Goal: Task Accomplishment & Management: Use online tool/utility

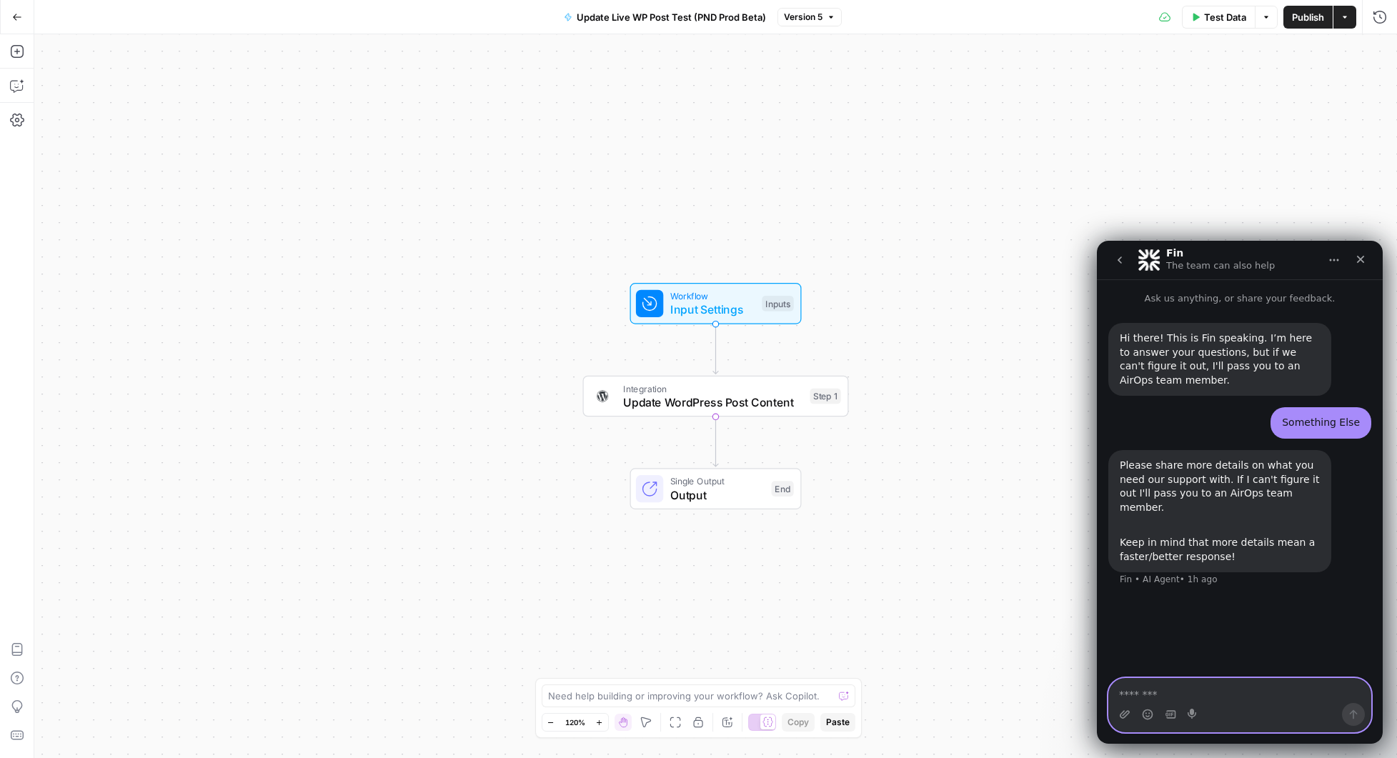
click at [1190, 694] on textarea "Message…" at bounding box center [1240, 691] width 262 height 24
type textarea "**********"
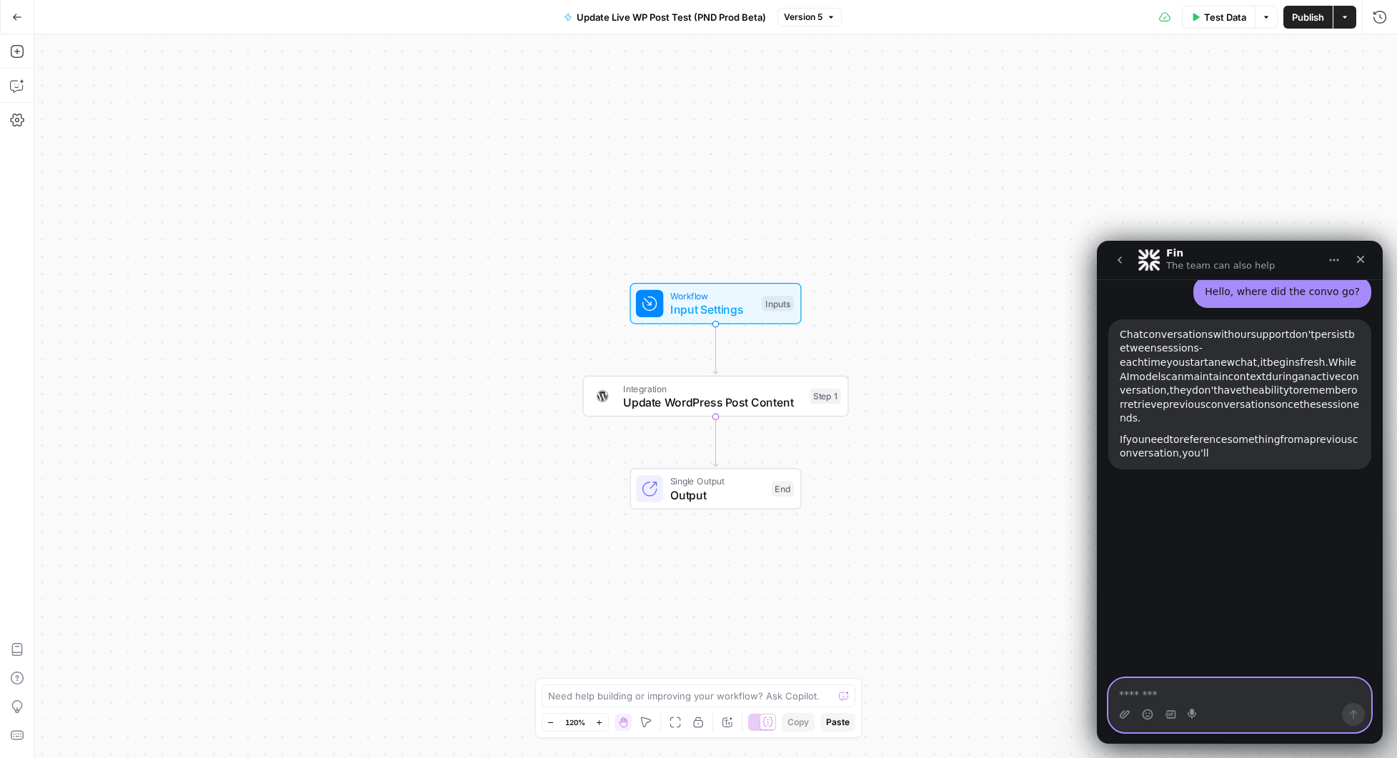
scroll to position [308, 0]
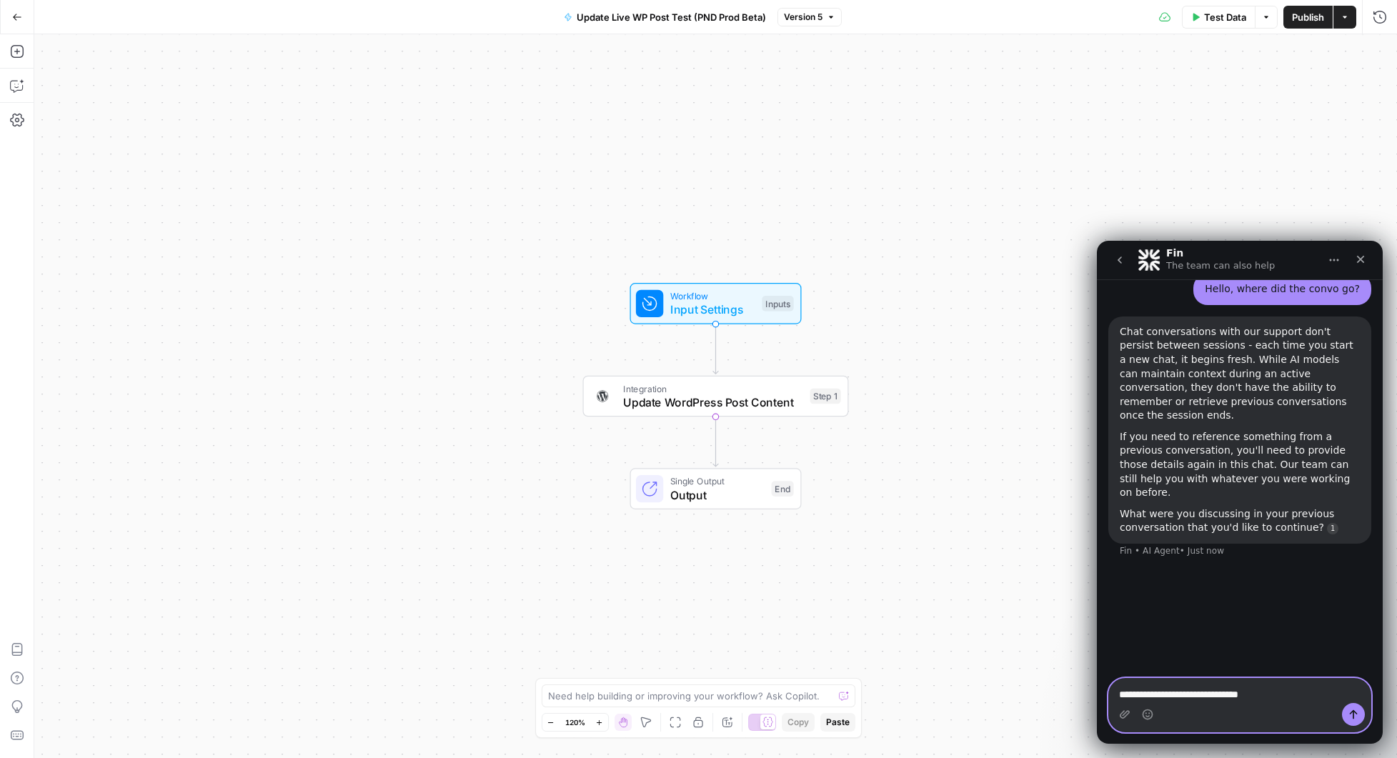
type textarea "**********"
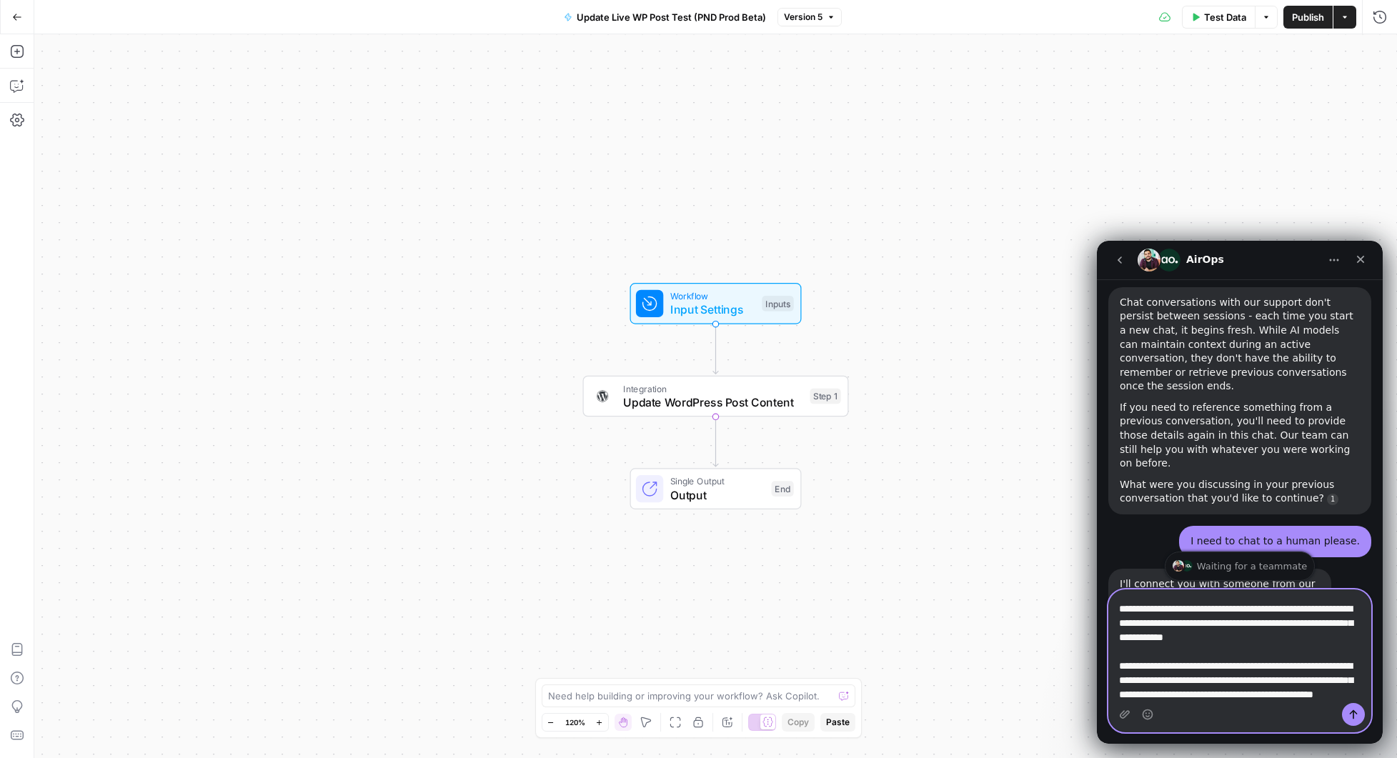
scroll to position [66, 0]
paste textarea "**********"
type textarea "**********"
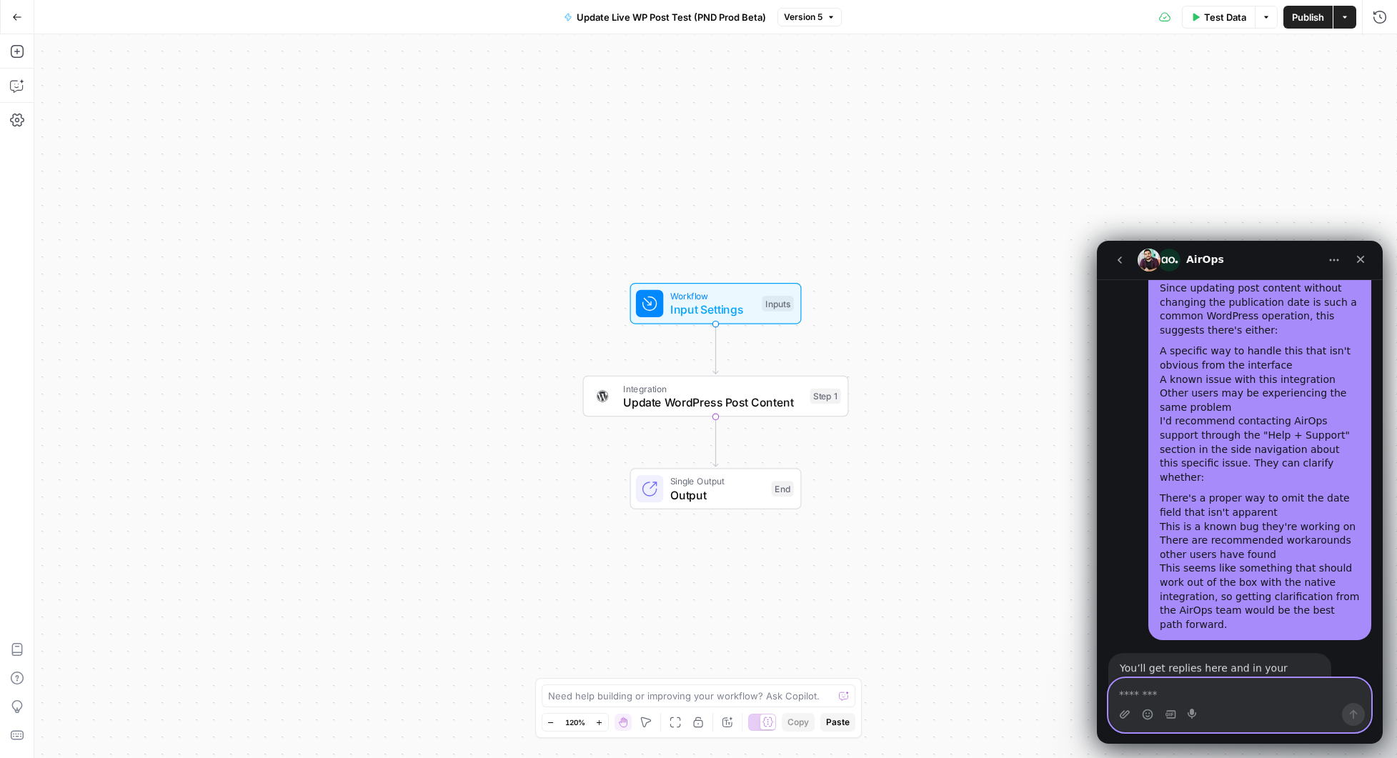
scroll to position [1537, 0]
click at [1180, 700] on textarea "Message…" at bounding box center [1240, 691] width 262 height 24
type textarea "*"
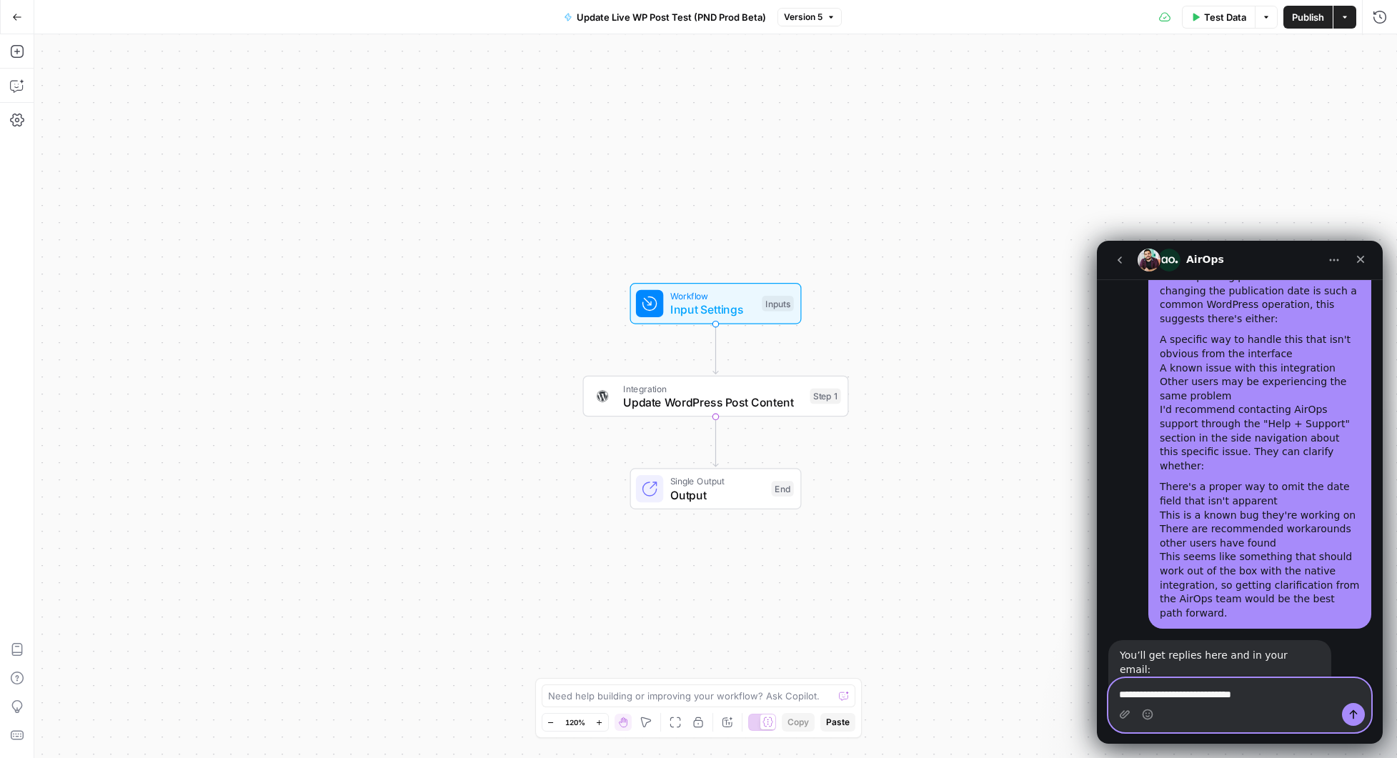
paste textarea "**********"
type textarea "**********"
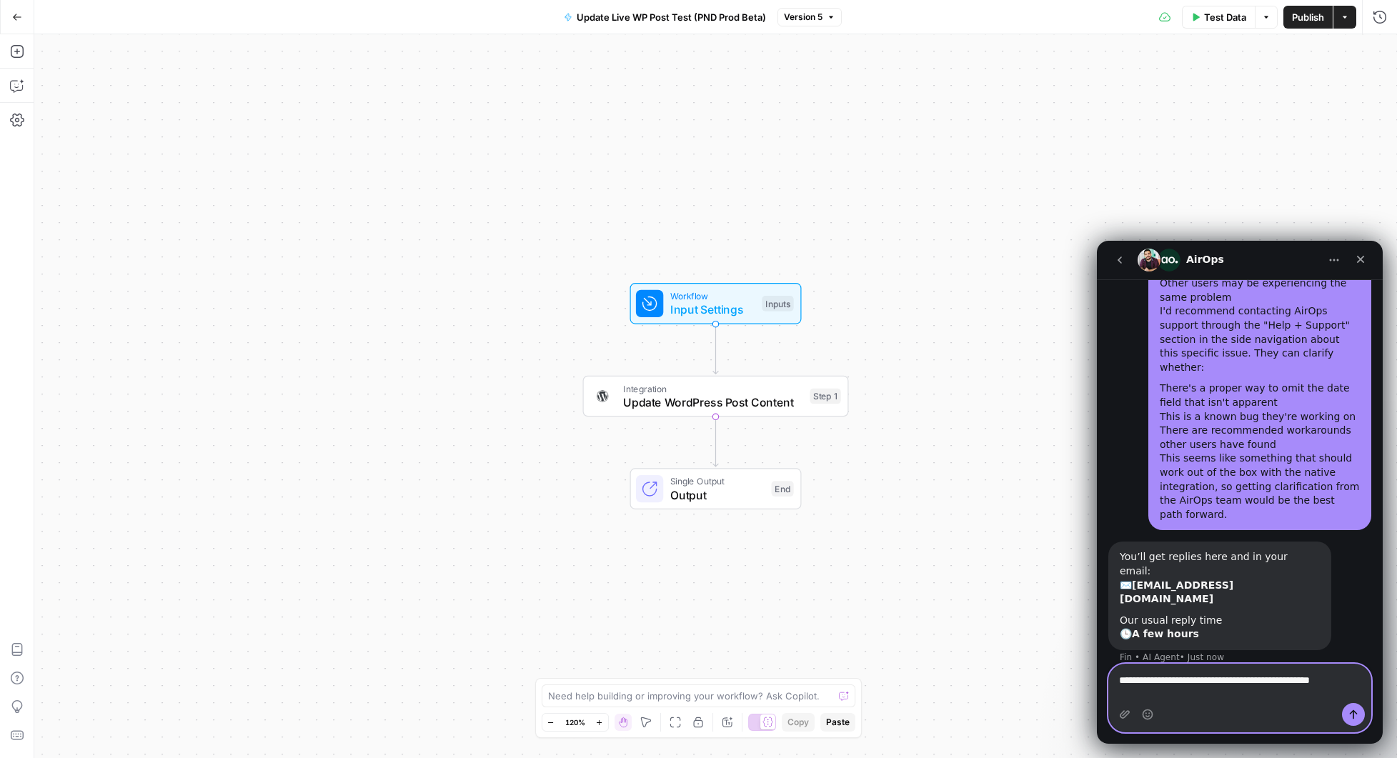
scroll to position [1665, 0]
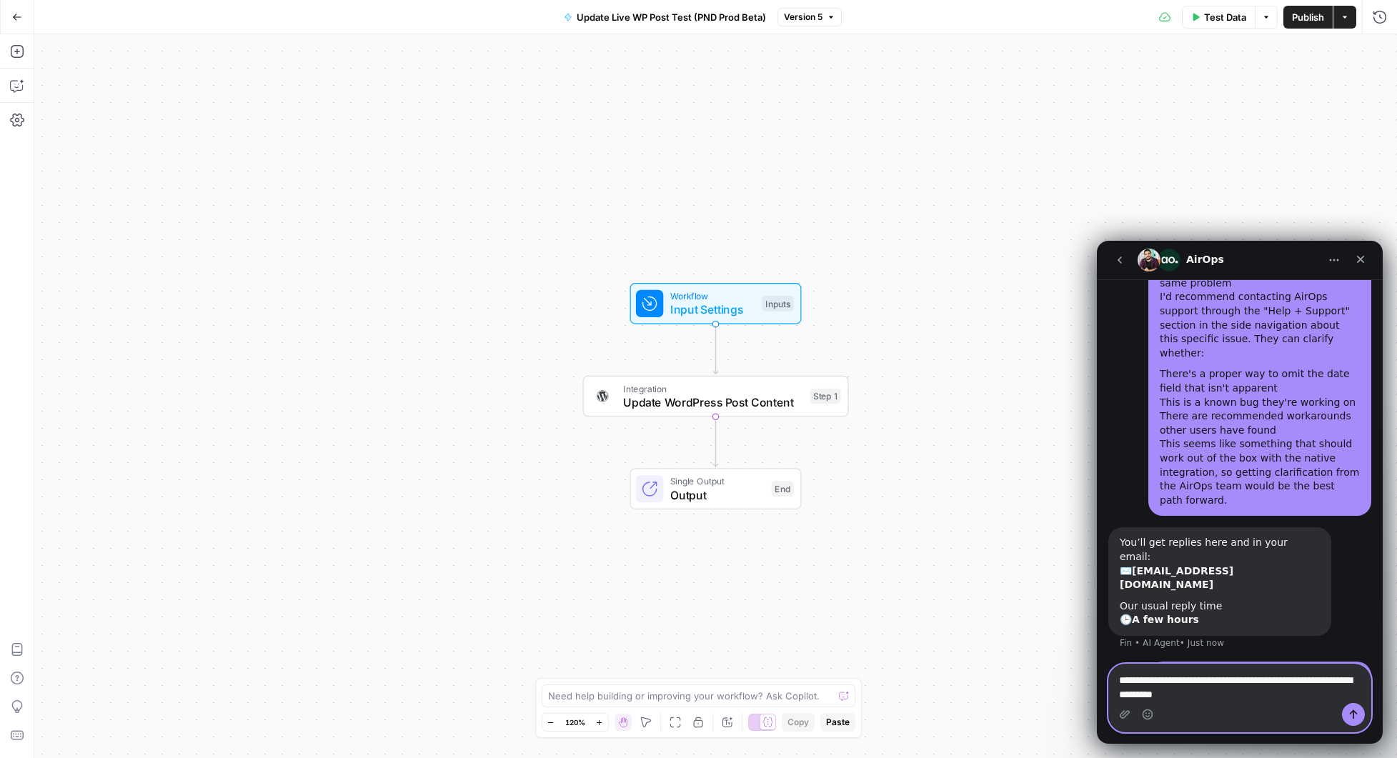
click at [1220, 689] on textarea "**********" at bounding box center [1240, 684] width 262 height 39
type textarea "**********"
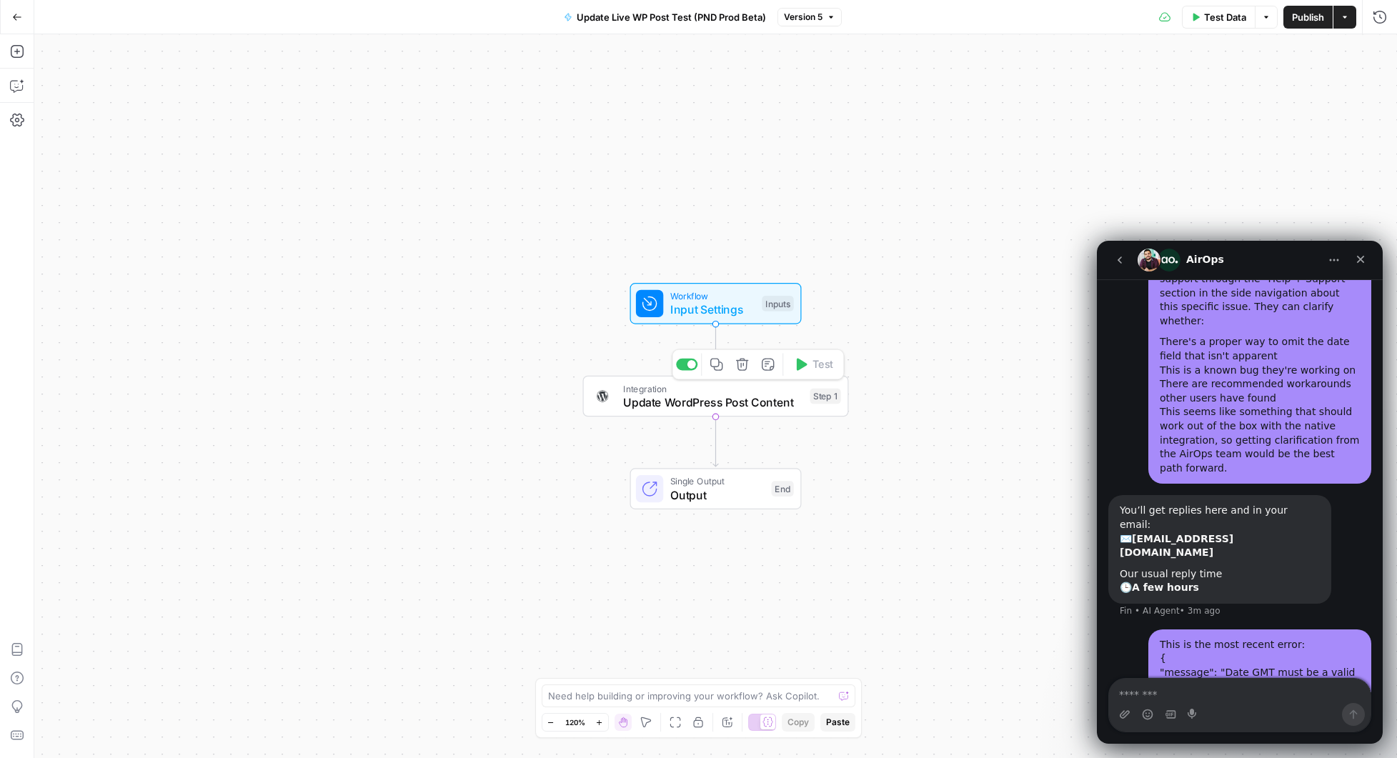
click at [708, 404] on span "Update WordPress Post Content" at bounding box center [713, 402] width 180 height 17
type input "PND Wordpress (Prod)"
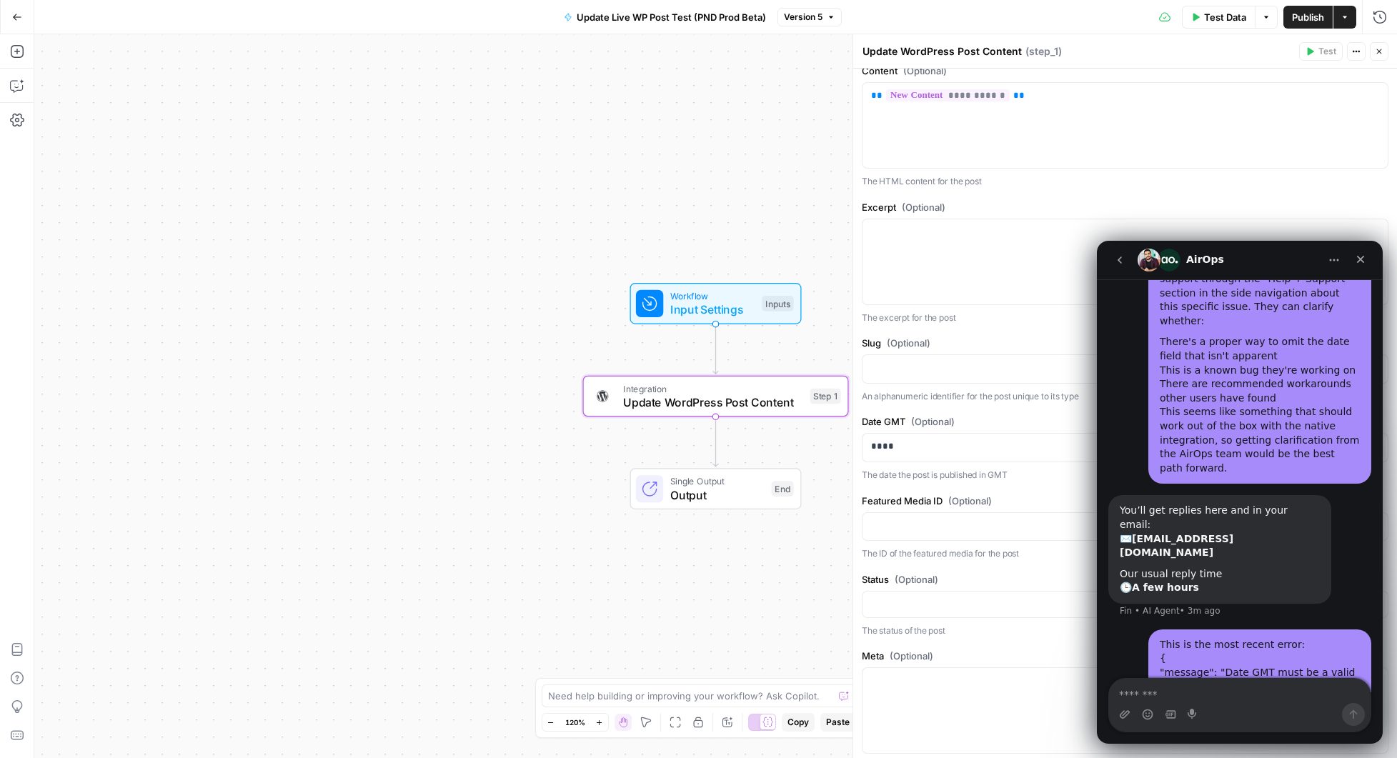
scroll to position [455, 0]
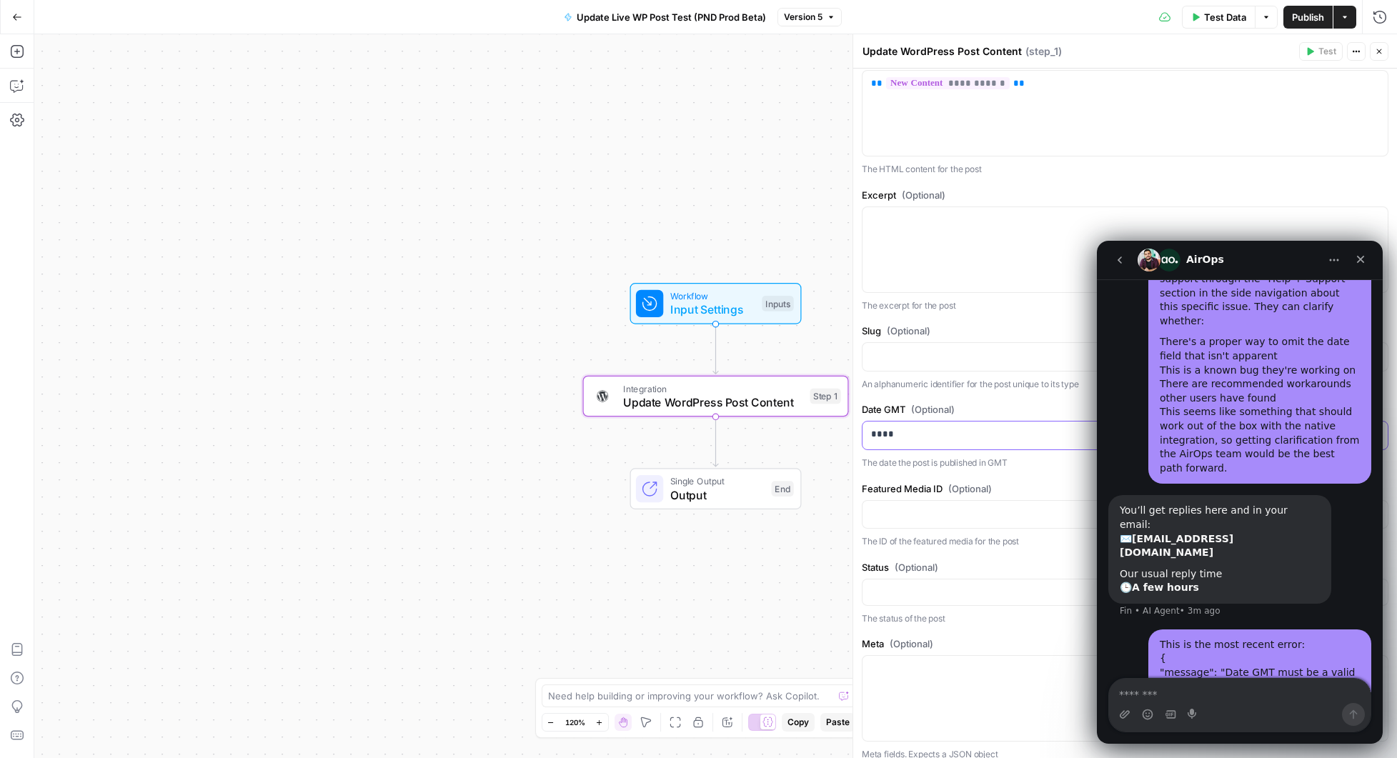
click at [930, 442] on p "****" at bounding box center [1125, 434] width 508 height 14
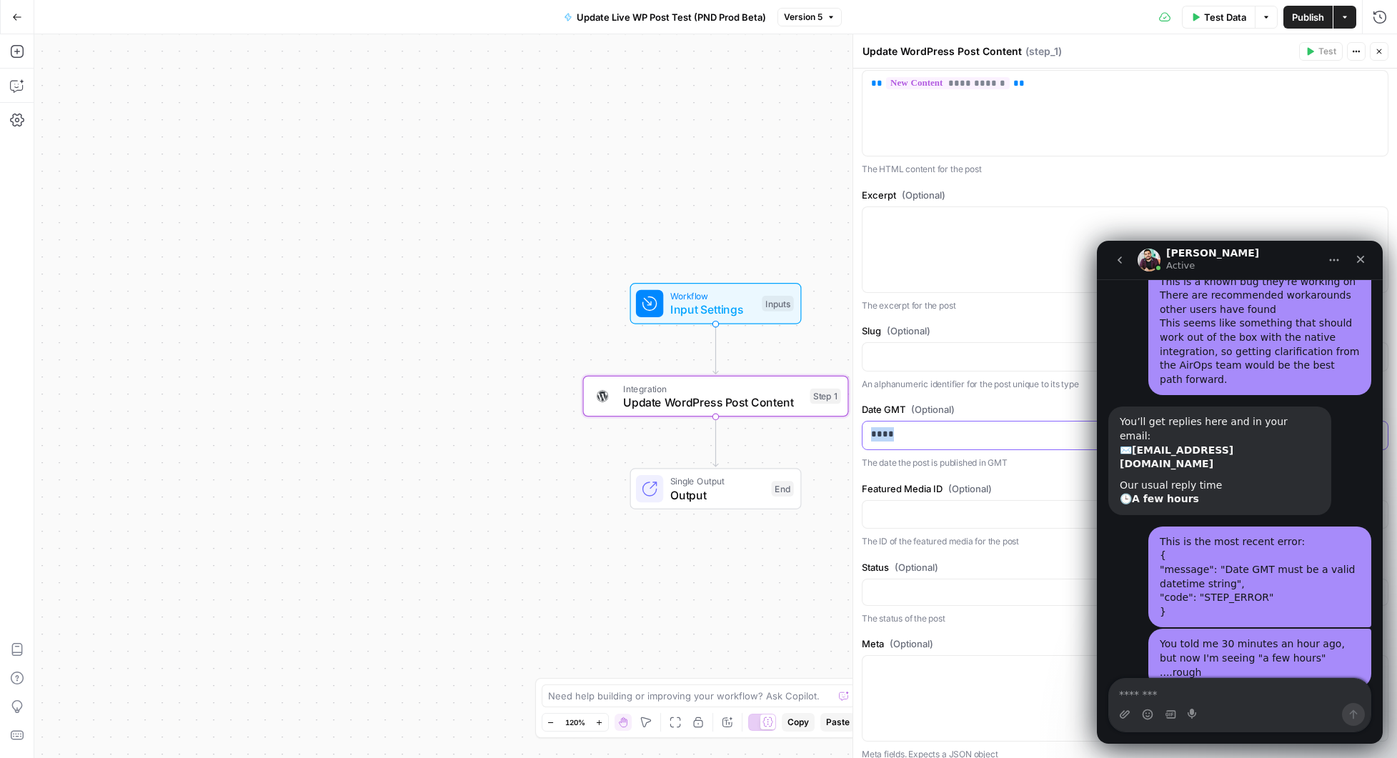
scroll to position [1792, 0]
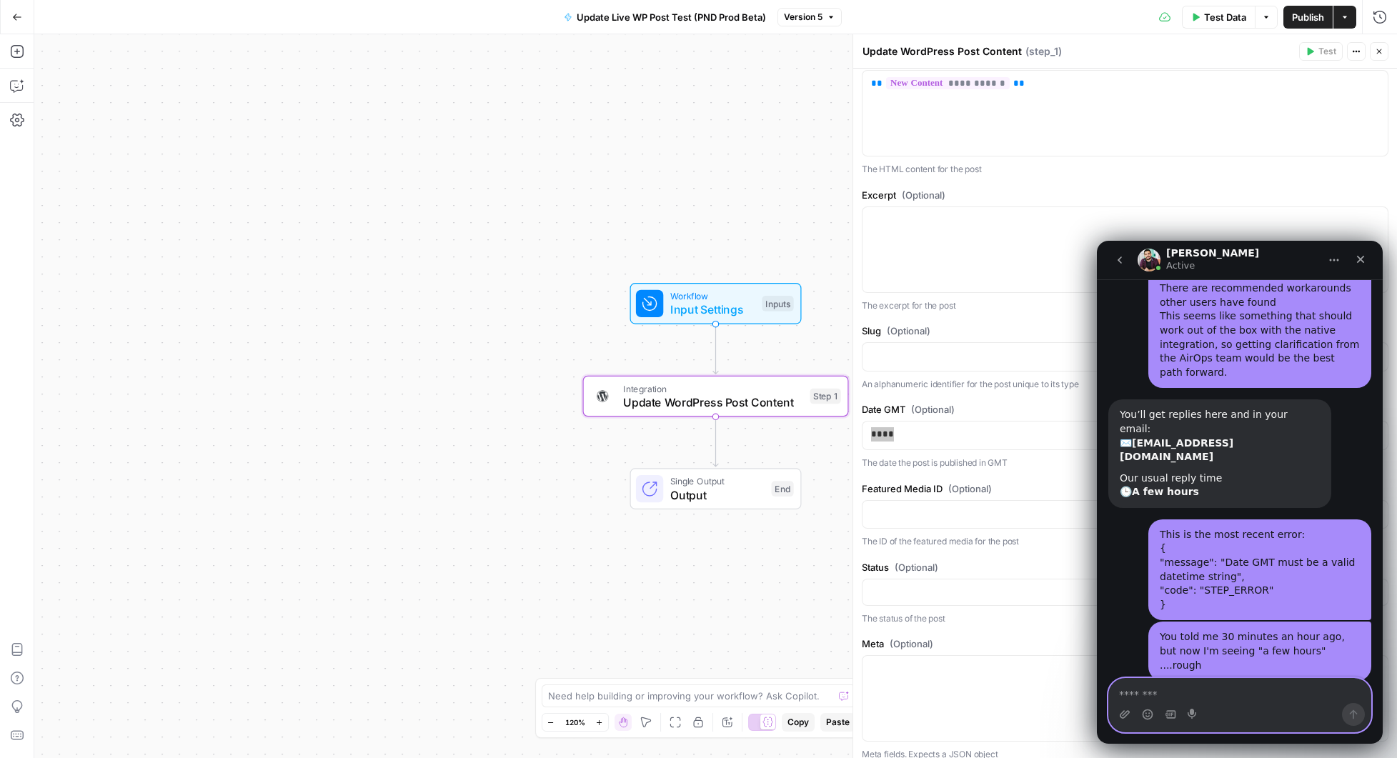
click at [1191, 699] on textarea "Message…" at bounding box center [1240, 691] width 262 height 24
type textarea "**********"
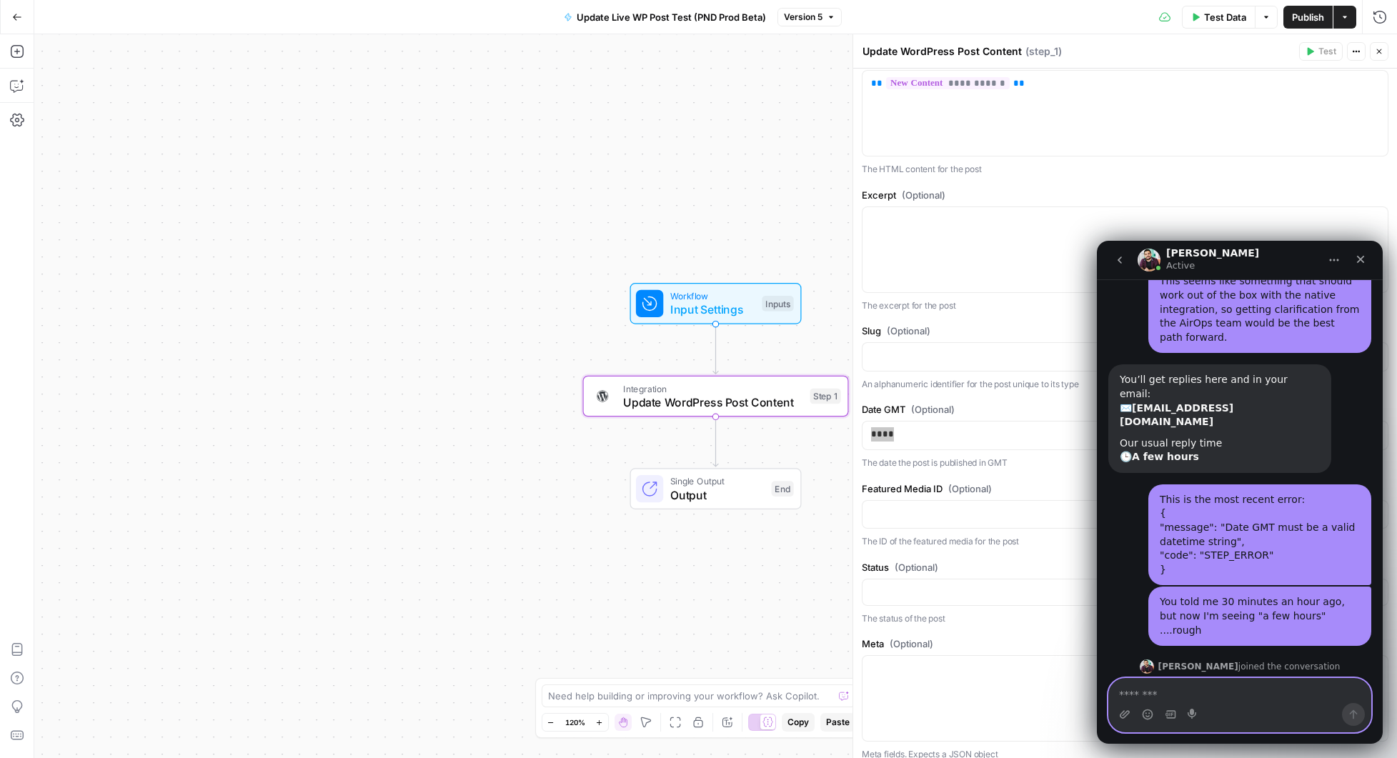
scroll to position [1835, 0]
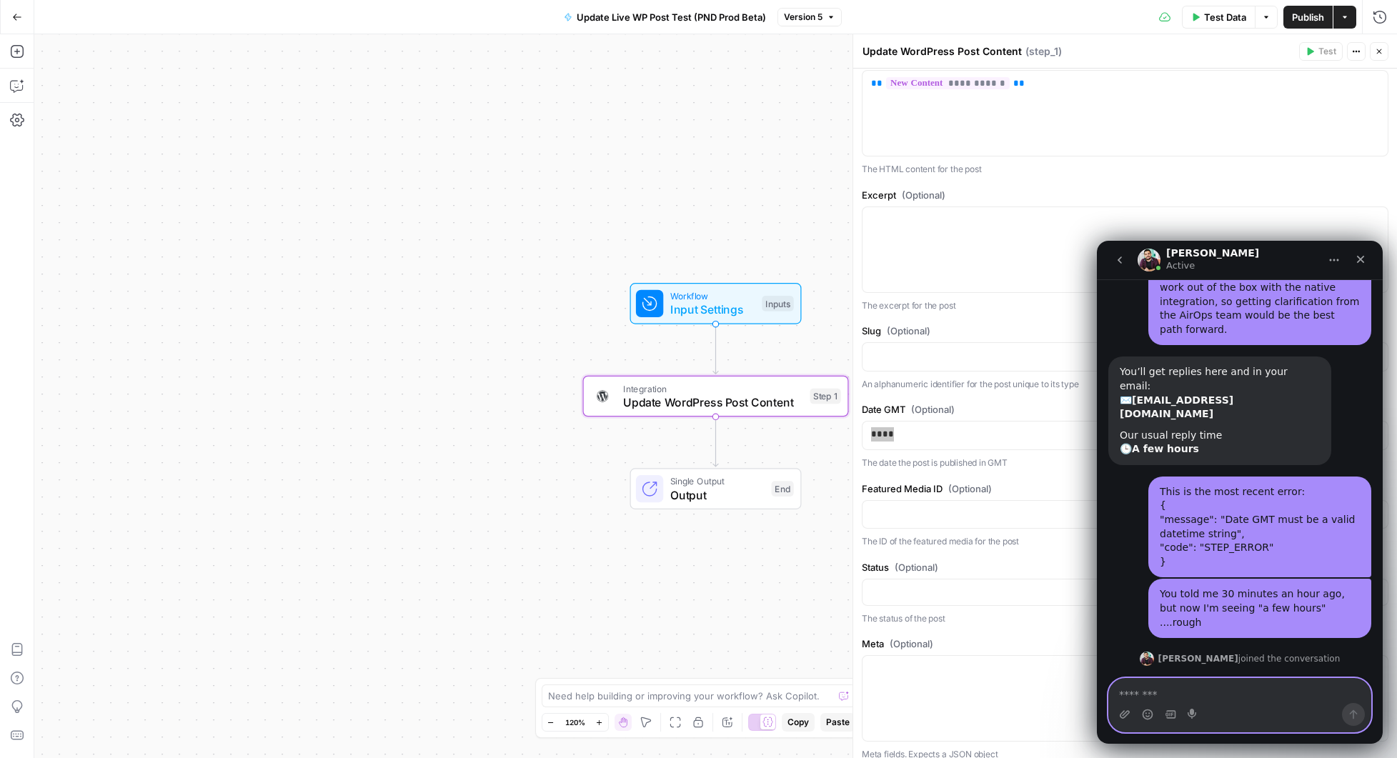
paste textarea "**********"
type textarea "**********"
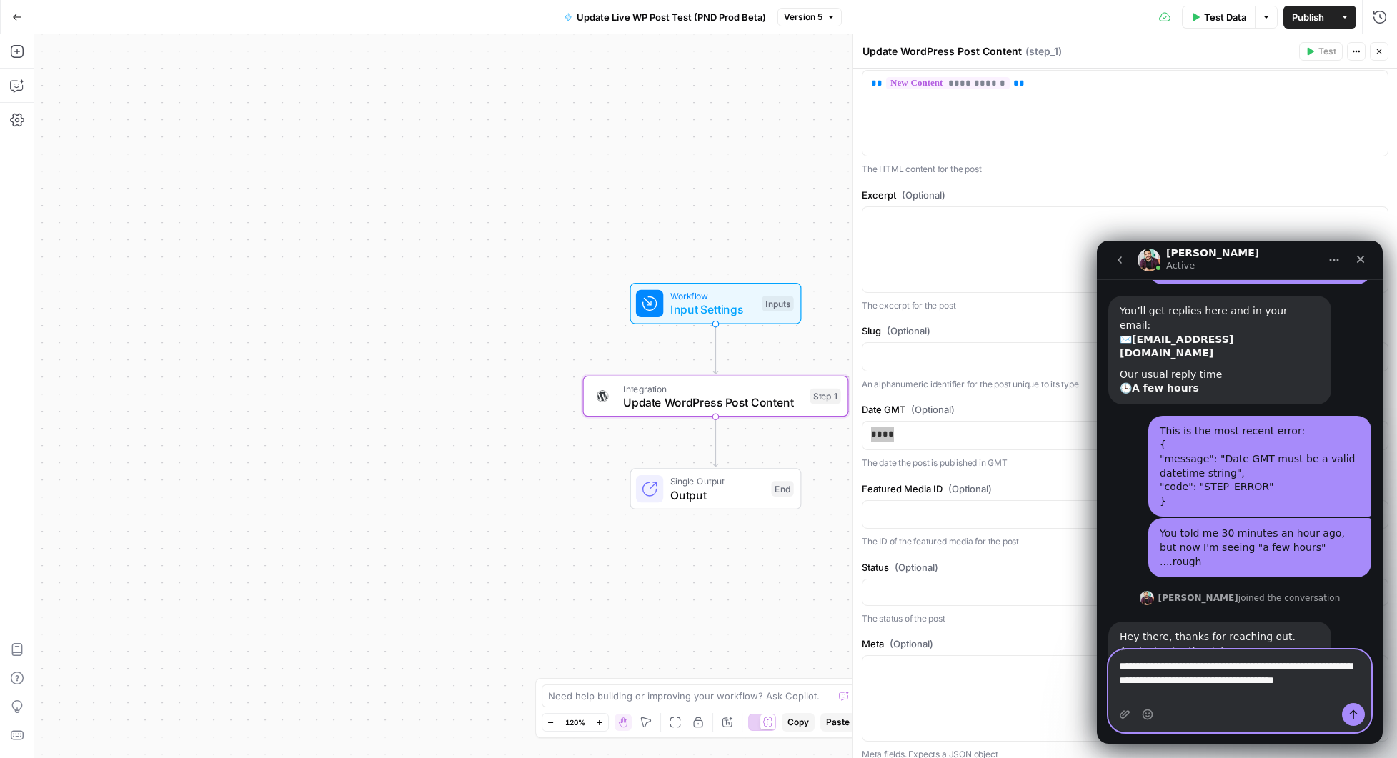
scroll to position [1910, 0]
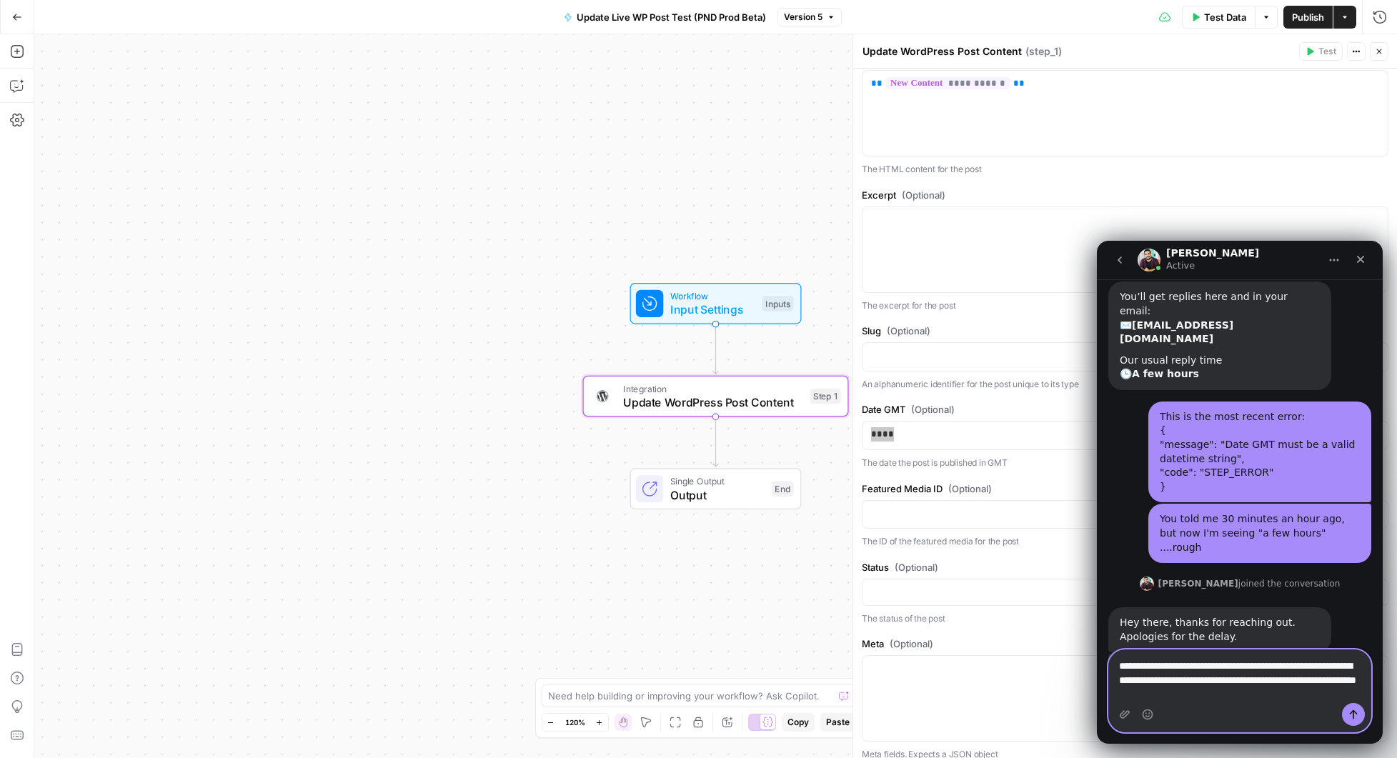
type textarea "**********"
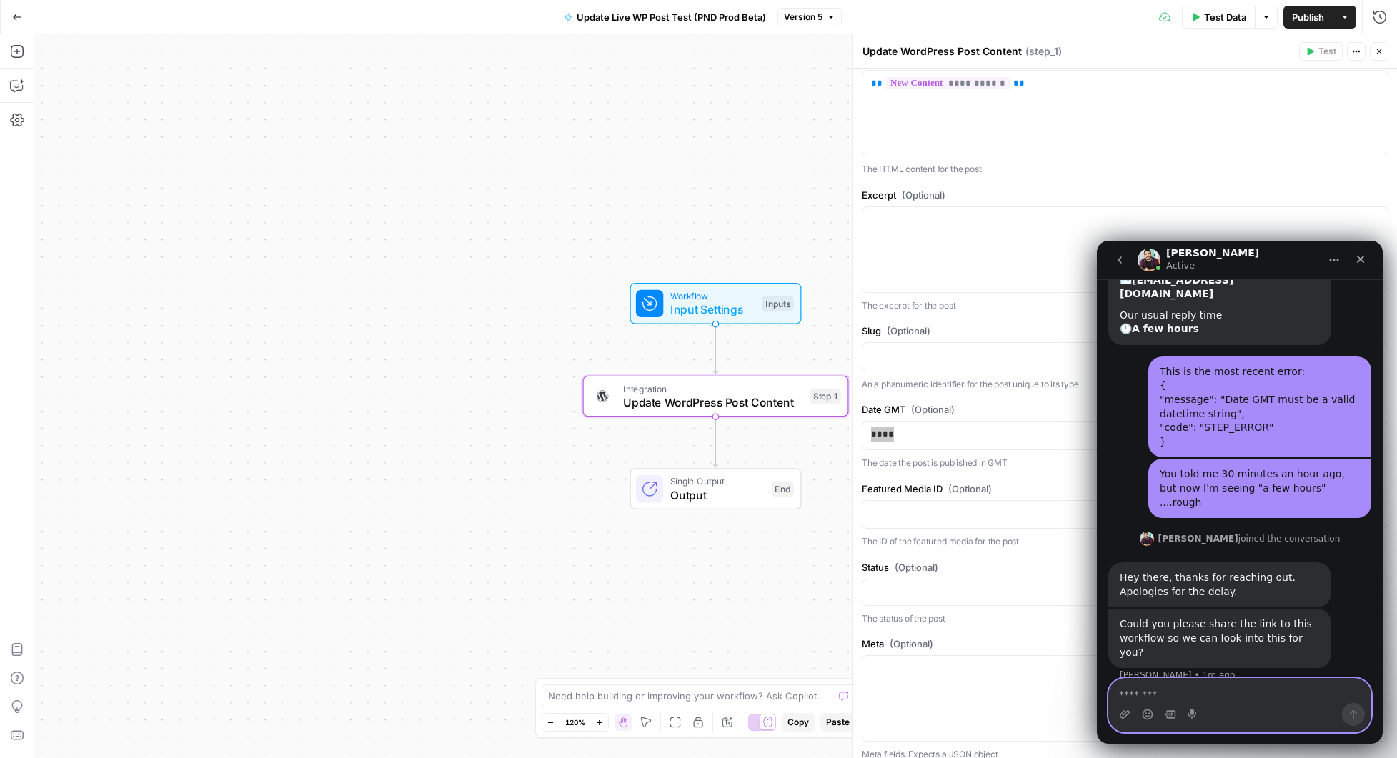
scroll to position [1956, 0]
type textarea "**********"
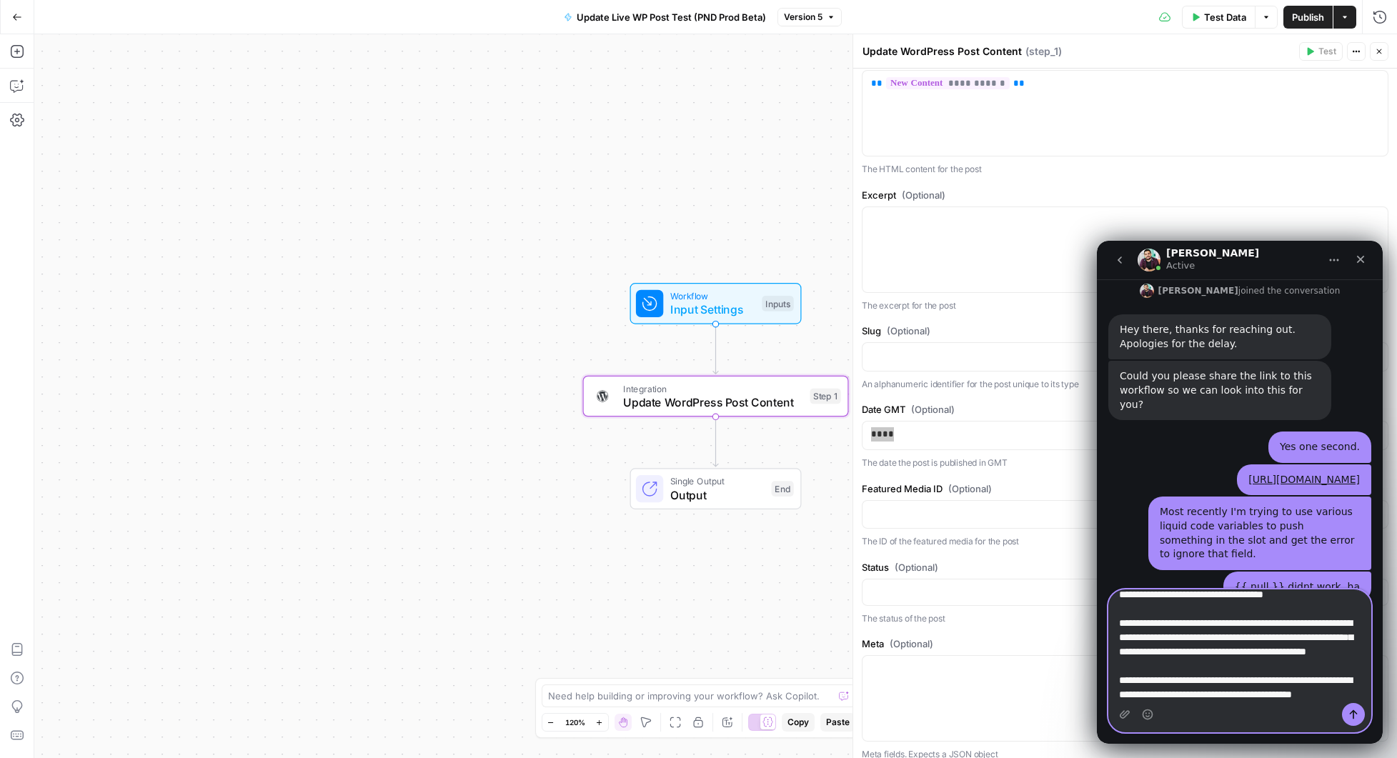
scroll to position [37, 0]
type textarea "**********"
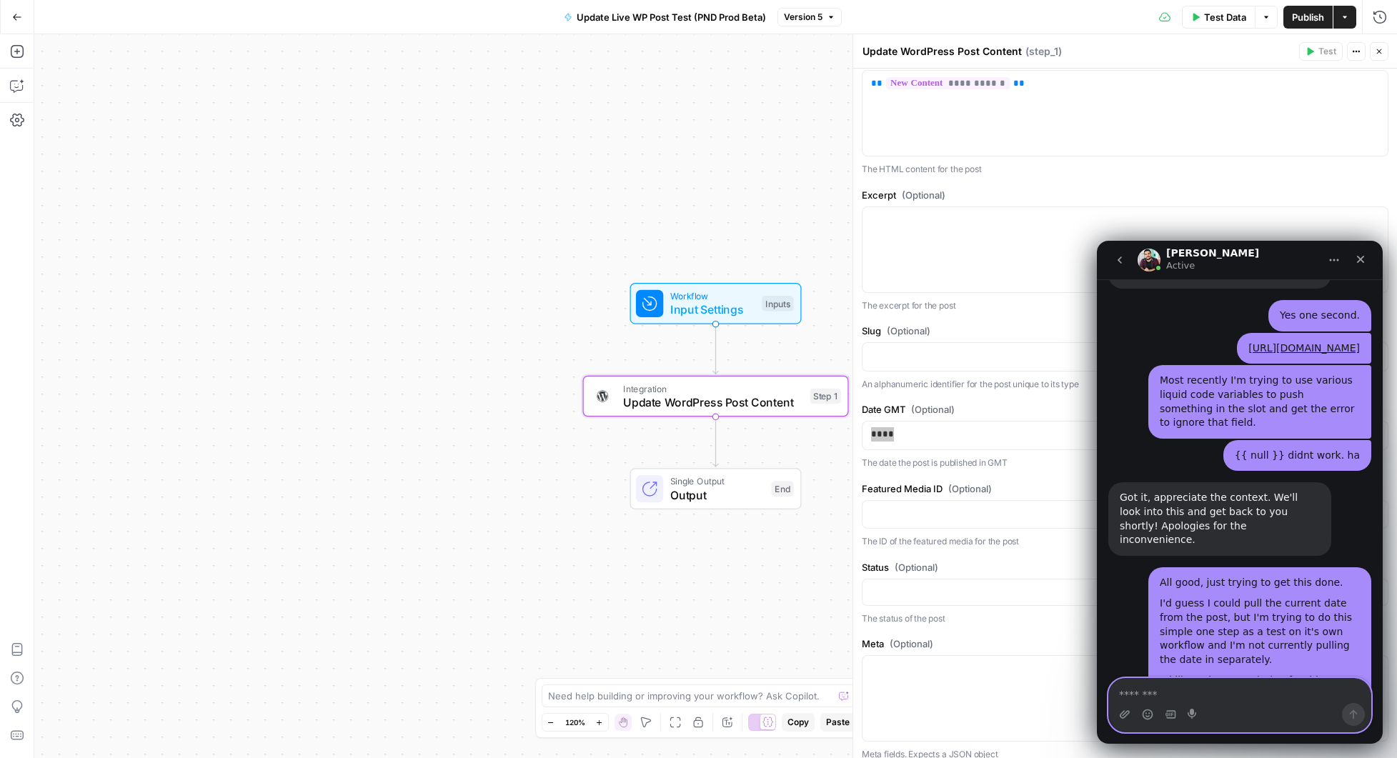
scroll to position [2360, 0]
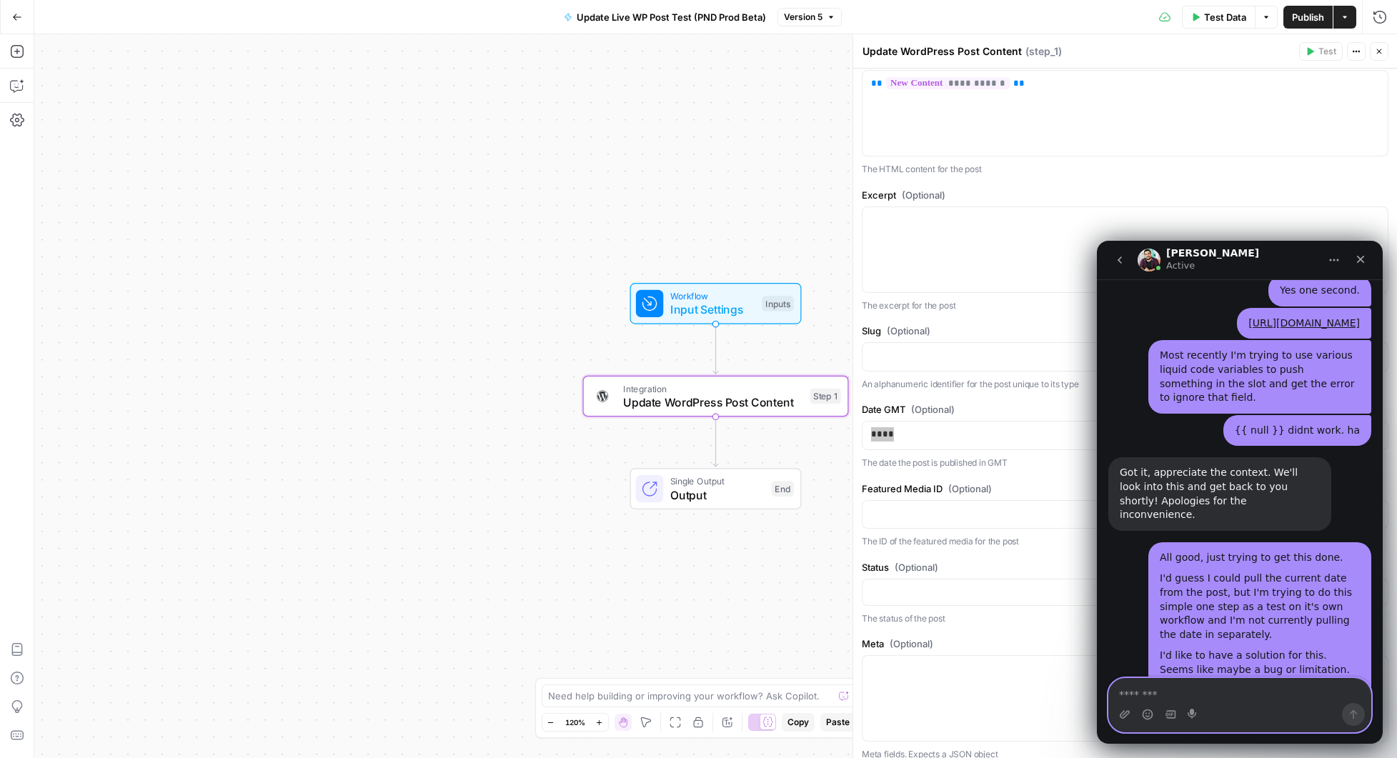
click at [1154, 695] on textarea "Message…" at bounding box center [1240, 691] width 262 height 24
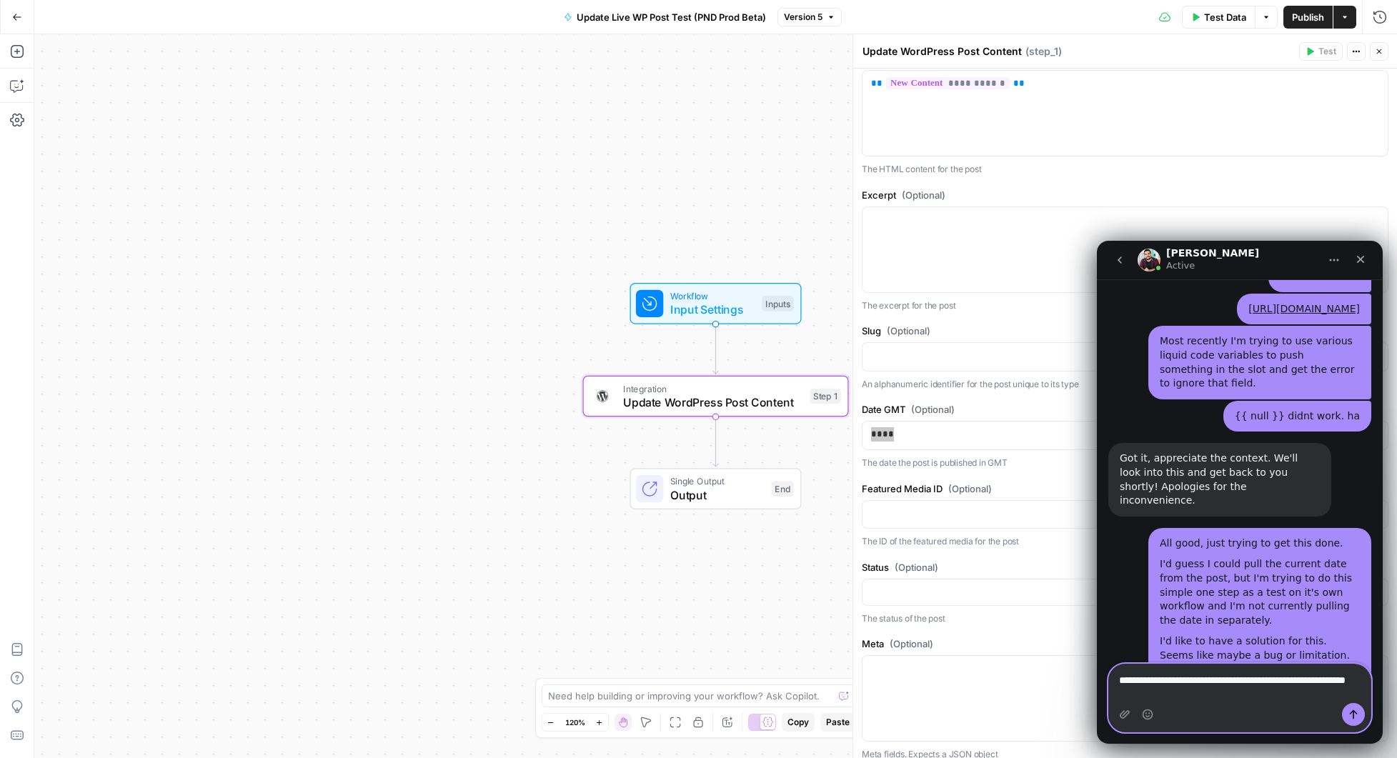
type textarea "**********"
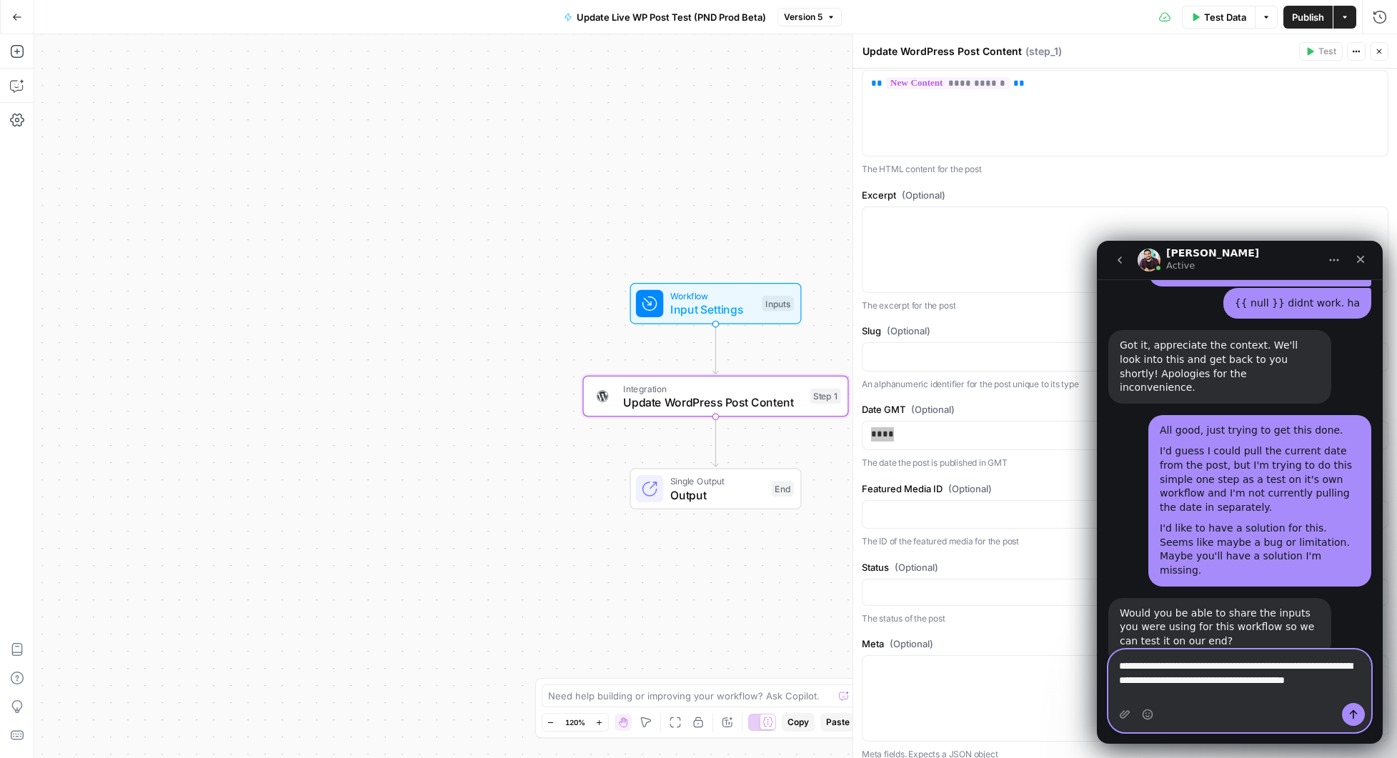
scroll to position [2501, 0]
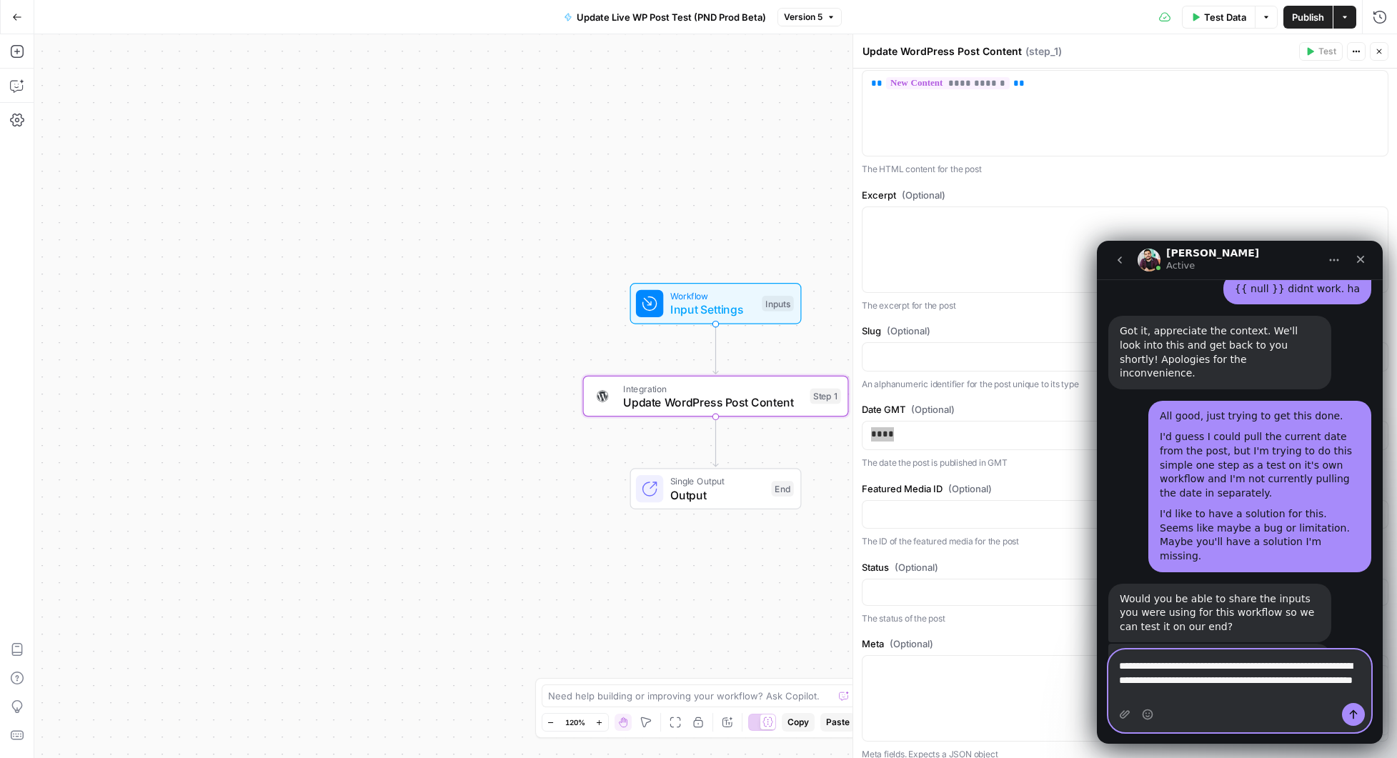
type textarea "**********"
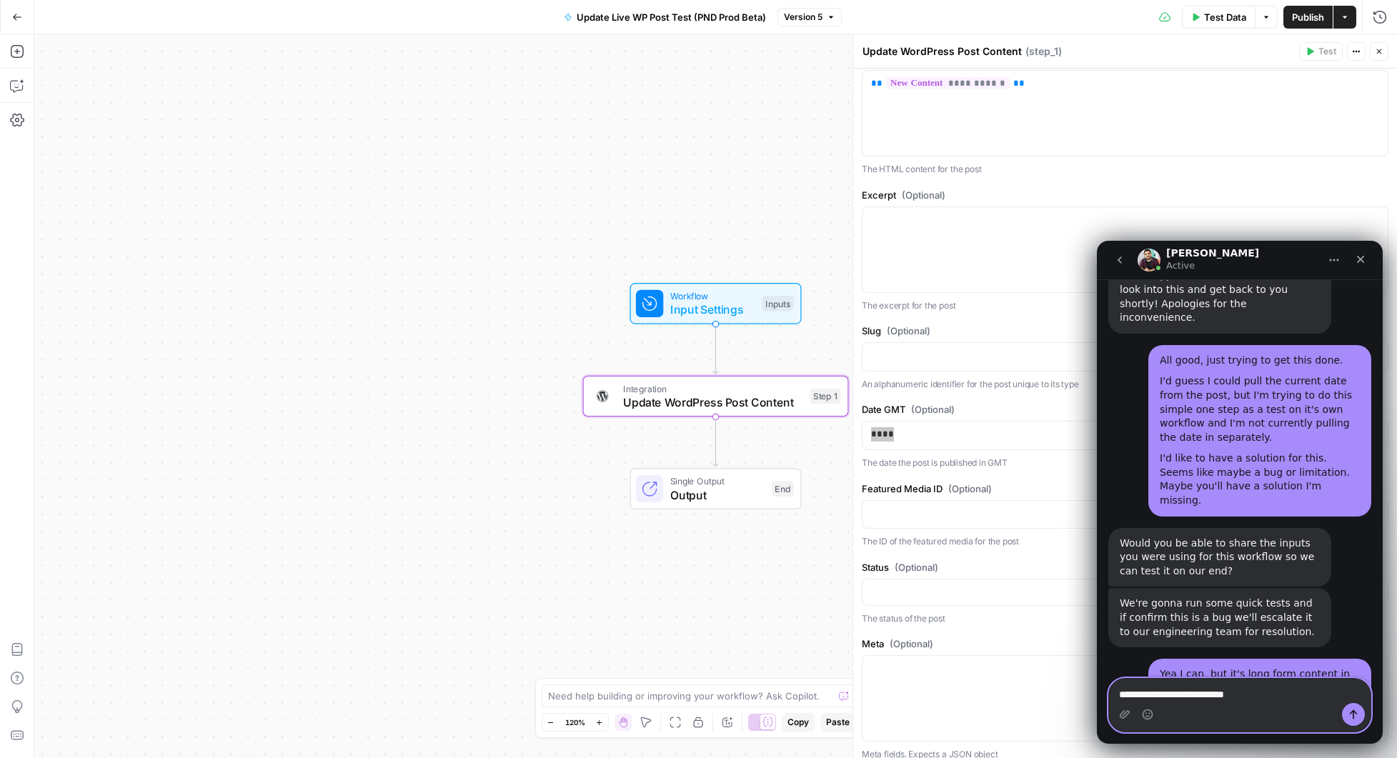
scroll to position [2558, 0]
paste textarea "**********"
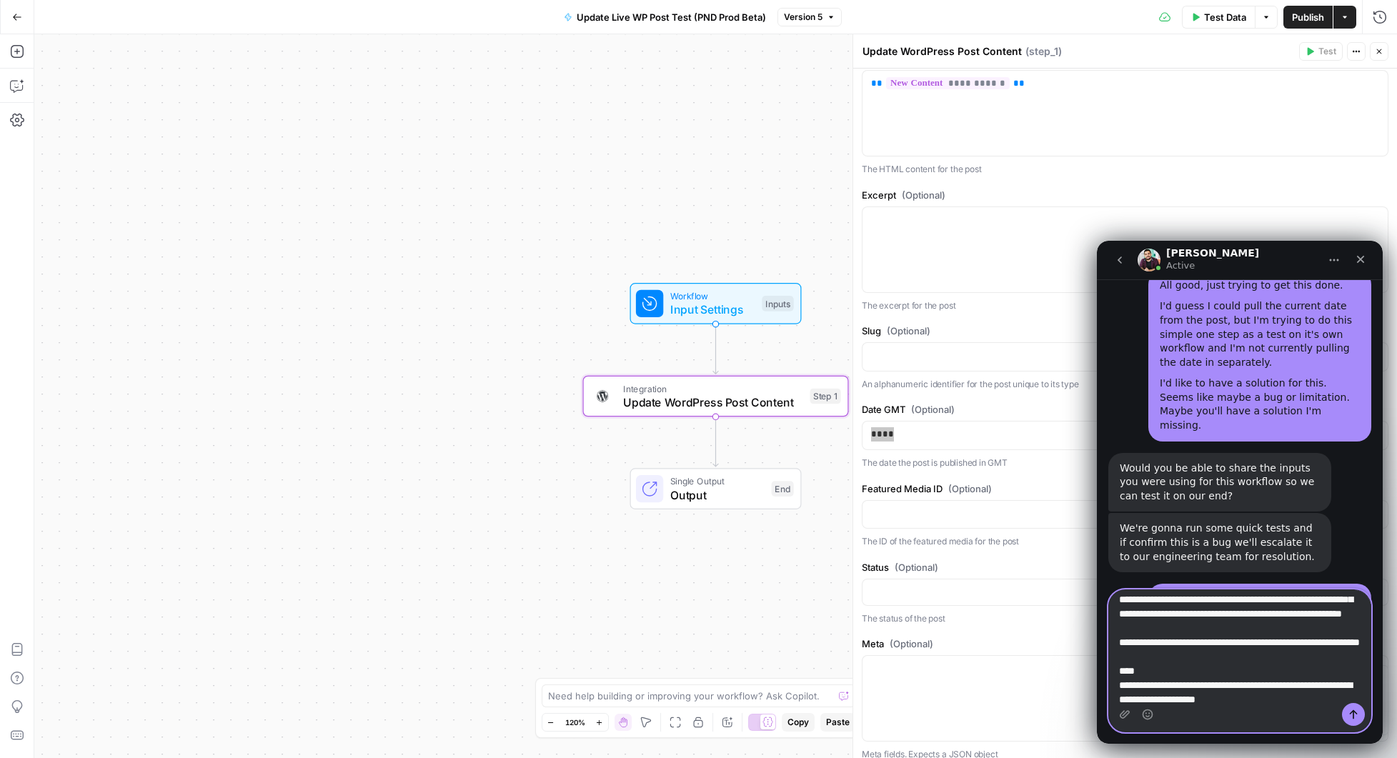
scroll to position [0, 0]
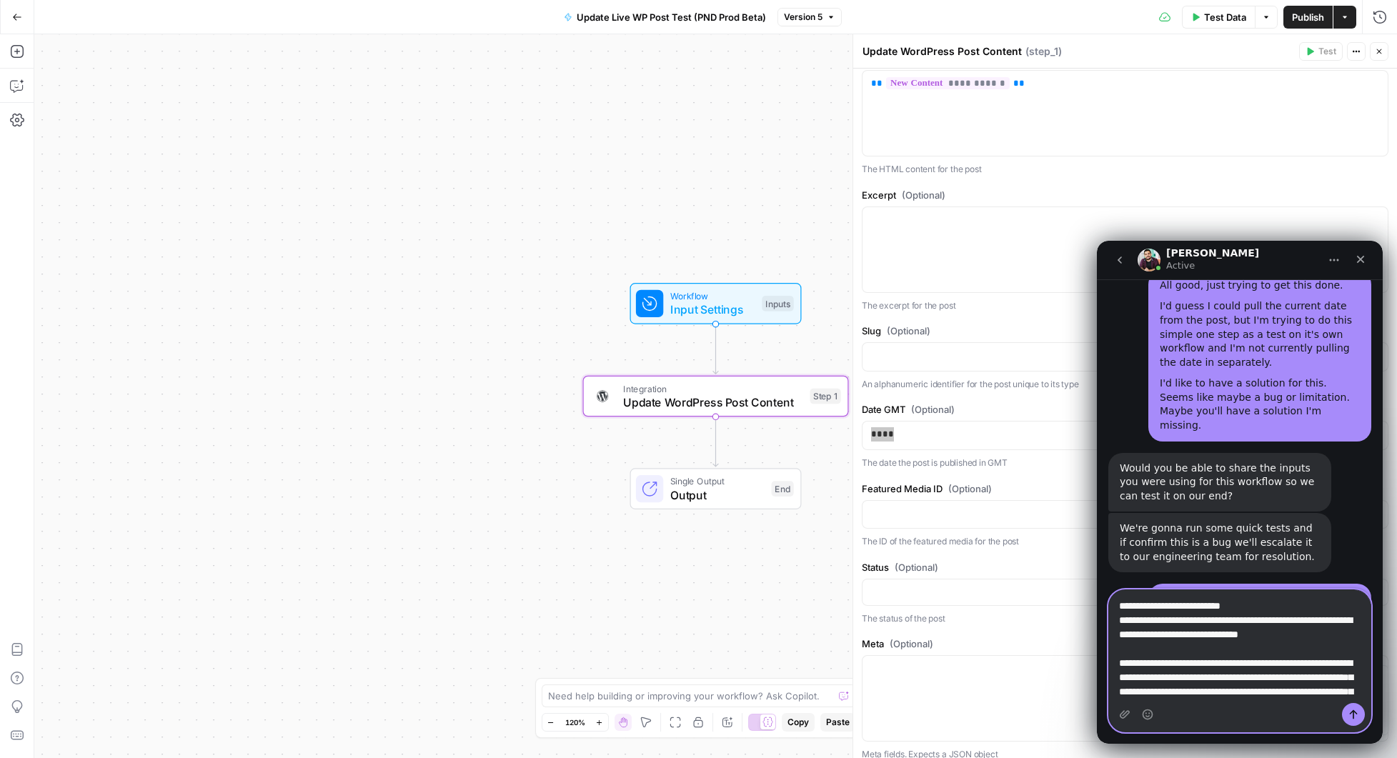
click at [1123, 624] on textarea "Message…" at bounding box center [1240, 646] width 262 height 113
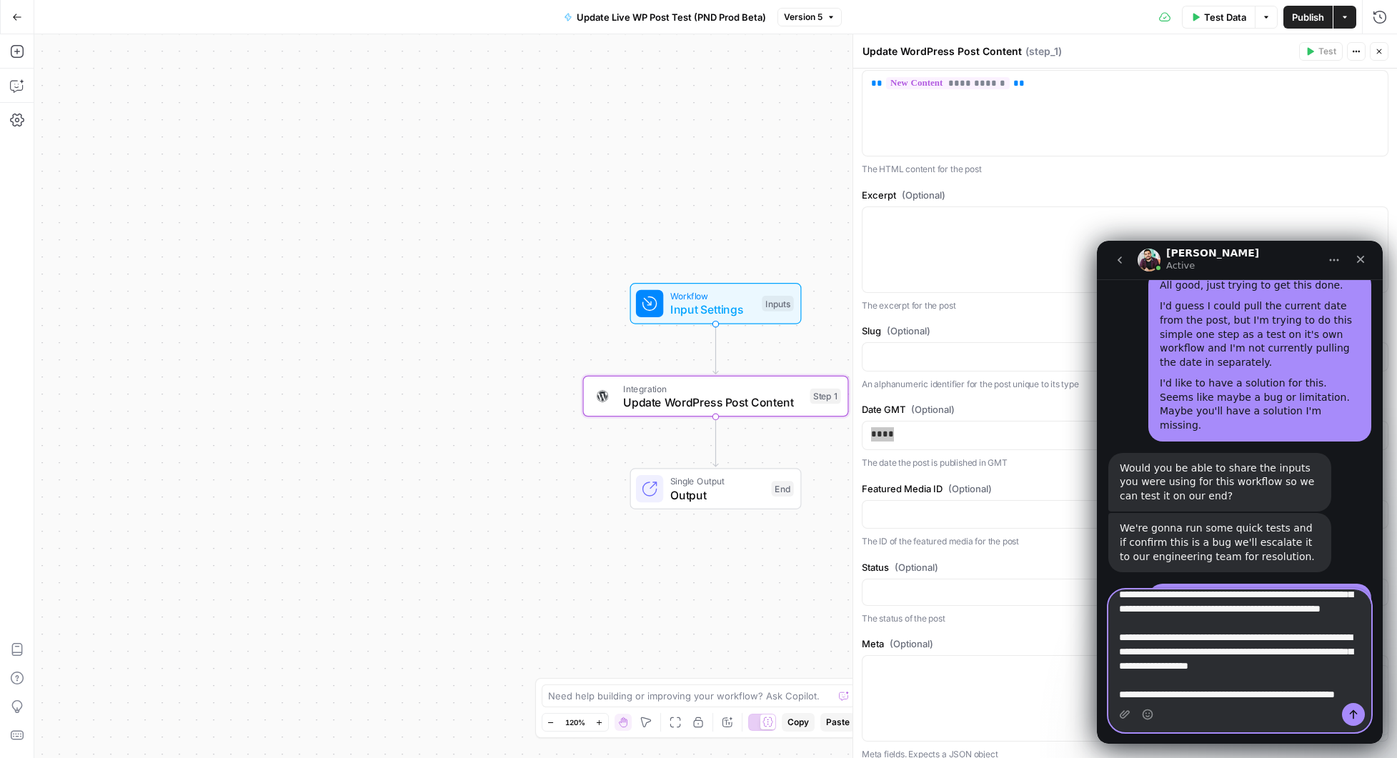
scroll to position [2013, 0]
click at [1206, 693] on textarea "Message…" at bounding box center [1240, 646] width 262 height 113
type textarea "**********"
click at [1354, 718] on icon "Send a message…" at bounding box center [1353, 714] width 11 height 11
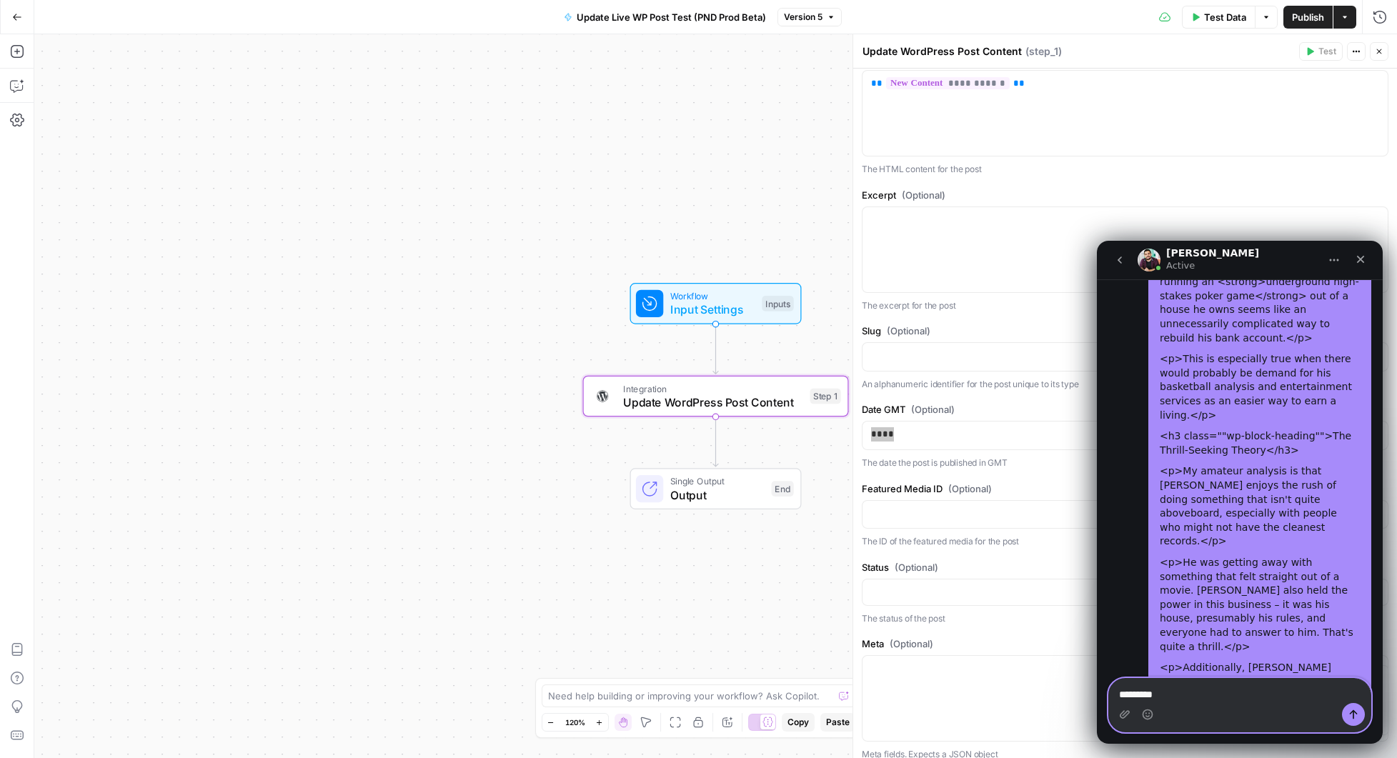
scroll to position [4828, 0]
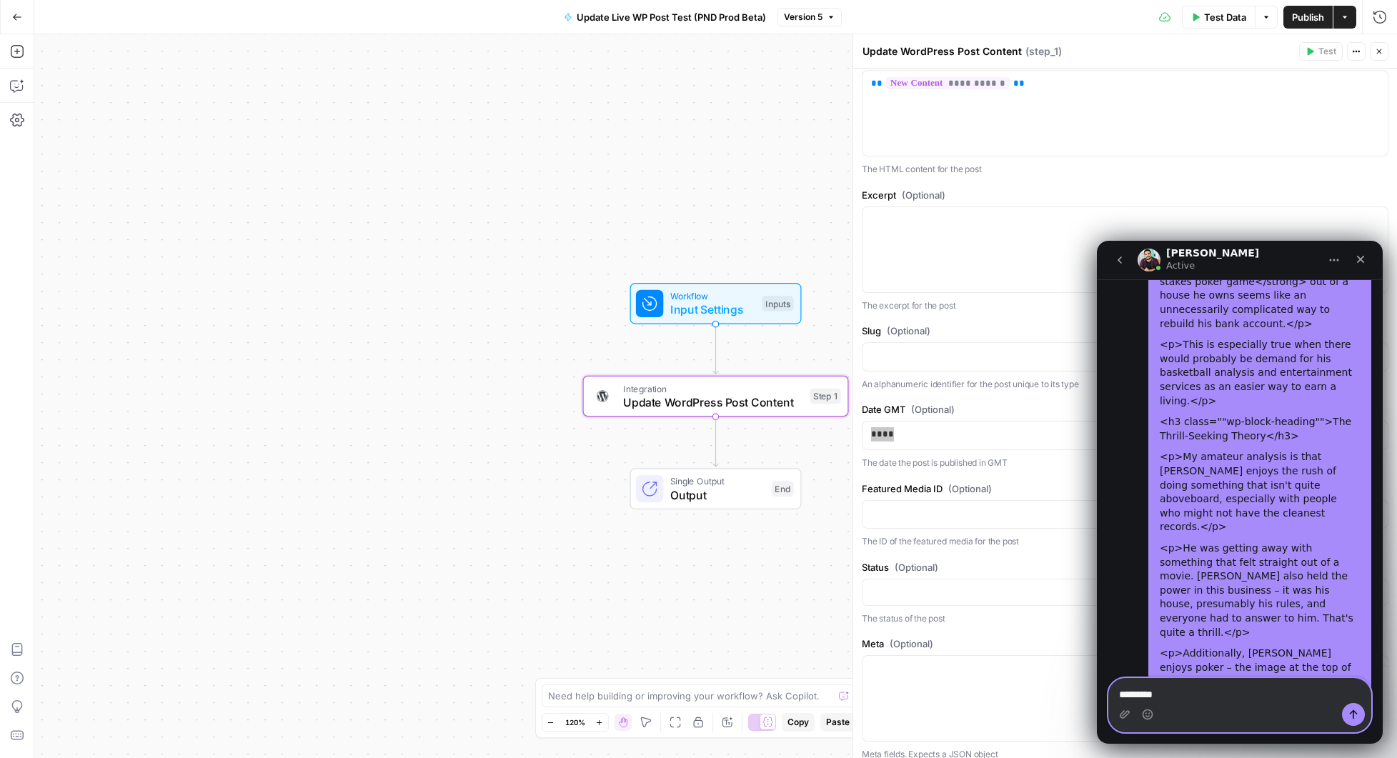
paste textarea "*****"
type textarea "******** *****"
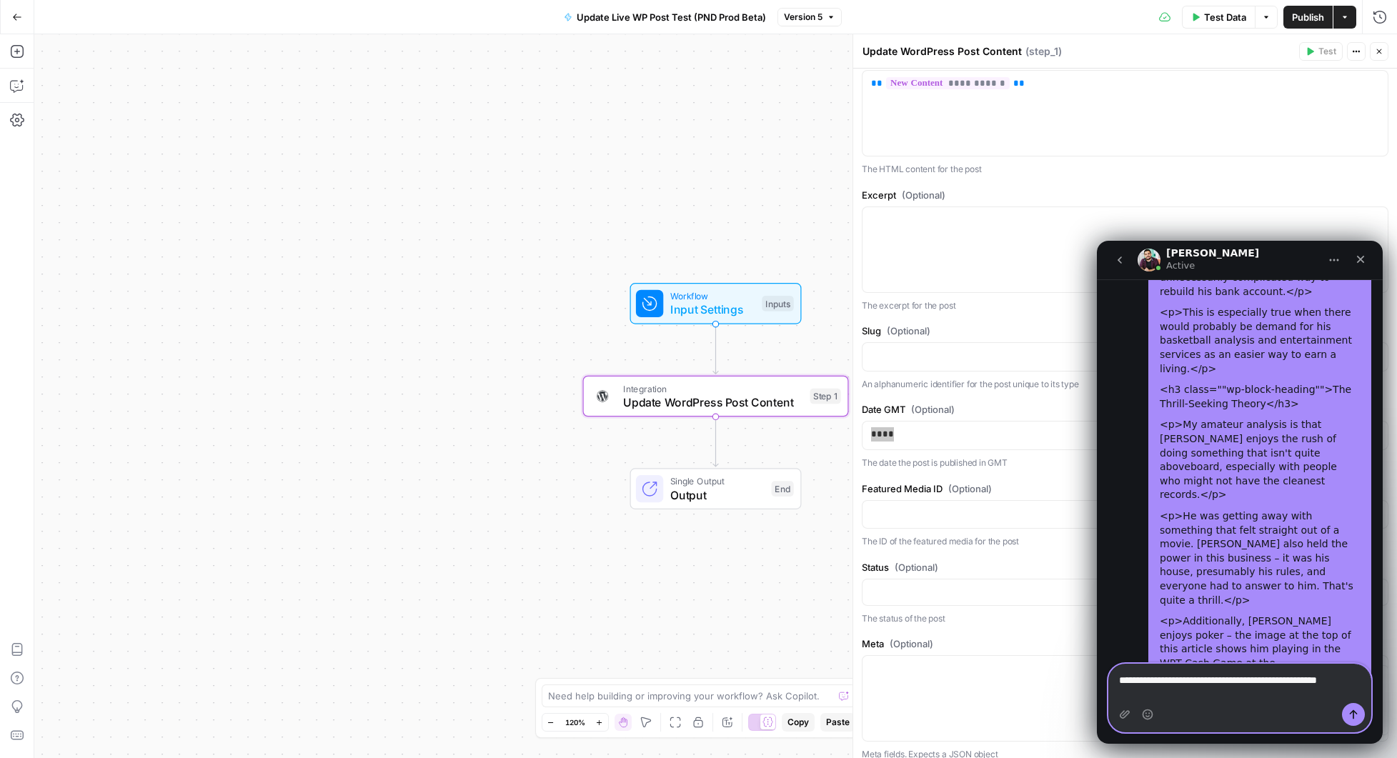
scroll to position [4874, 0]
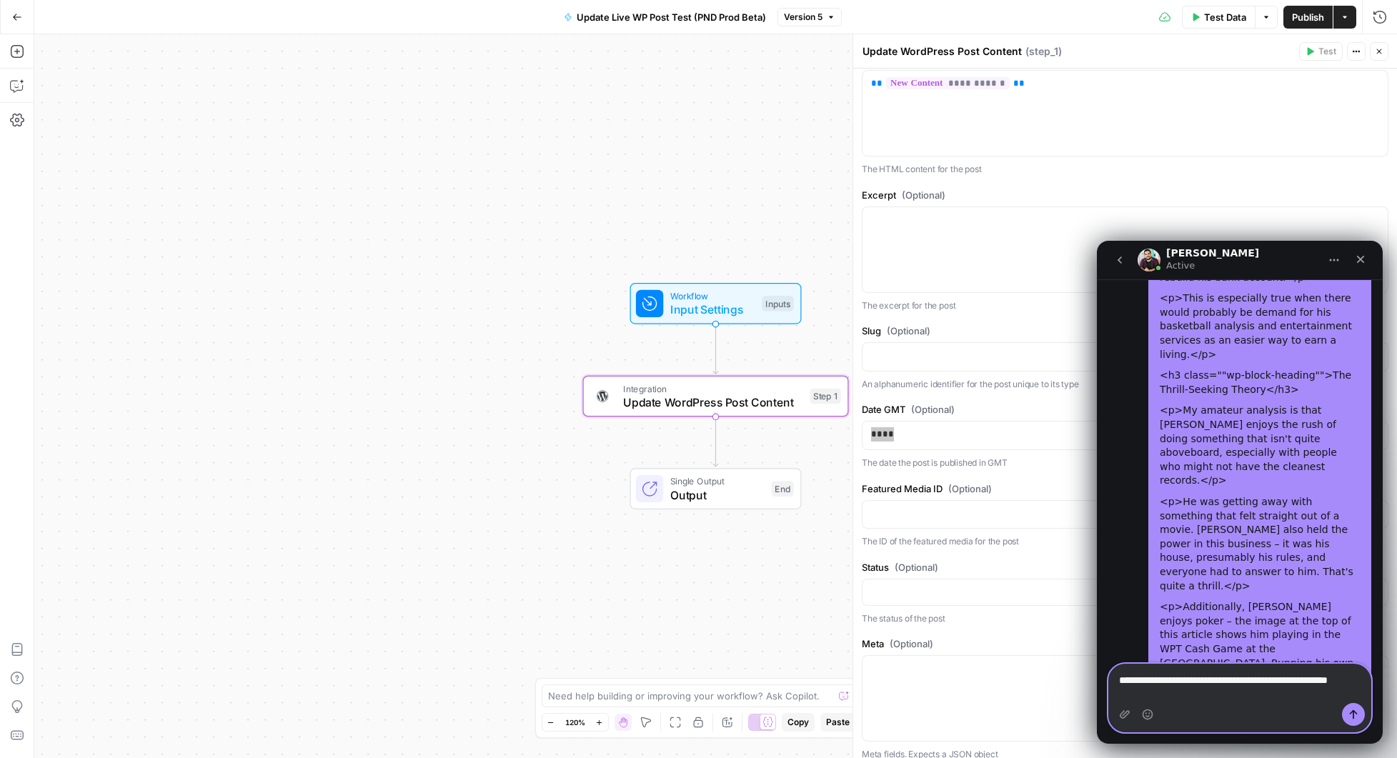
type textarea "**********"
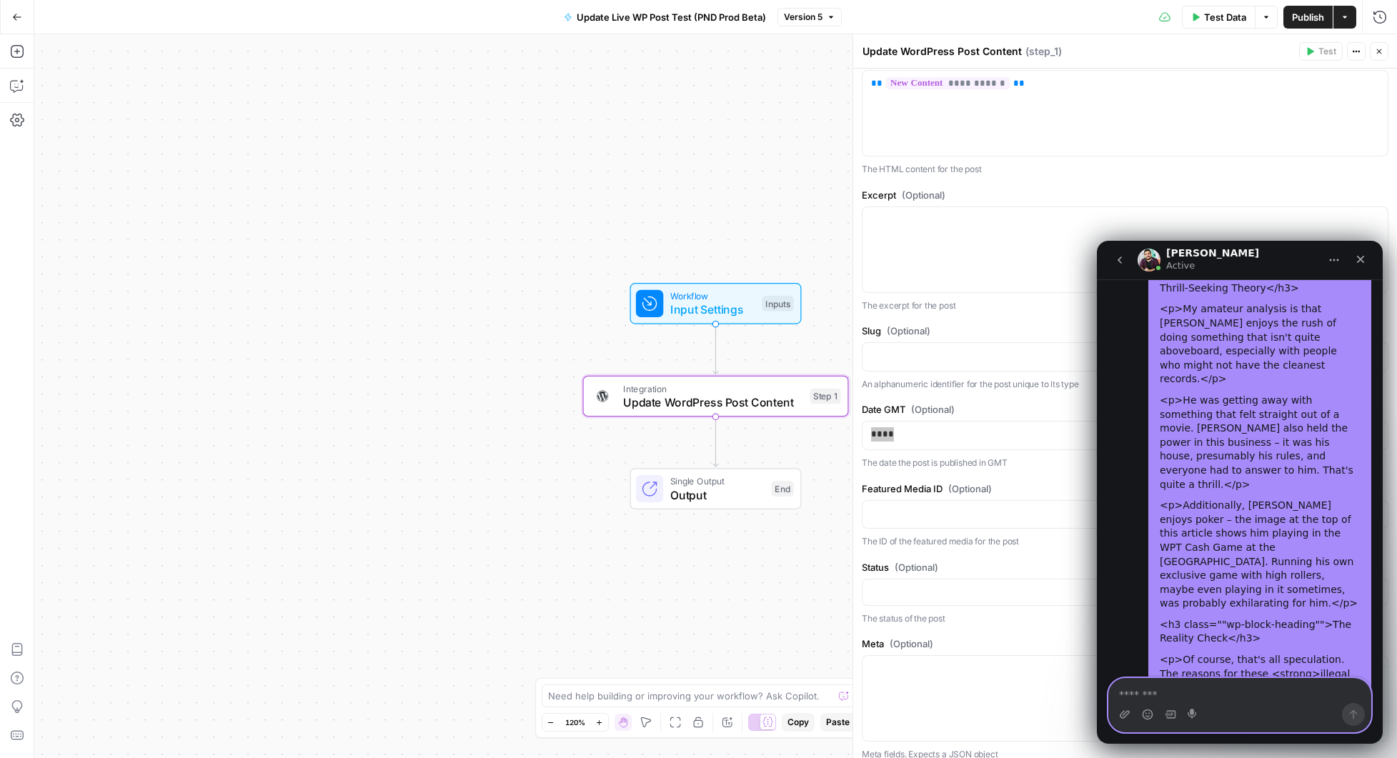
scroll to position [4964, 0]
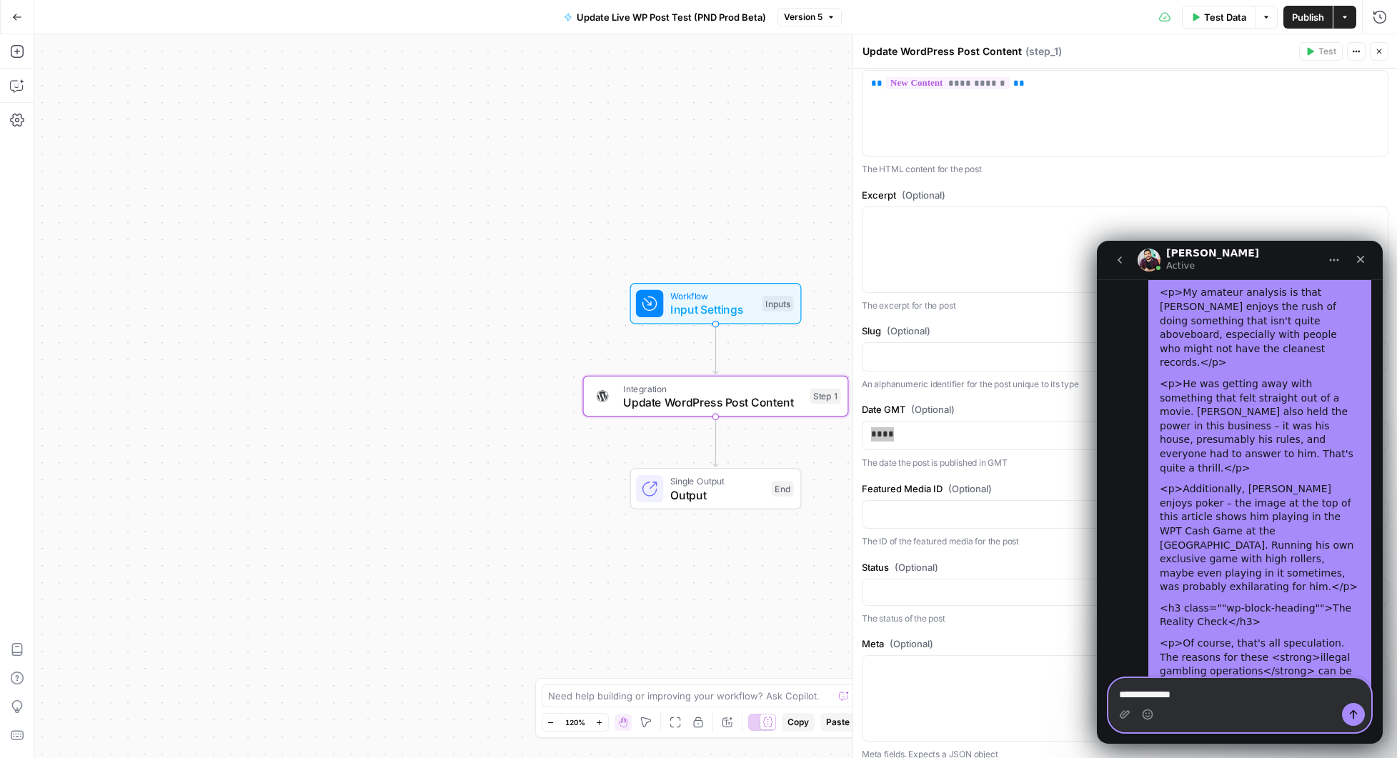
paste textarea "**********"
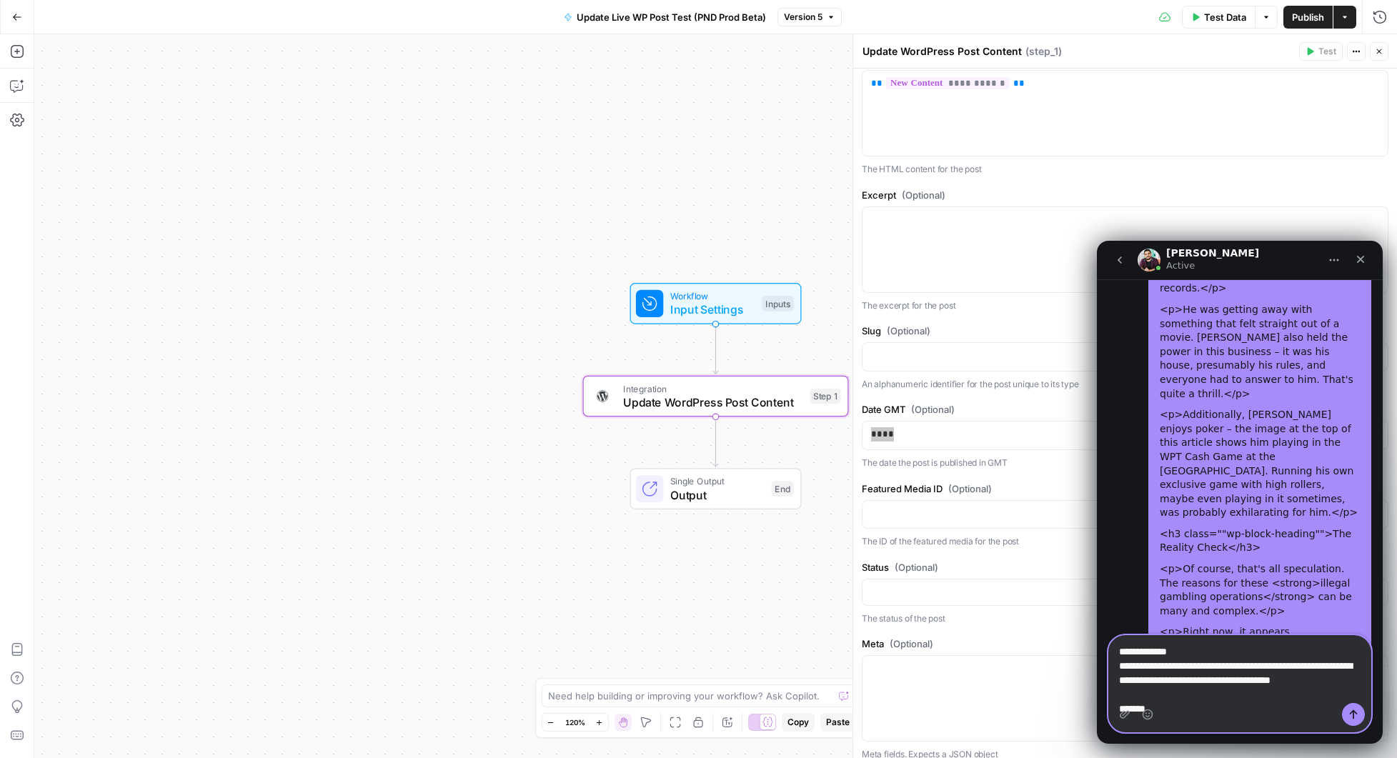
scroll to position [23, 0]
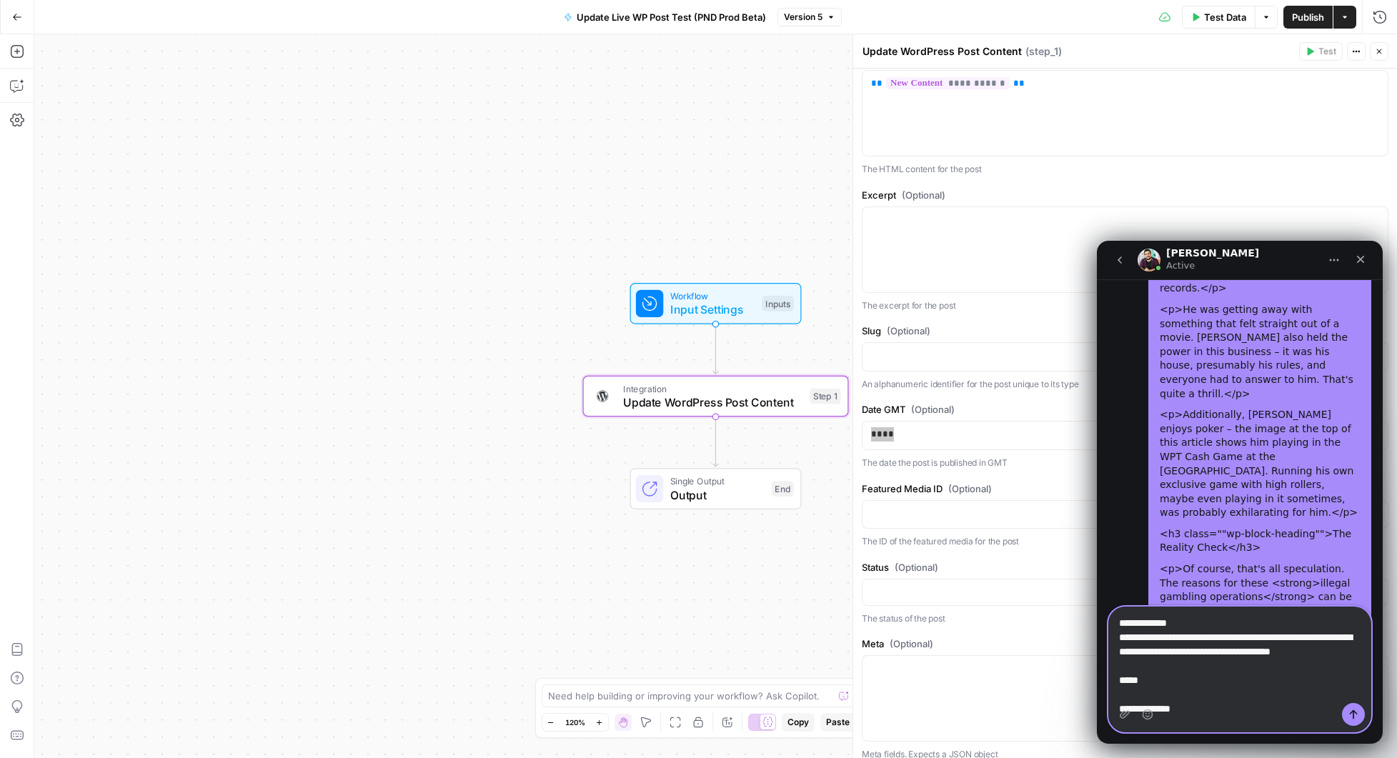
type textarea "**********"
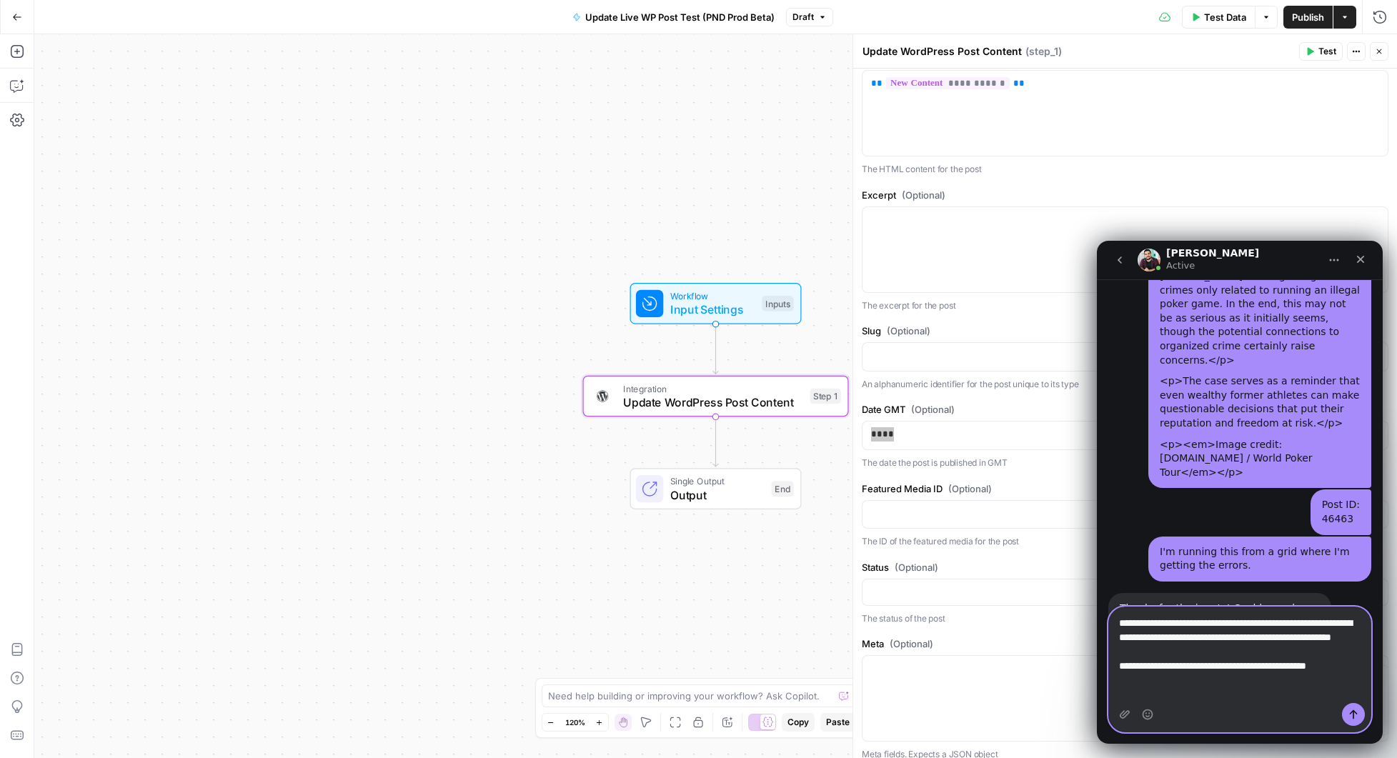
scroll to position [5437, 0]
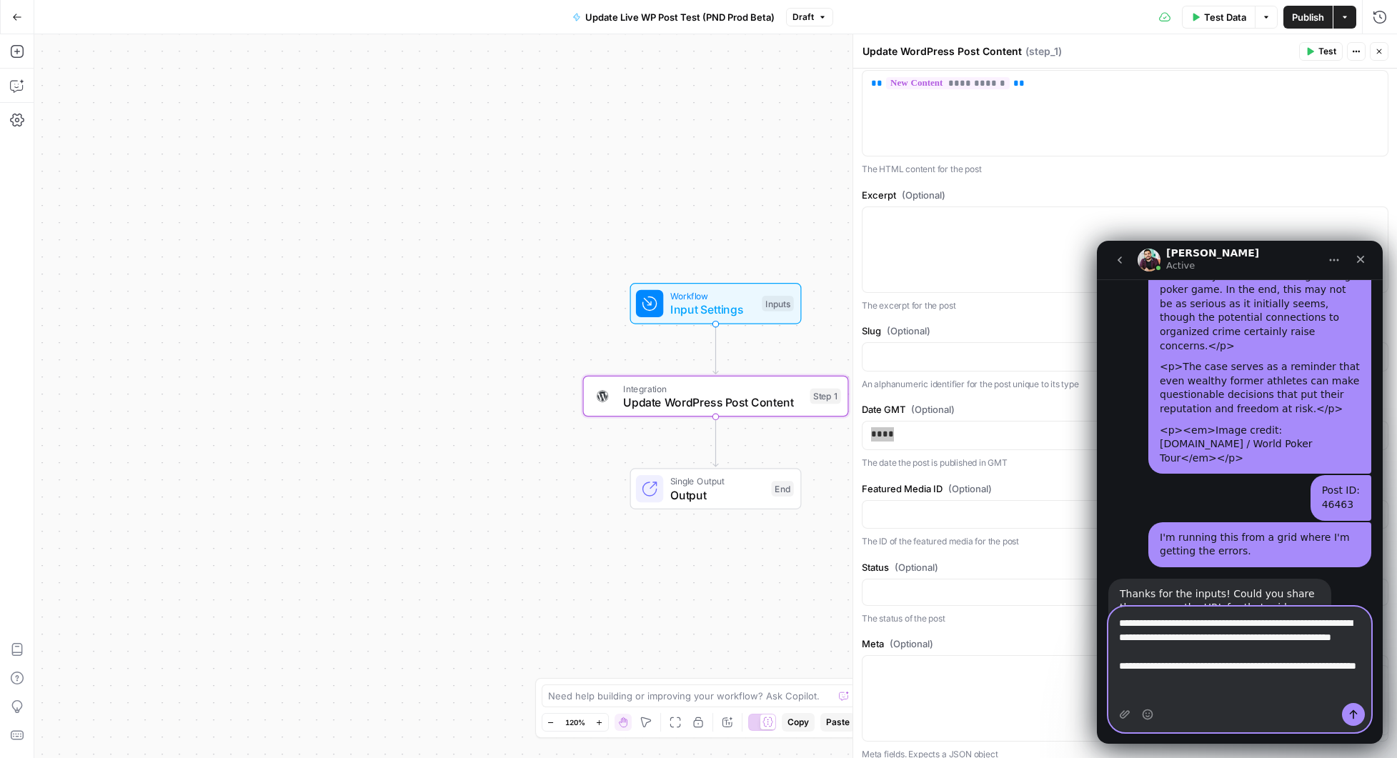
type textarea "**********"
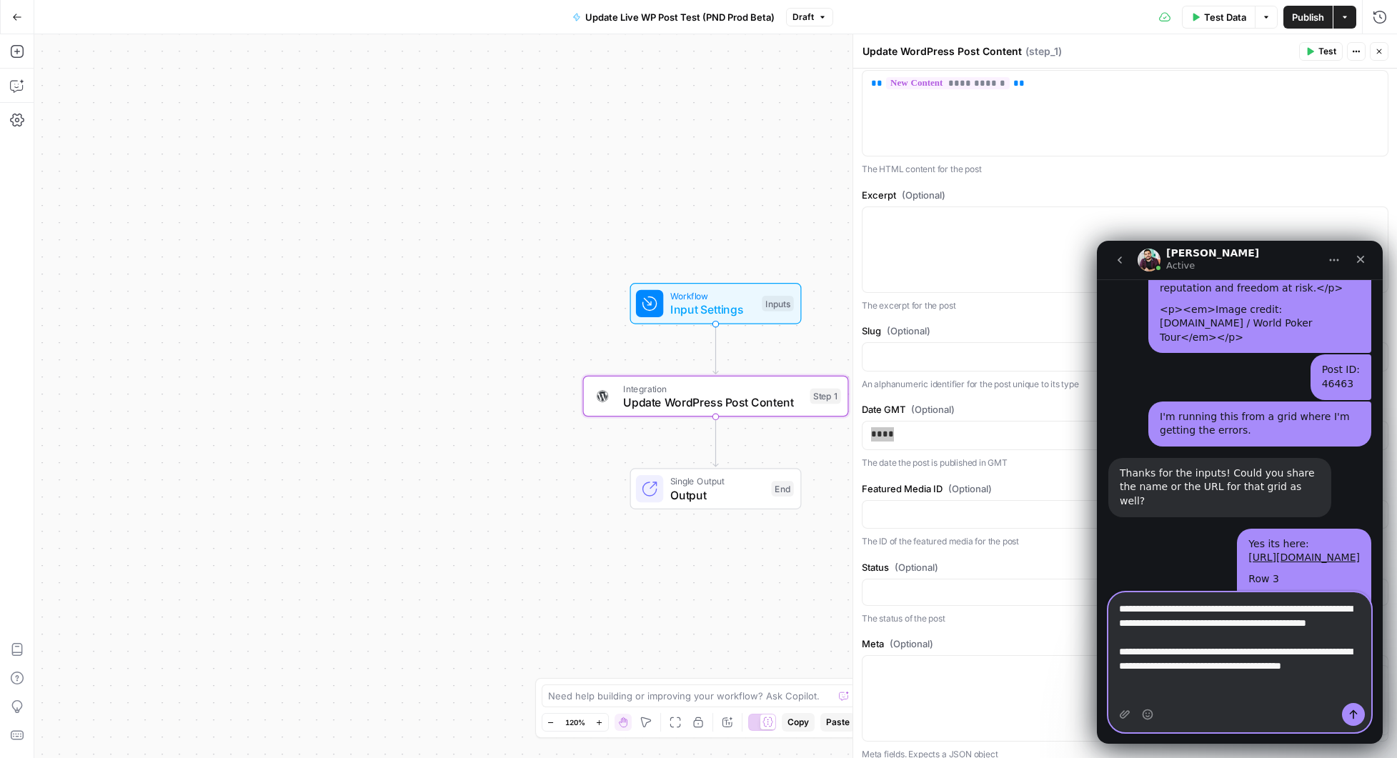
scroll to position [5558, 0]
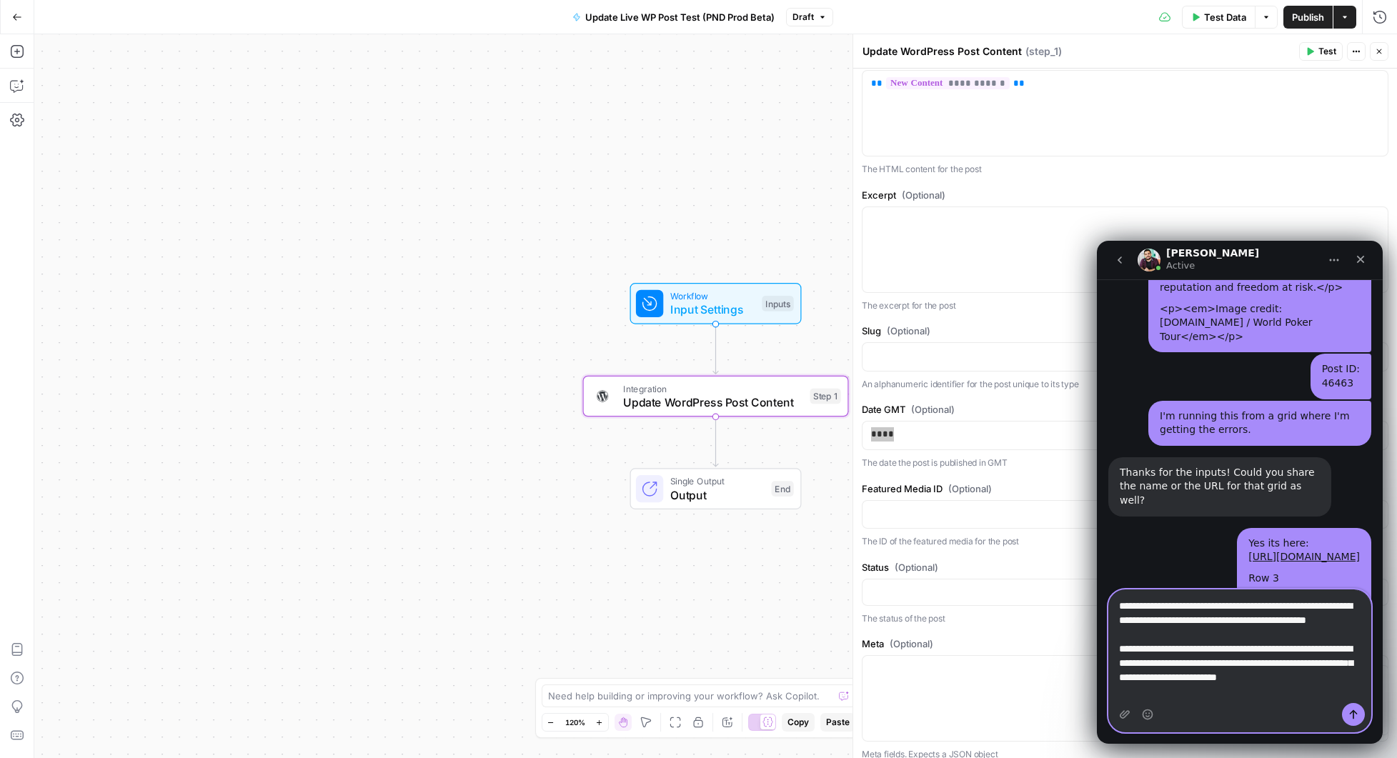
type textarea "**********"
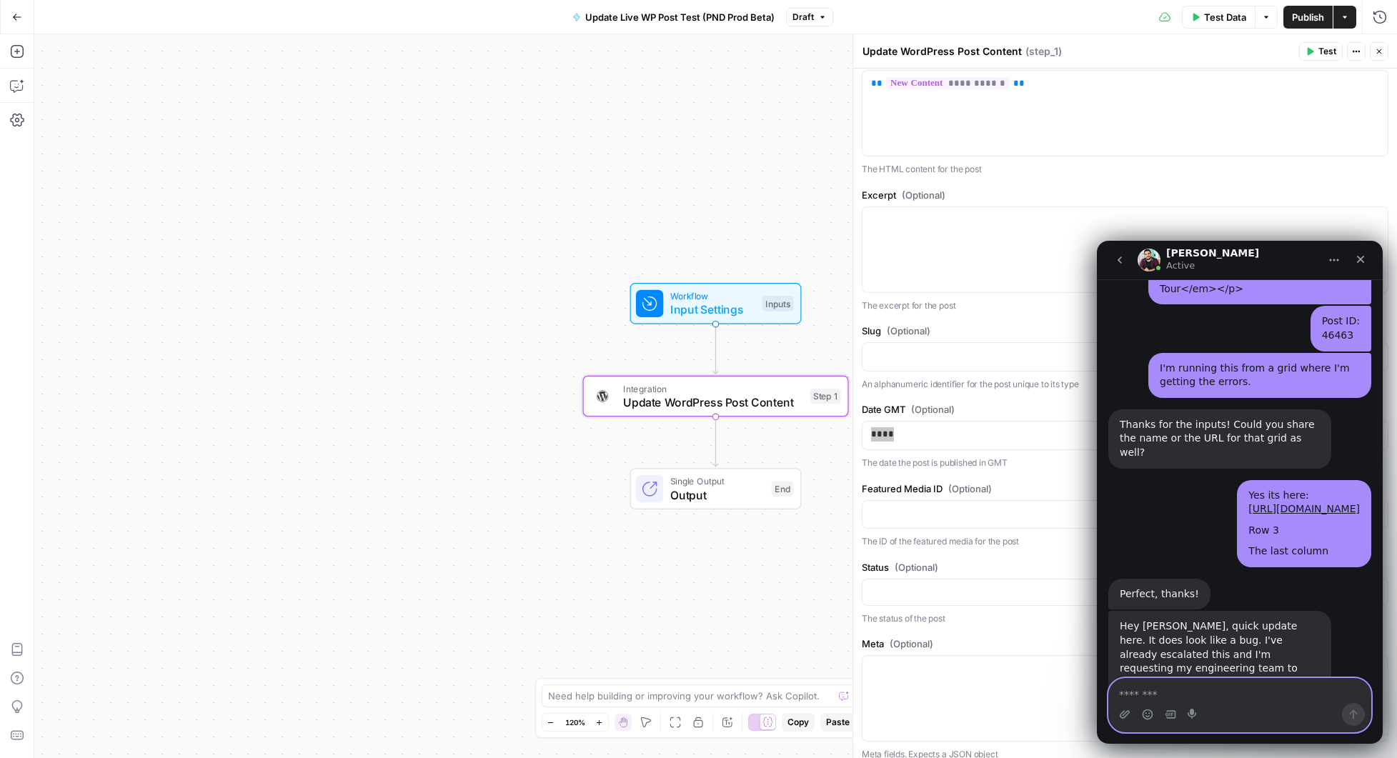
scroll to position [5606, 0]
click at [1171, 693] on textarea "**********" at bounding box center [1240, 691] width 262 height 24
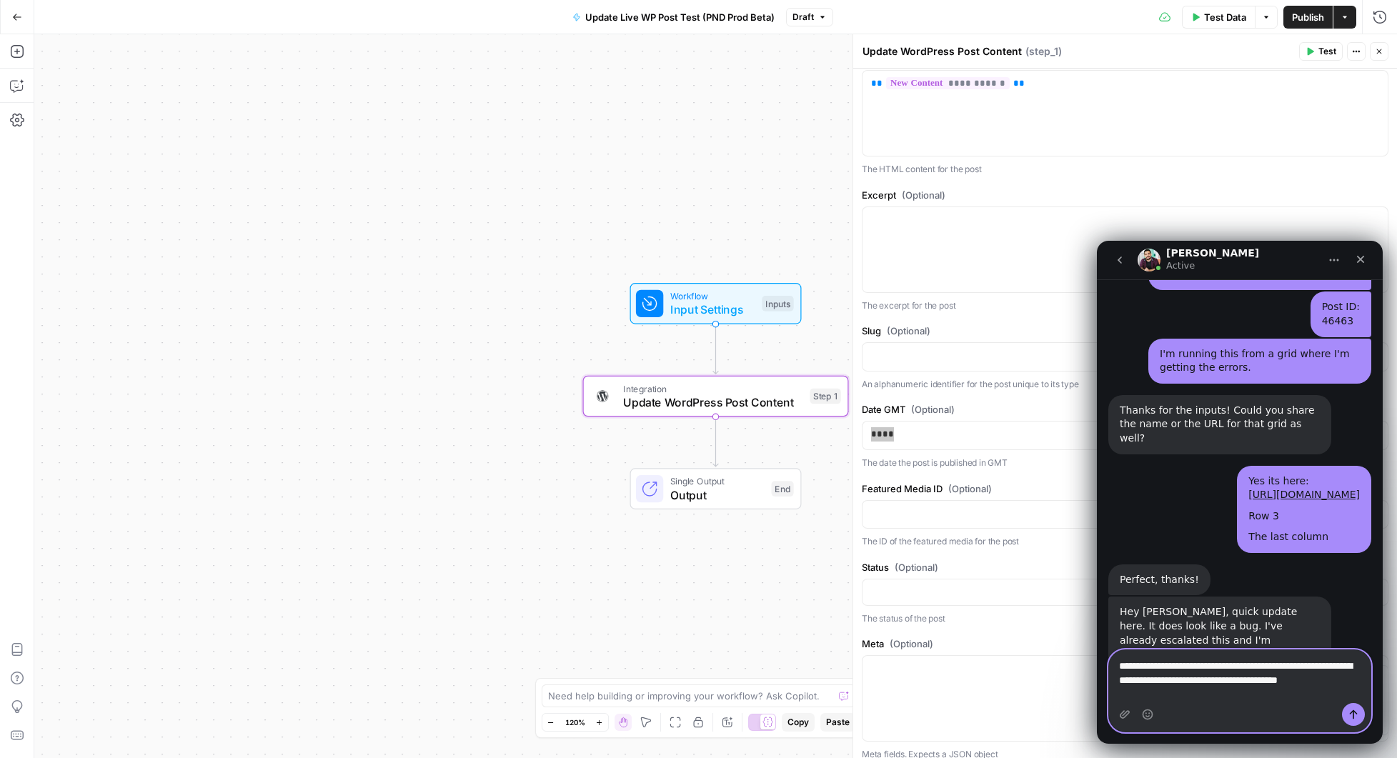
scroll to position [5635, 0]
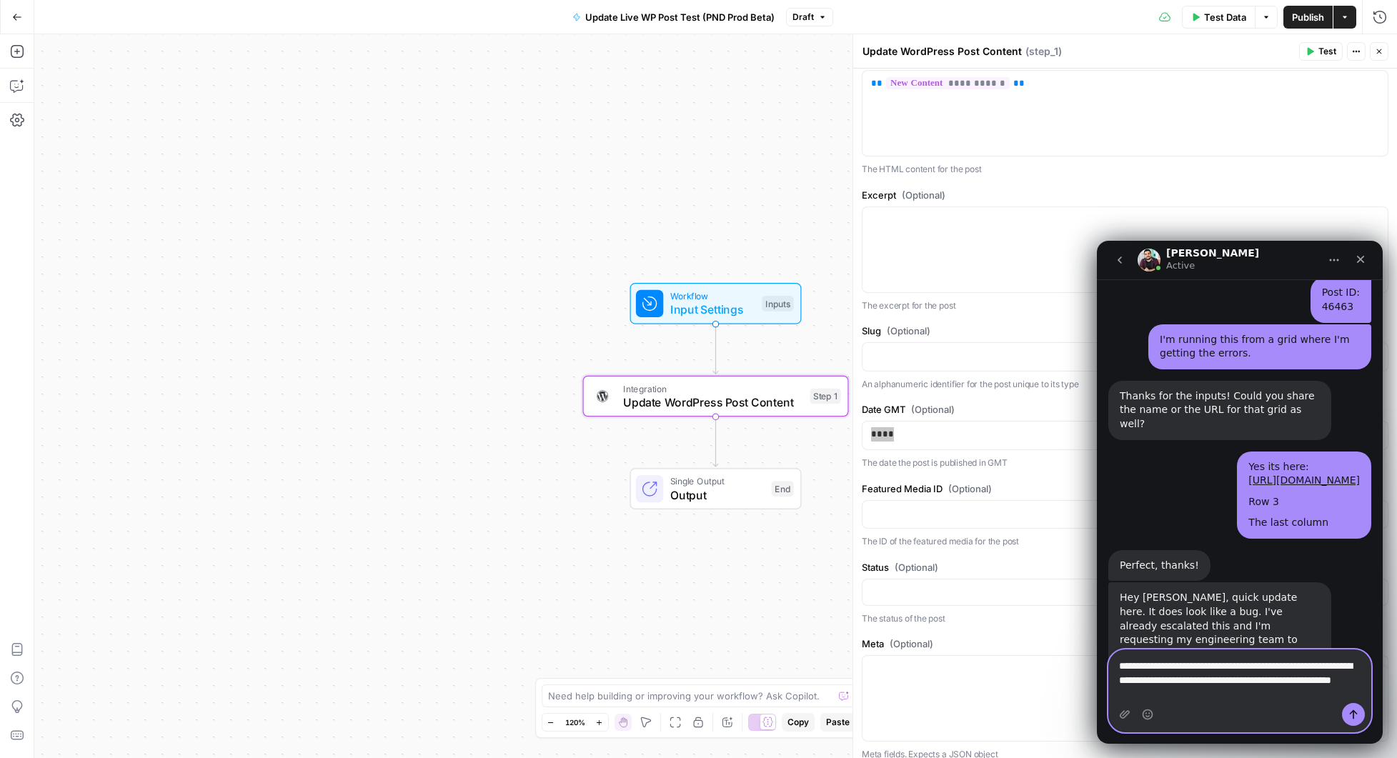
click at [1171, 693] on textarea "**********" at bounding box center [1240, 676] width 262 height 53
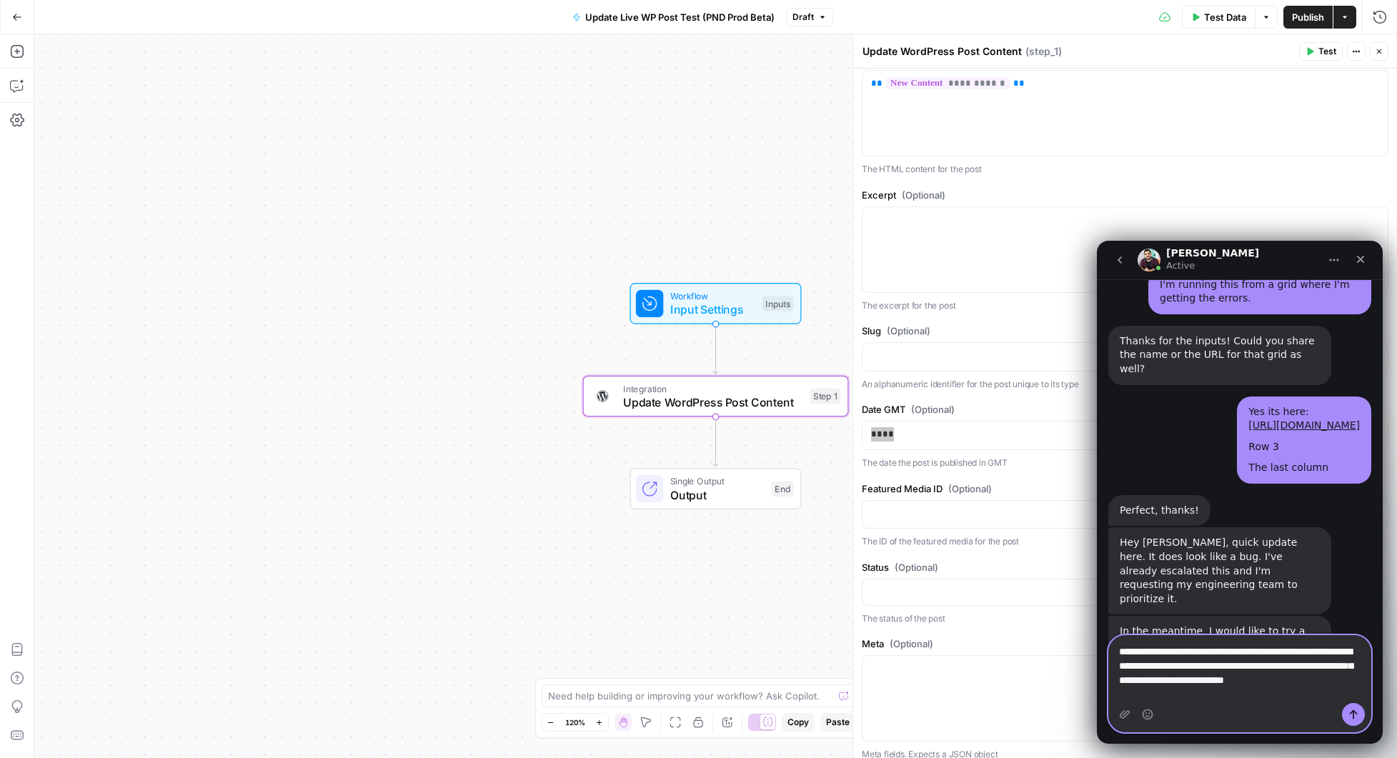
scroll to position [5704, 0]
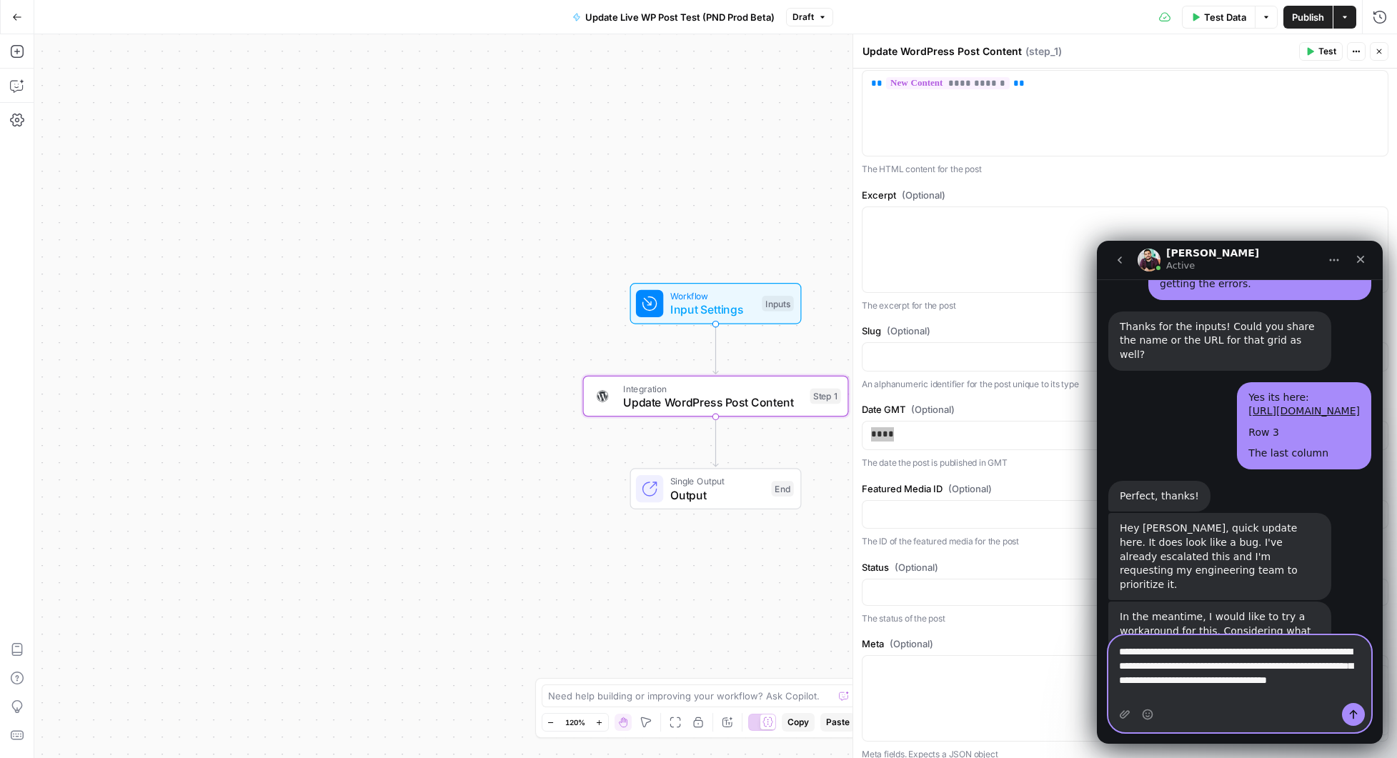
type textarea "**********"
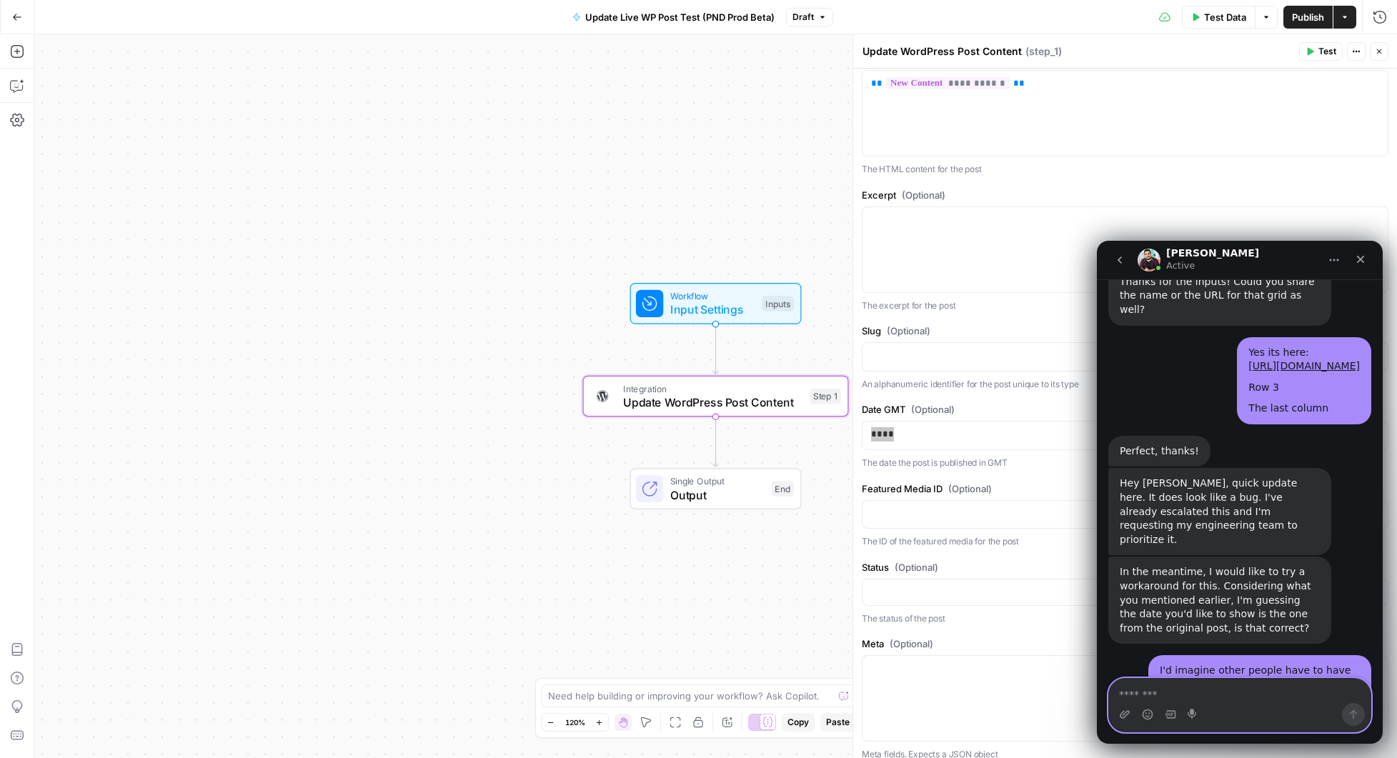
scroll to position [5750, 0]
type textarea "*"
click at [1131, 691] on textarea "**********" at bounding box center [1240, 691] width 262 height 24
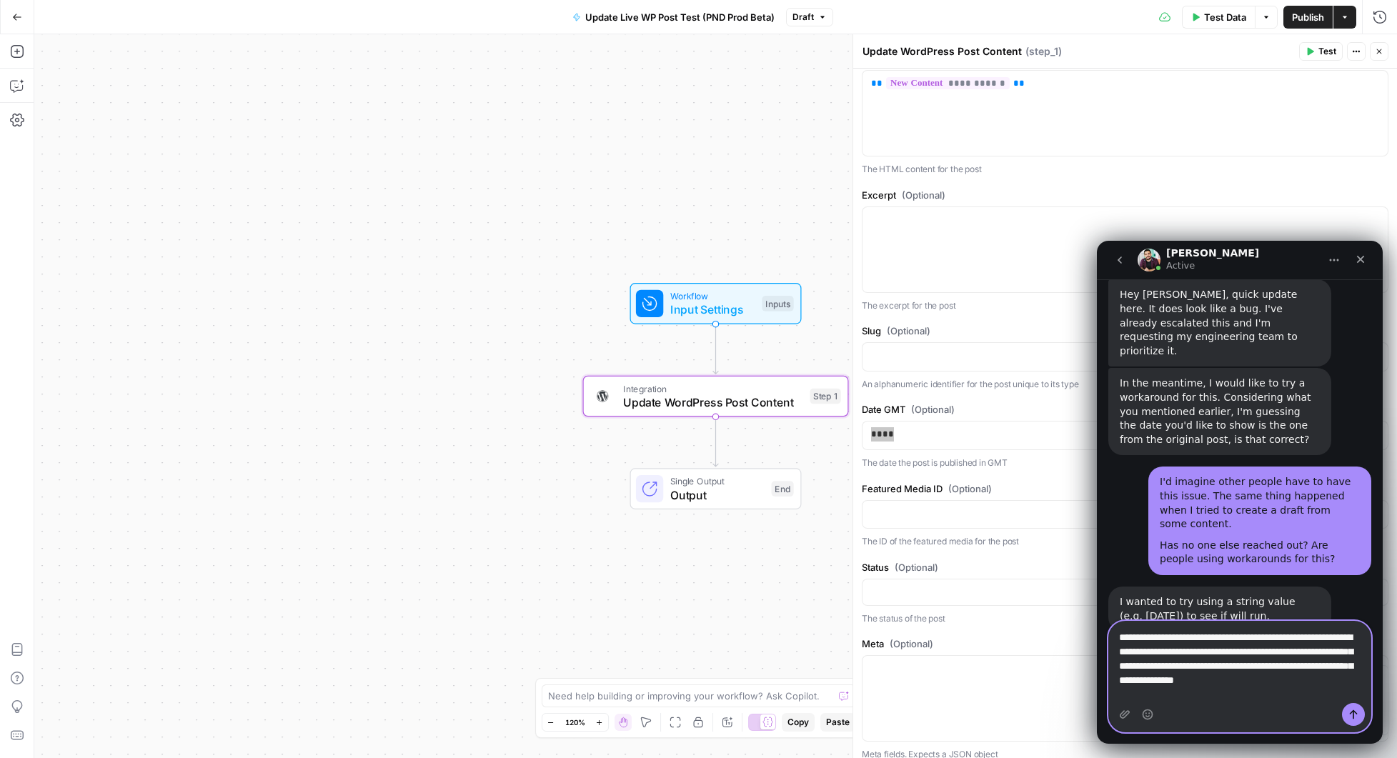
scroll to position [5952, 0]
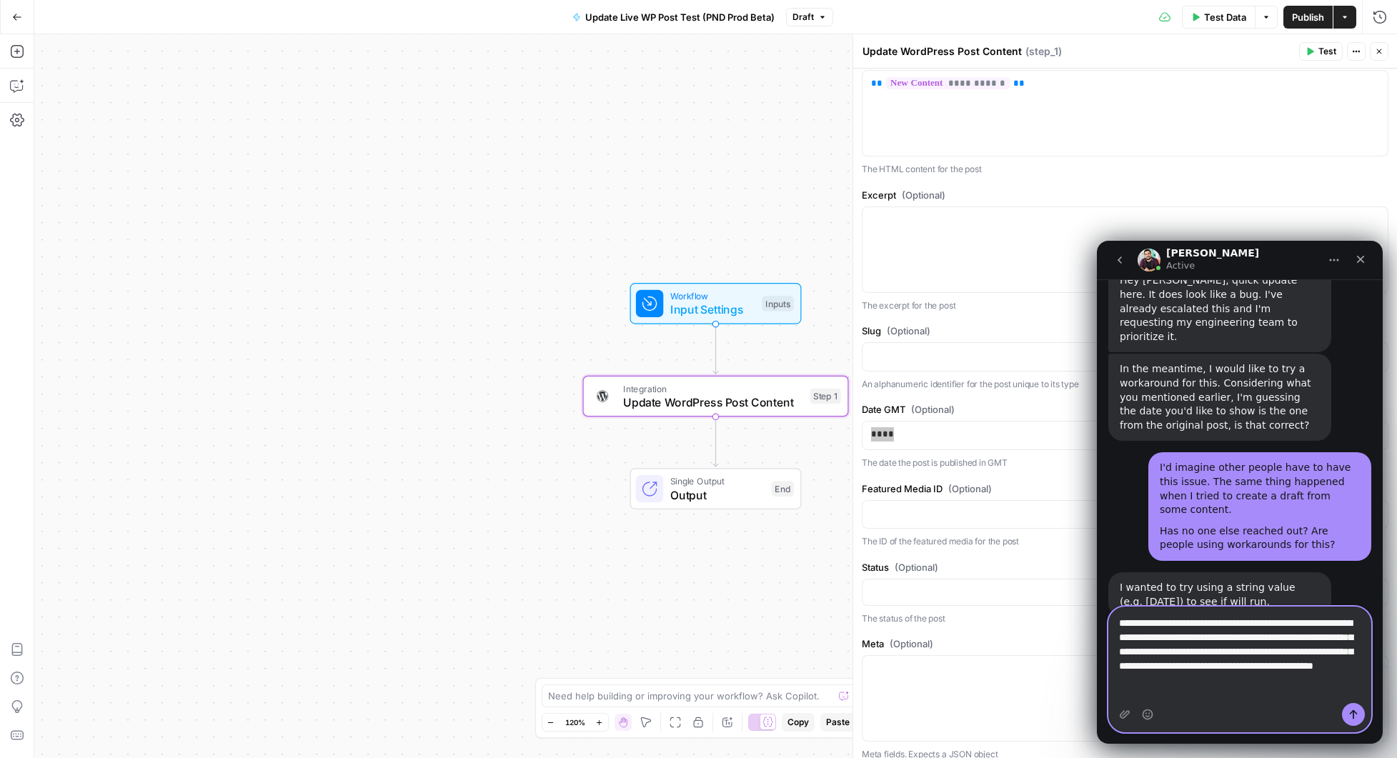
type textarea "**********"
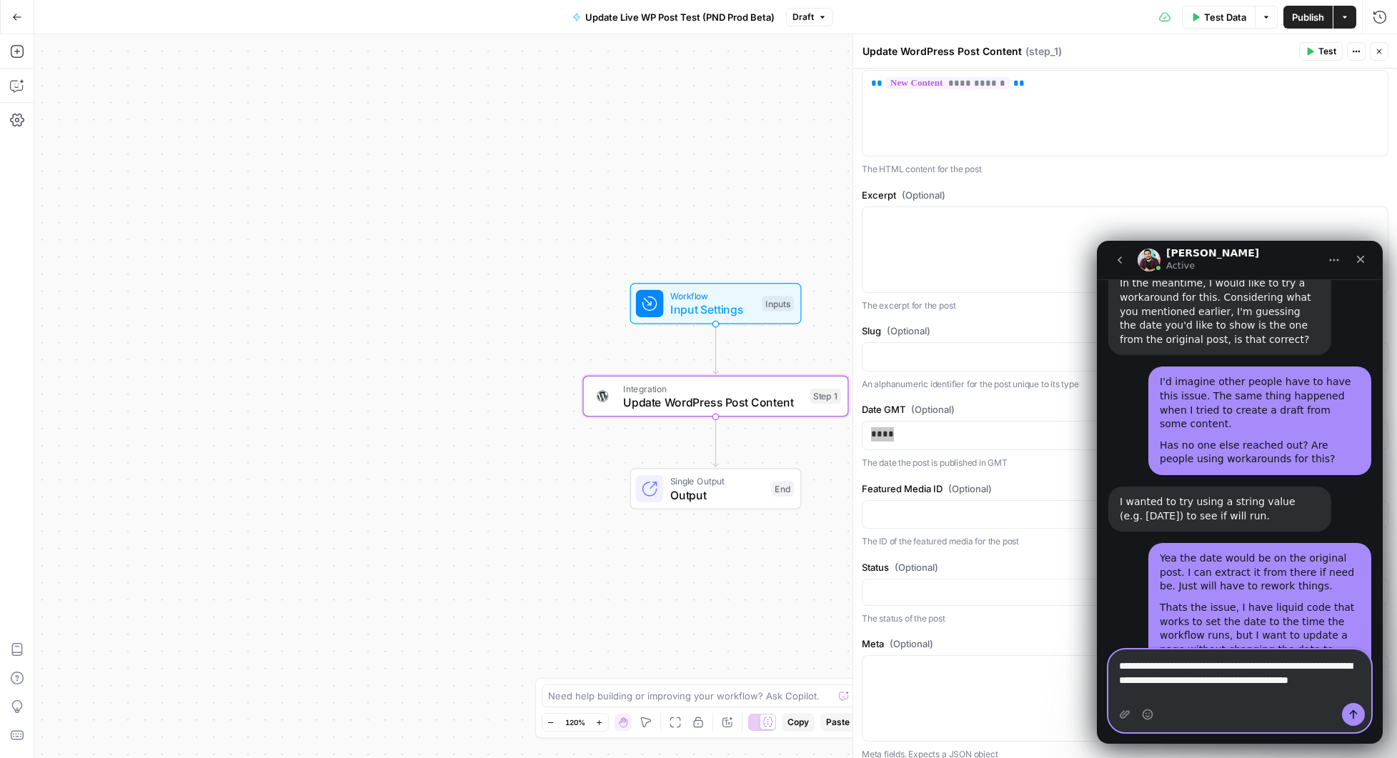
scroll to position [6052, 0]
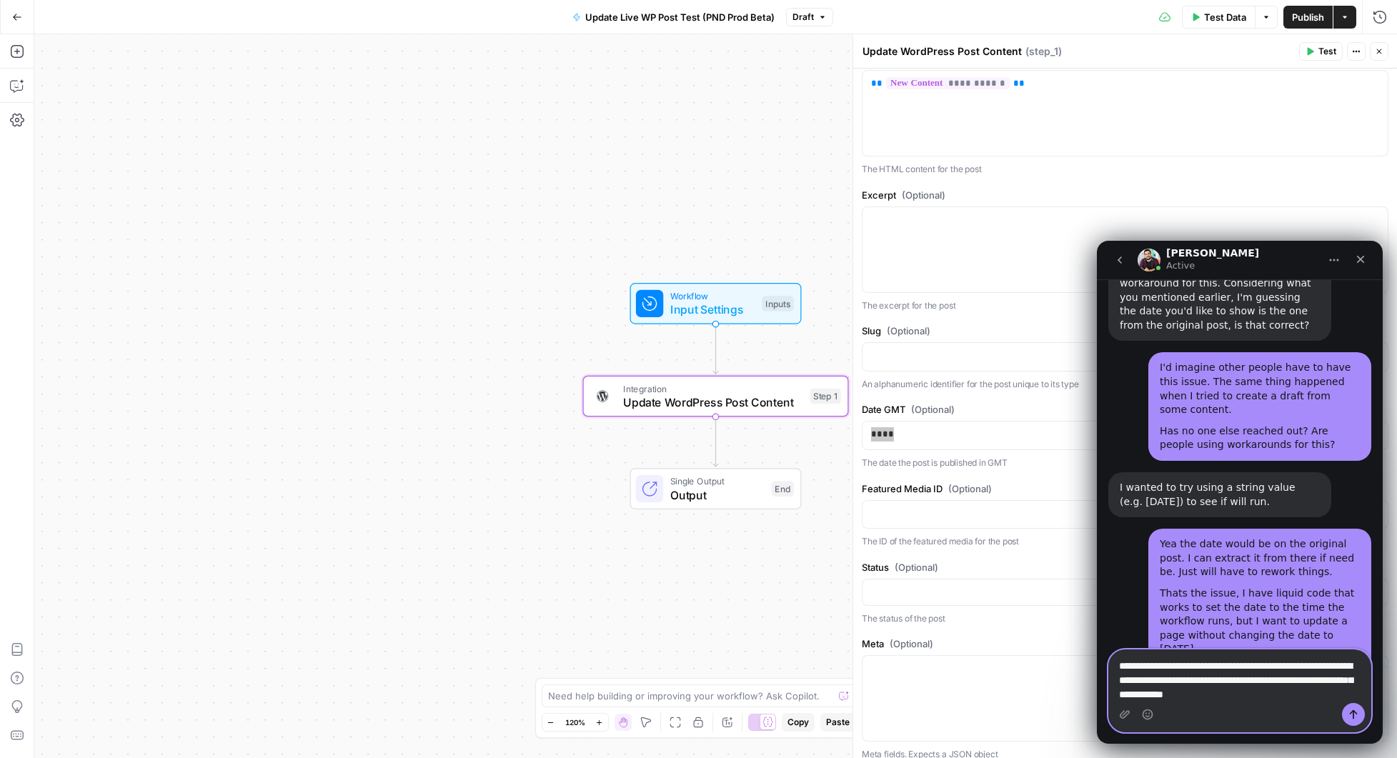
type textarea "**********"
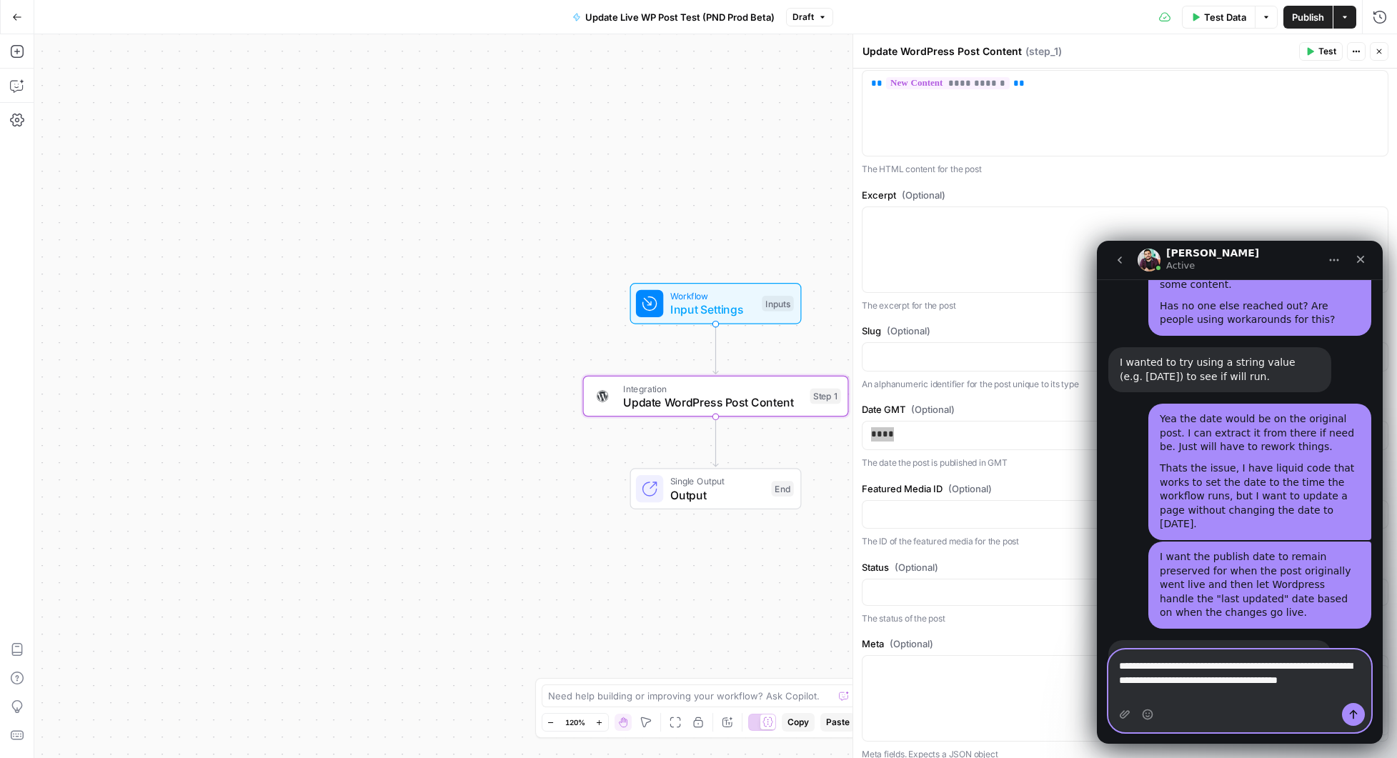
scroll to position [6191, 0]
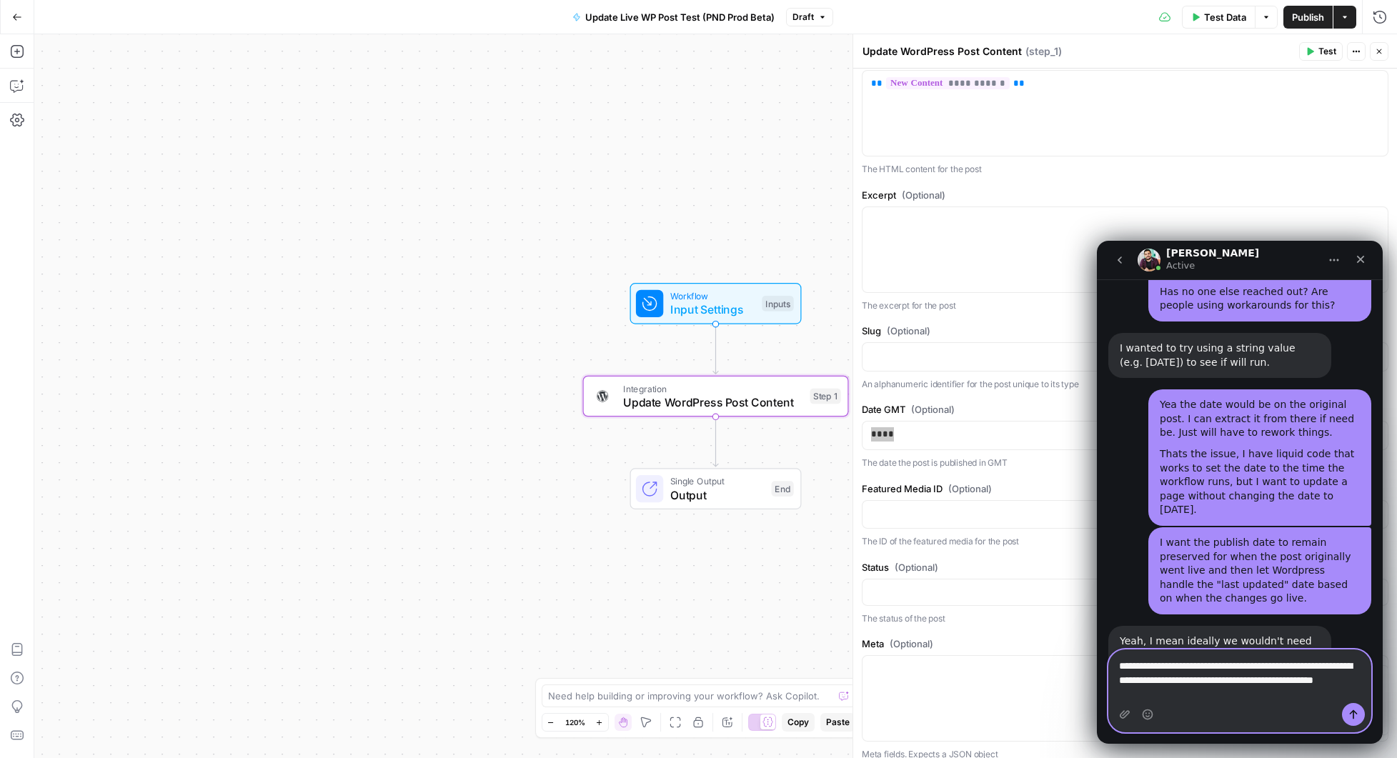
click at [1151, 680] on textarea "**********" at bounding box center [1240, 676] width 262 height 53
type textarea "**********"
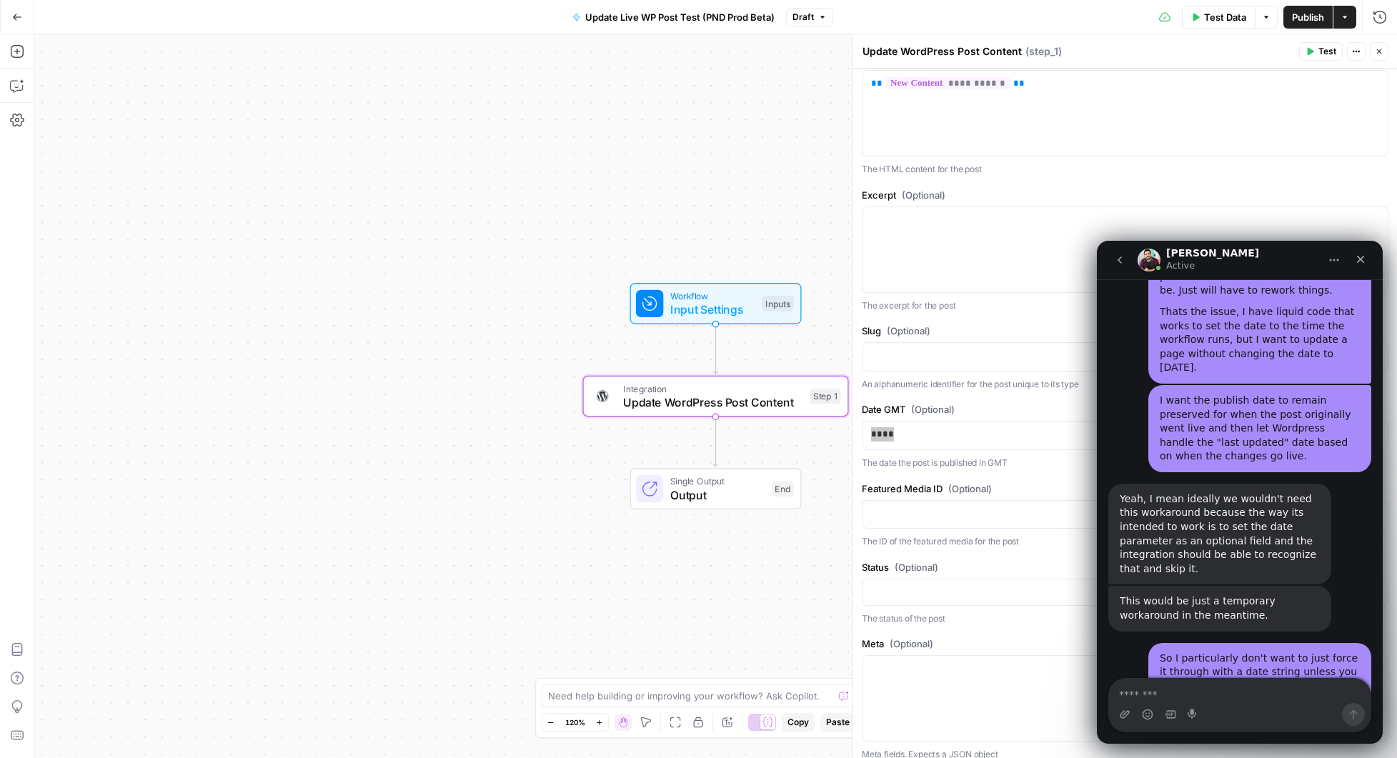
scroll to position [6356, 0]
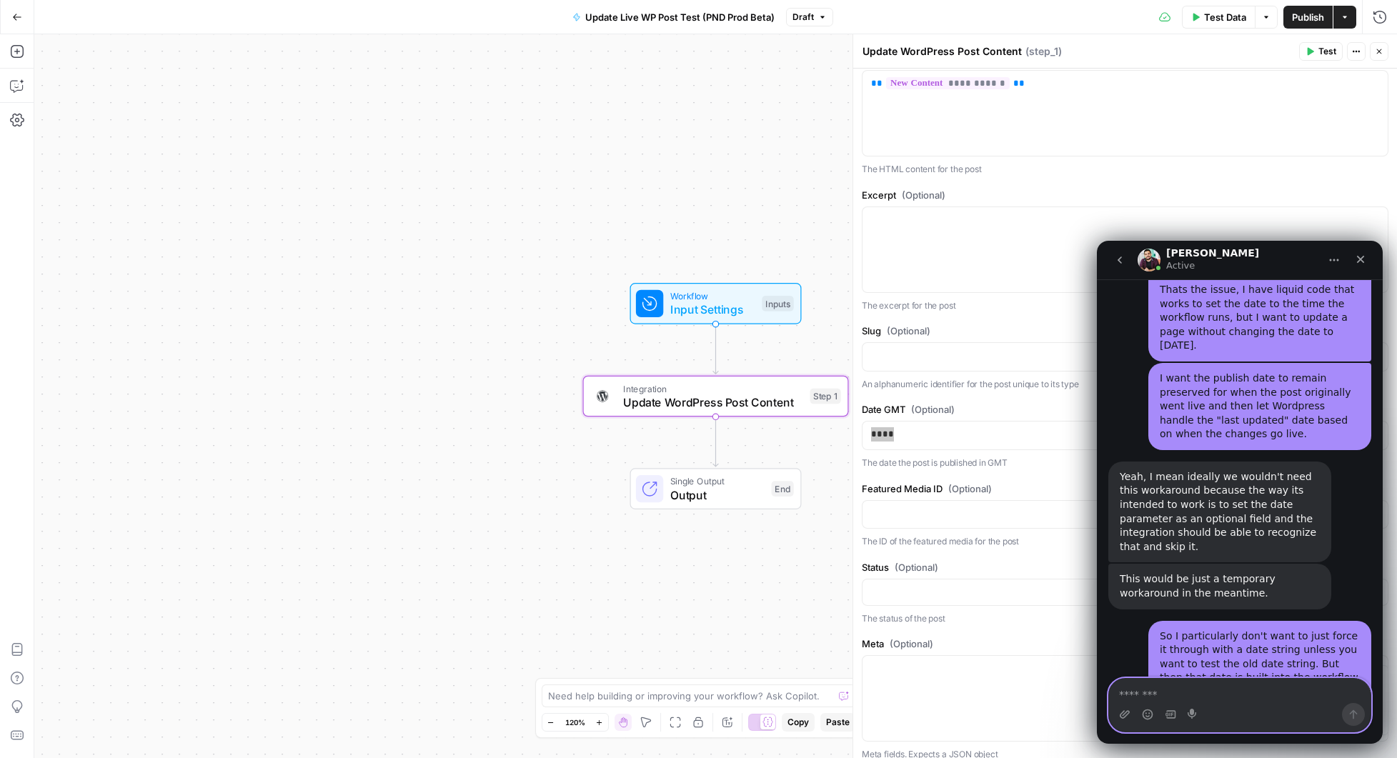
click at [1180, 690] on textarea "Message…" at bounding box center [1240, 691] width 262 height 24
type textarea "**********"
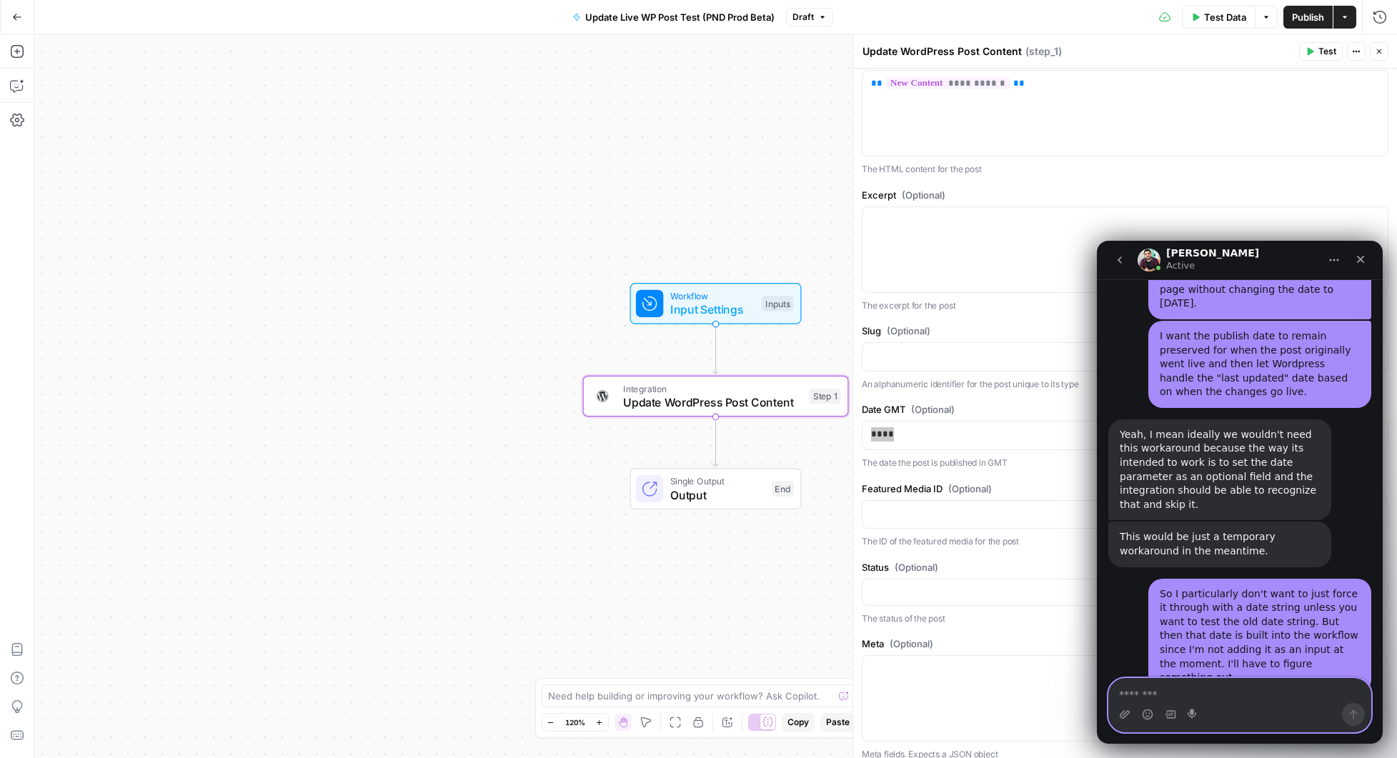
scroll to position [6398, 0]
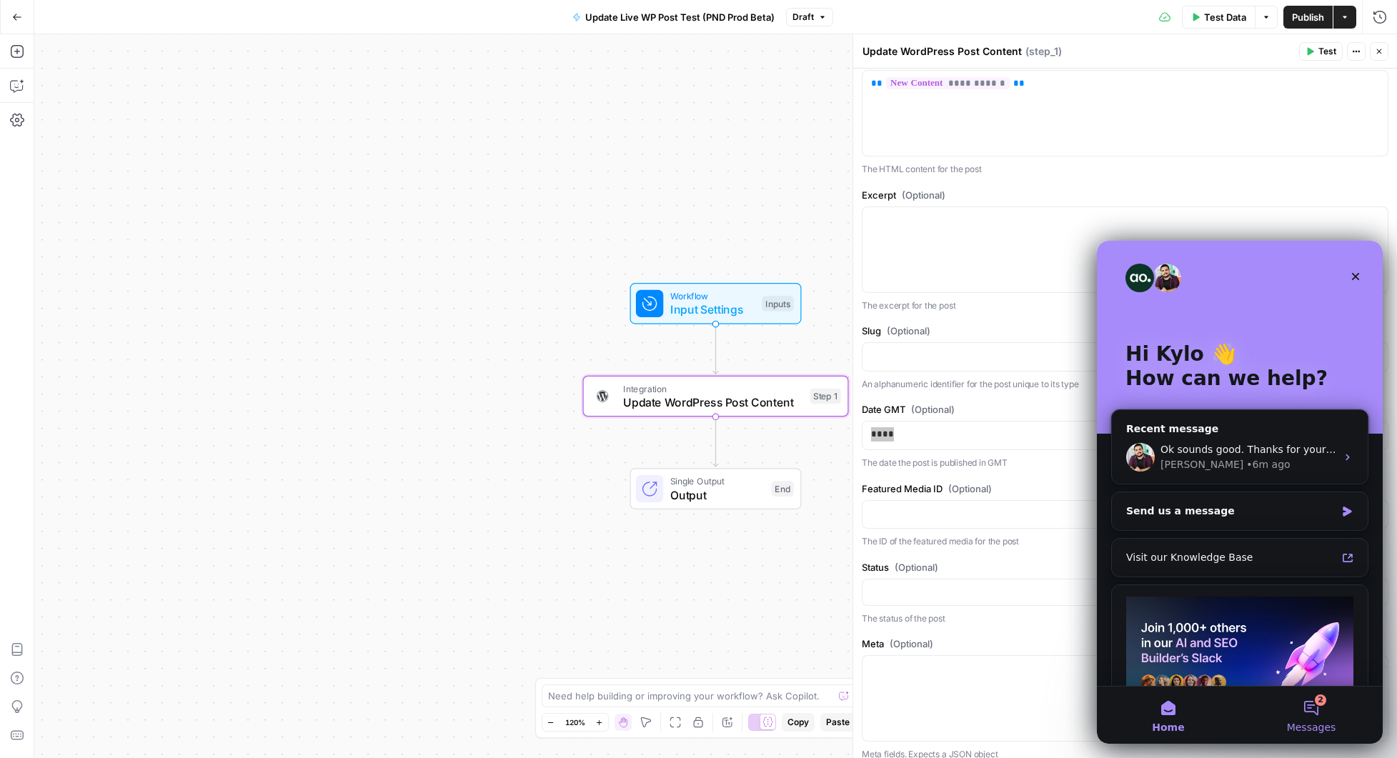
click at [1313, 723] on span "Messages" at bounding box center [1311, 728] width 49 height 10
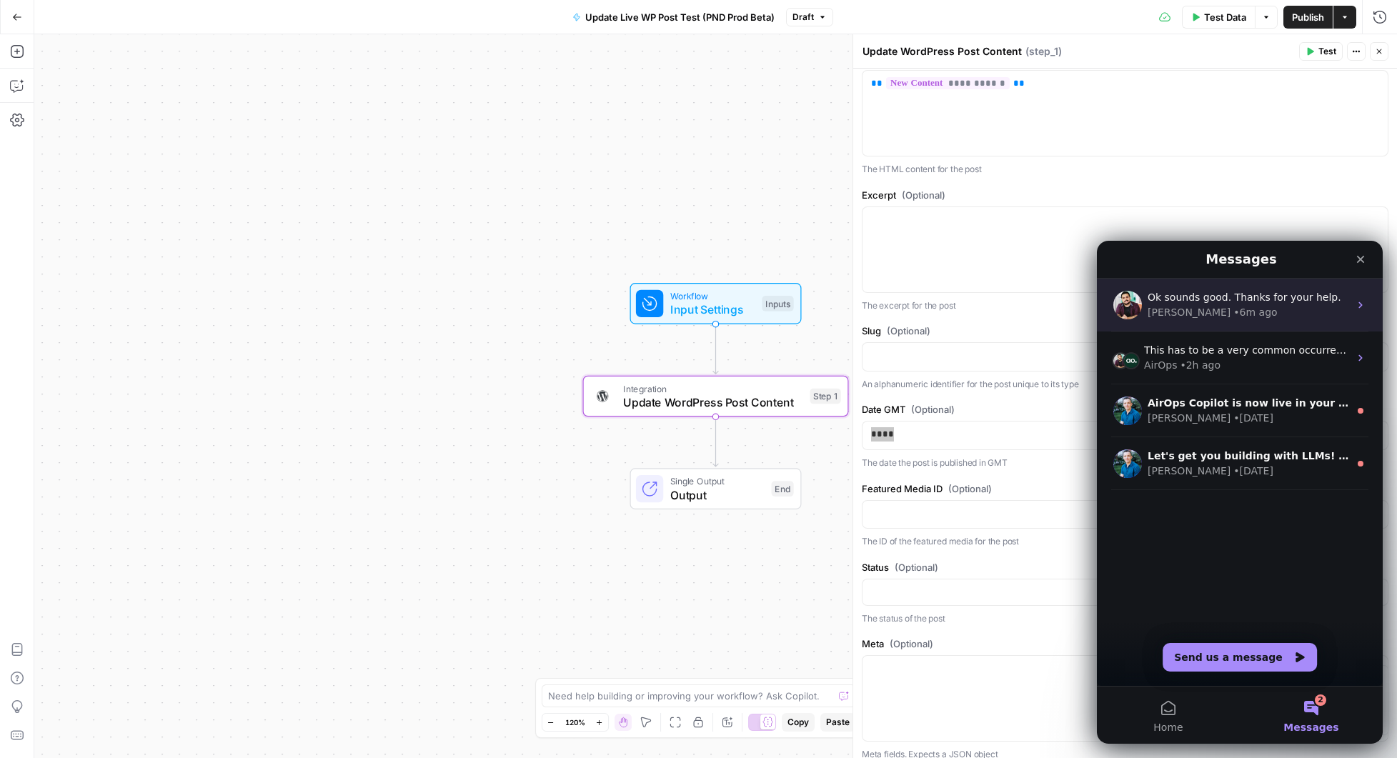
click at [1234, 306] on div "• 6m ago" at bounding box center [1256, 312] width 44 height 15
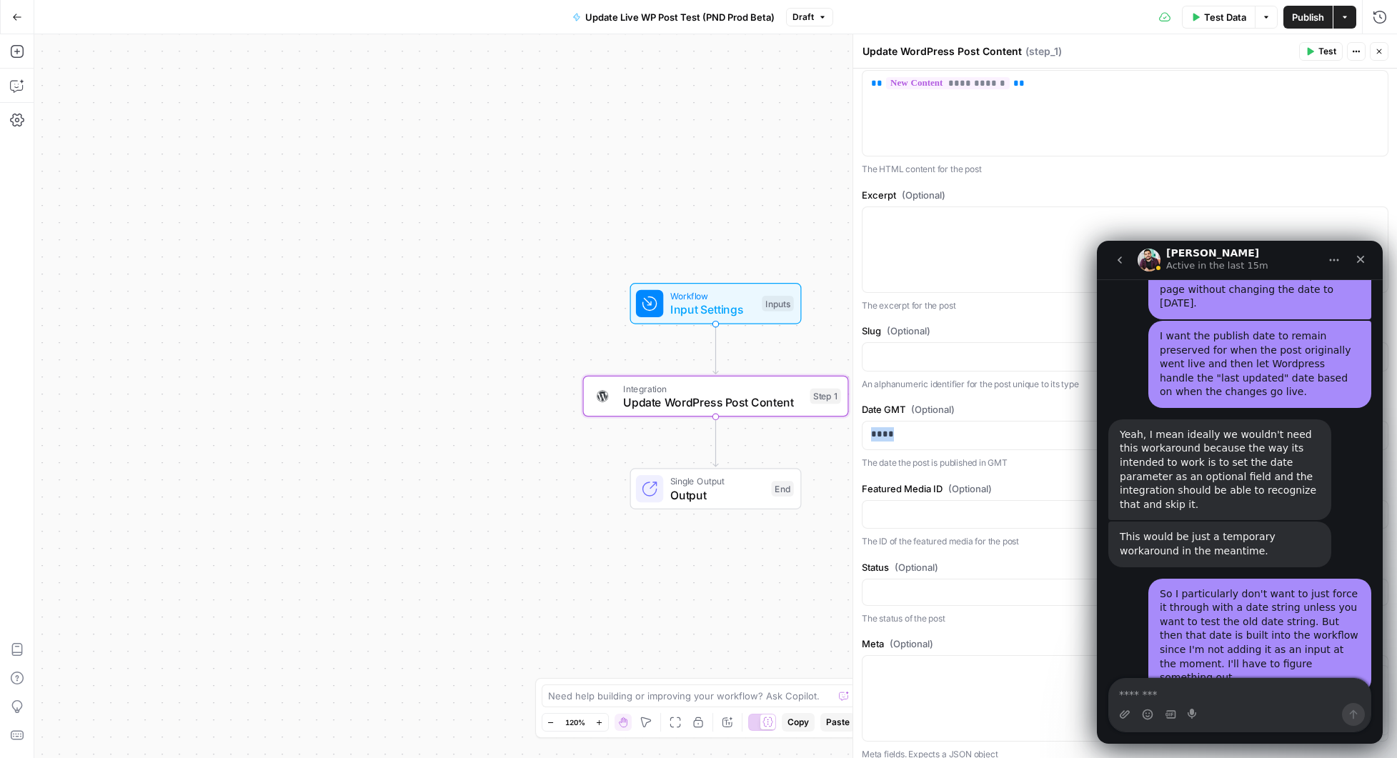
click at [533, 178] on div "Workflow Input Settings Inputs Integration Update WordPress Post Content Step 1…" at bounding box center [715, 396] width 1363 height 724
click at [675, 695] on textarea at bounding box center [691, 696] width 286 height 14
type textarea "I'd like to add the date as an input"
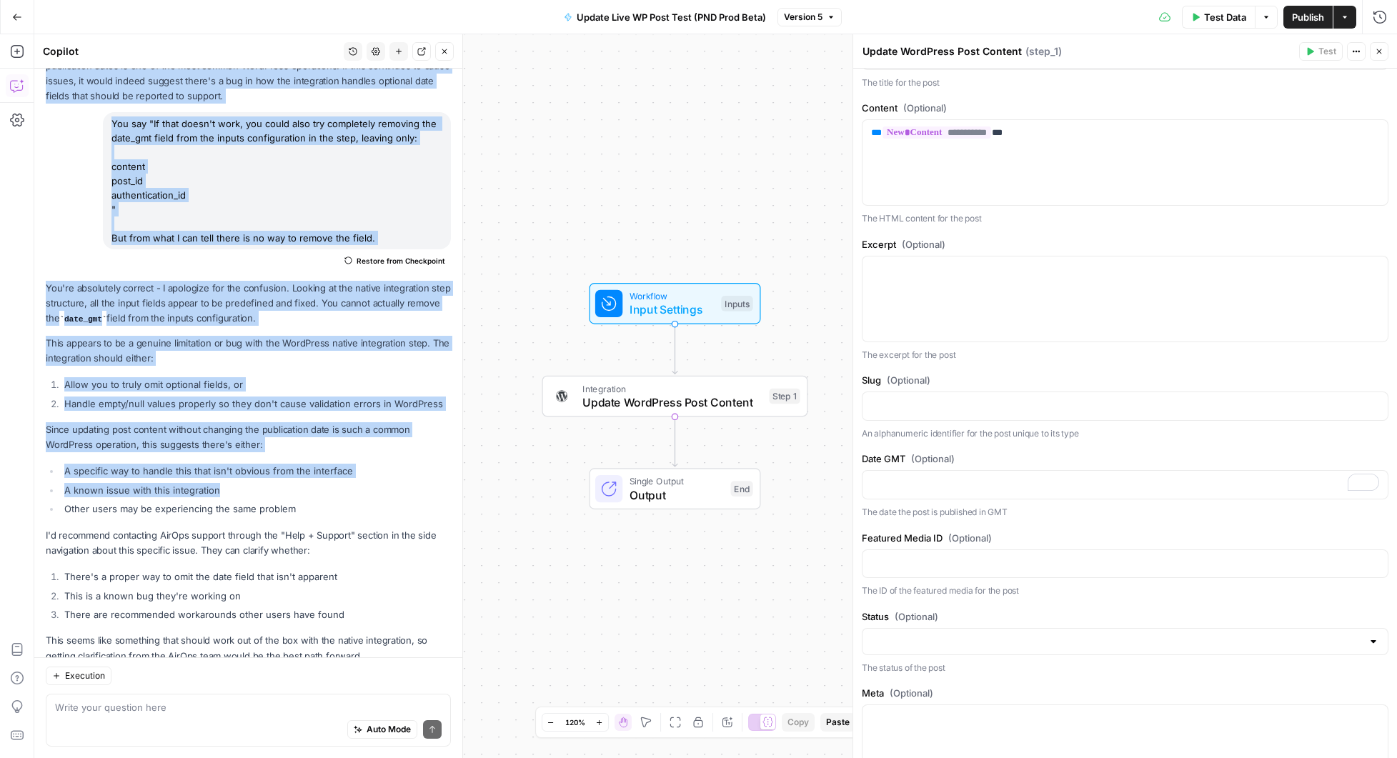
scroll to position [2130, 0]
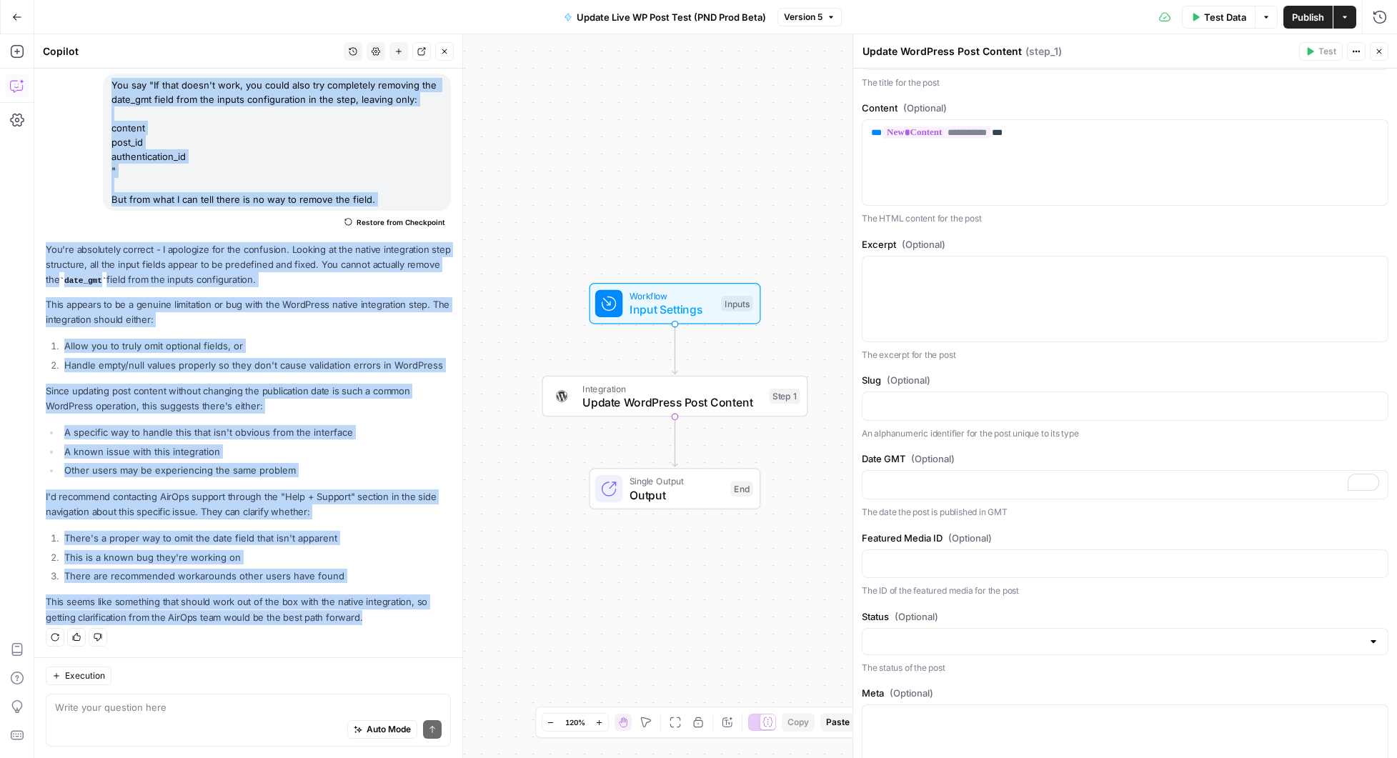
drag, startPoint x: 45, startPoint y: 337, endPoint x: 373, endPoint y: 622, distance: 434.2
copy div "If that doesn't work, you could also try completely removing the date_gmt field…"
click at [581, 151] on div "Workflow Input Settings Inputs Integration Update WordPress Post Content Step 1…" at bounding box center [715, 396] width 1363 height 724
click at [694, 199] on div "Workflow Input Settings Inputs Integration Update WordPress Post Content Step 1…" at bounding box center [715, 396] width 1363 height 724
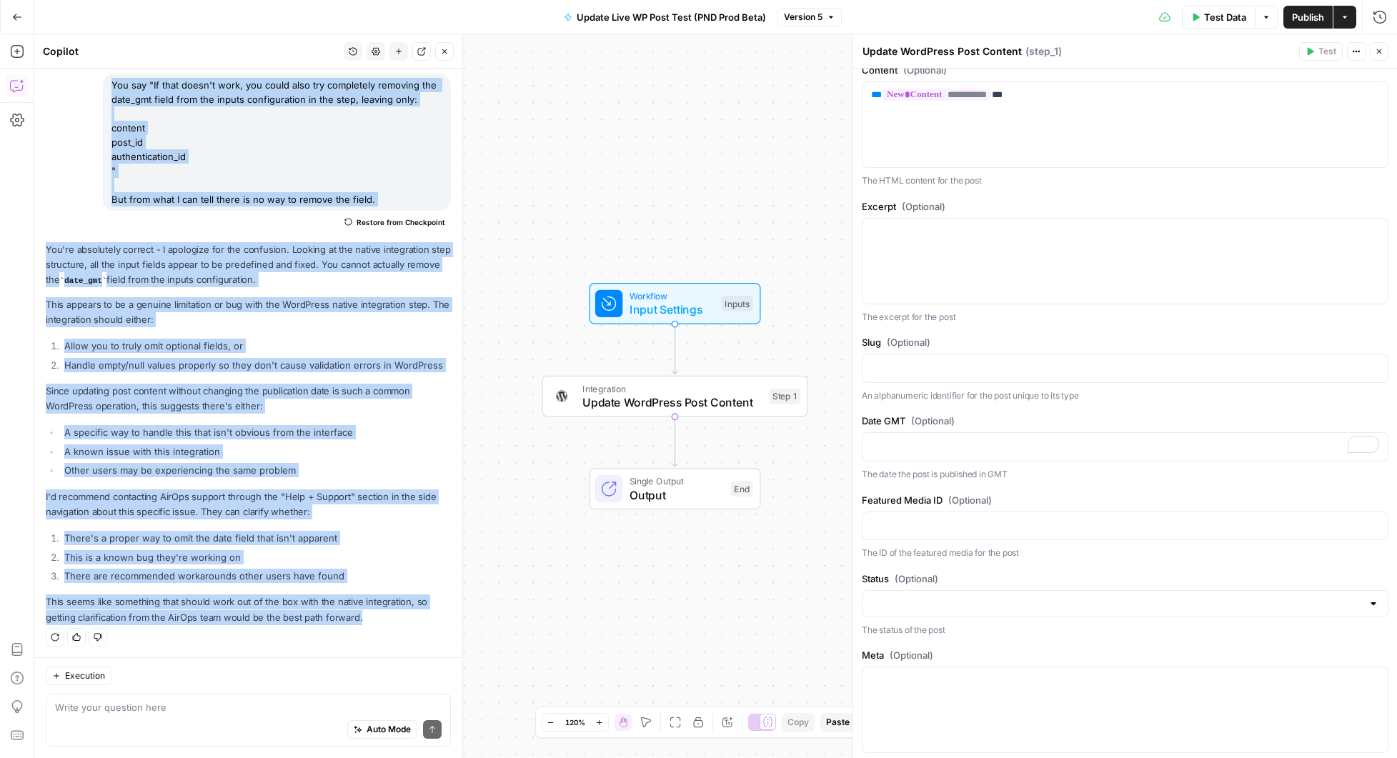
scroll to position [0, 0]
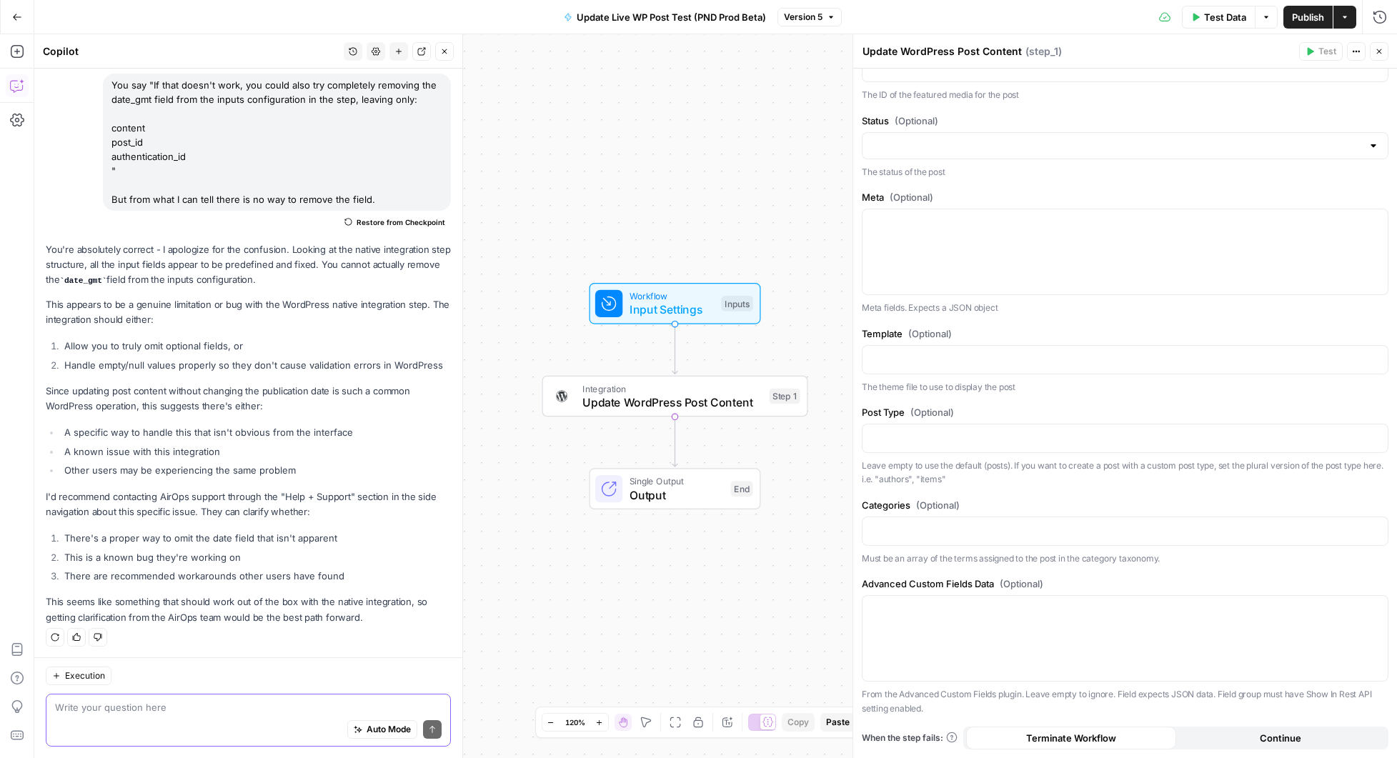
click at [207, 710] on textarea at bounding box center [248, 707] width 387 height 14
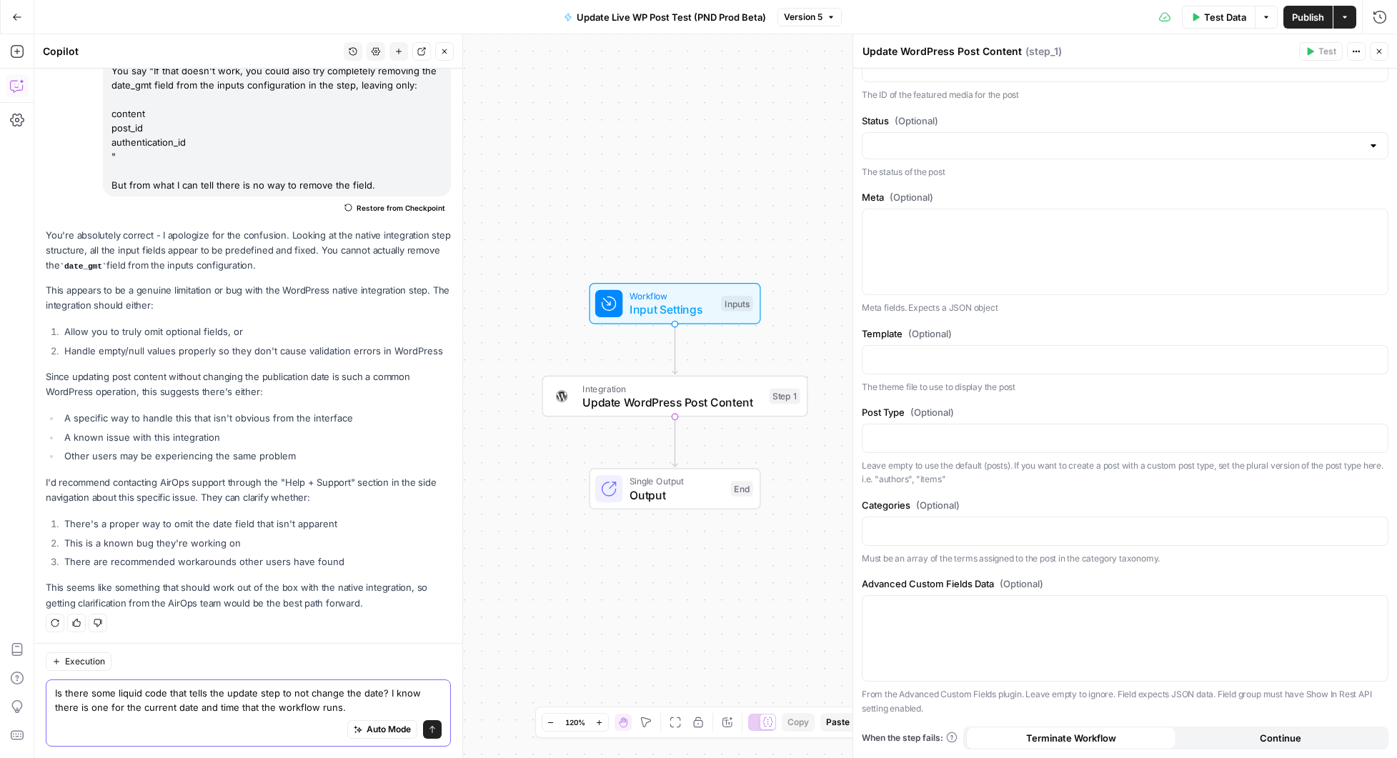
type textarea "Is there some liquid code that tells the update step to not change the date? I …"
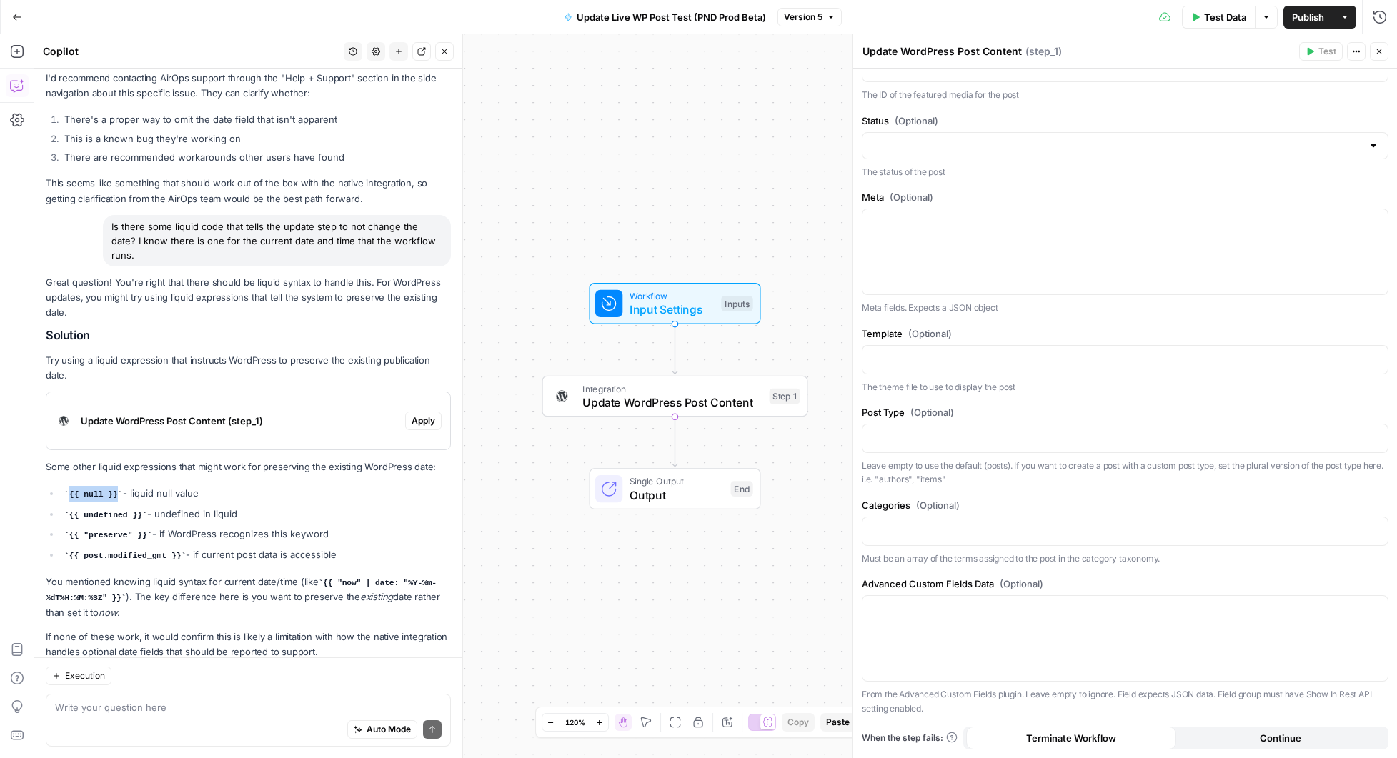
drag, startPoint x: 116, startPoint y: 459, endPoint x: 69, endPoint y: 458, distance: 47.9
click at [69, 490] on code "{{ null }}" at bounding box center [93, 494] width 59 height 9
copy code "{{ null }}"
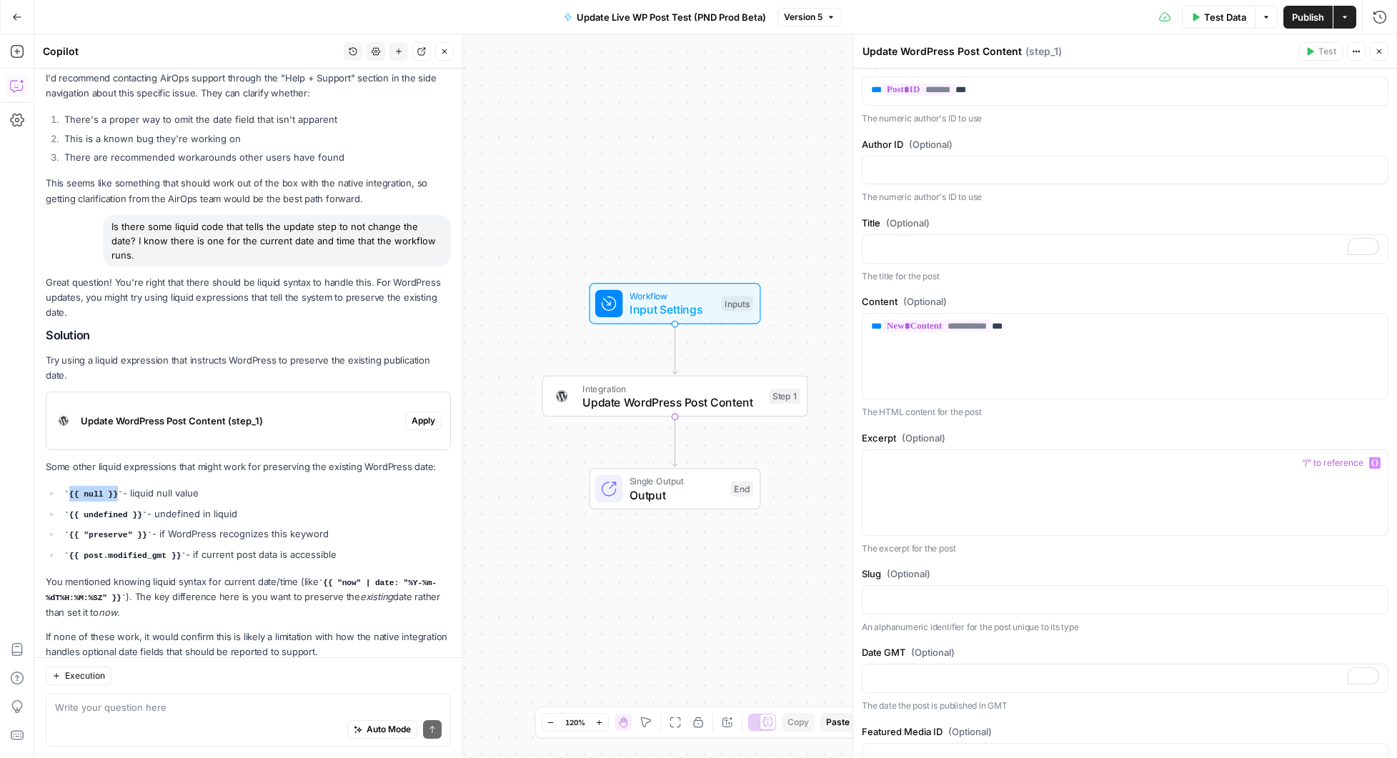
scroll to position [169, 0]
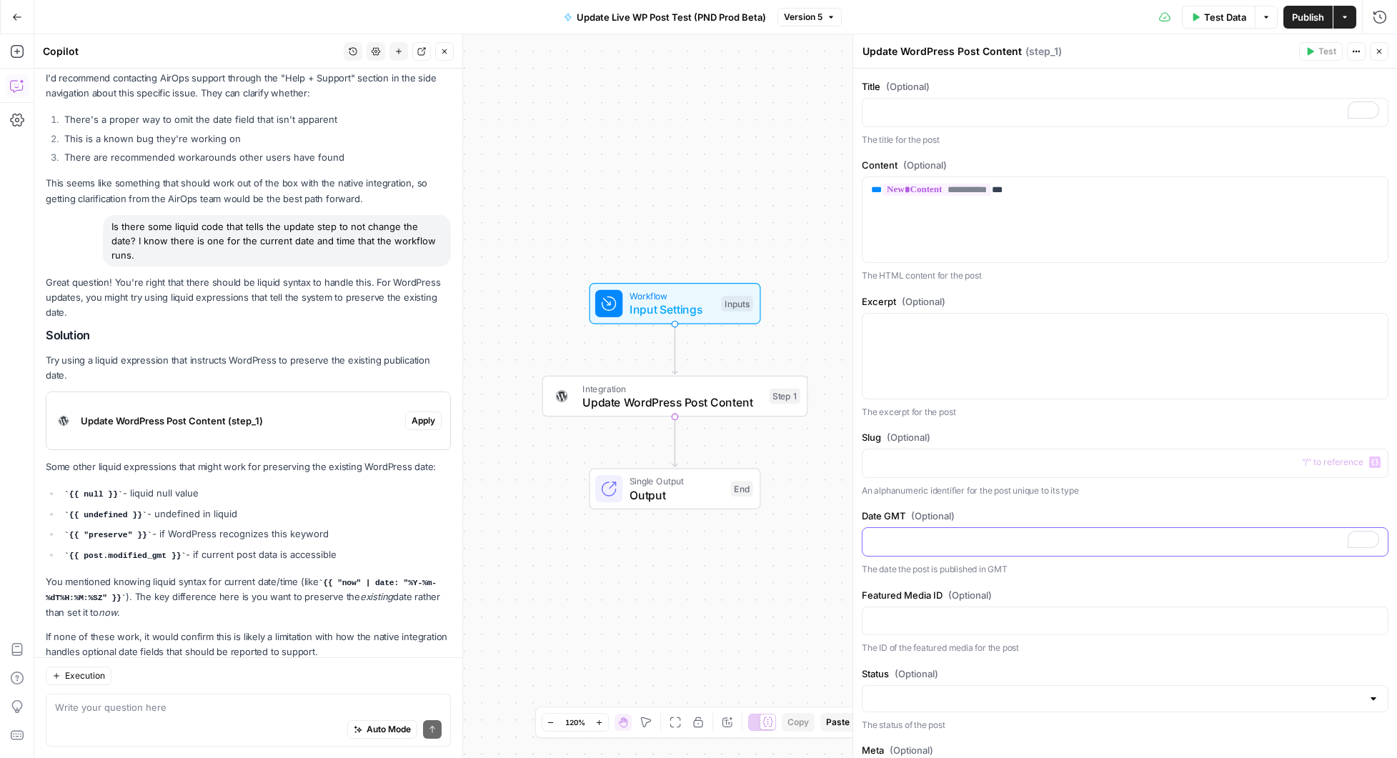
click at [919, 548] on p "To enrich screen reader interactions, please activate Accessibility in Grammarl…" at bounding box center [1125, 541] width 508 height 14
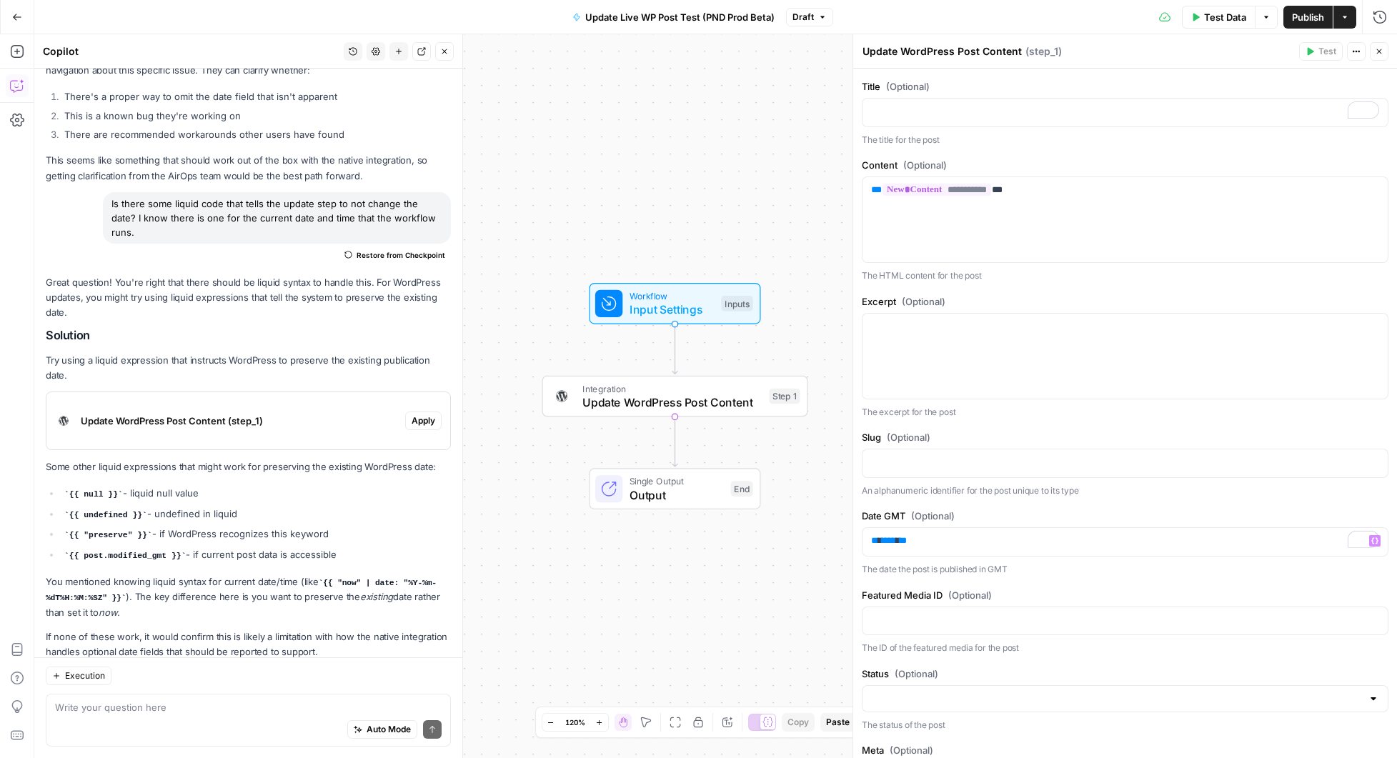
click at [1294, 16] on span "Publish" at bounding box center [1308, 17] width 32 height 14
drag, startPoint x: 142, startPoint y: 482, endPoint x: 70, endPoint y: 480, distance: 71.5
click at [70, 511] on code "{{ undefined }}" at bounding box center [105, 515] width 83 height 9
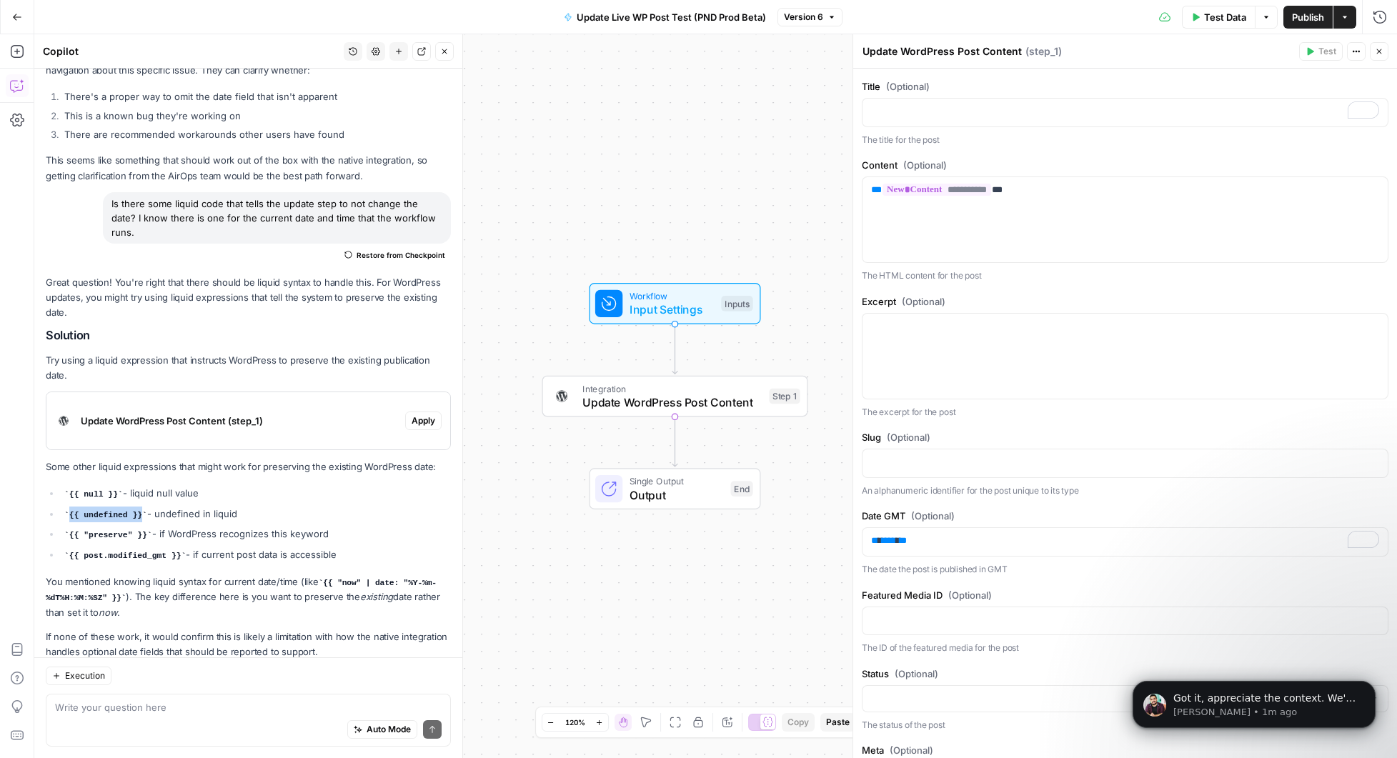
scroll to position [0, 0]
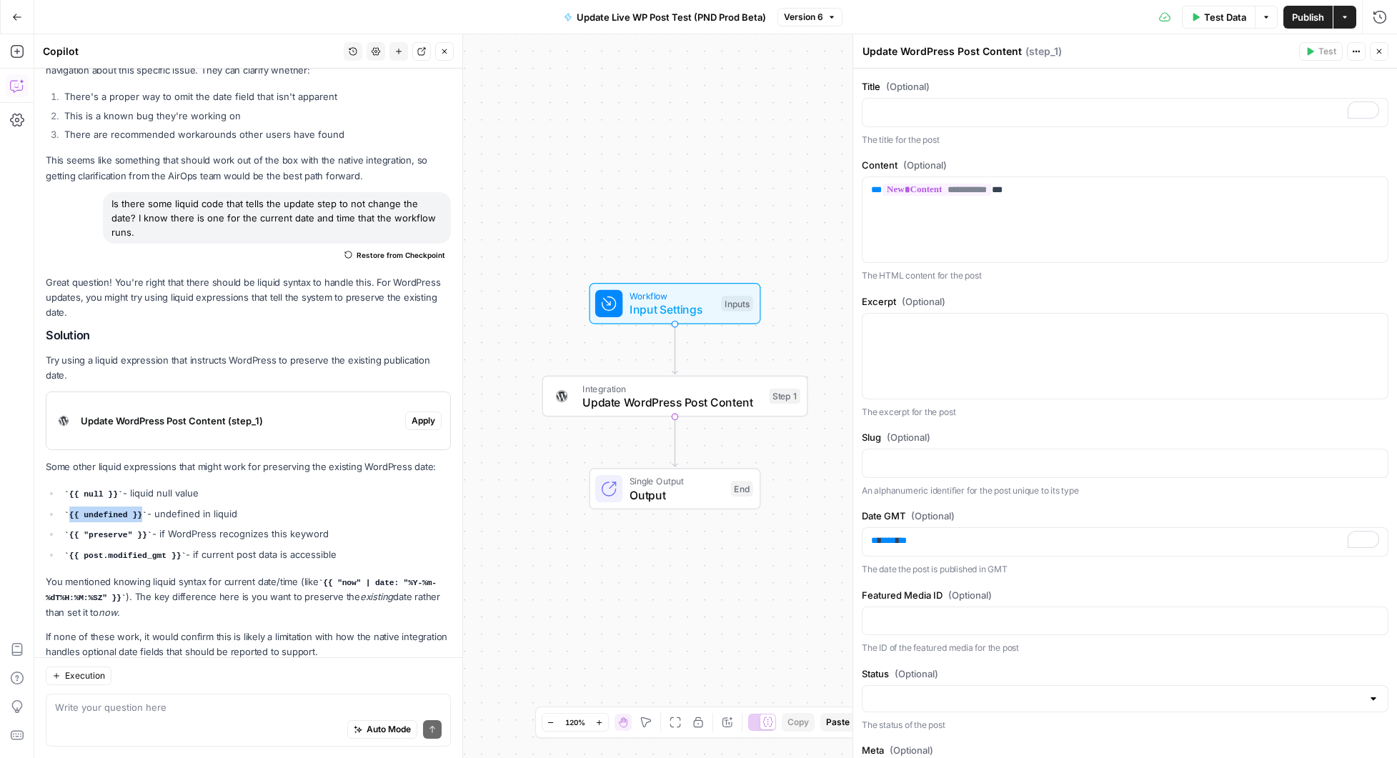
copy code "{{ undefined }}"
click at [916, 548] on p "** **** **" at bounding box center [1125, 541] width 508 height 14
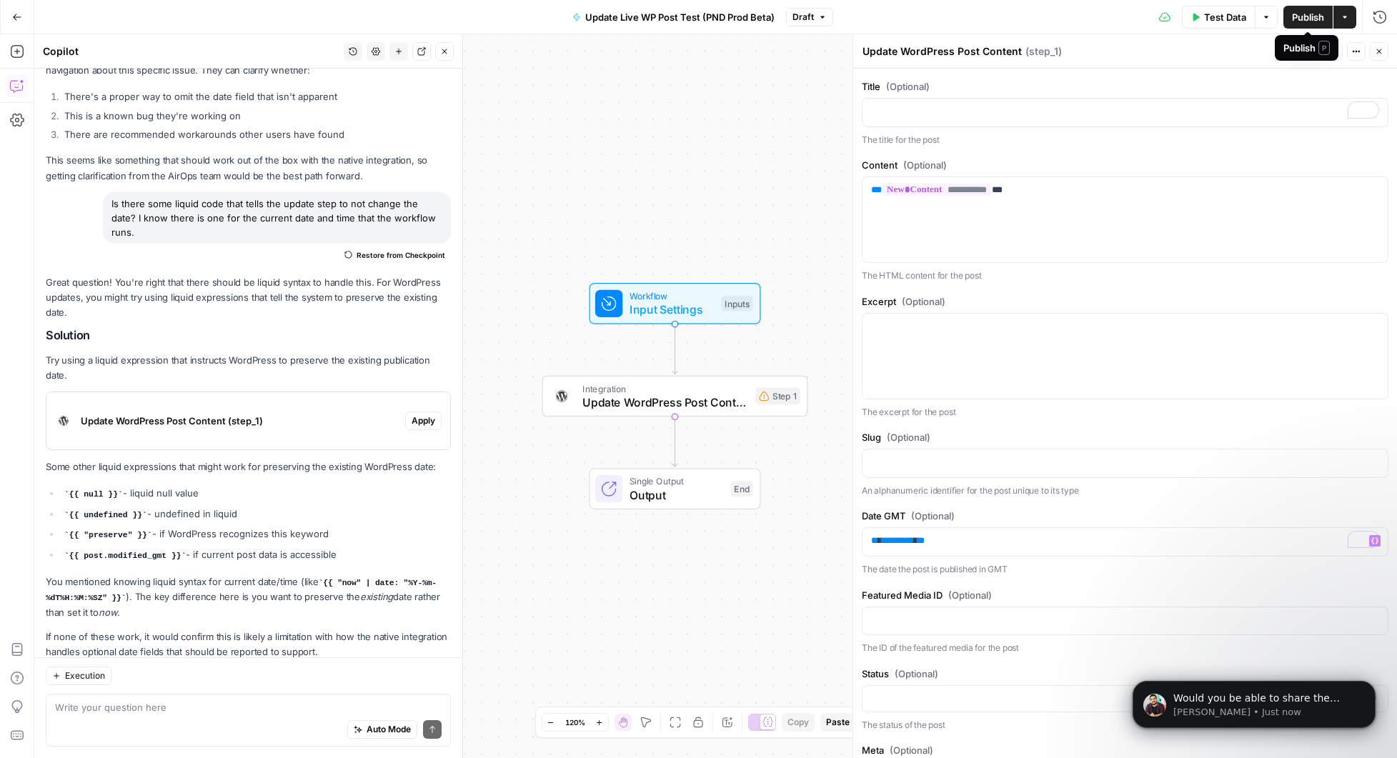
click at [1302, 19] on span "Publish" at bounding box center [1308, 17] width 32 height 14
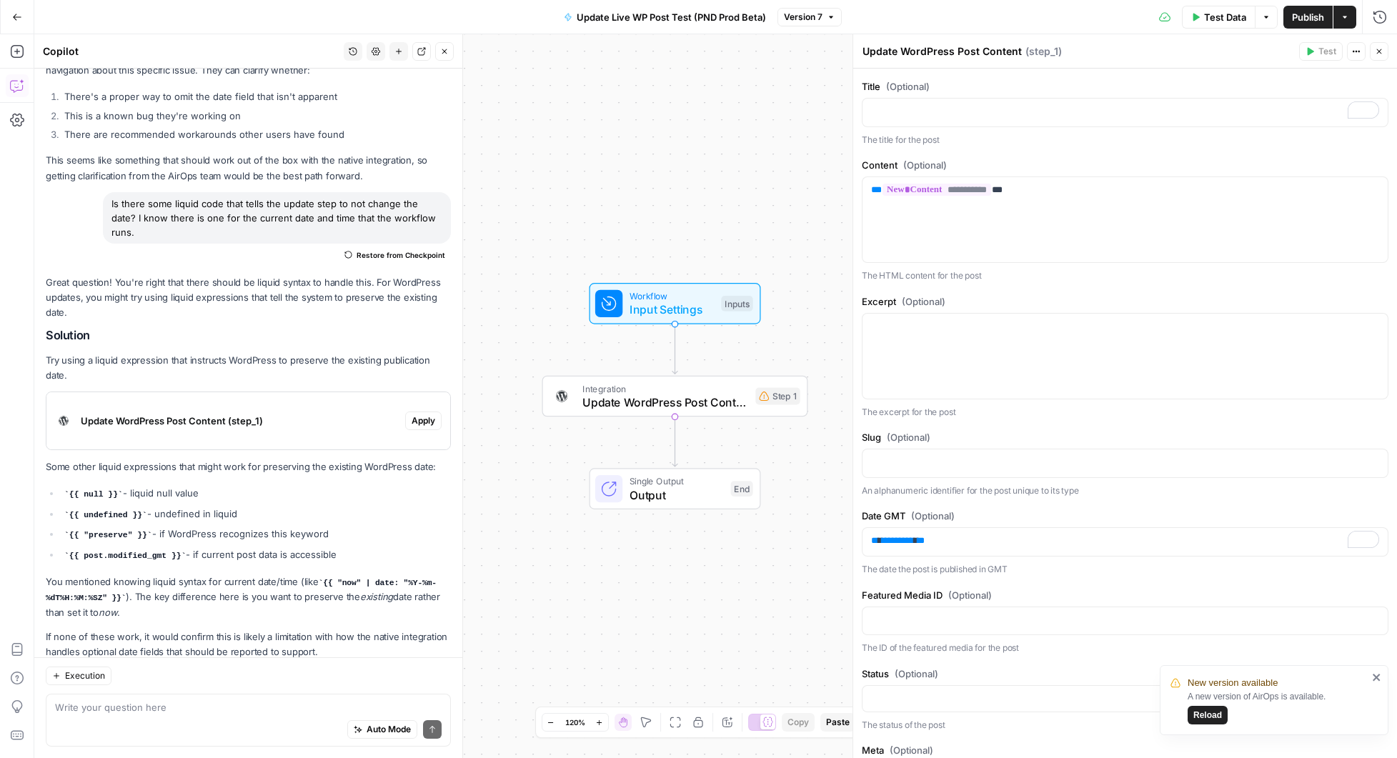
drag, startPoint x: 144, startPoint y: 500, endPoint x: 94, endPoint y: 498, distance: 50.1
click at [94, 531] on code "{{ "preserve" }}" at bounding box center [108, 535] width 88 height 9
drag, startPoint x: 69, startPoint y: 500, endPoint x: 147, endPoint y: 501, distance: 77.9
click at [147, 531] on code "{{ "preserve" }}" at bounding box center [108, 535] width 88 height 9
copy code "{{ "preserve" }}"
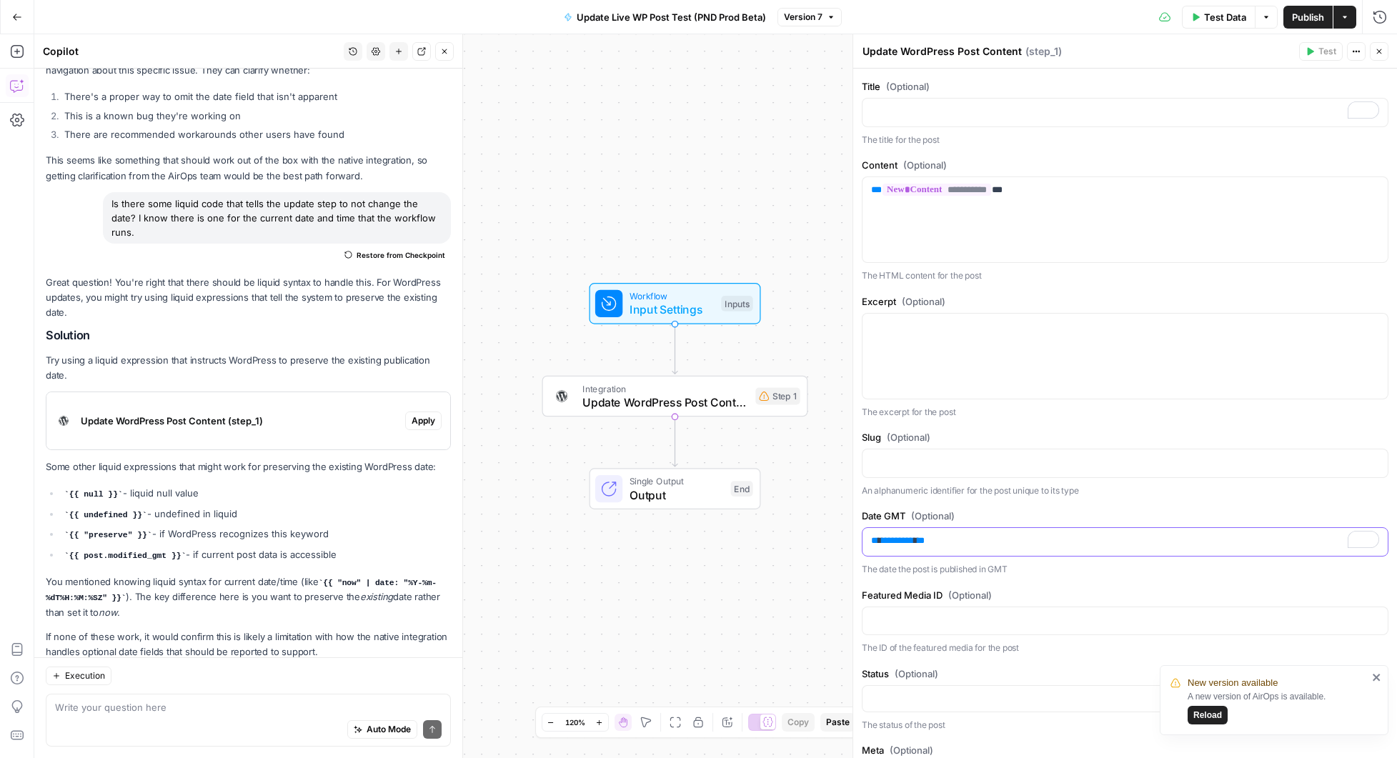
click at [944, 548] on p "** ********* **" at bounding box center [1125, 541] width 508 height 14
paste div "To enrich screen reader interactions, please activate Accessibility in Grammarl…"
click at [918, 545] on span "**********" at bounding box center [900, 540] width 36 height 9
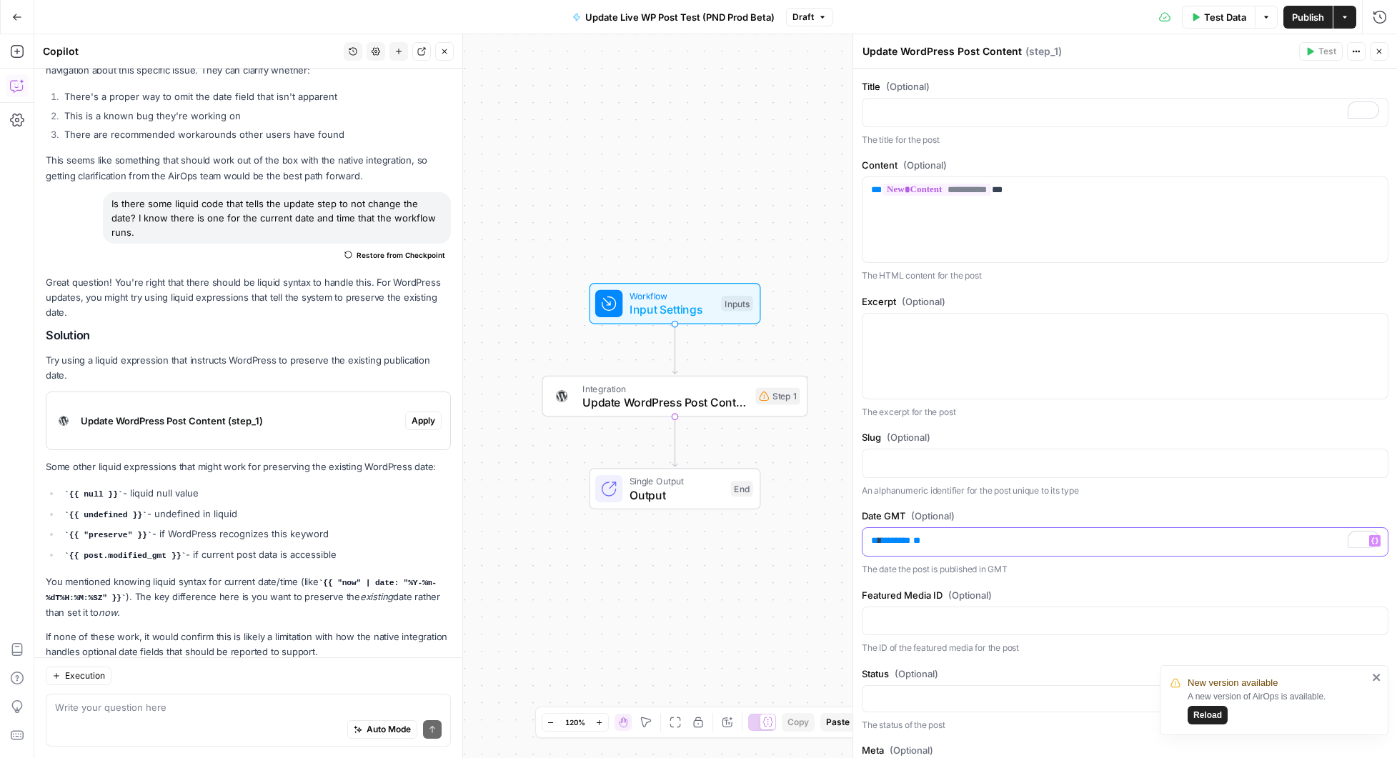
click at [961, 548] on p "** ******** **" at bounding box center [1125, 541] width 508 height 14
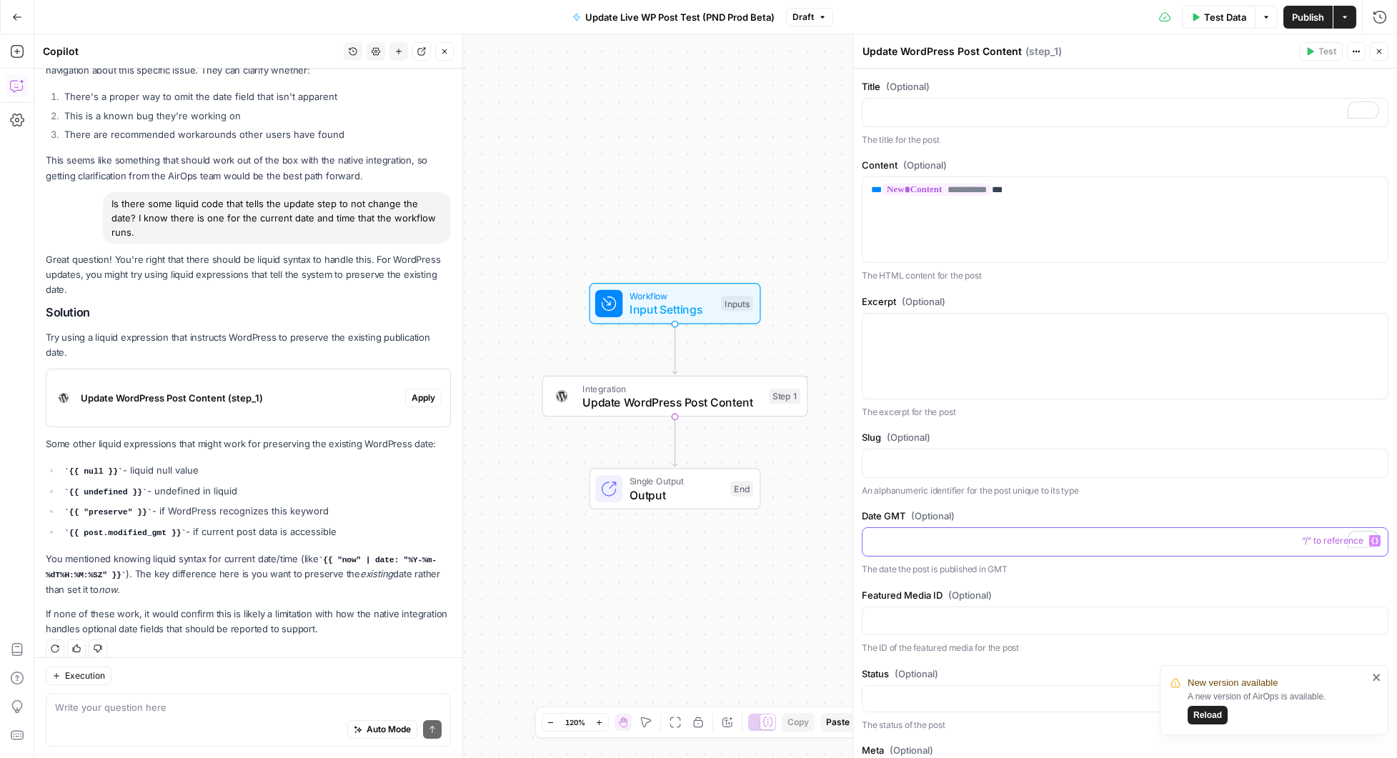
scroll to position [2549, 0]
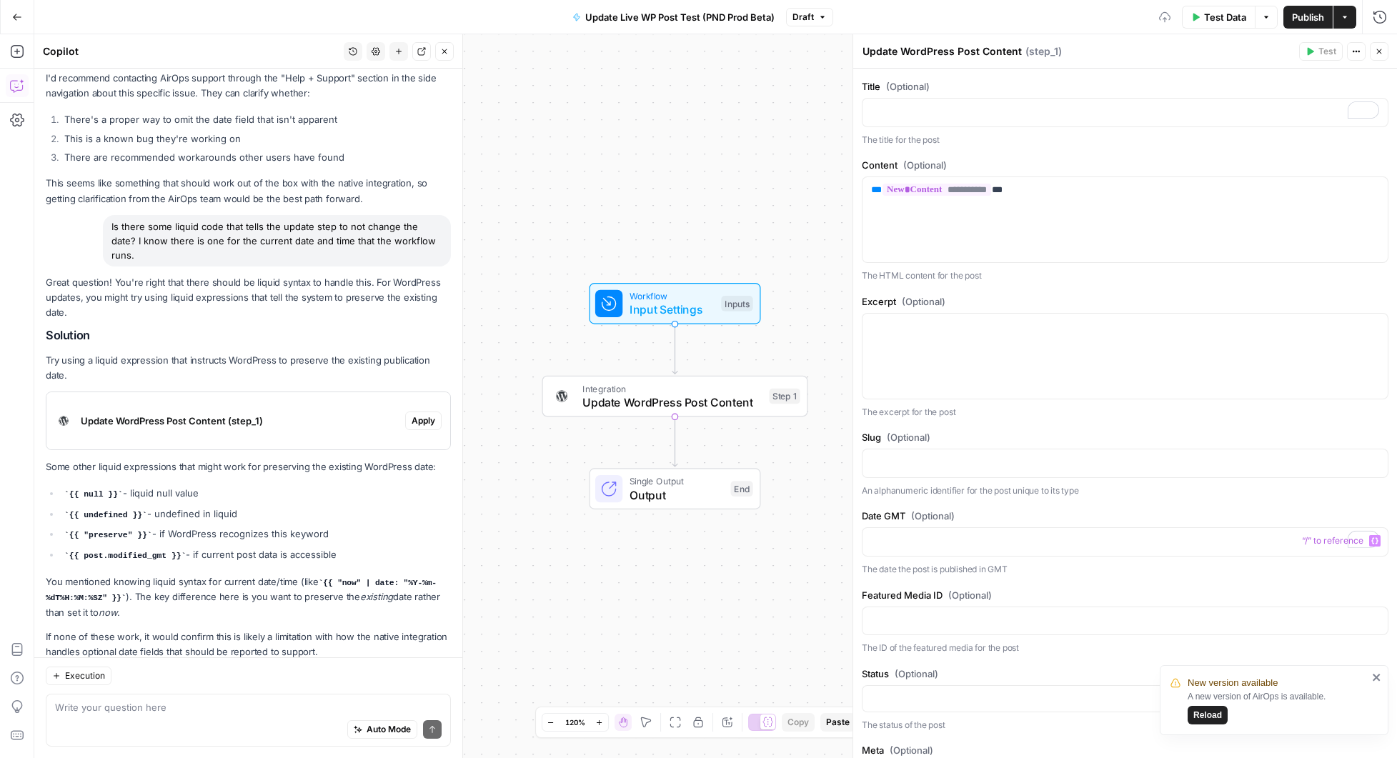
click at [789, 590] on div "Workflow Input Settings Inputs Integration Update WordPress Post Content Step 1…" at bounding box center [715, 396] width 1363 height 724
click at [1380, 46] on button "Close" at bounding box center [1379, 51] width 19 height 19
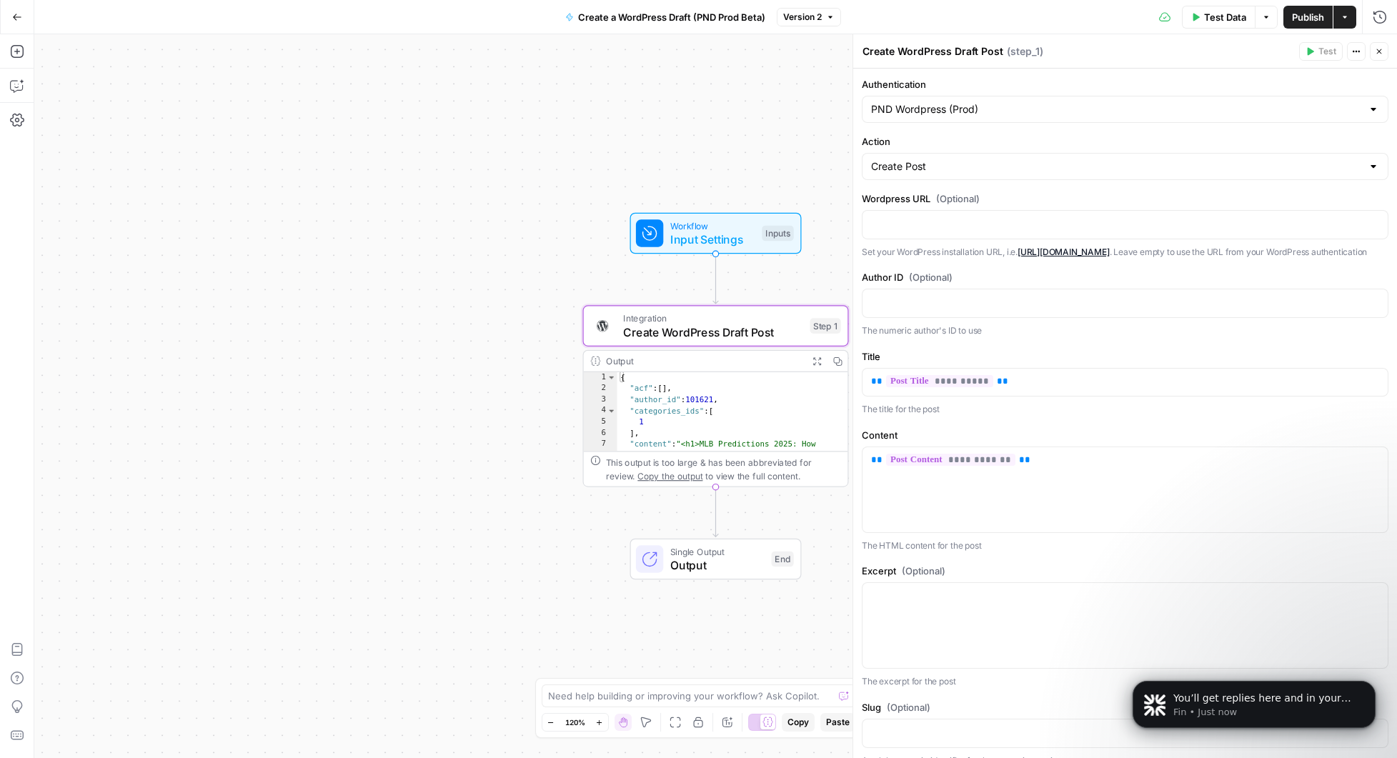
scroll to position [326, 0]
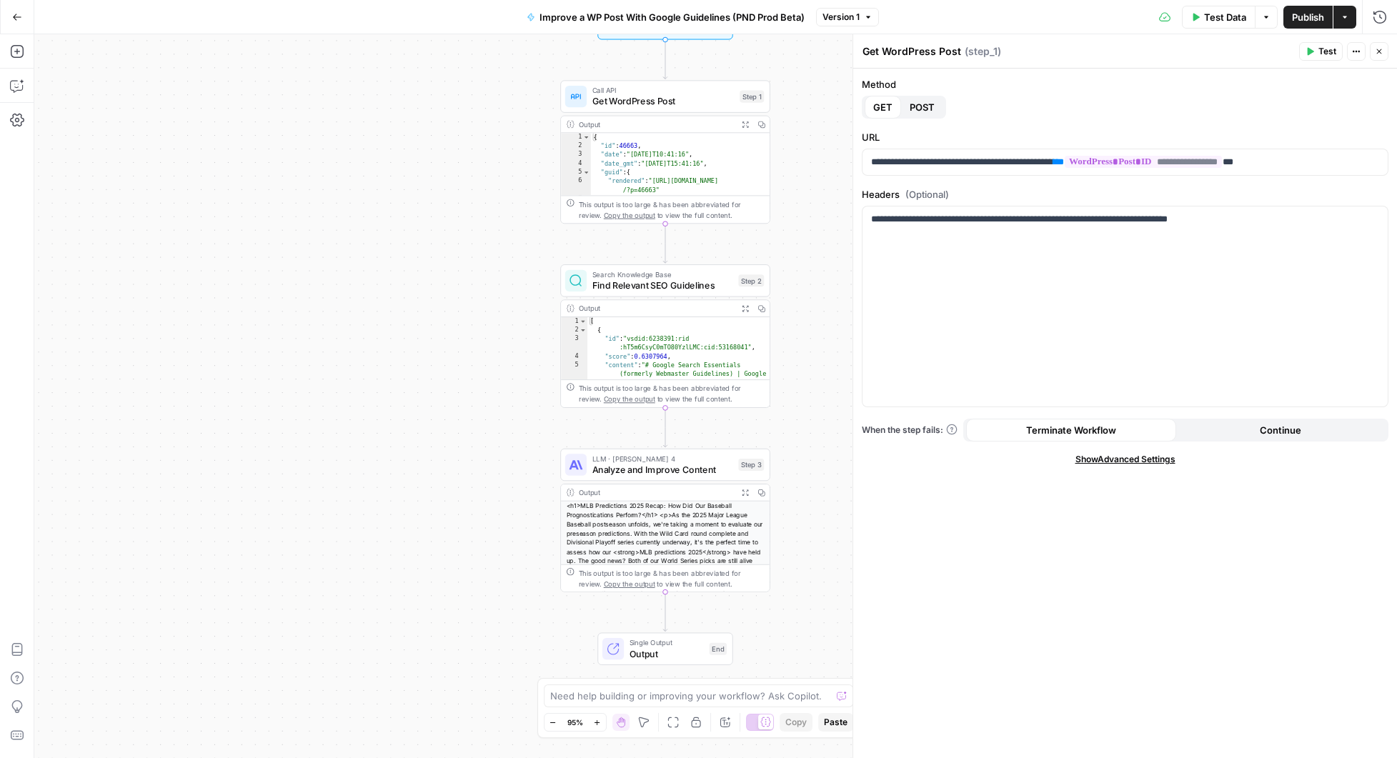
click at [1217, 6] on button "Test Data" at bounding box center [1219, 17] width 74 height 23
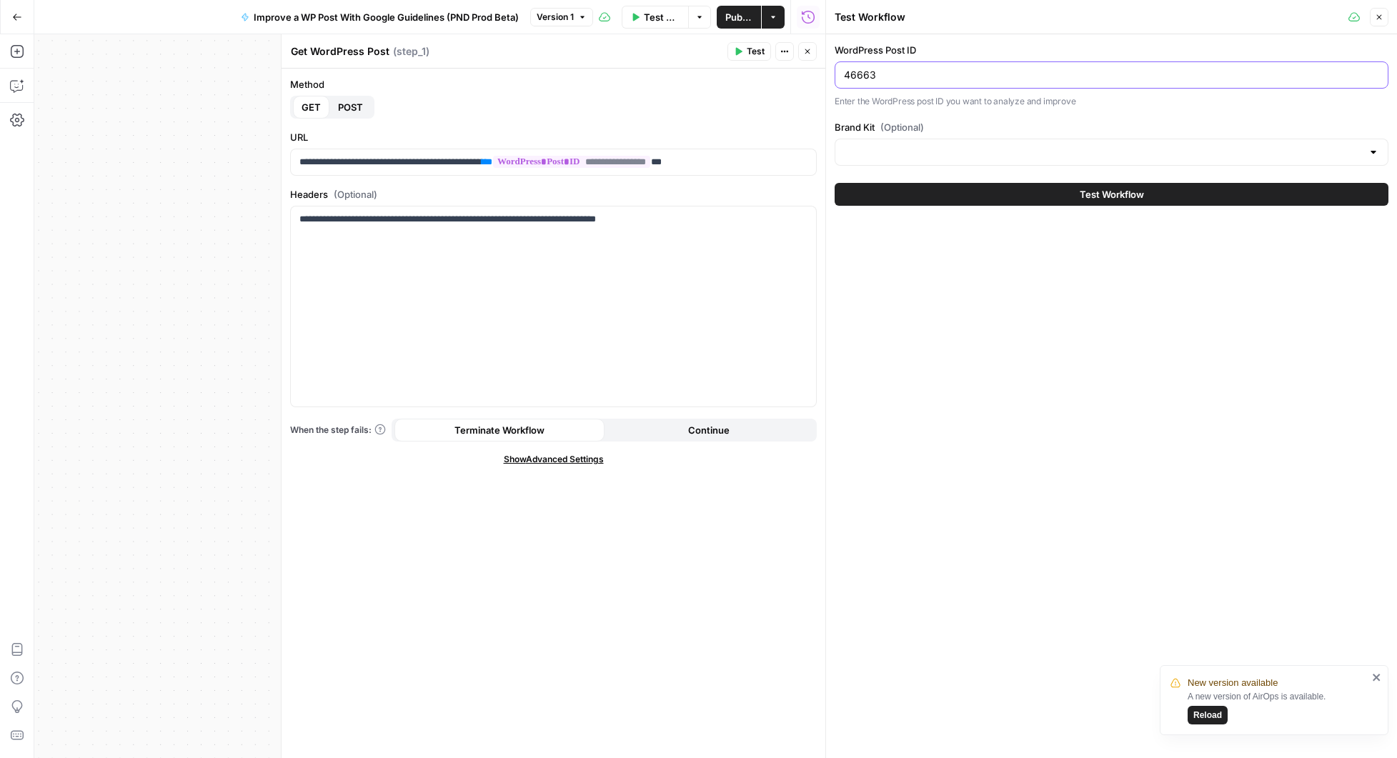
click at [907, 80] on input "46663" at bounding box center [1111, 75] width 535 height 14
type input "46463"
click at [1119, 196] on span "Test Workflow" at bounding box center [1112, 194] width 64 height 14
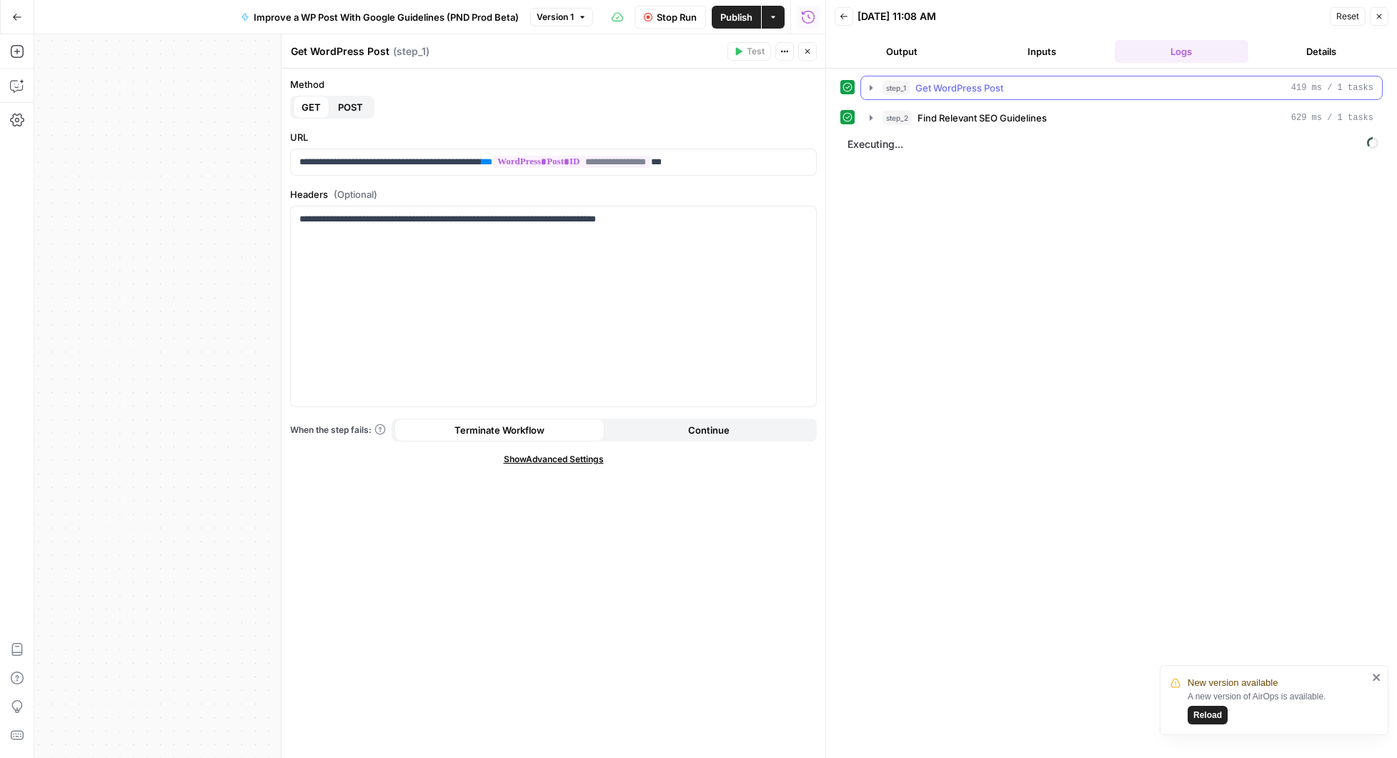
click at [874, 89] on icon "button" at bounding box center [870, 87] width 11 height 11
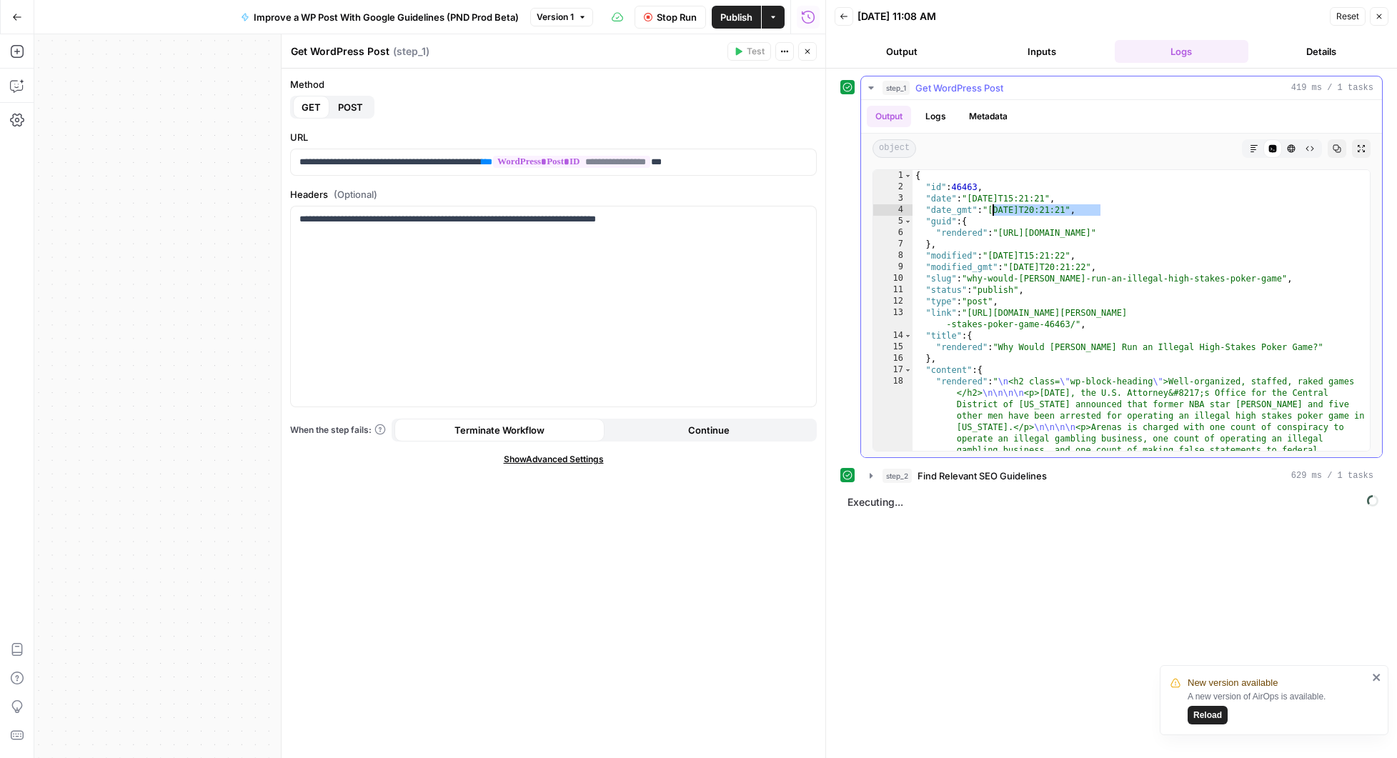
drag, startPoint x: 1109, startPoint y: 209, endPoint x: 995, endPoint y: 214, distance: 114.5
click at [995, 214] on div "{ "id" : 46463 , "date" : "2025-07-31T15:21:21" , "date_gmt" : "2025-07-31T20:2…" at bounding box center [1141, 625] width 457 height 910
click at [1113, 217] on div "{ "id" : 46463 , "date" : "2025-07-31T15:21:21" , "date_gmt" : "2025-07-31T20:2…" at bounding box center [1141, 625] width 457 height 910
type textarea "*********"
click at [810, 46] on button "Close" at bounding box center [807, 51] width 19 height 19
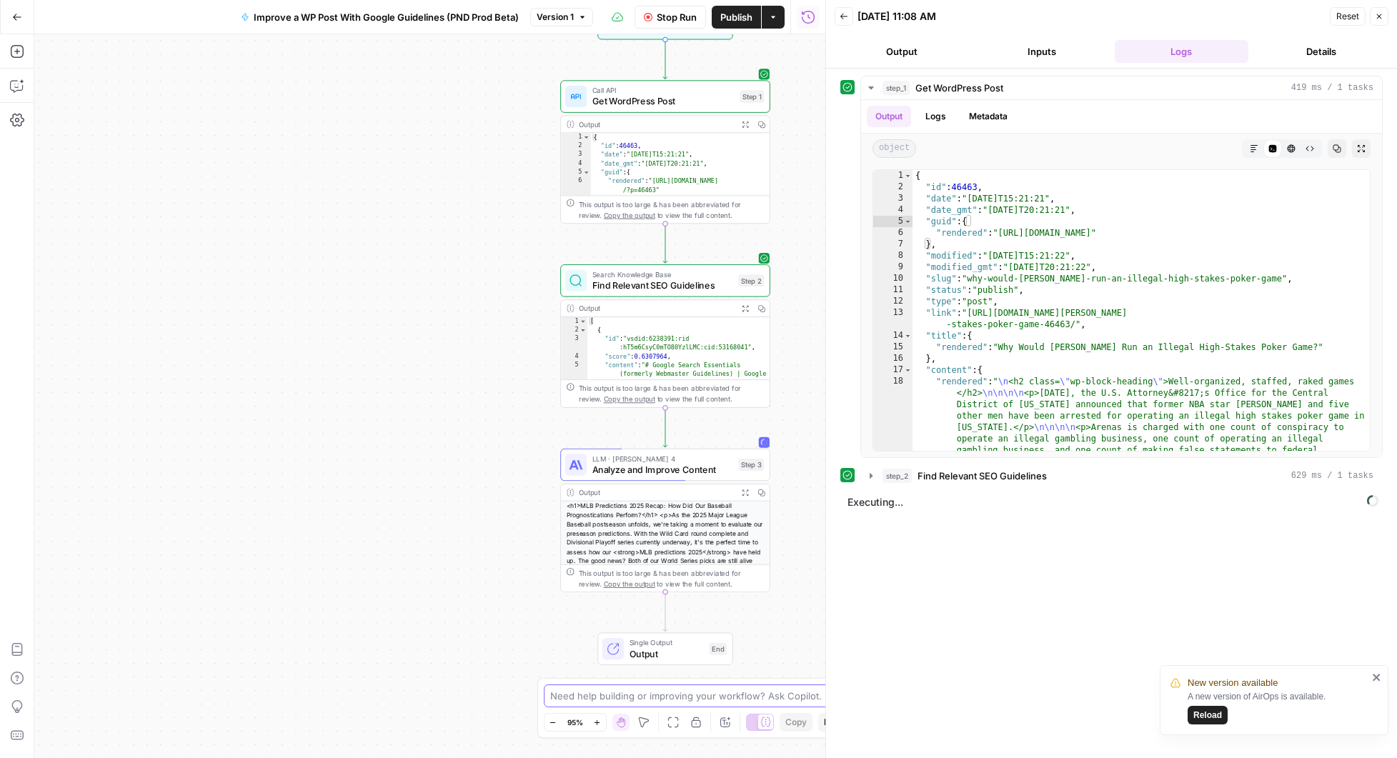
click at [648, 692] on textarea at bounding box center [691, 696] width 282 height 14
click at [700, 689] on textarea "I notice that step 1 grabs the date GMT" at bounding box center [684, 696] width 269 height 14
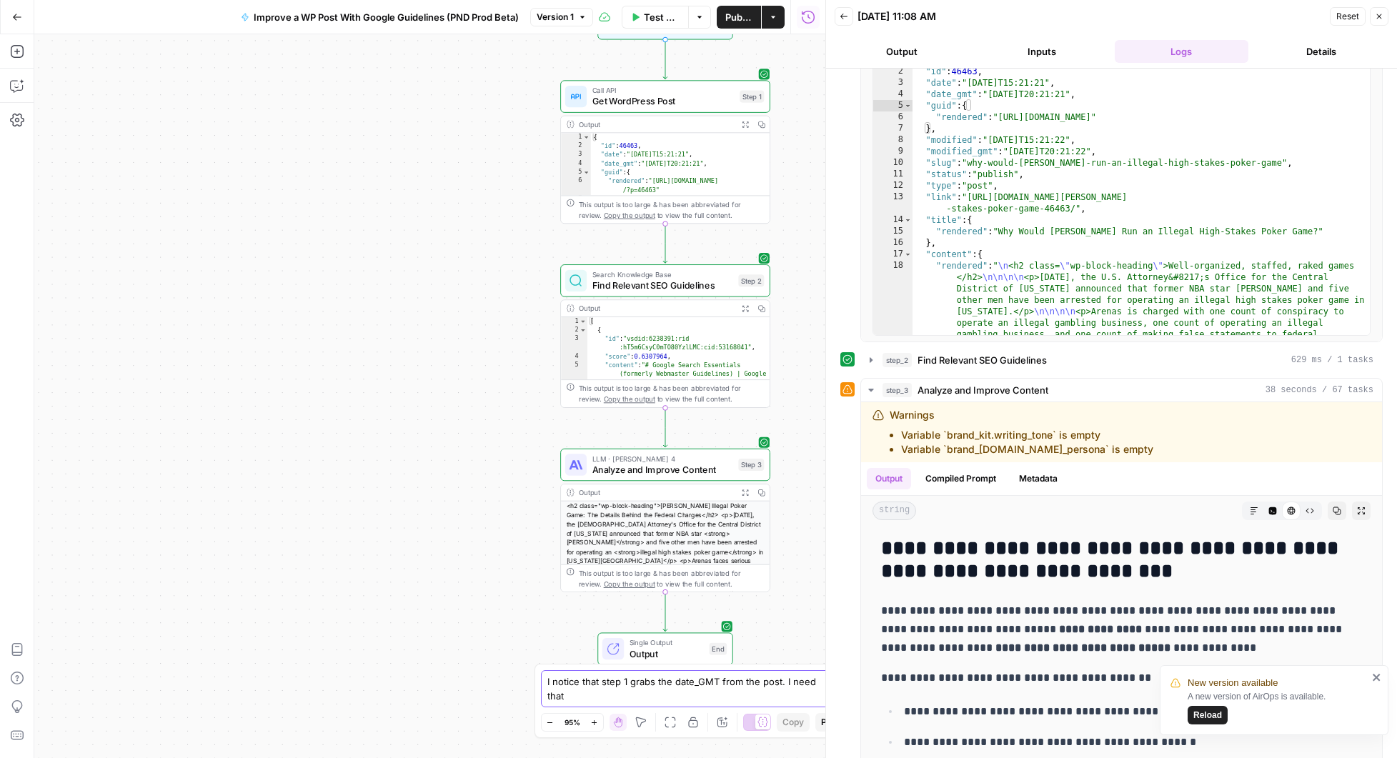
scroll to position [185, 0]
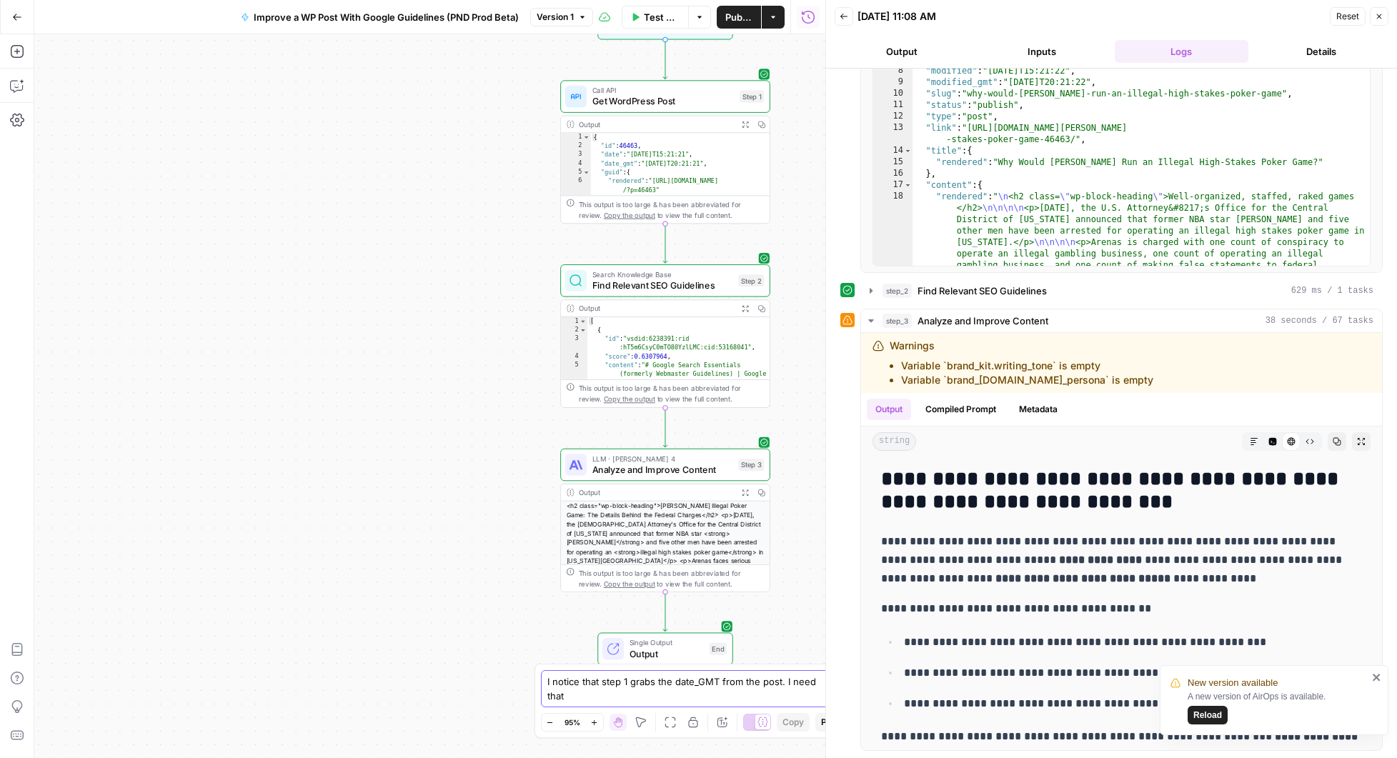
click at [605, 693] on textarea "I notice that step 1 grabs the date_GMT from the post. I need that" at bounding box center [684, 689] width 274 height 29
type textarea "I notice that step 1 grabs the date_GMT from the post. I need that to be an add…"
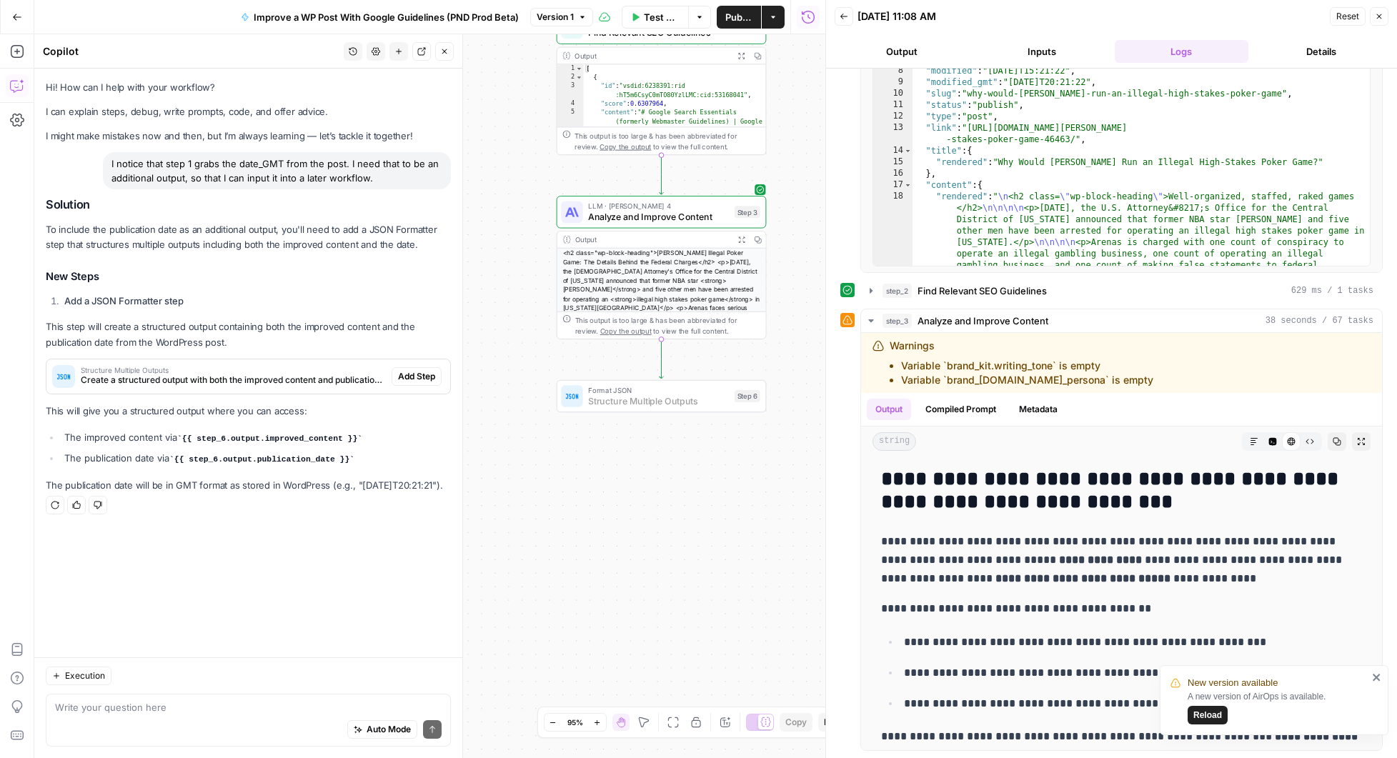
click at [424, 377] on span "Add Step" at bounding box center [416, 376] width 37 height 13
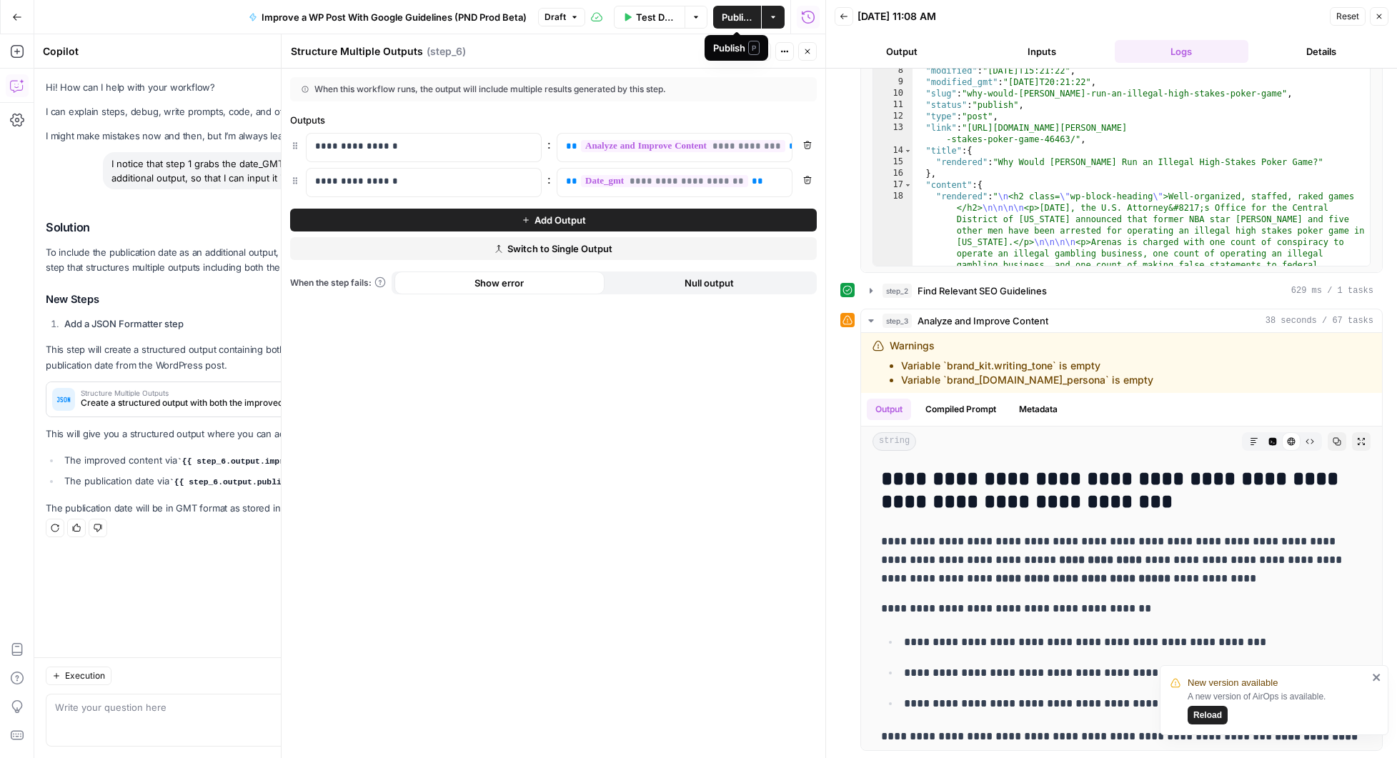
click at [735, 15] on span "Publish" at bounding box center [737, 17] width 31 height 14
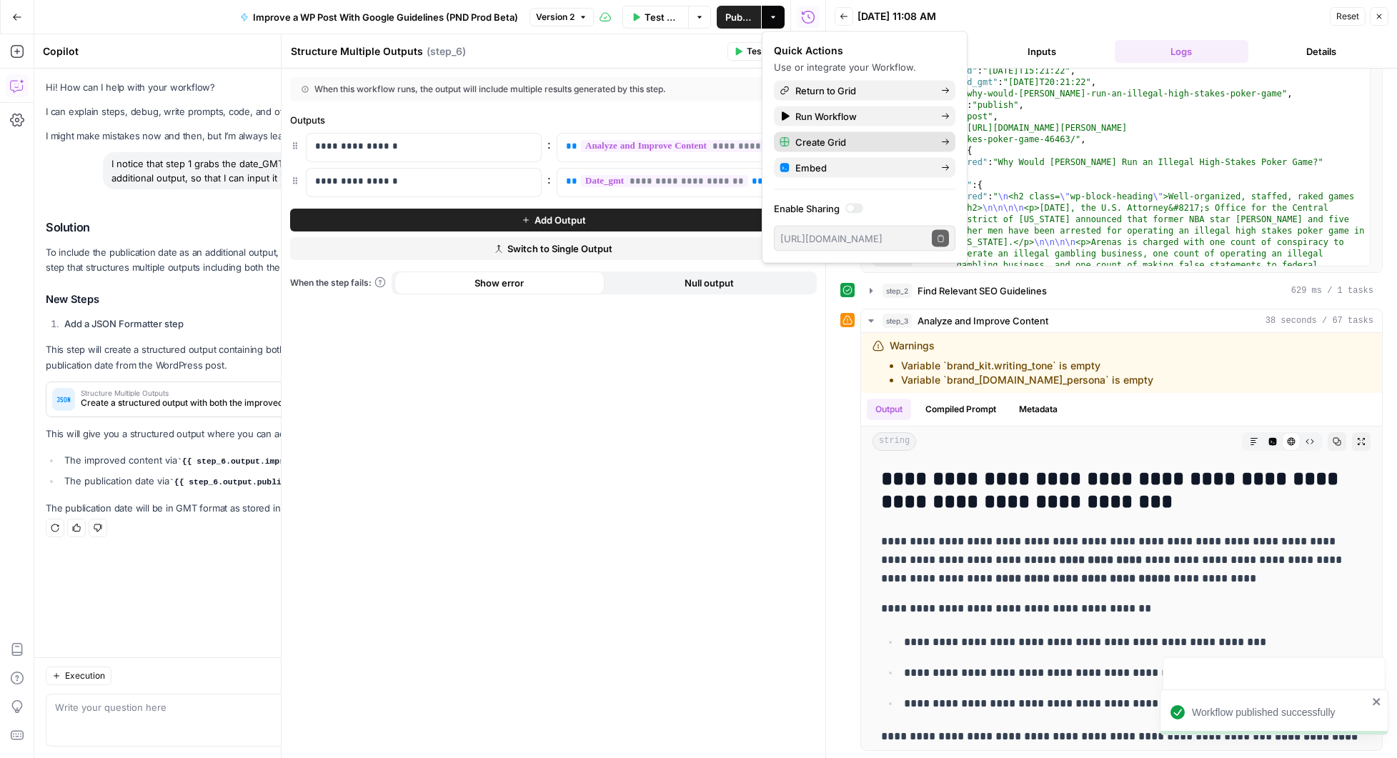
click at [950, 140] on button "Create Grid" at bounding box center [865, 142] width 182 height 20
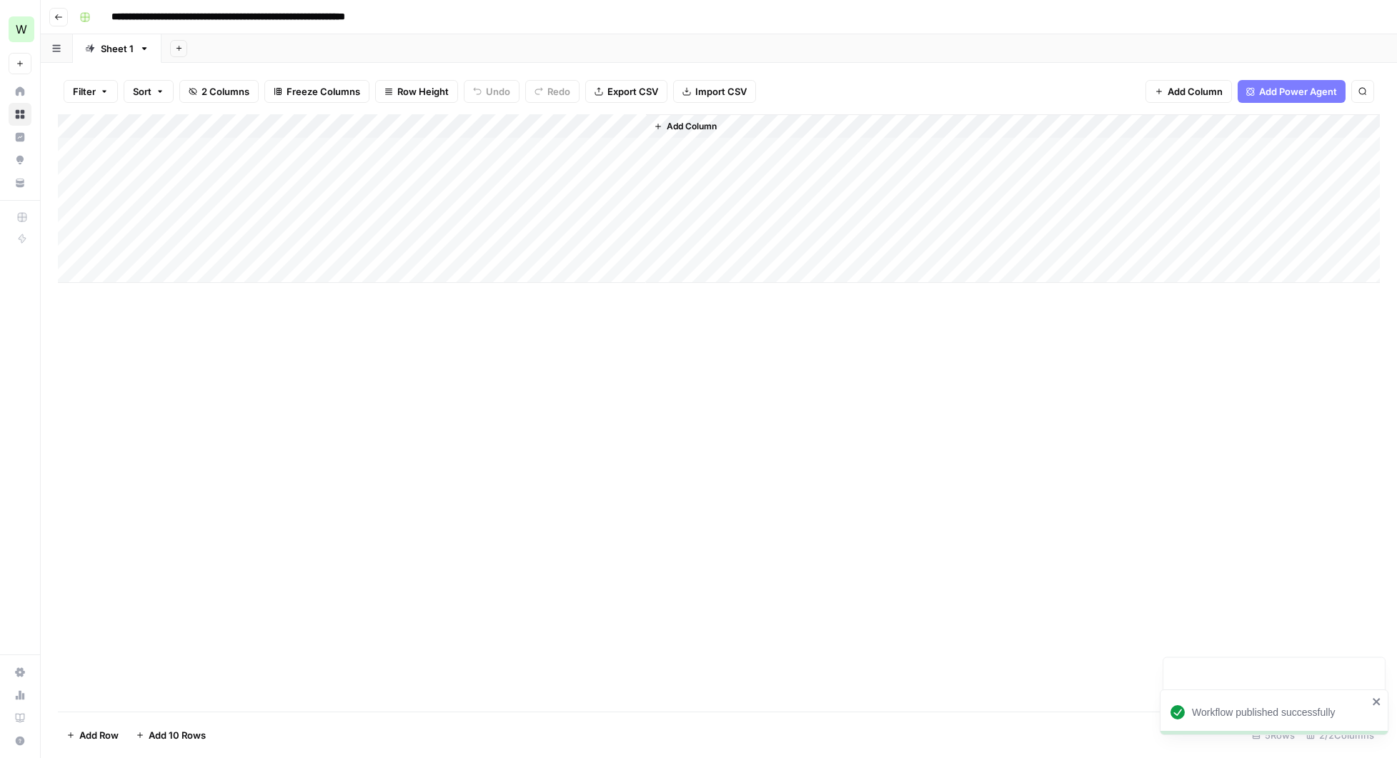
click at [424, 20] on input "**********" at bounding box center [273, 17] width 337 height 23
drag, startPoint x: 435, startPoint y: 18, endPoint x: 402, endPoint y: 16, distance: 33.6
click at [402, 16] on input "**********" at bounding box center [273, 17] width 337 height 23
type input "**********"
click at [422, 390] on div "Add Column" at bounding box center [719, 412] width 1322 height 597
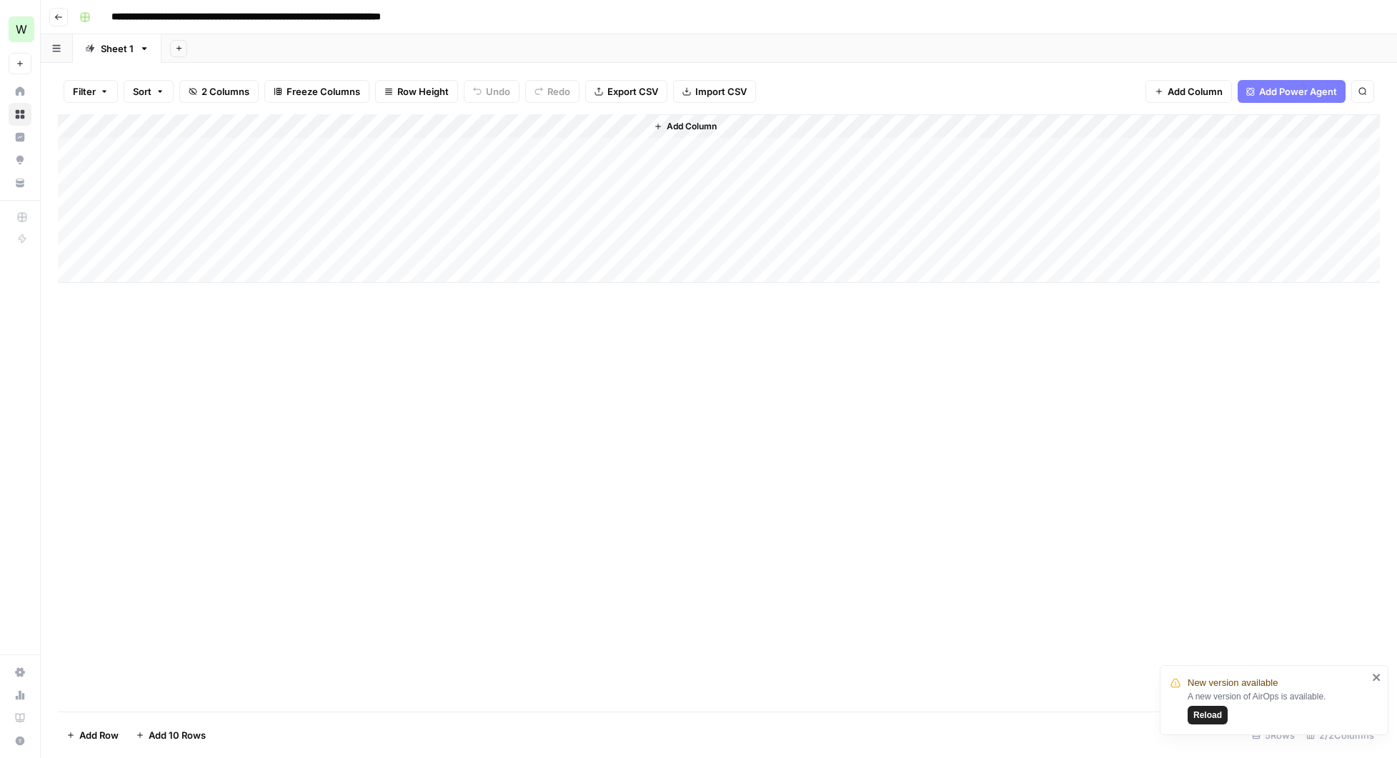
click at [262, 151] on div "Add Column" at bounding box center [719, 198] width 1322 height 169
type textarea "*****"
click at [480, 349] on div "Add Column" at bounding box center [719, 412] width 1322 height 597
click at [479, 150] on div "Add Column" at bounding box center [719, 198] width 1322 height 169
click at [956, 133] on button "Add Column" at bounding box center [943, 126] width 74 height 19
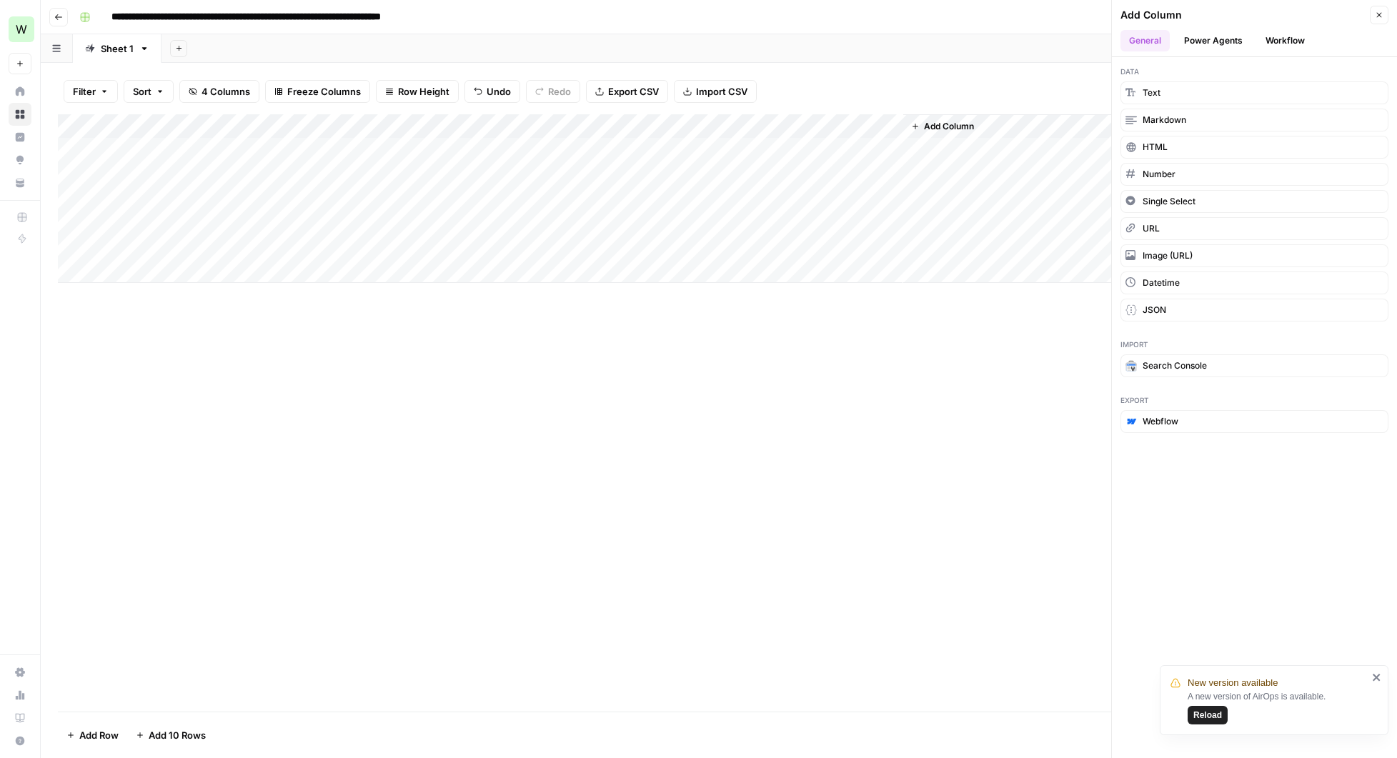
click at [1308, 39] on button "Workflow" at bounding box center [1285, 40] width 56 height 21
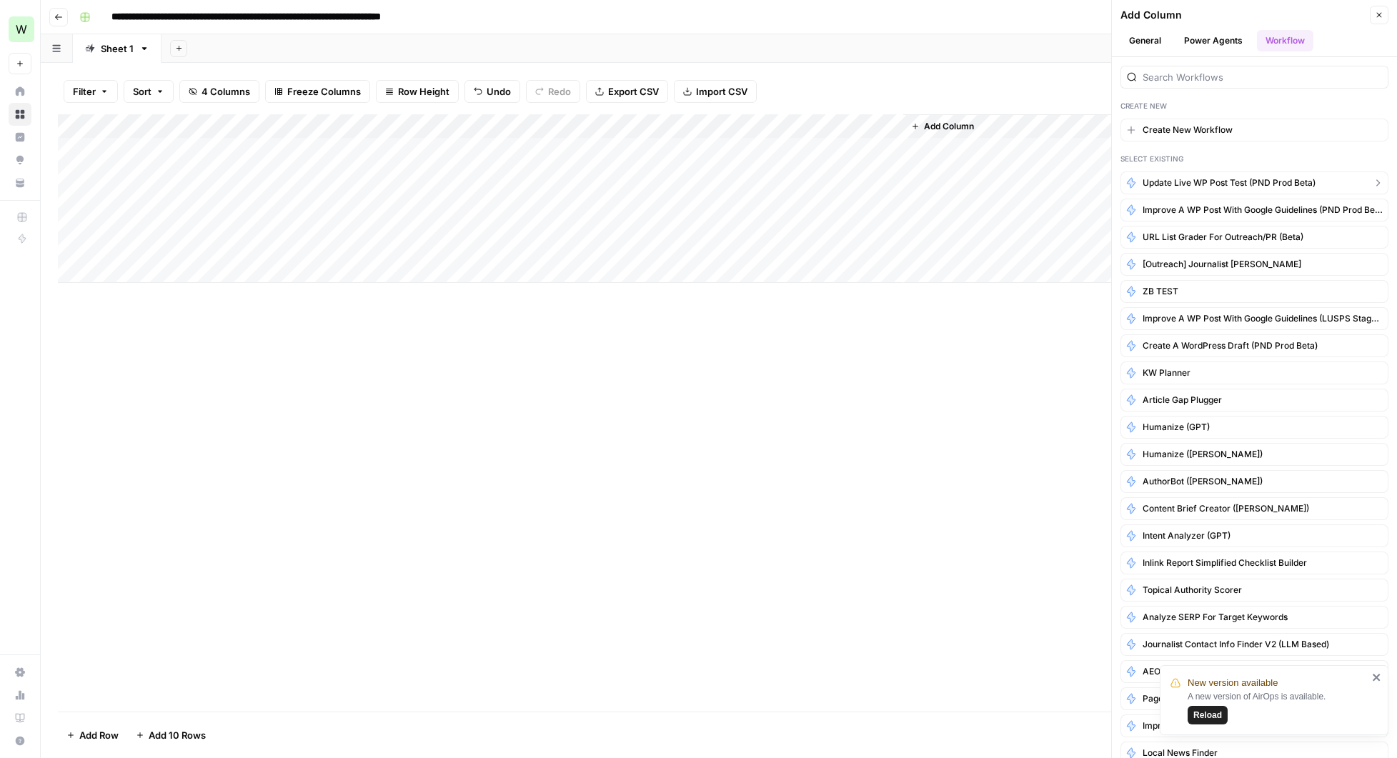
click at [1226, 185] on span "Update Live WP Post Test (PND Prod Beta)" at bounding box center [1229, 183] width 173 height 13
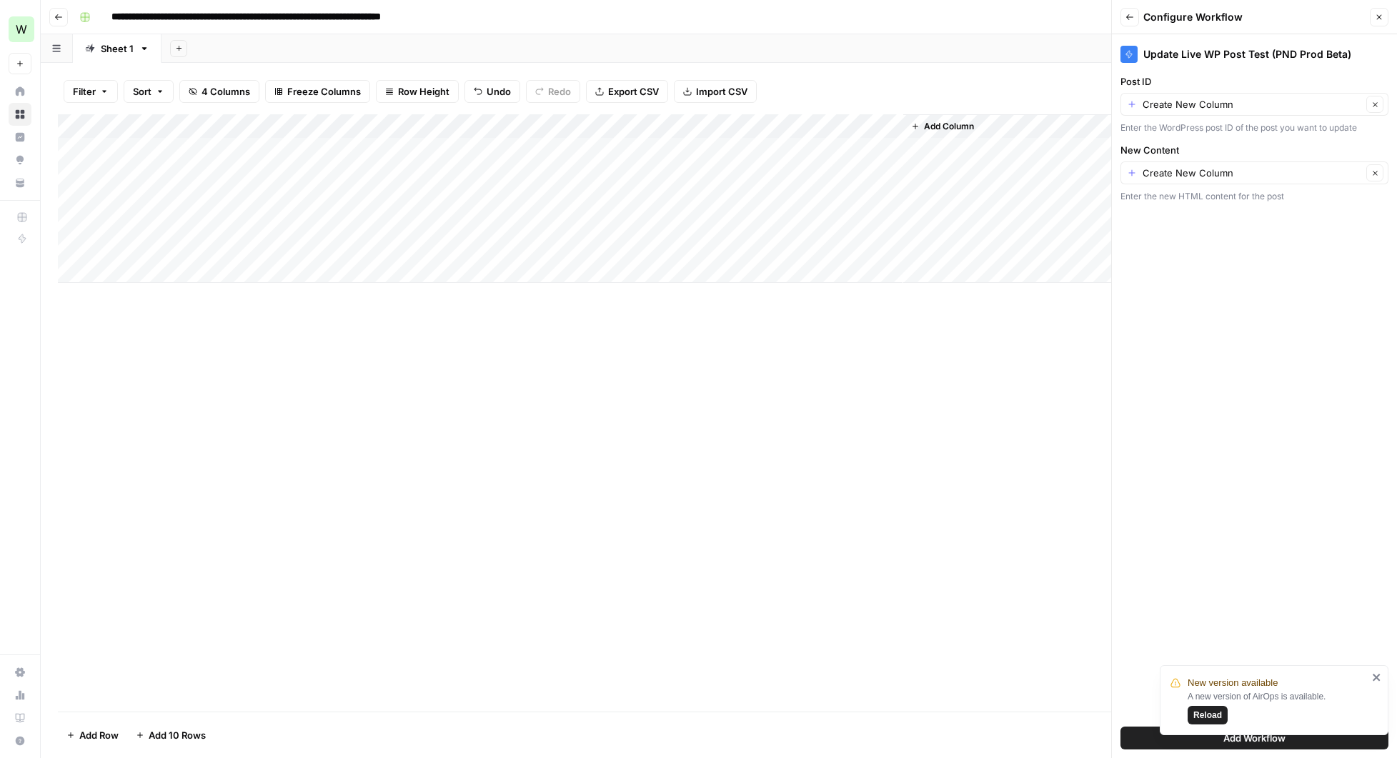
click at [1134, 19] on button "Back" at bounding box center [1130, 17] width 19 height 19
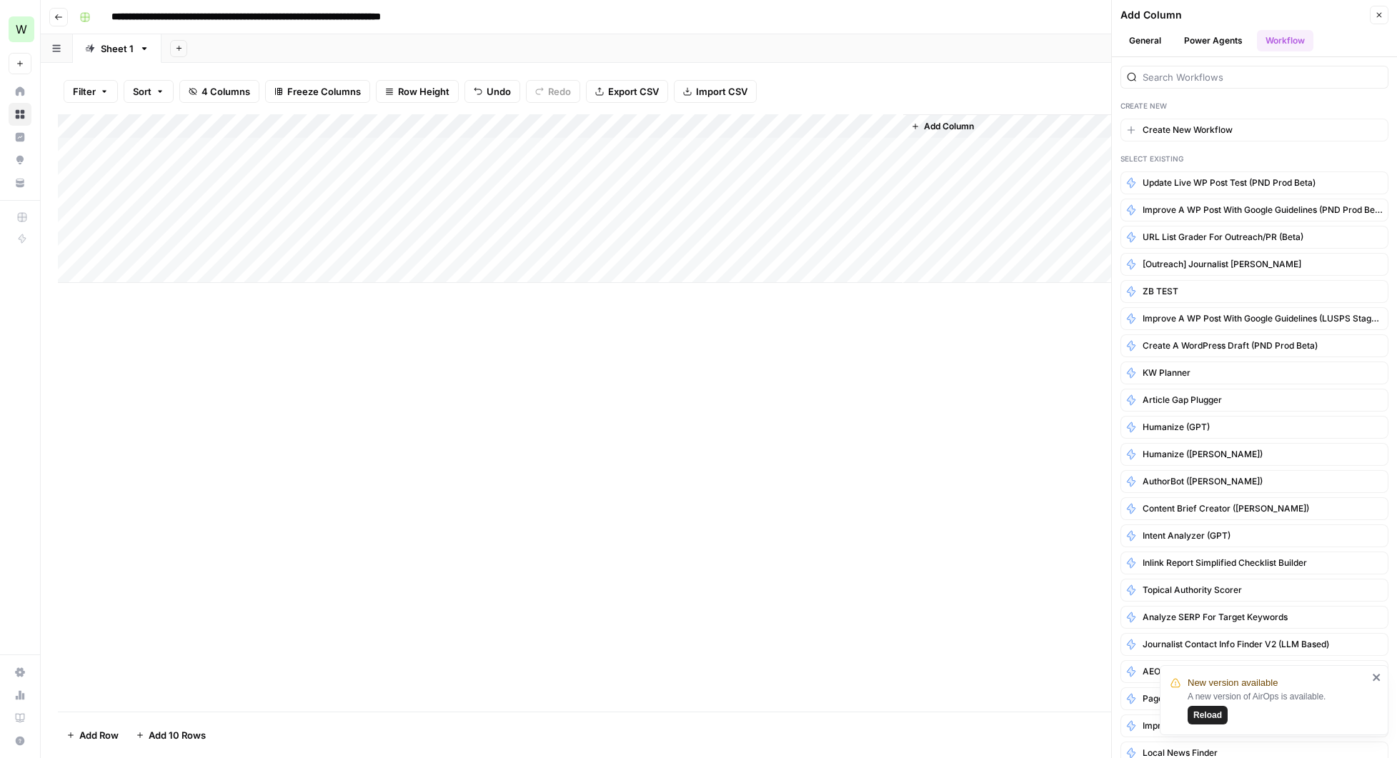
click at [180, 451] on div "Add Column" at bounding box center [719, 412] width 1322 height 597
click at [1379, 17] on icon "button" at bounding box center [1379, 15] width 9 height 9
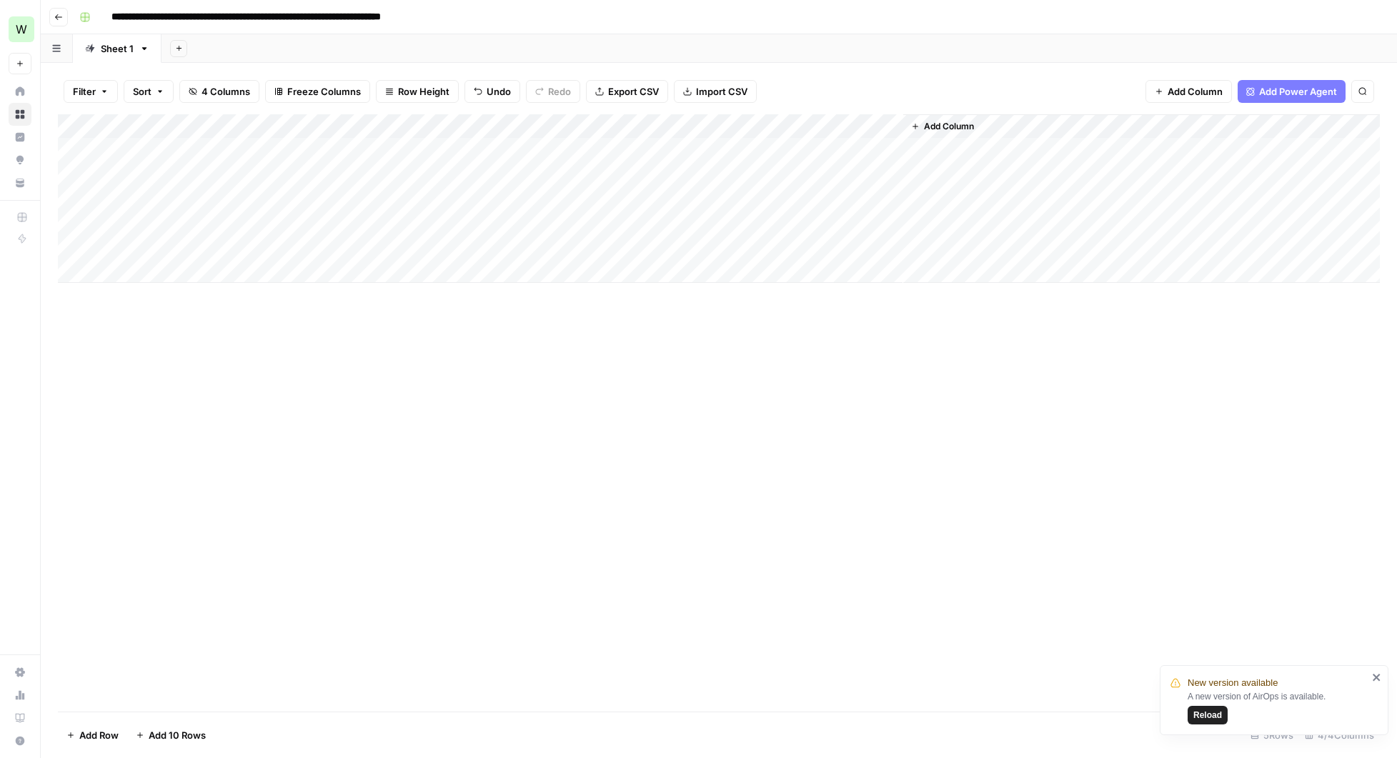
click at [948, 128] on span "Add Column" at bounding box center [949, 126] width 50 height 13
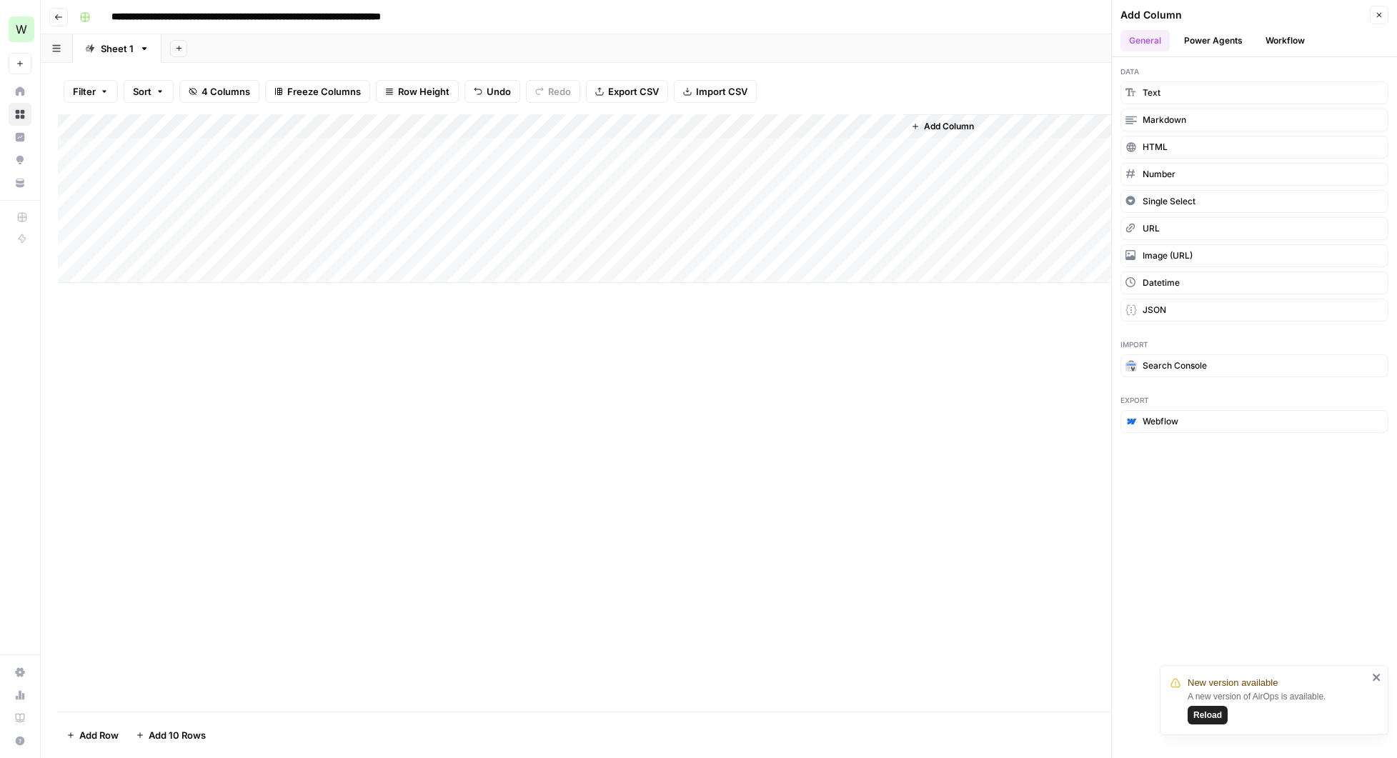
click at [1283, 44] on button "Workflow" at bounding box center [1285, 40] width 56 height 21
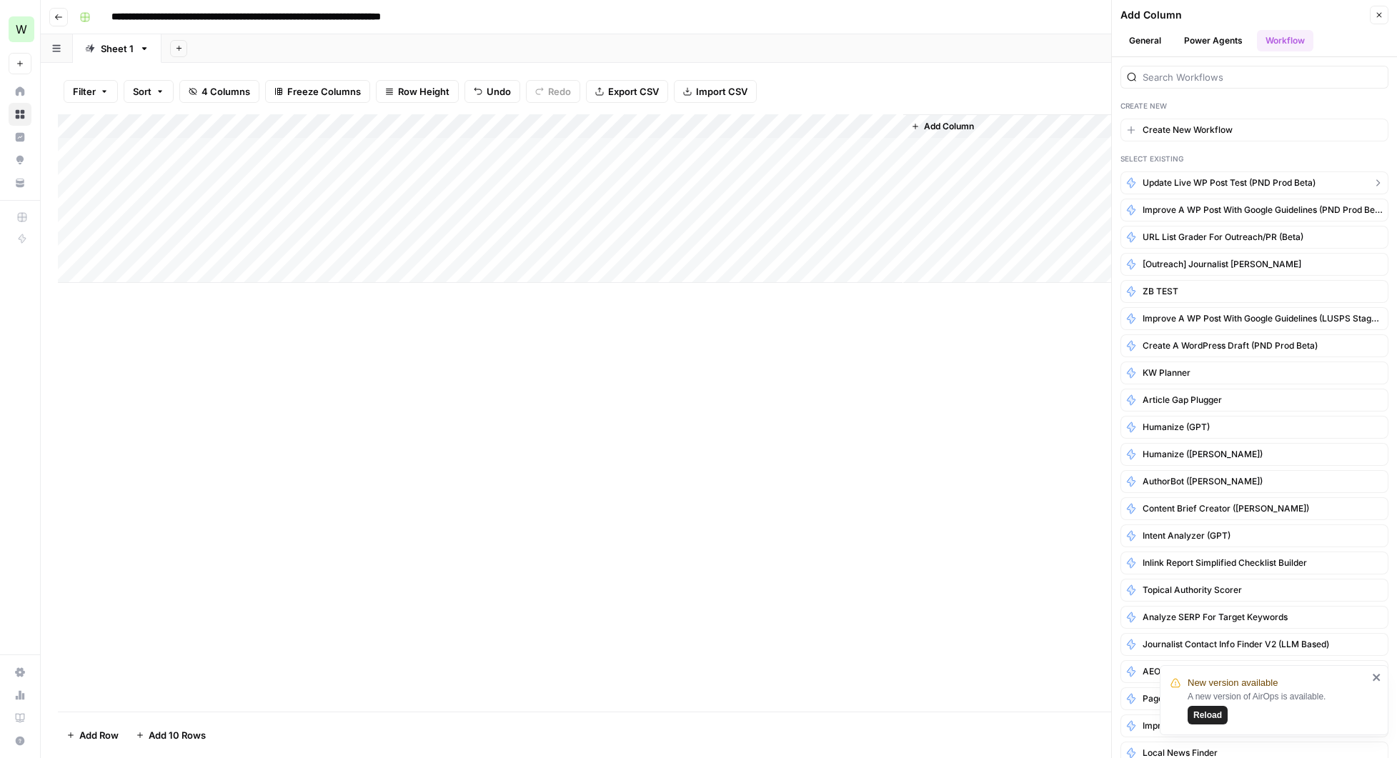
click at [1202, 183] on span "Update Live WP Post Test (PND Prod Beta)" at bounding box center [1229, 183] width 173 height 13
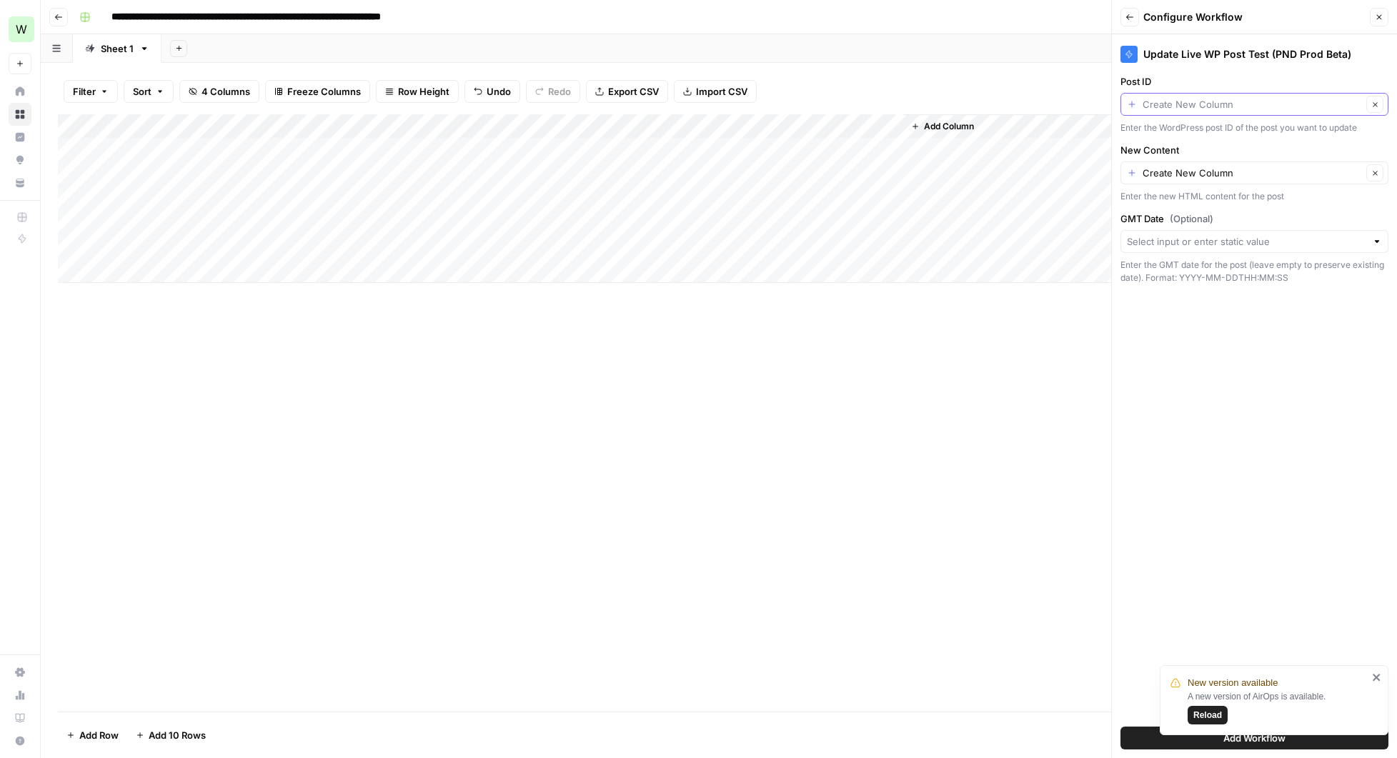
click at [1209, 99] on input "Post ID" at bounding box center [1252, 104] width 219 height 14
click at [1176, 190] on span "WordPress Post ID" at bounding box center [1243, 184] width 221 height 14
type input "WordPress Post ID"
click at [1188, 170] on input "New Content" at bounding box center [1252, 173] width 219 height 14
click at [1176, 256] on span "Improved Content" at bounding box center [1243, 253] width 221 height 14
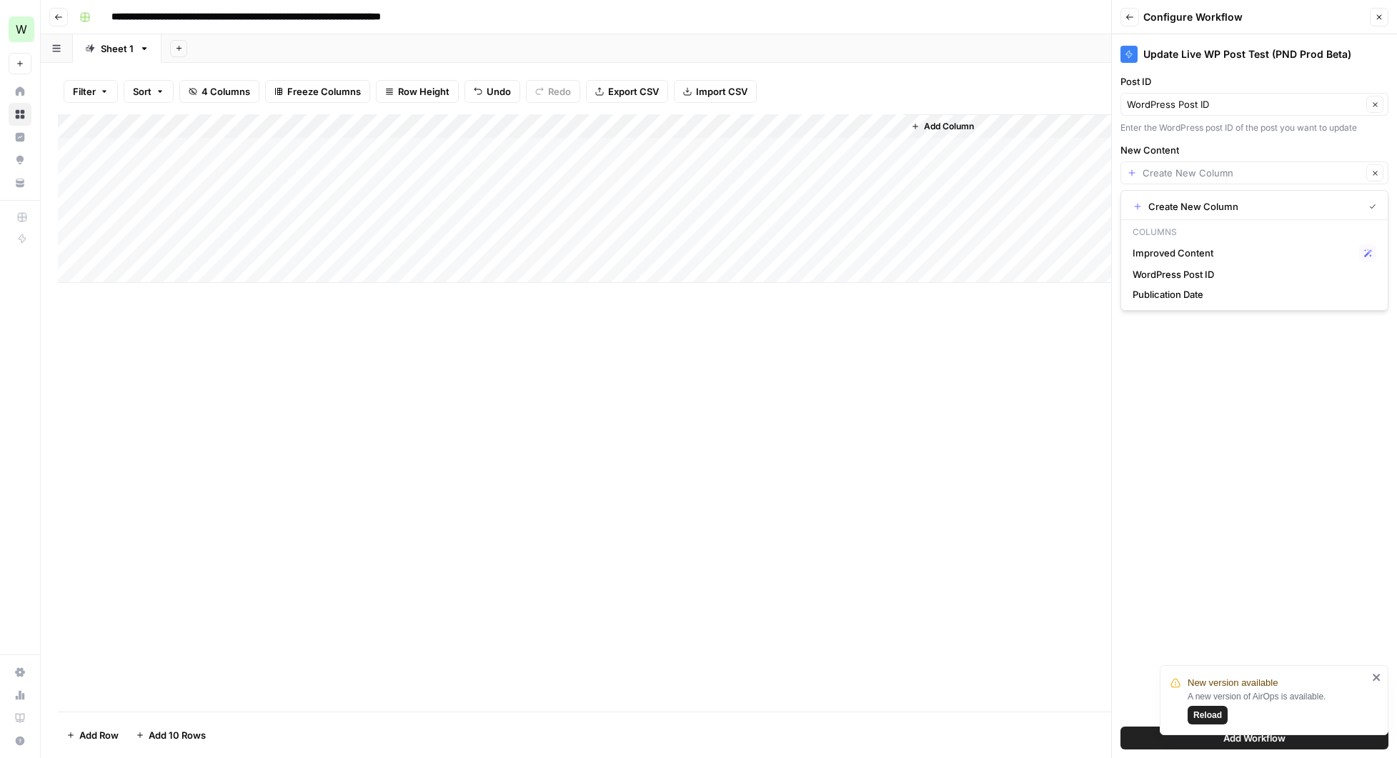
type input "Improved Content"
click at [1196, 248] on input "GMT Date (Optional)" at bounding box center [1246, 241] width 239 height 14
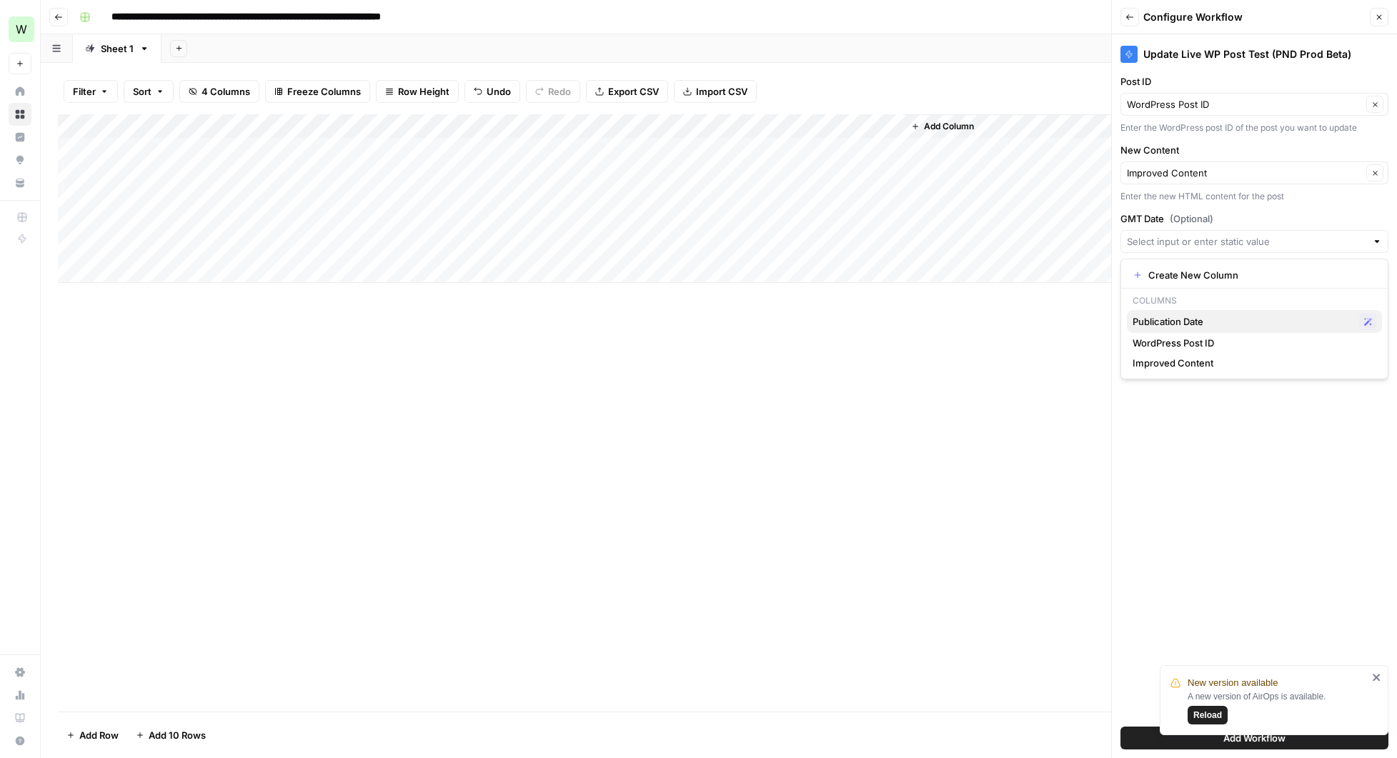
click at [1184, 314] on span "Publication Date" at bounding box center [1243, 321] width 221 height 14
type input "Publication Date"
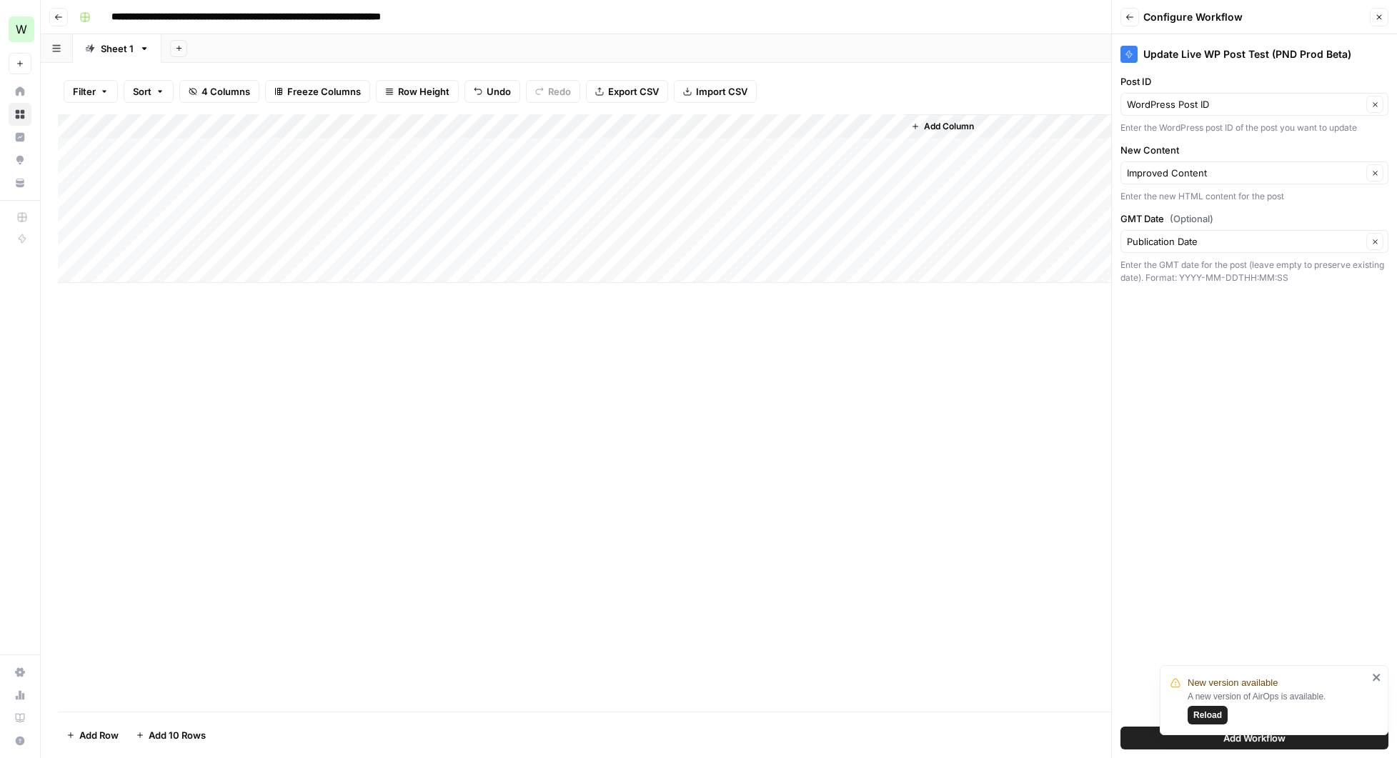
click at [1374, 675] on icon "close" at bounding box center [1376, 677] width 7 height 7
click at [1262, 737] on span "Add Workflow" at bounding box center [1255, 738] width 62 height 14
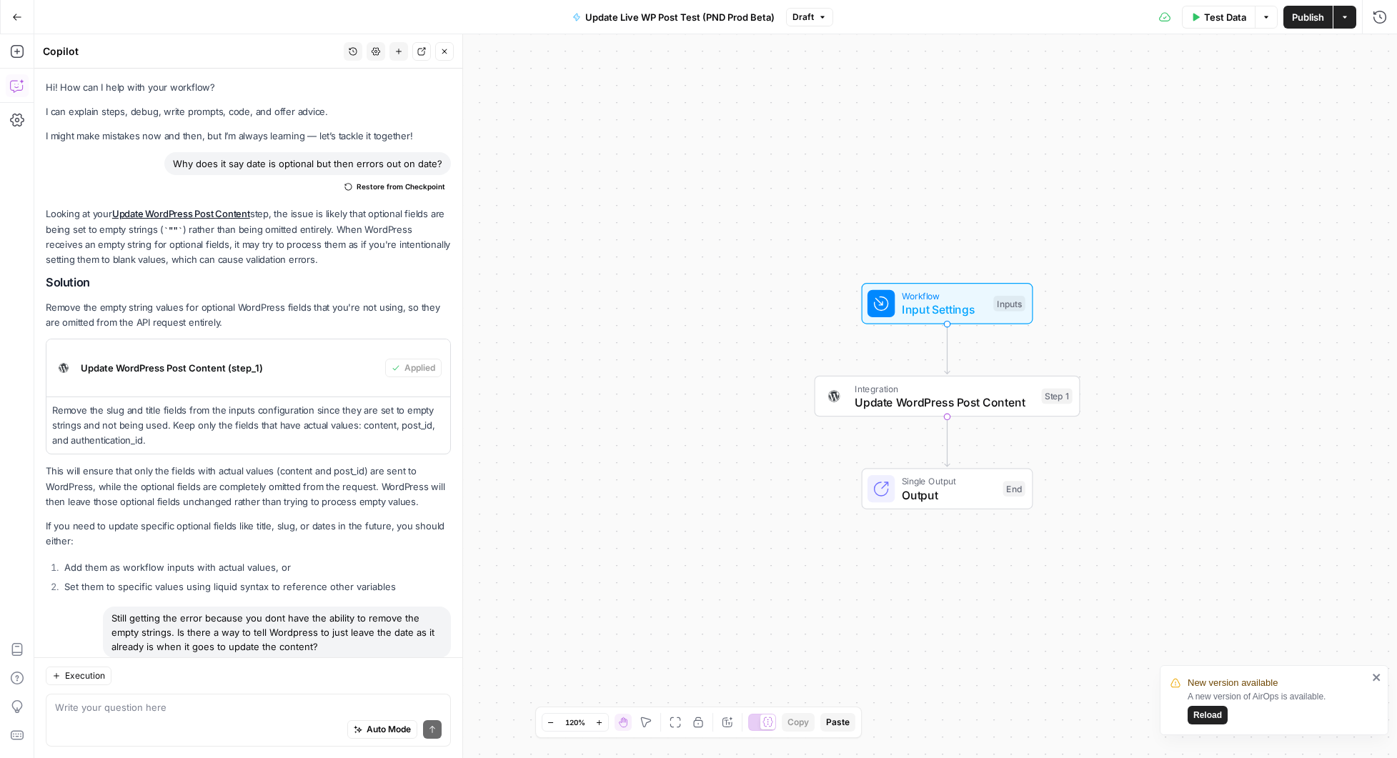
scroll to position [2549, 0]
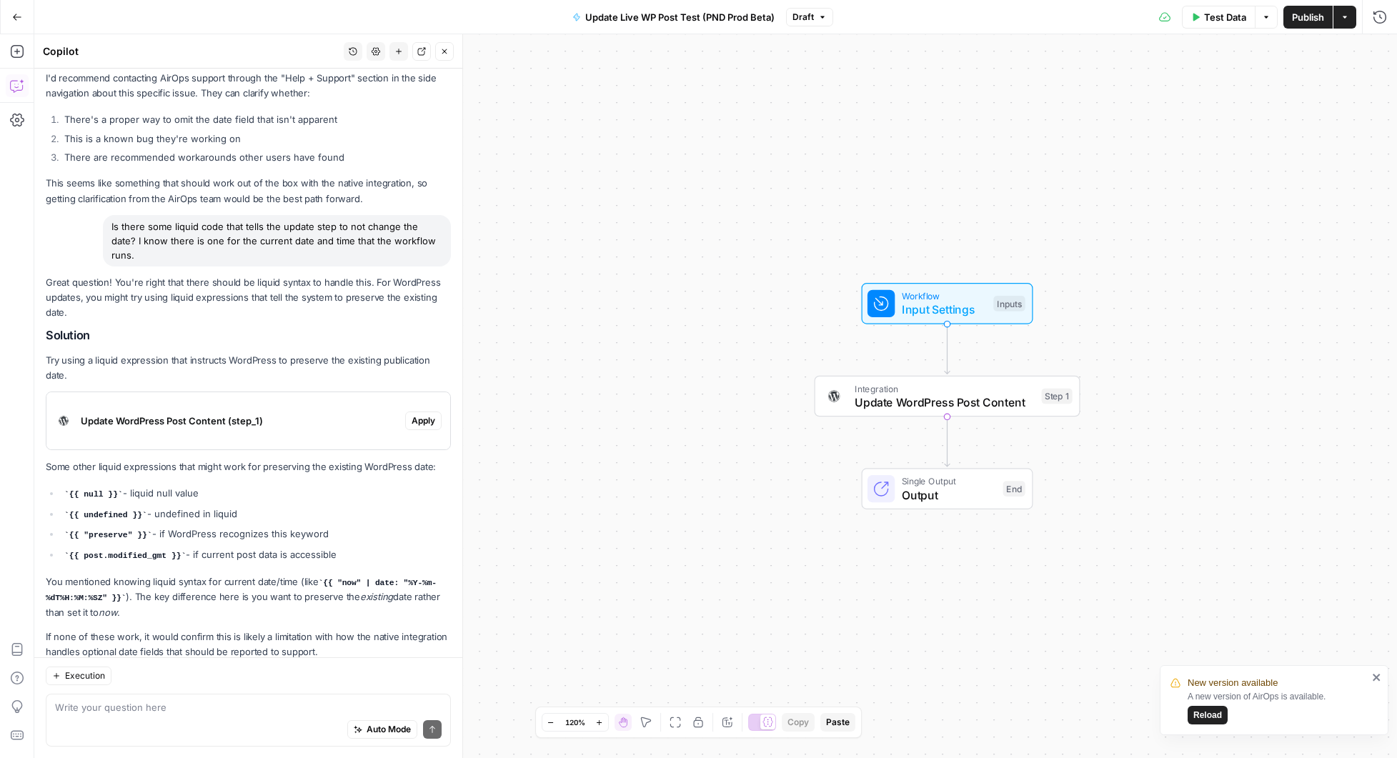
click at [142, 718] on div "Auto Mode Send" at bounding box center [248, 730] width 387 height 31
type textarea "O"
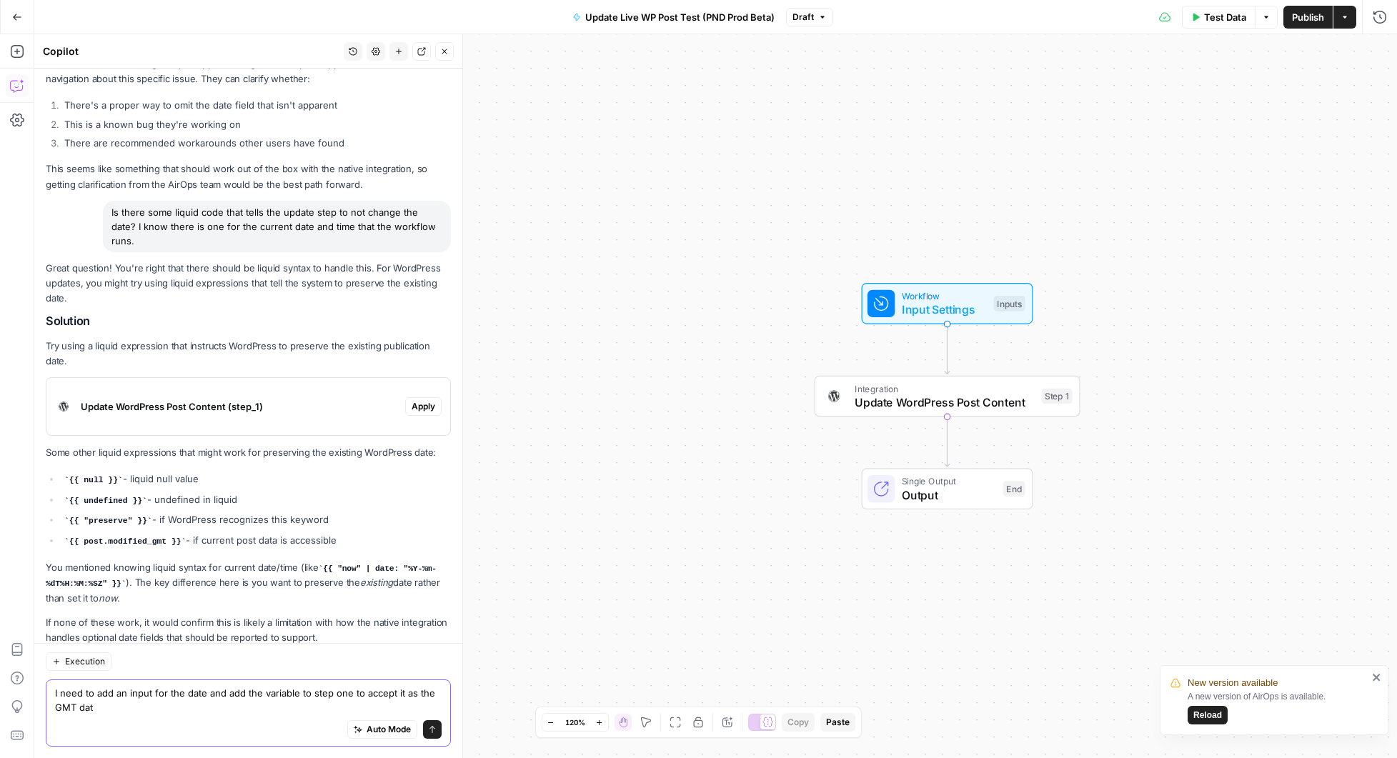
type textarea "I need to add an input for the date and add the variable to step one to accept …"
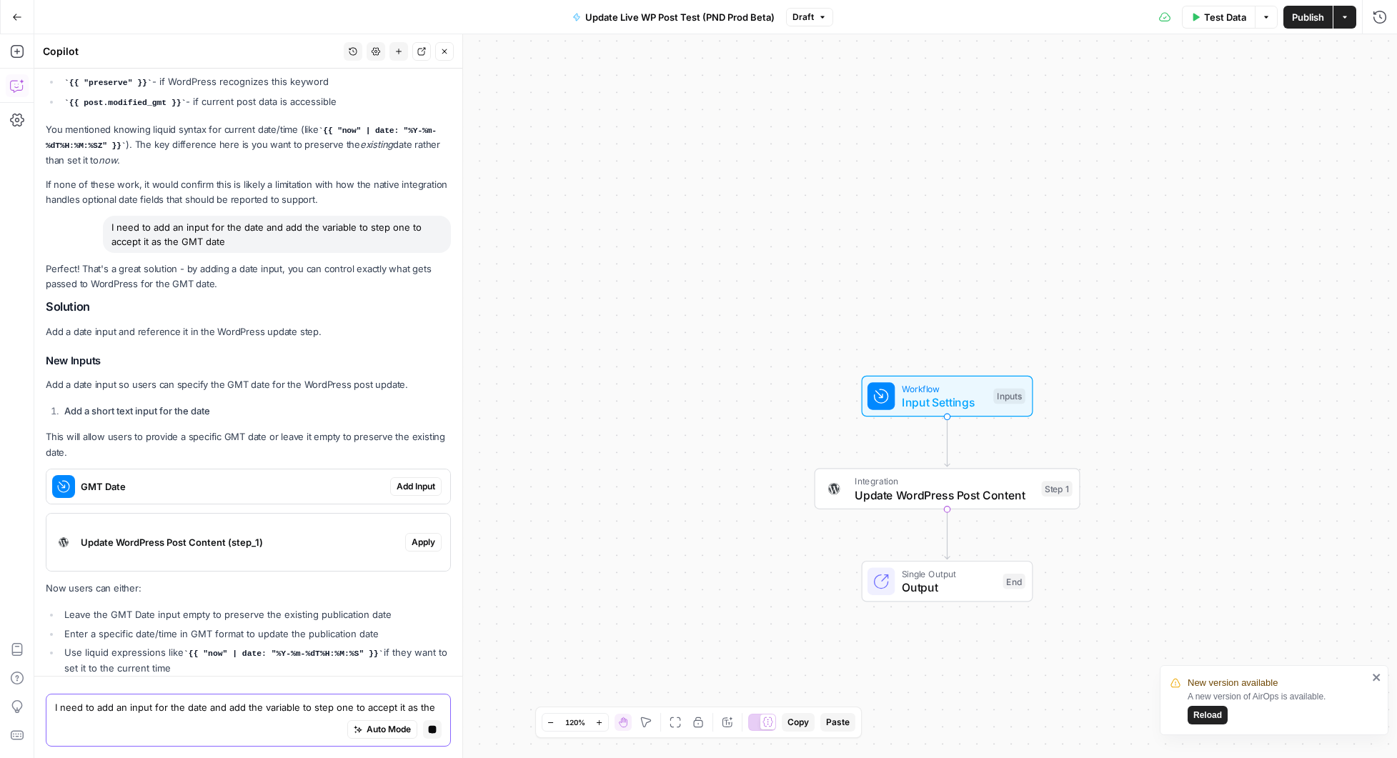
scroll to position [3048, 0]
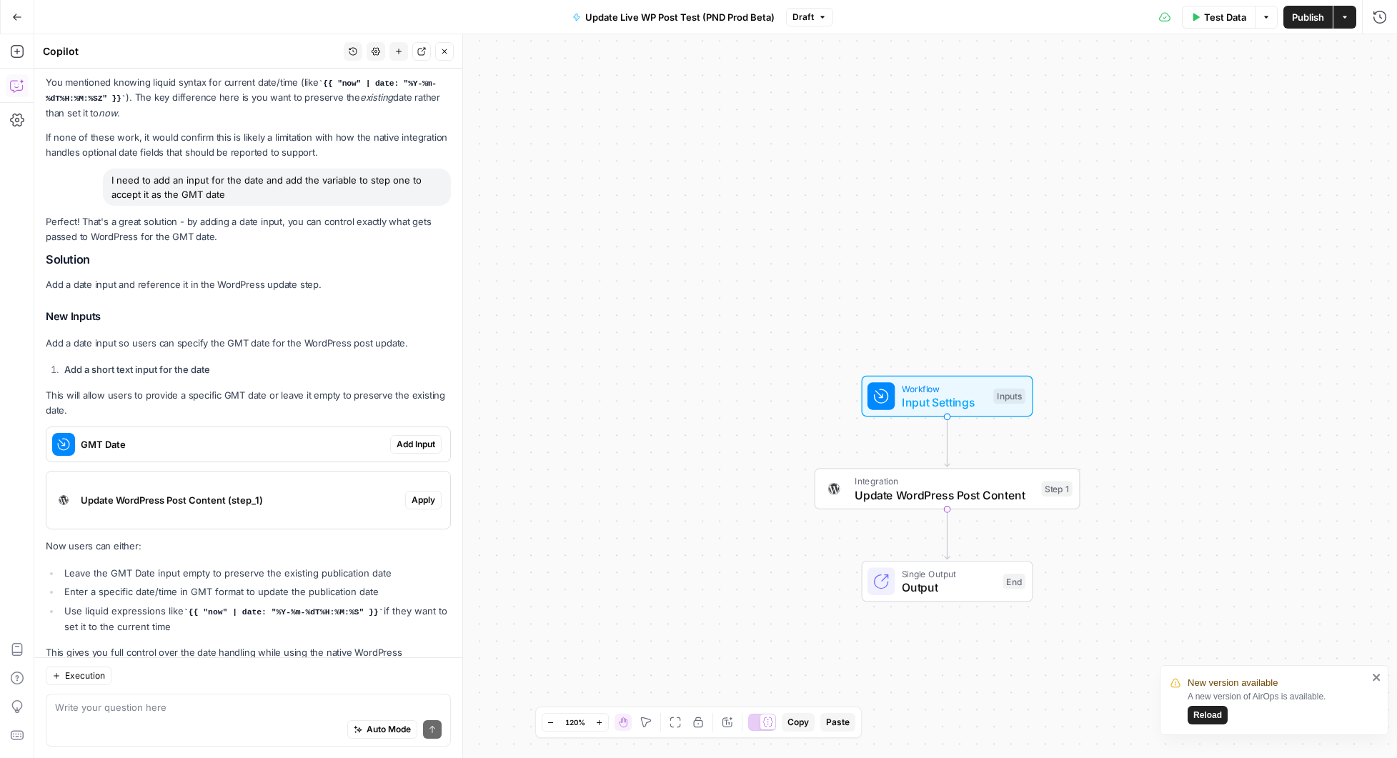
click at [423, 438] on span "Add Input" at bounding box center [416, 444] width 39 height 13
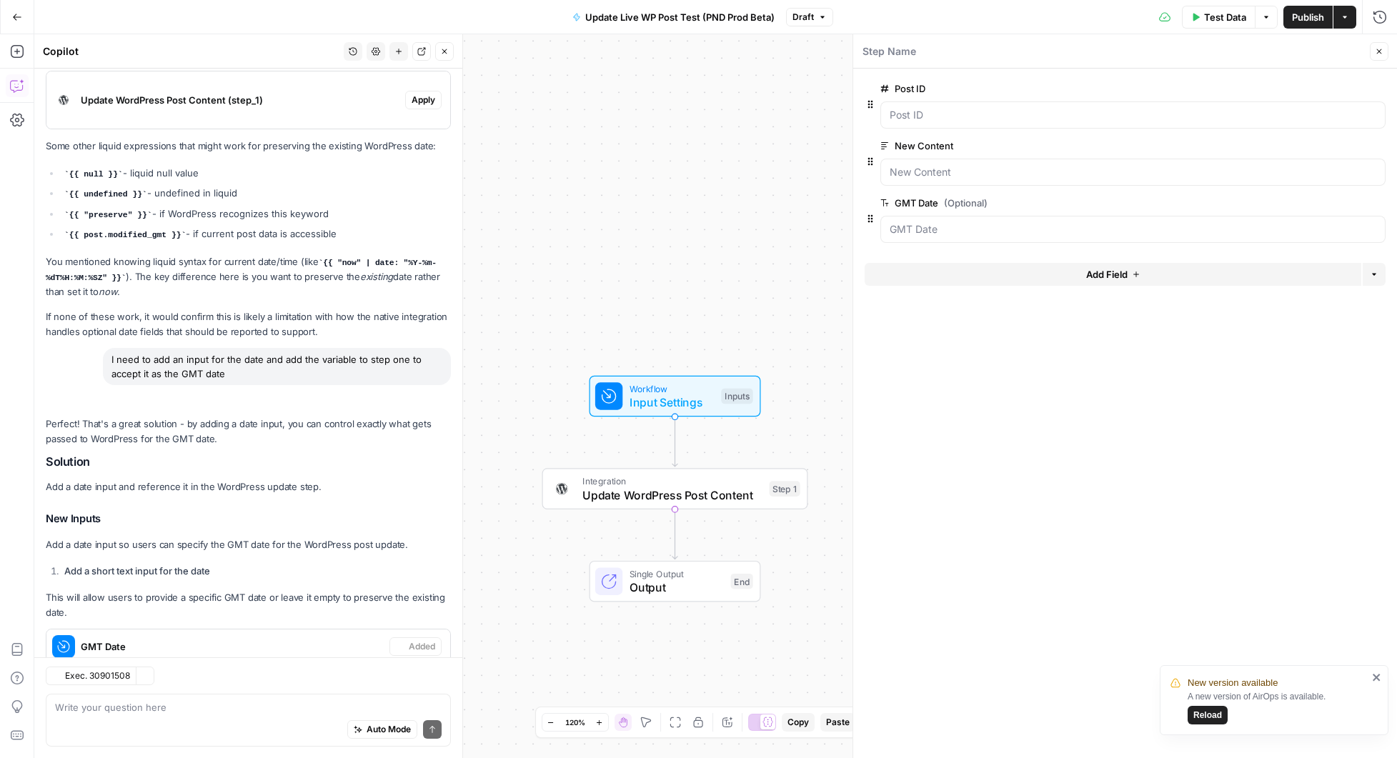
scroll to position [2828, 0]
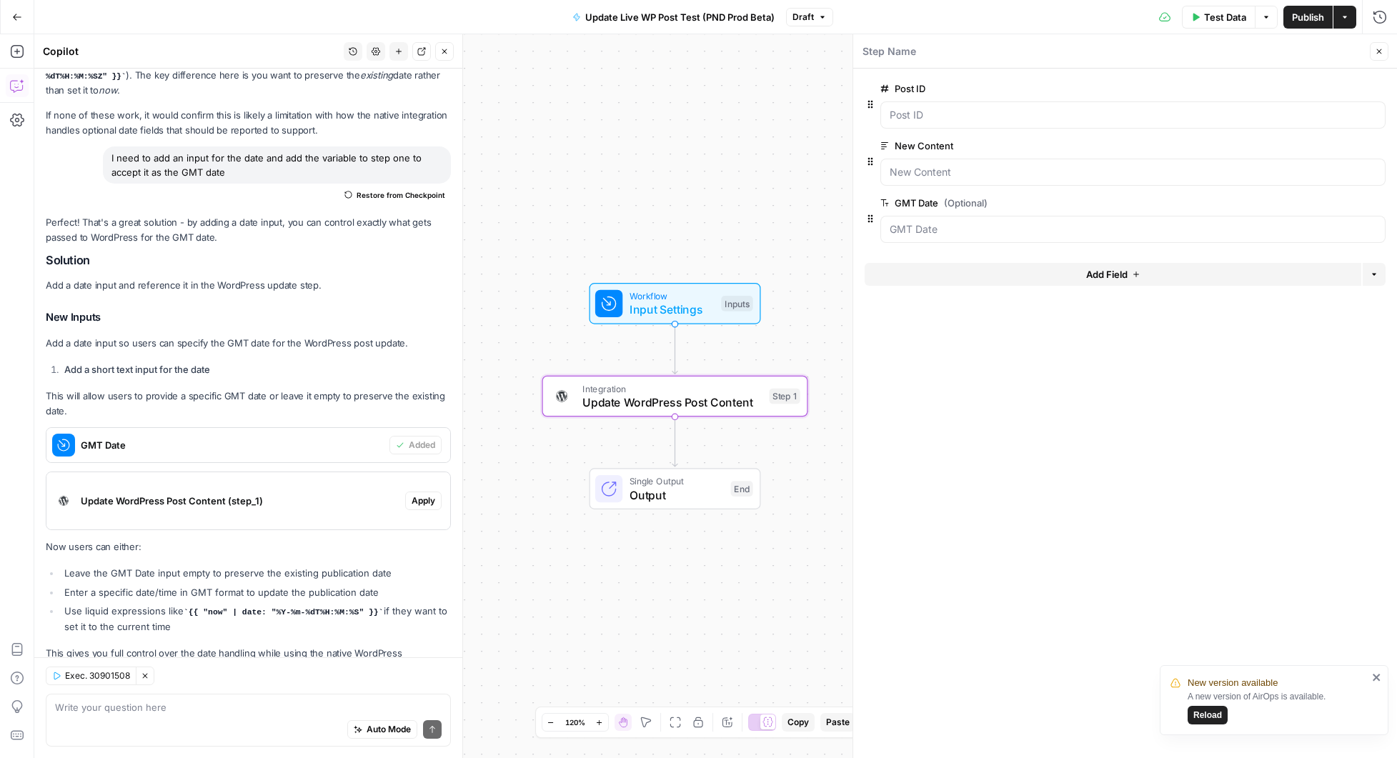
click at [424, 495] on span "Apply" at bounding box center [424, 501] width 24 height 13
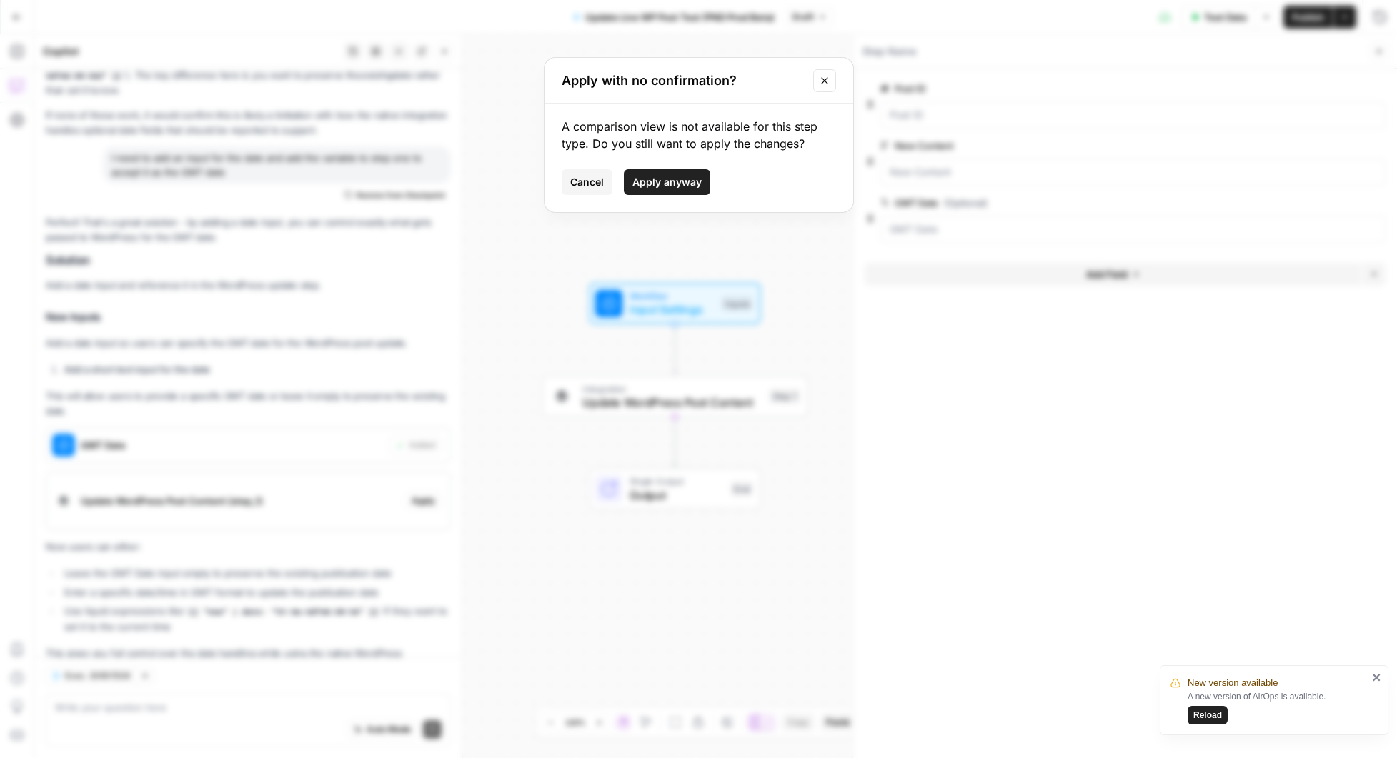
click at [660, 194] on button "Apply anyway" at bounding box center [667, 182] width 86 height 26
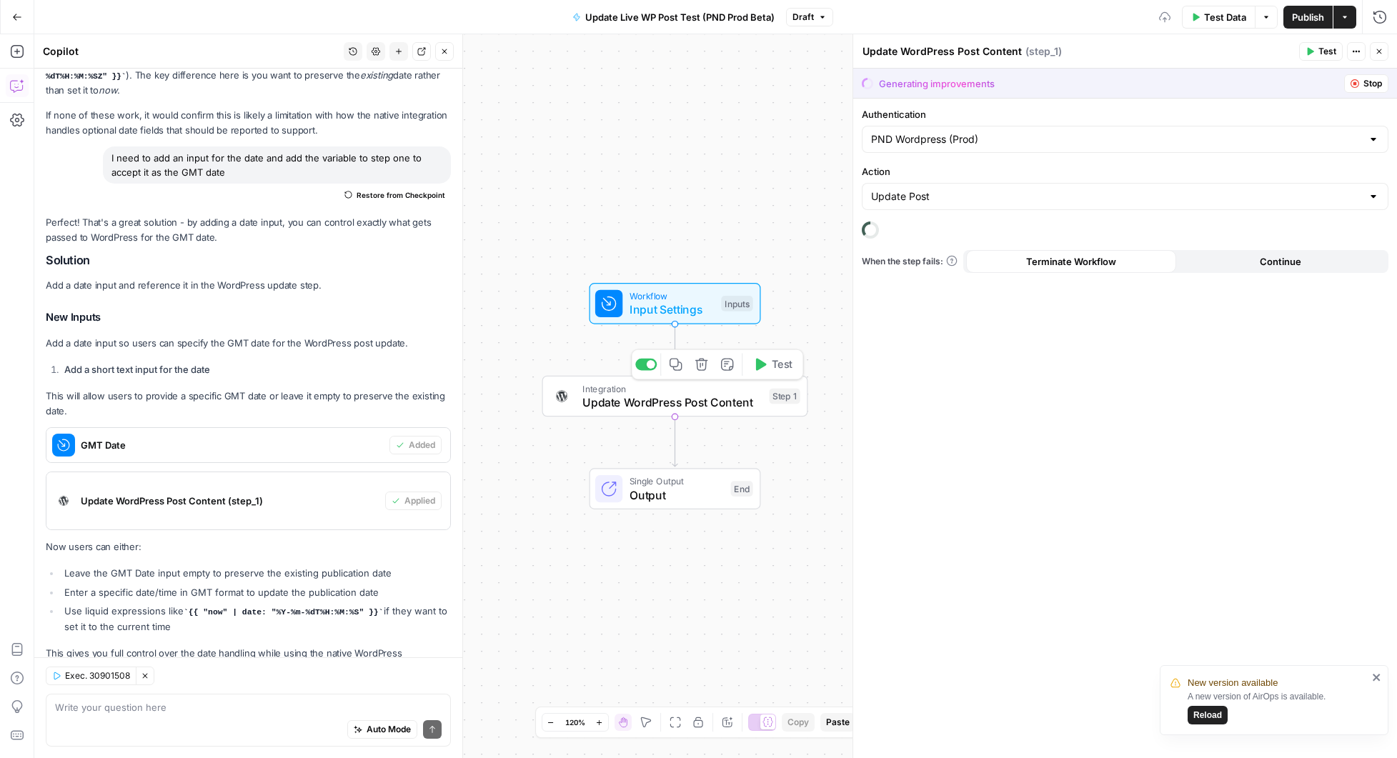
click at [735, 402] on span "Update WordPress Post Content" at bounding box center [672, 402] width 180 height 17
click at [1376, 678] on icon "close" at bounding box center [1376, 677] width 7 height 7
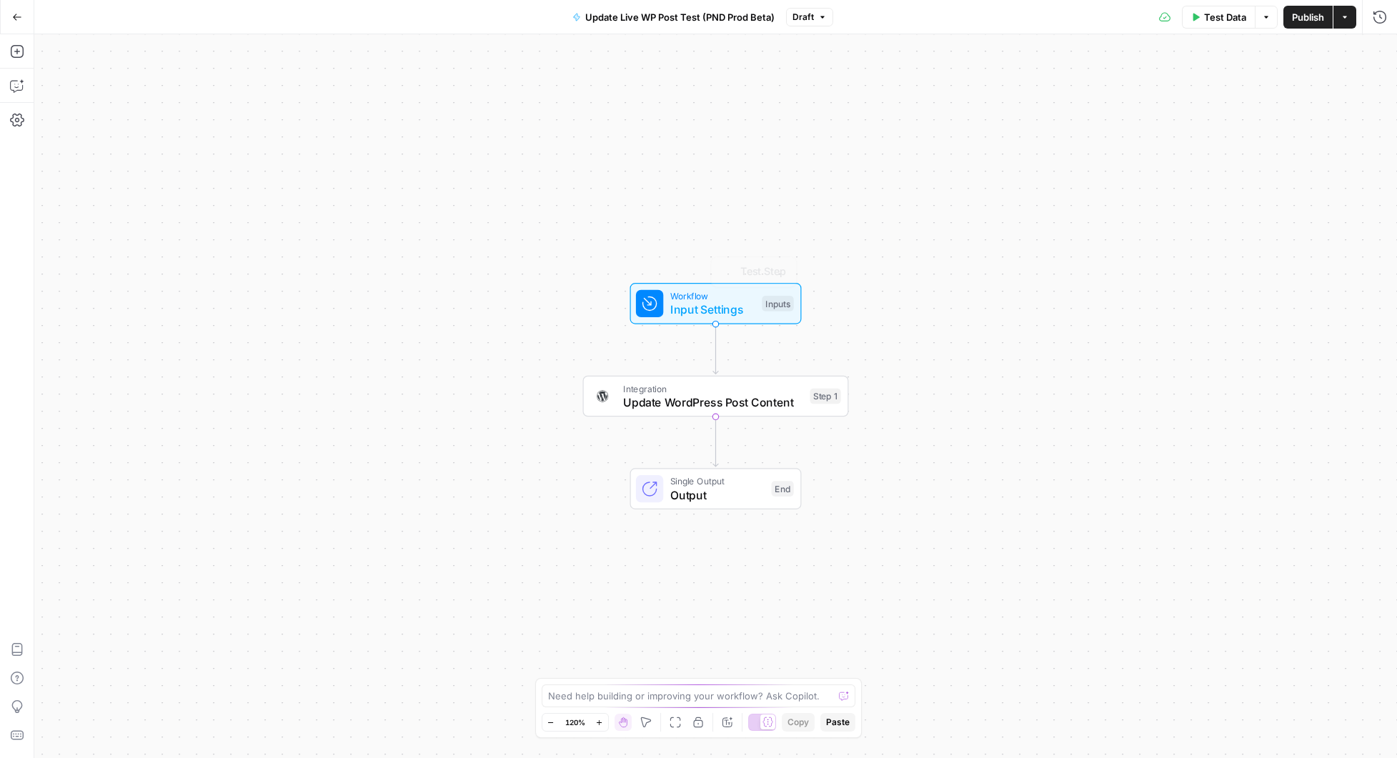
click at [693, 394] on span "Update WordPress Post Content" at bounding box center [713, 402] width 180 height 17
type input "PND Wordpress (Prod)"
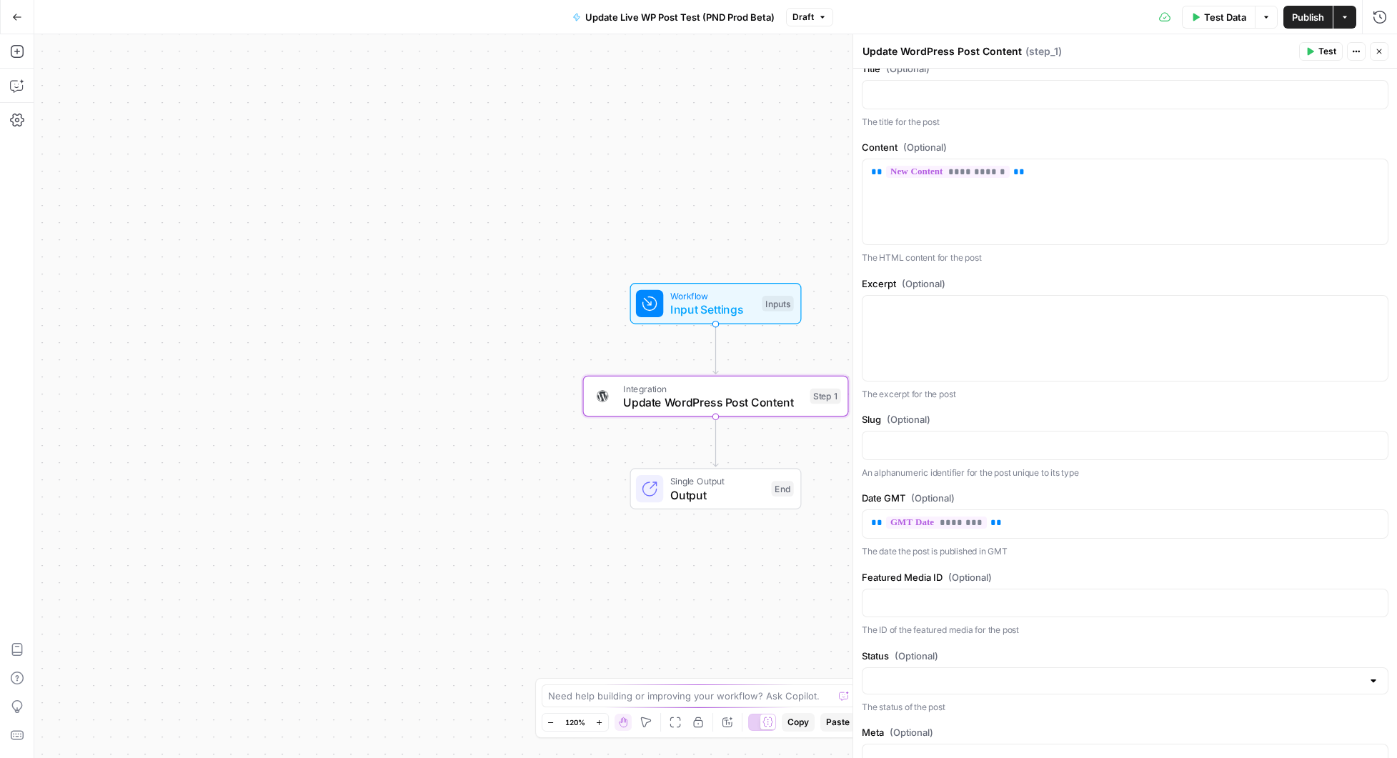
scroll to position [377, 0]
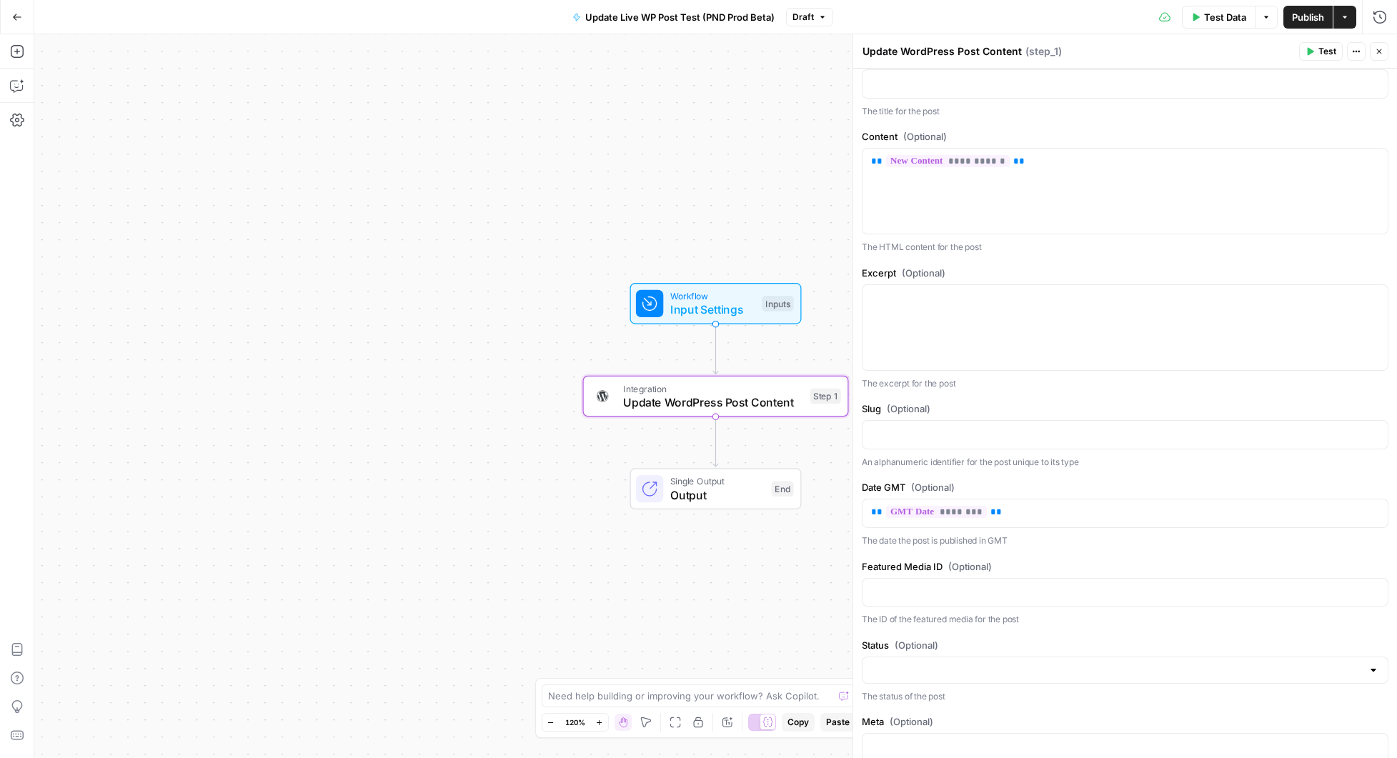
click at [1306, 18] on span "Publish" at bounding box center [1308, 17] width 32 height 14
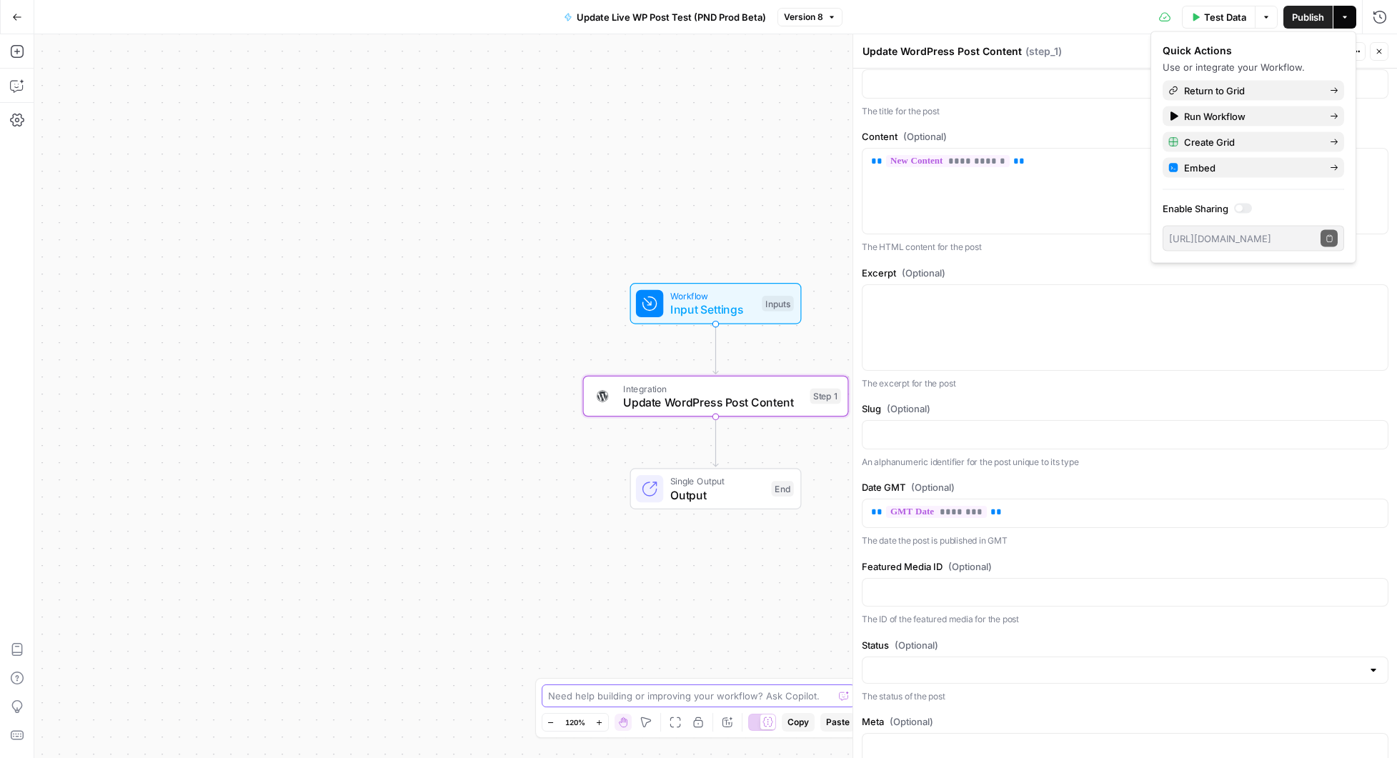
click at [679, 693] on textarea at bounding box center [691, 696] width 286 height 14
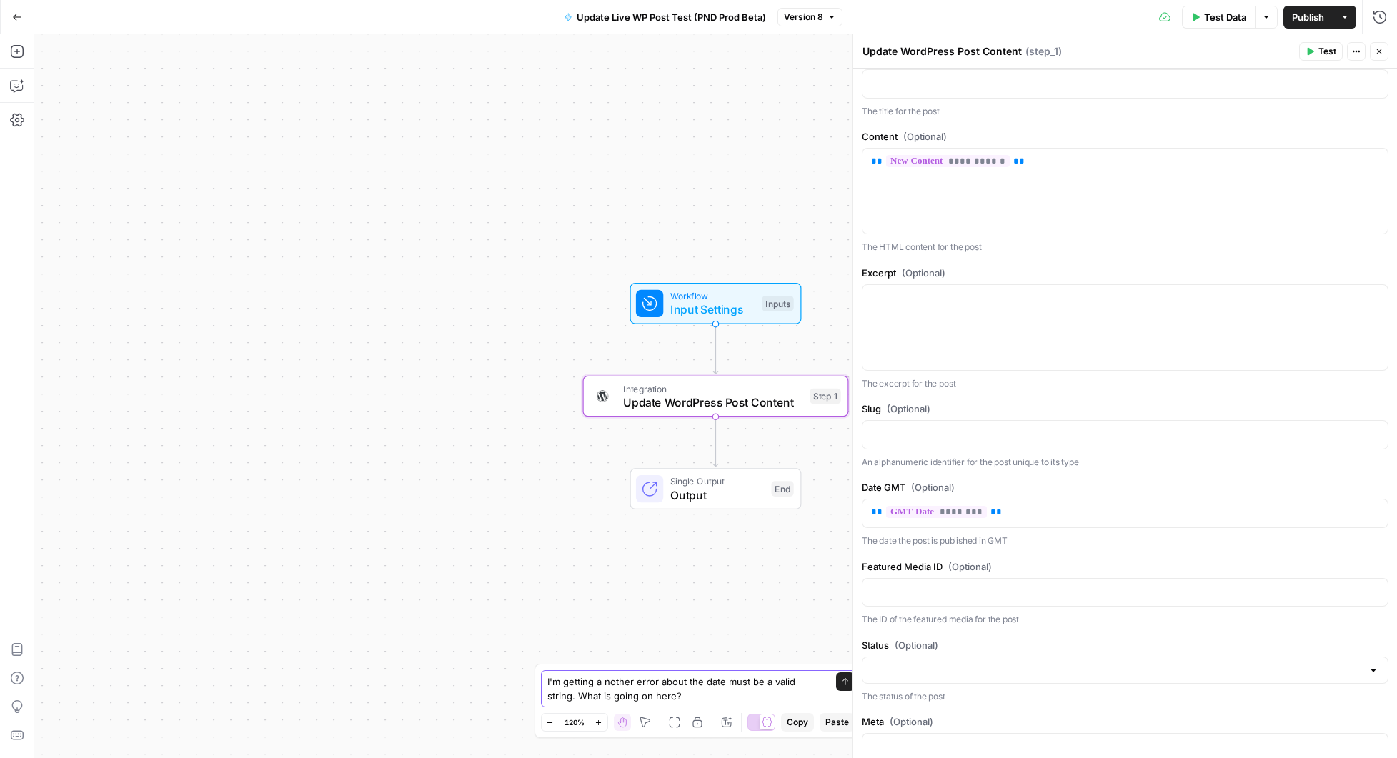
click at [605, 680] on textarea "I'm getting a nother error about the date must be a valid string. What is going…" at bounding box center [684, 689] width 274 height 29
type textarea "I'm getting another error about the date must be a valid string. What is going …"
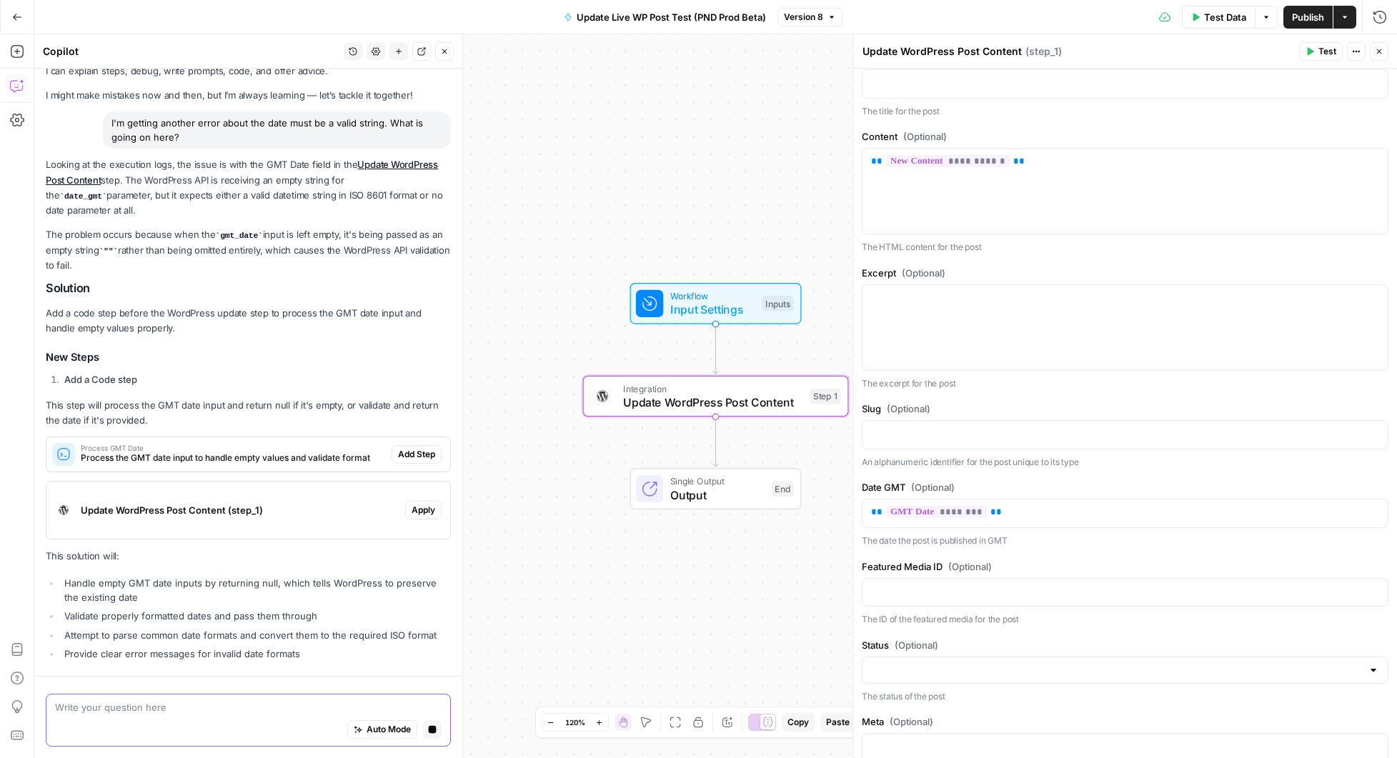
scroll to position [88, 0]
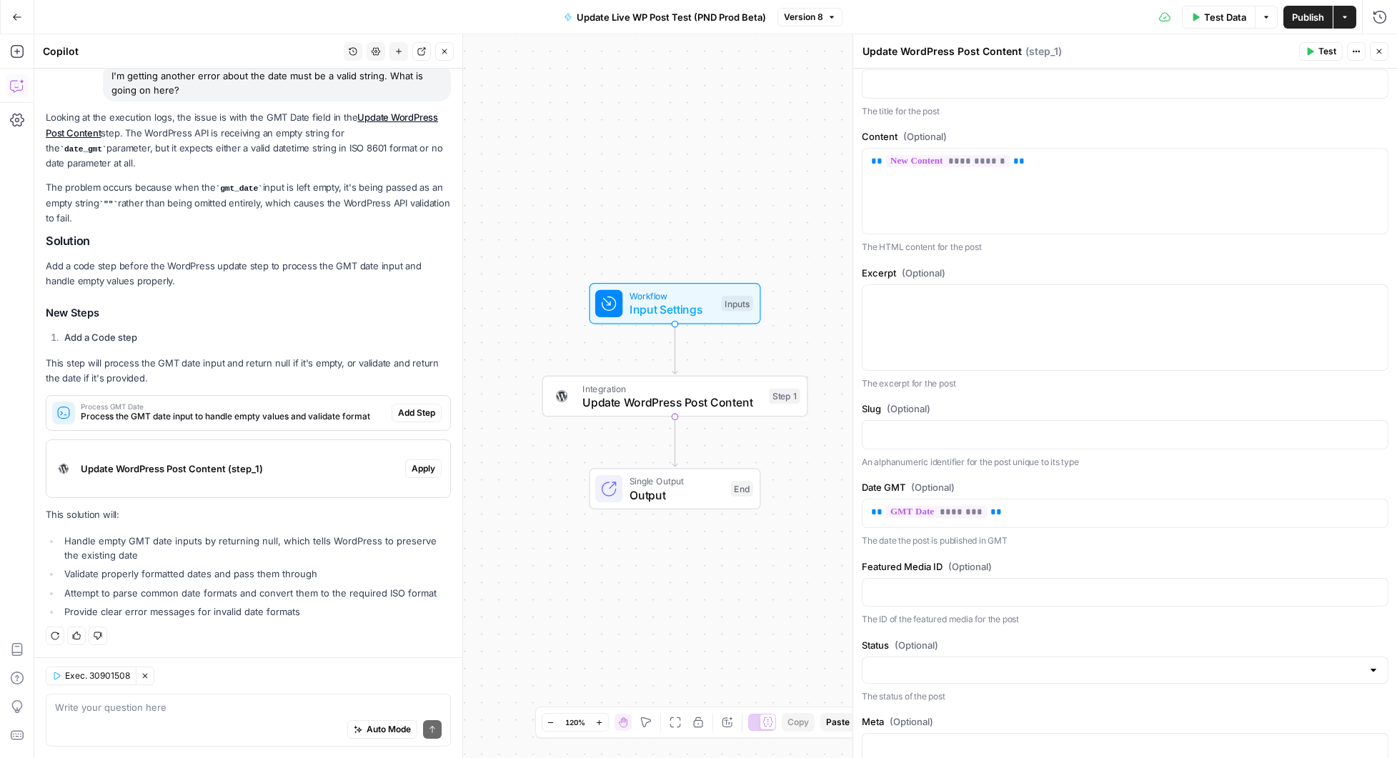
click at [1346, 24] on button "Actions" at bounding box center [1345, 17] width 23 height 23
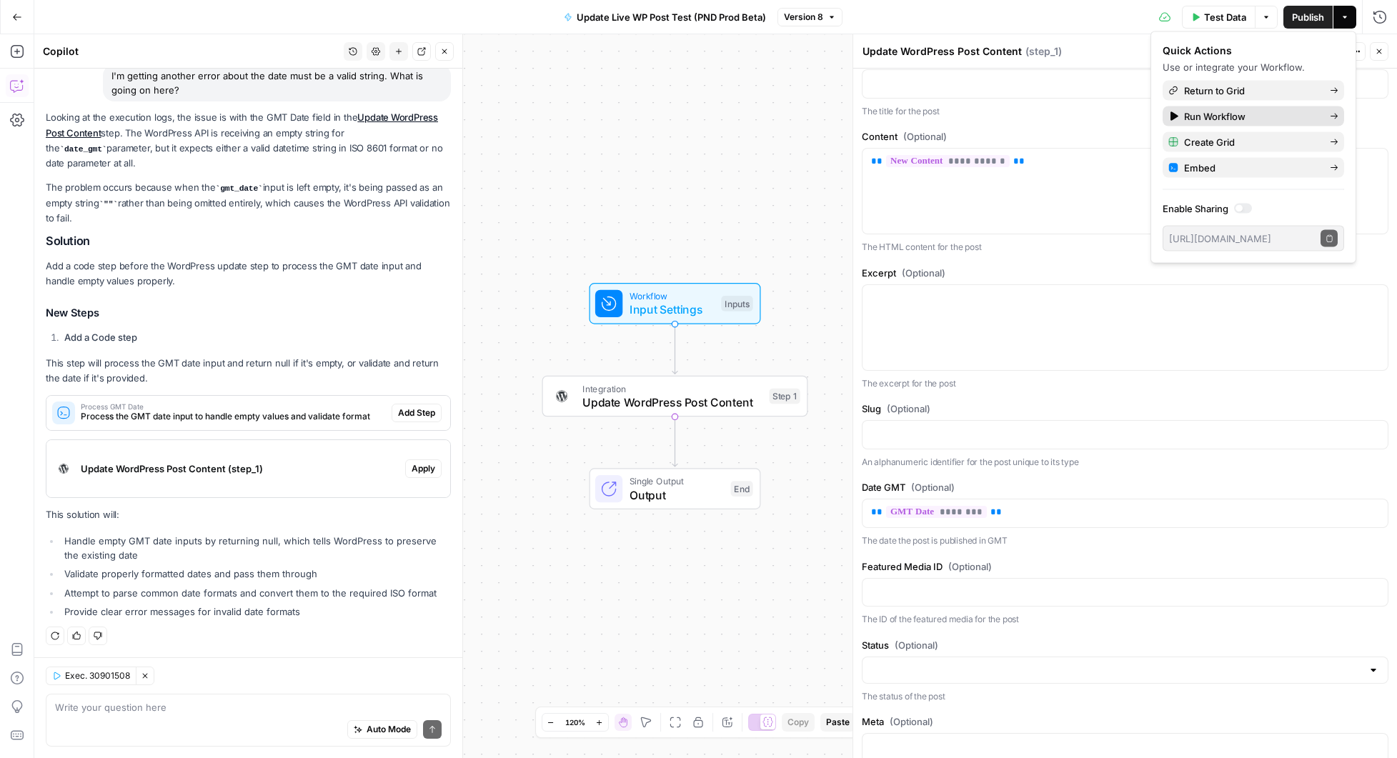
click at [1212, 117] on span "Run Workflow" at bounding box center [1251, 116] width 134 height 14
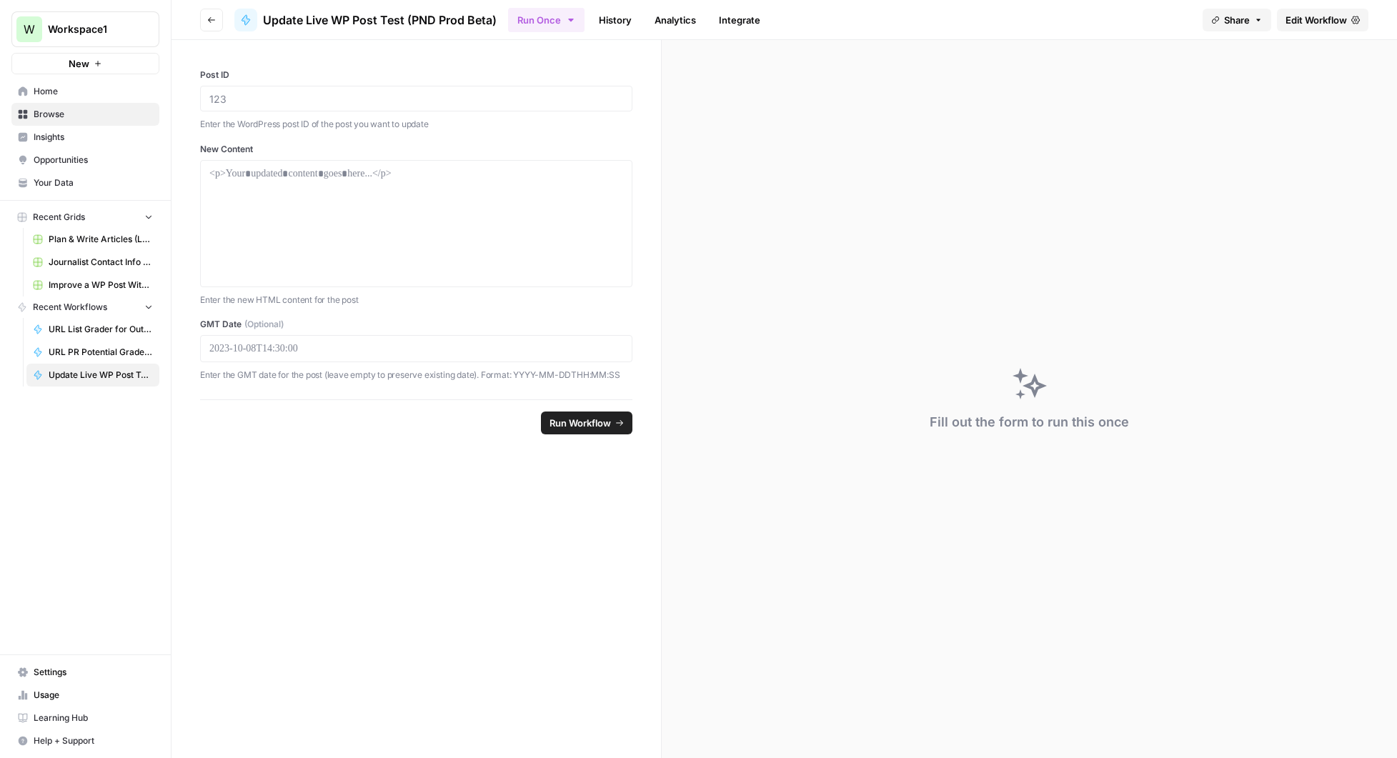
click at [615, 13] on link "History" at bounding box center [615, 20] width 50 height 23
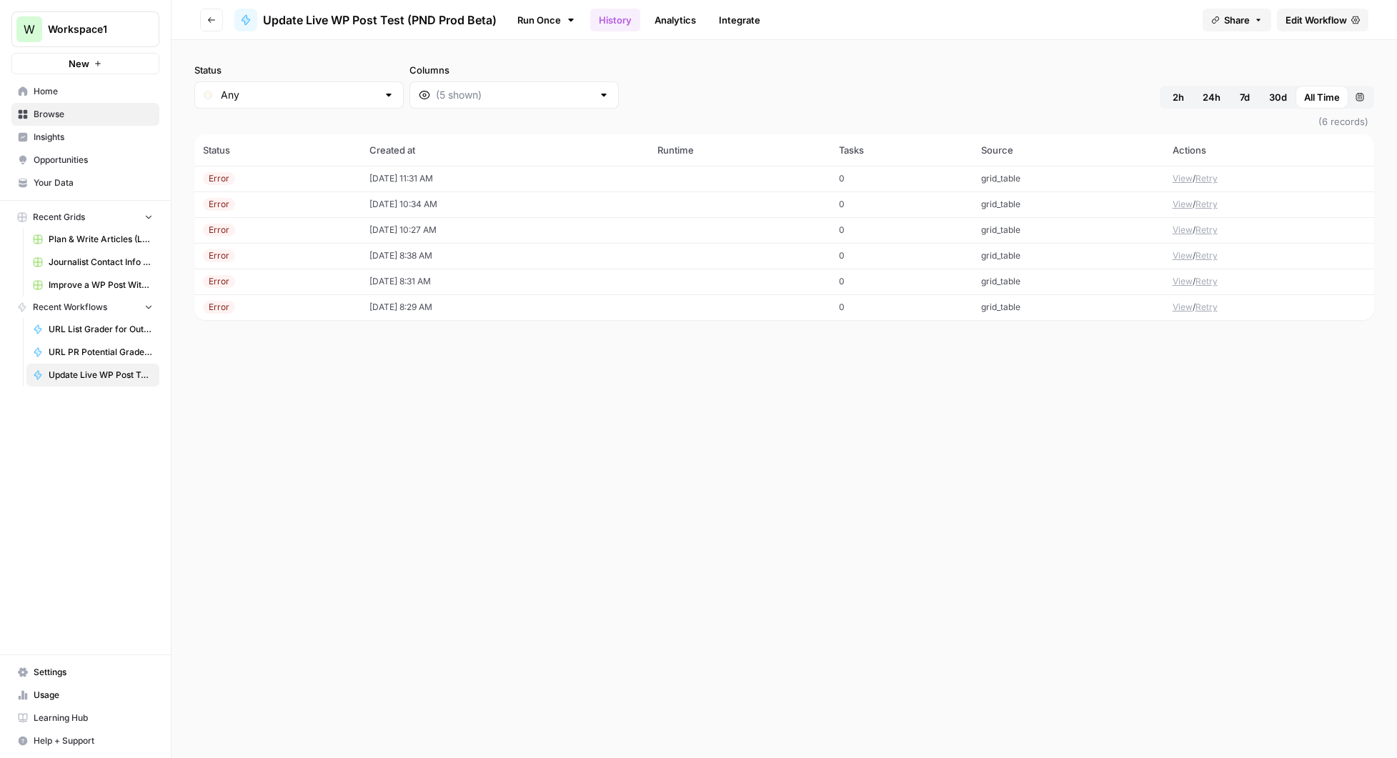
click at [880, 184] on td "0" at bounding box center [901, 179] width 143 height 26
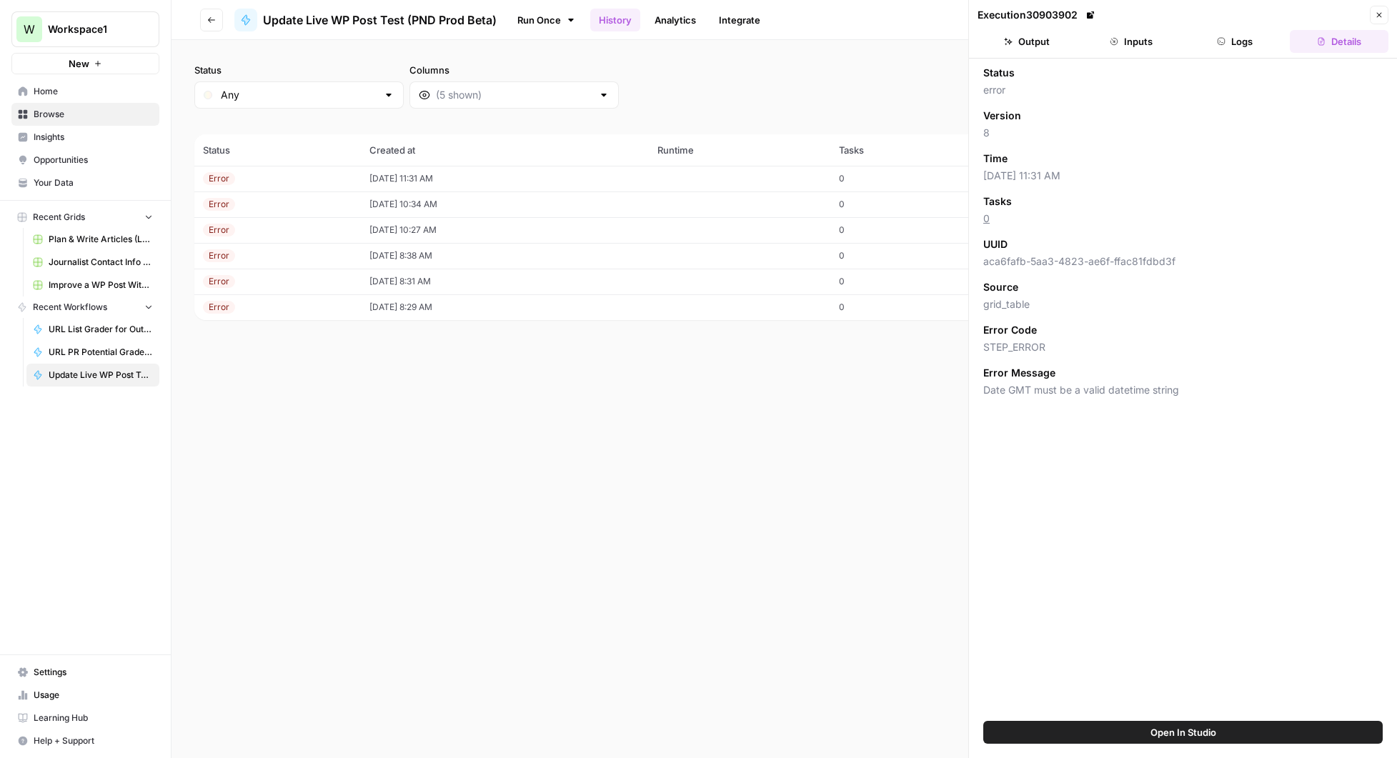
click at [1141, 42] on button "Inputs" at bounding box center [1131, 41] width 99 height 23
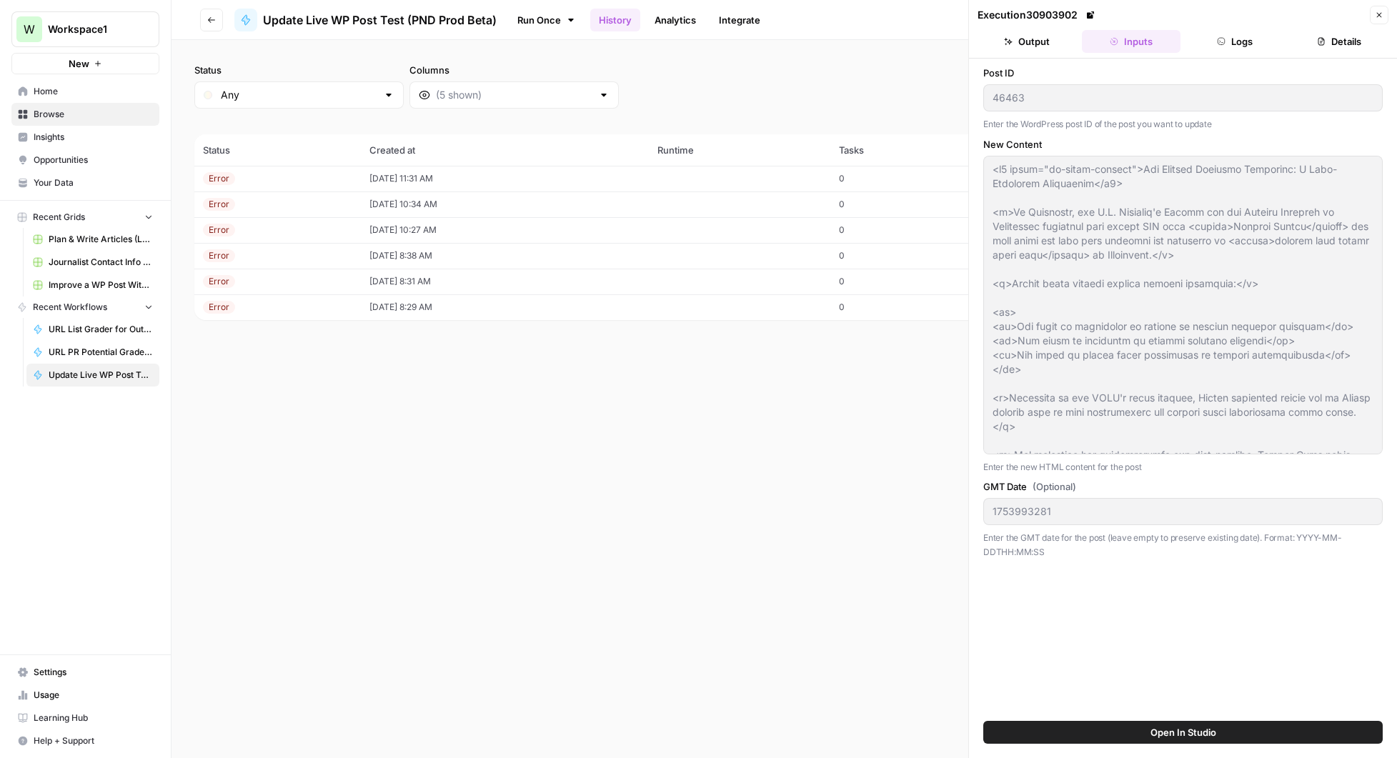
drag, startPoint x: 1052, startPoint y: 550, endPoint x: 1300, endPoint y: 542, distance: 248.1
click at [1300, 542] on p "Enter the GMT date for the post (leave empty to preserve existing date). Format…" at bounding box center [1183, 545] width 400 height 28
copy p "YYYY-MM-DDTHH:MM:SS"
click at [428, 46] on div "Status Any Columns 2h 24h 7d 30d All Time Custom range (6 records) Status Creat…" at bounding box center [785, 399] width 1226 height 718
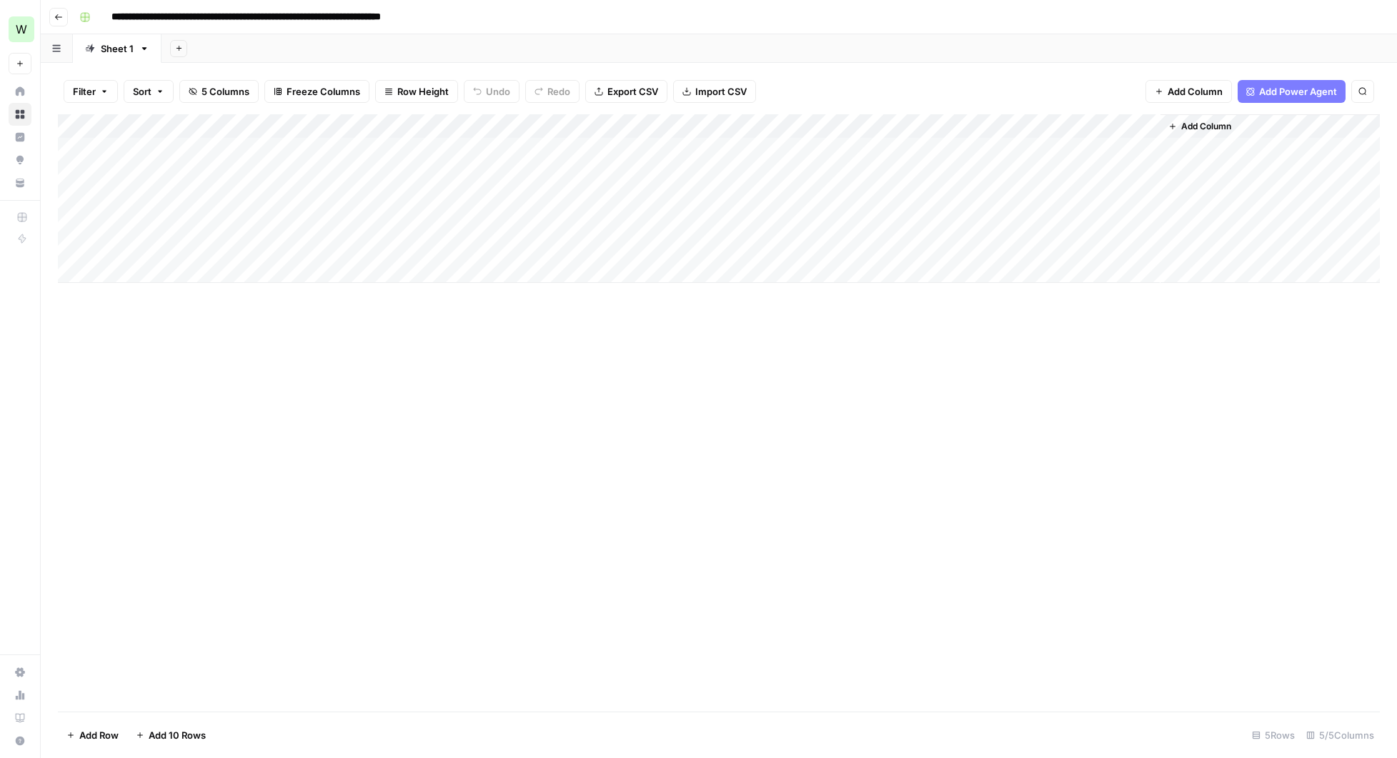
click at [716, 152] on div "Add Column" at bounding box center [719, 198] width 1322 height 169
click at [718, 152] on div "Add Column" at bounding box center [719, 198] width 1322 height 169
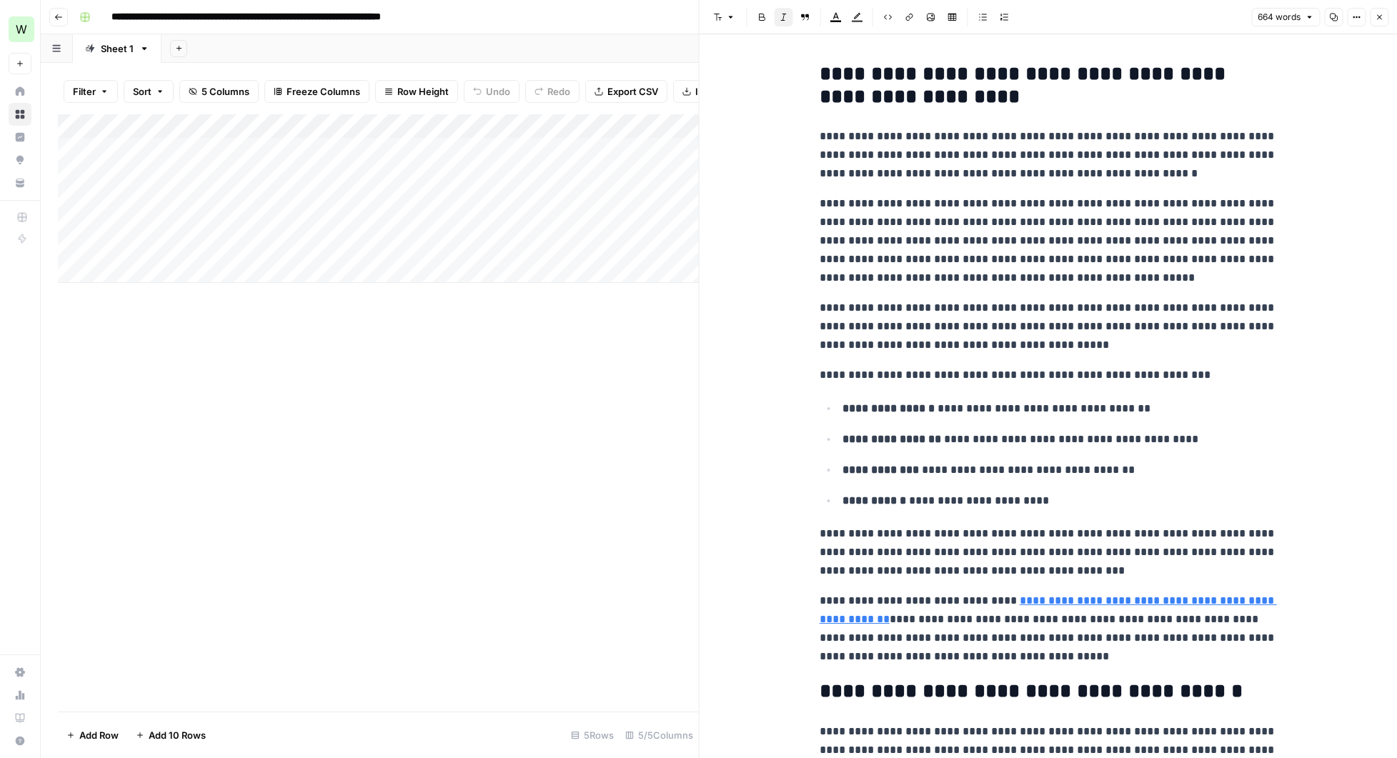
click at [515, 450] on div "Add Column" at bounding box center [378, 412] width 641 height 597
click at [1385, 11] on button "Close" at bounding box center [1379, 17] width 19 height 19
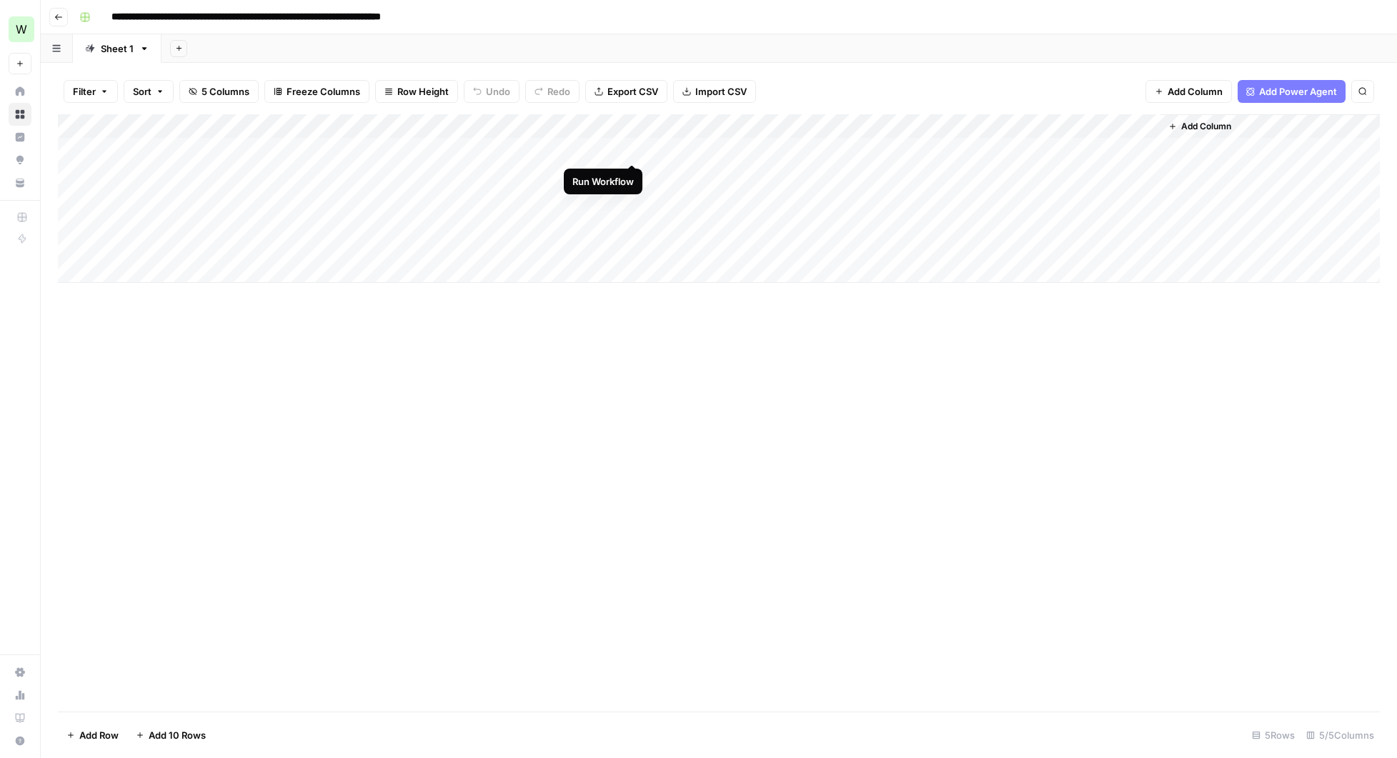
click at [632, 150] on div "Add Column" at bounding box center [719, 198] width 1322 height 169
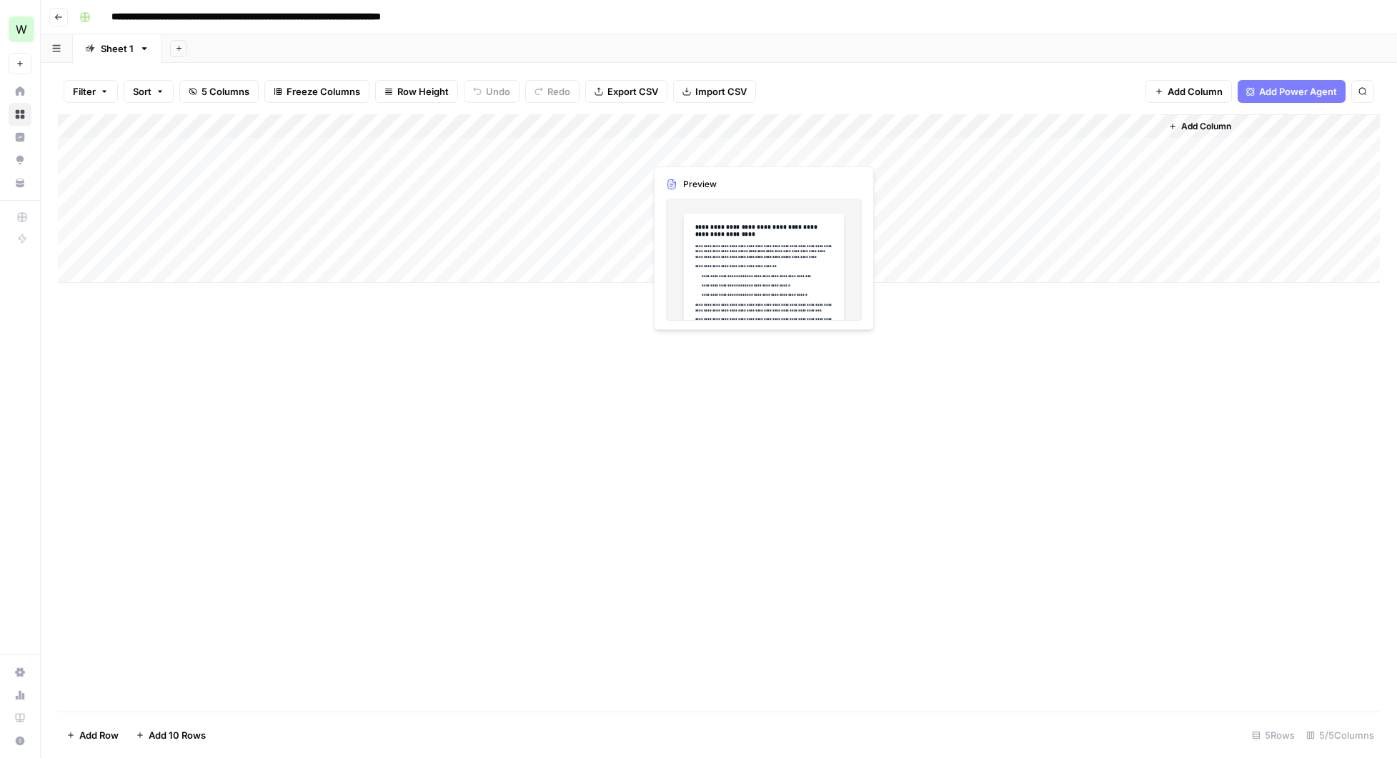
click at [681, 147] on div "Add Column" at bounding box center [719, 198] width 1322 height 169
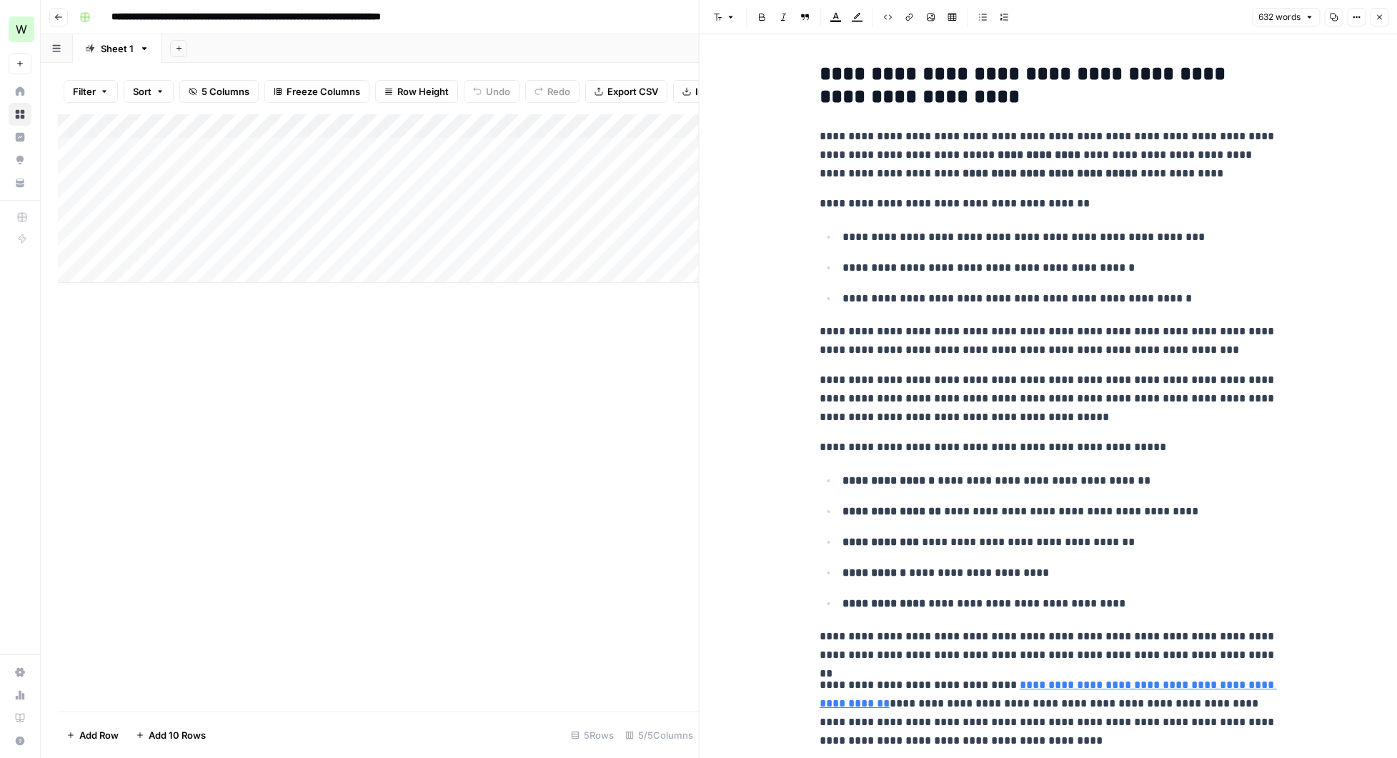
click at [1380, 15] on icon "button" at bounding box center [1379, 17] width 9 height 9
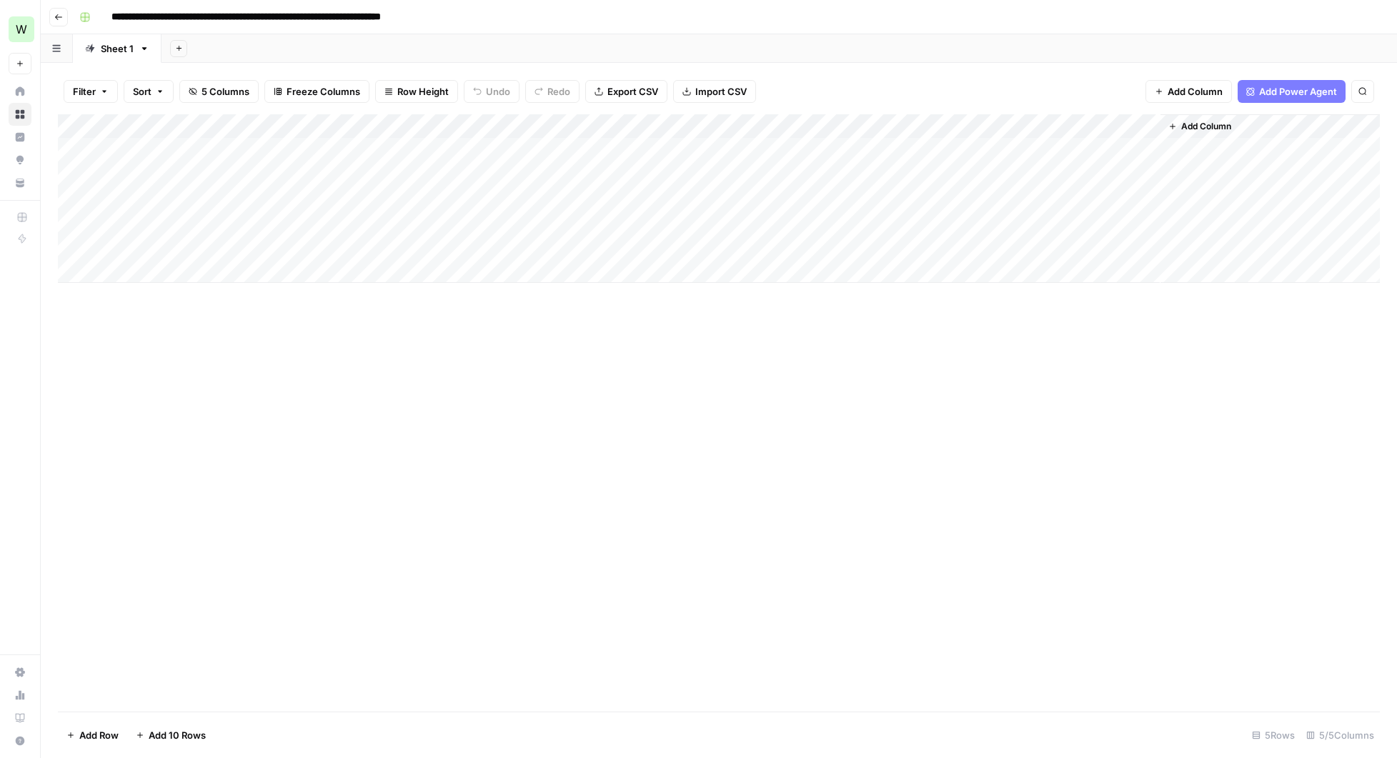
click at [1033, 147] on div "Add Column" at bounding box center [719, 198] width 1322 height 169
click at [963, 142] on div "Add Column" at bounding box center [719, 198] width 1322 height 169
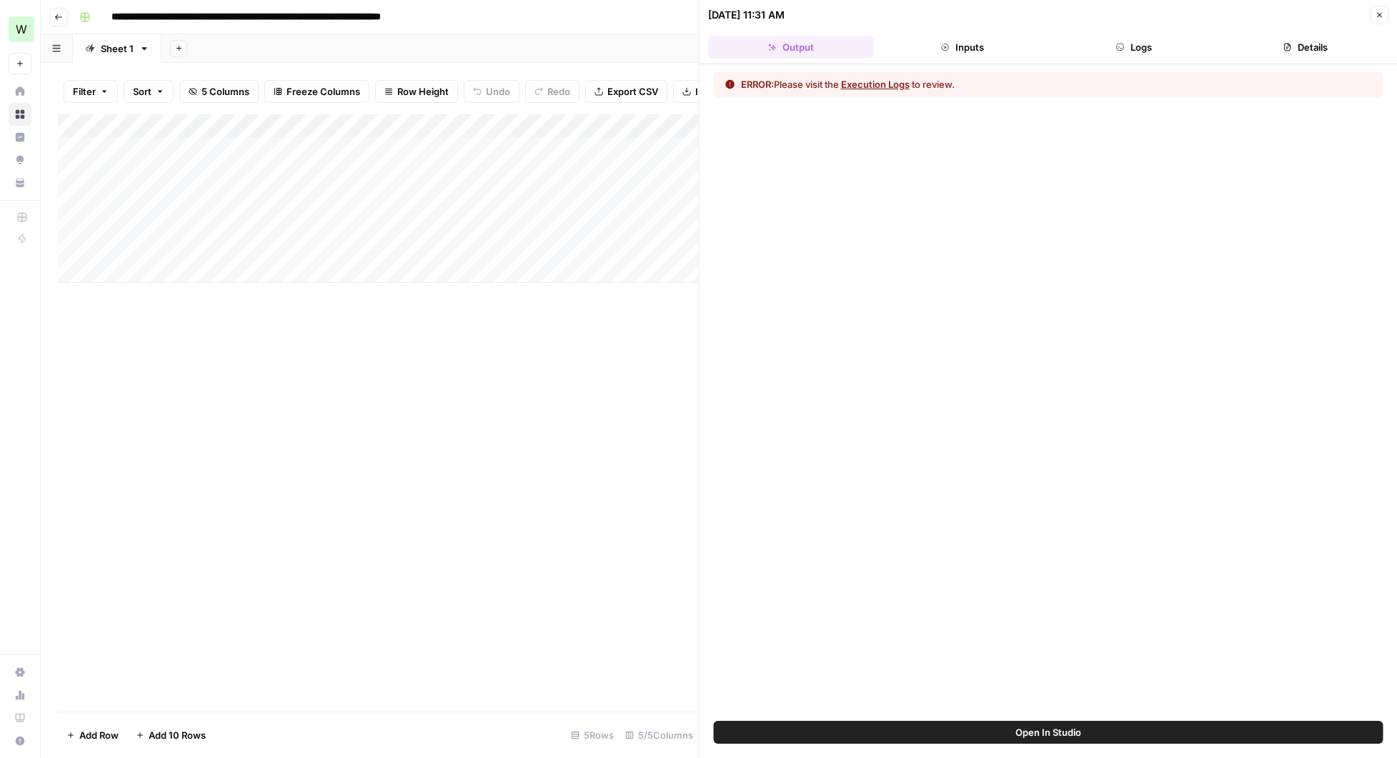
click at [904, 84] on button "Execution Logs" at bounding box center [875, 84] width 69 height 14
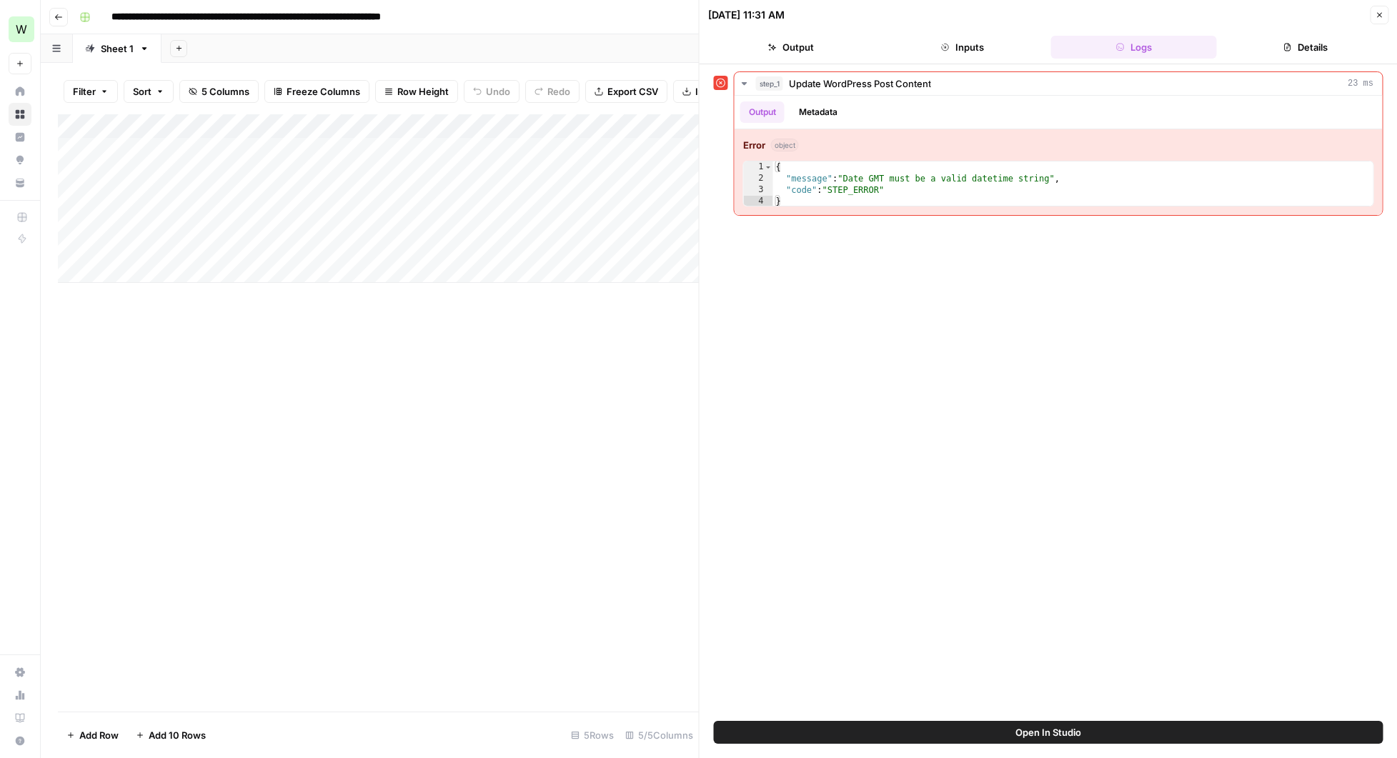
click at [611, 127] on div "Add Column" at bounding box center [378, 198] width 641 height 169
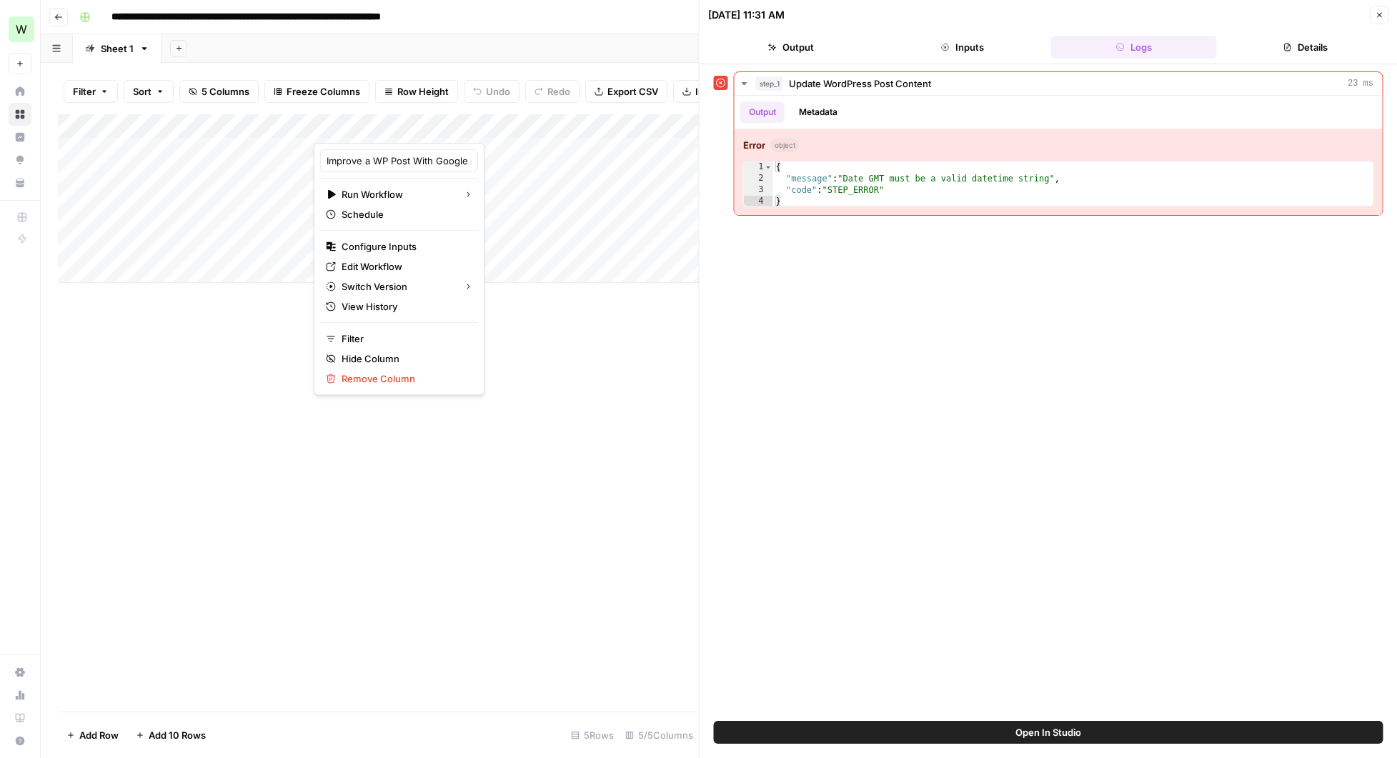
click at [515, 428] on div "Add Column" at bounding box center [378, 412] width 641 height 597
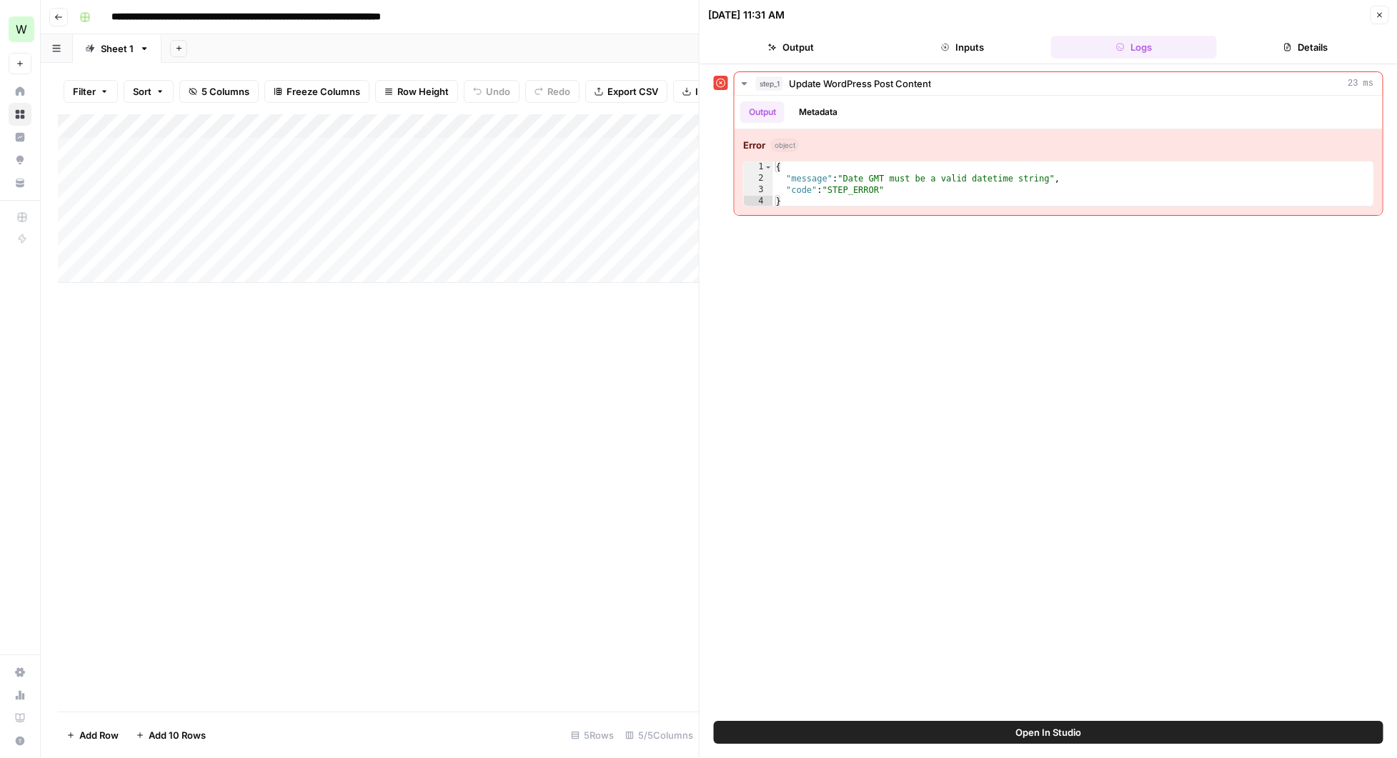
click at [1386, 12] on button "Close" at bounding box center [1379, 15] width 19 height 19
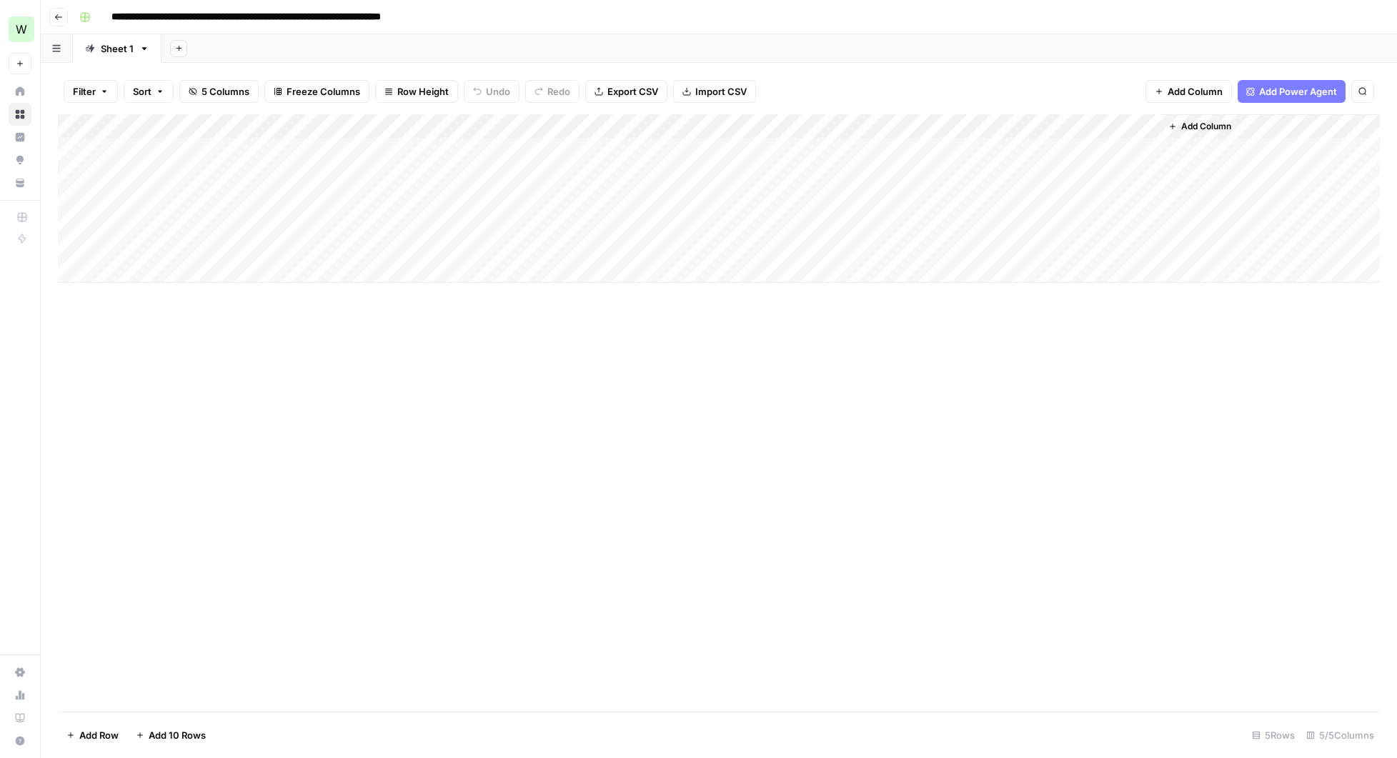
click at [817, 148] on div "Add Column" at bounding box center [719, 198] width 1322 height 169
click at [855, 149] on div "Add Column" at bounding box center [719, 198] width 1322 height 169
click at [763, 362] on div "Add Column" at bounding box center [719, 412] width 1322 height 597
click at [890, 128] on div "Add Column" at bounding box center [719, 198] width 1322 height 169
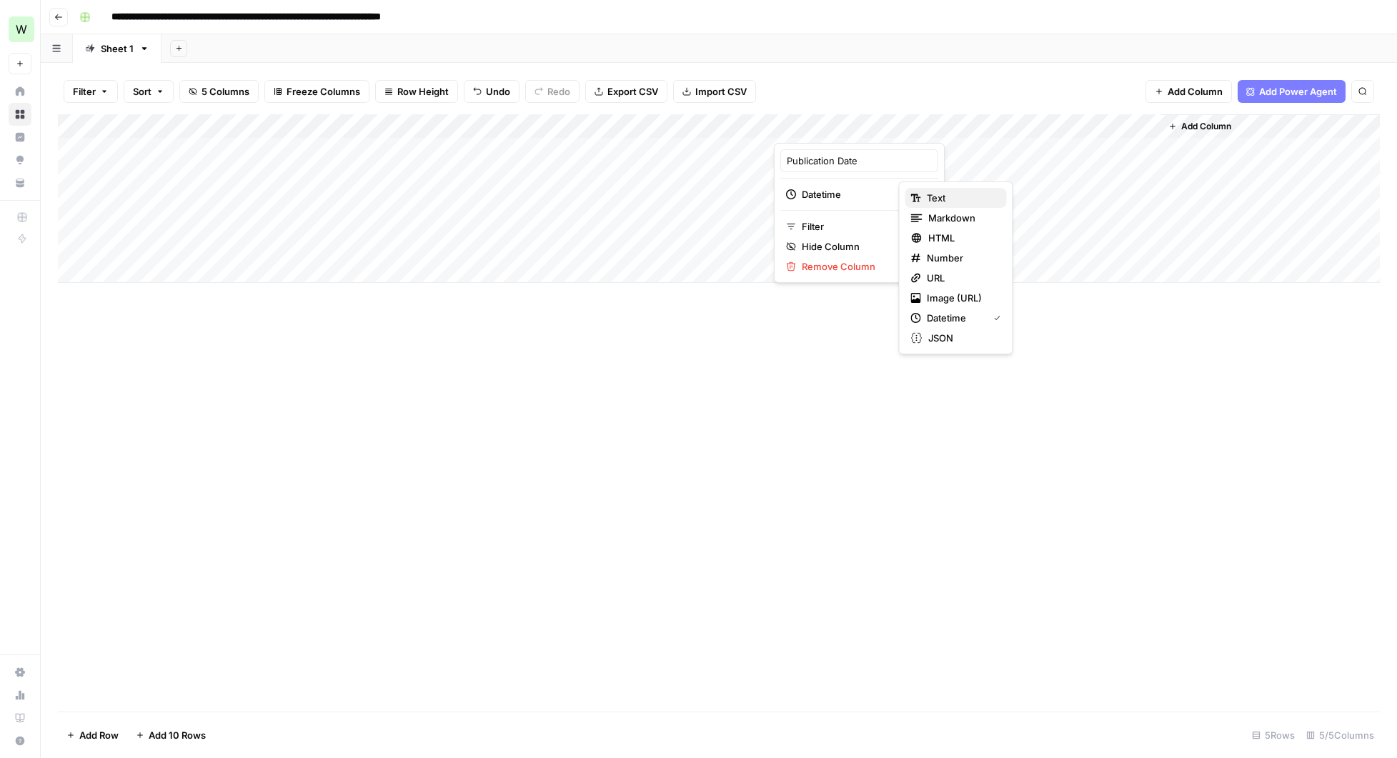
click at [933, 193] on span "Text" at bounding box center [961, 198] width 69 height 14
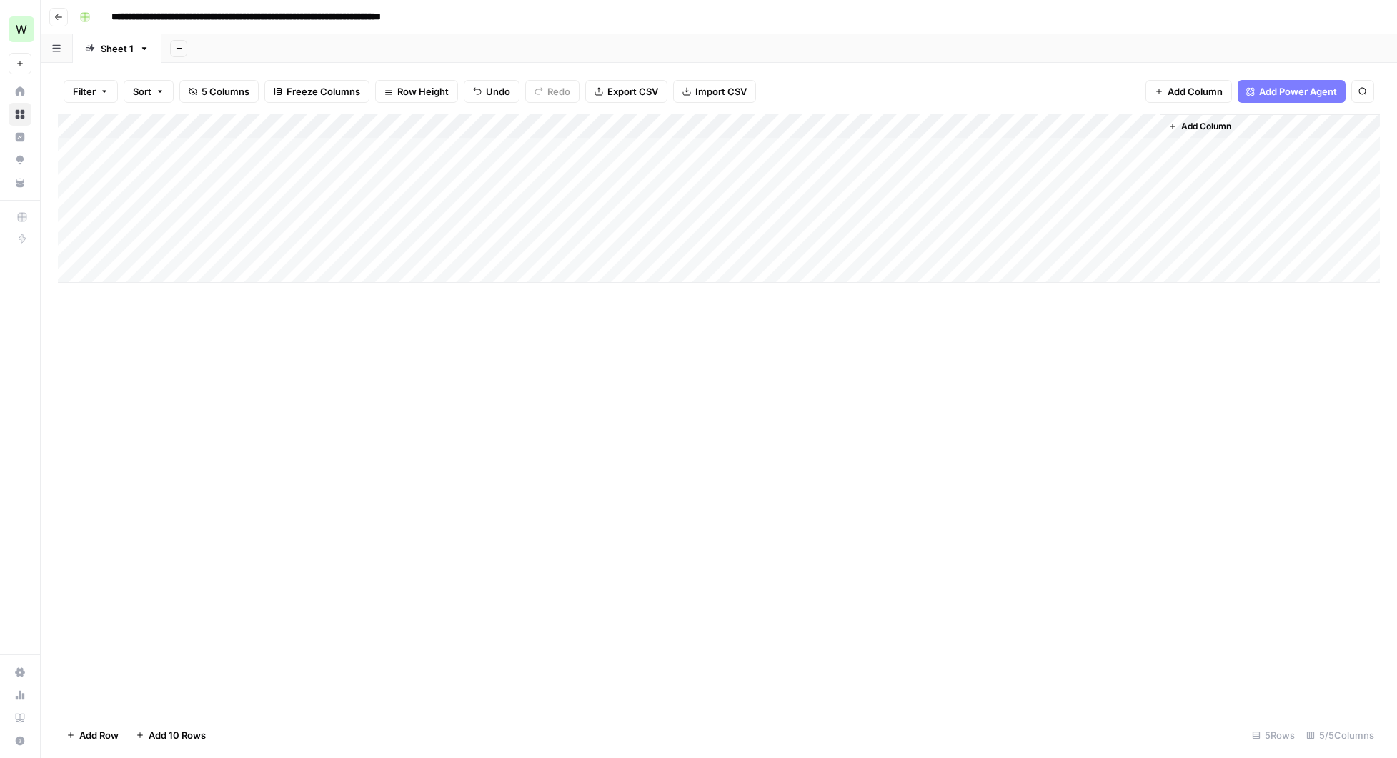
click at [890, 126] on div "Add Column" at bounding box center [719, 198] width 1322 height 169
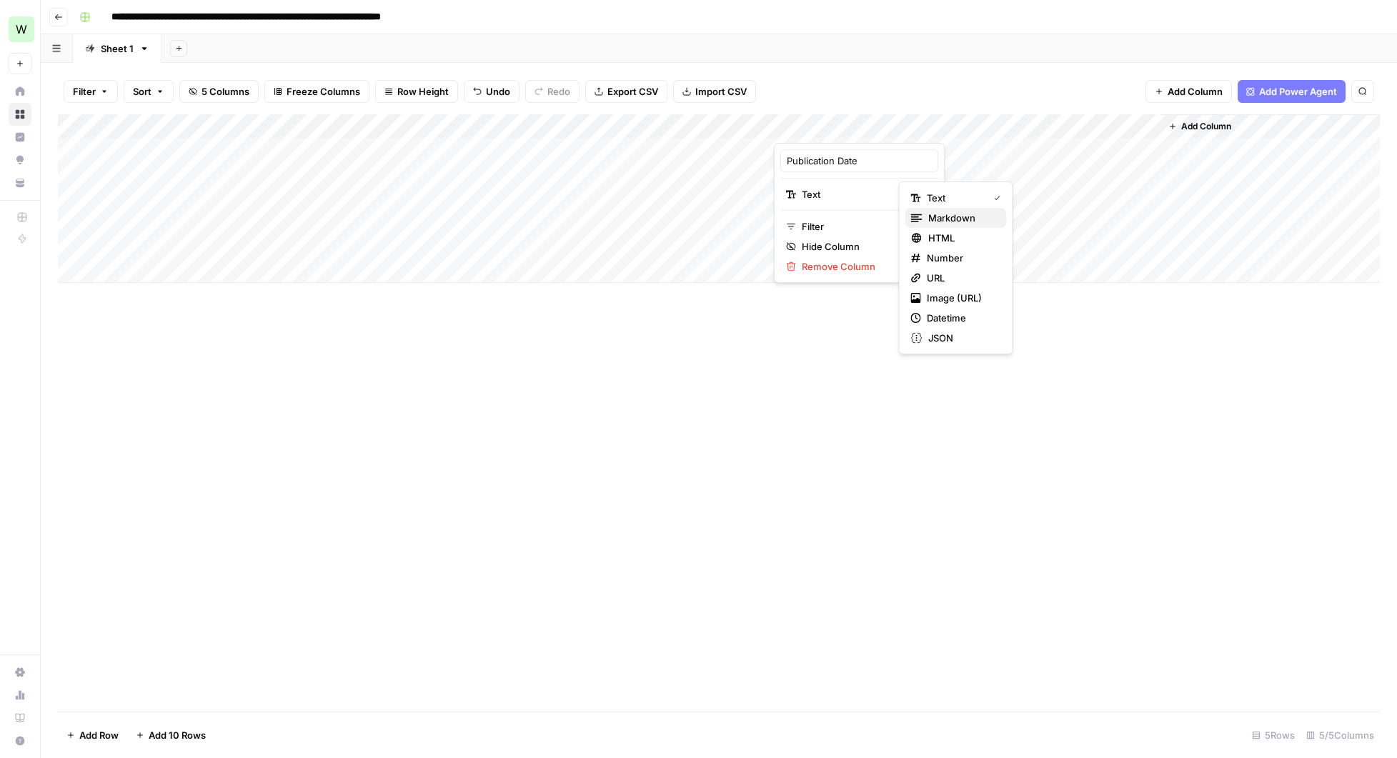
click at [926, 218] on div "Markdown" at bounding box center [956, 218] width 90 height 14
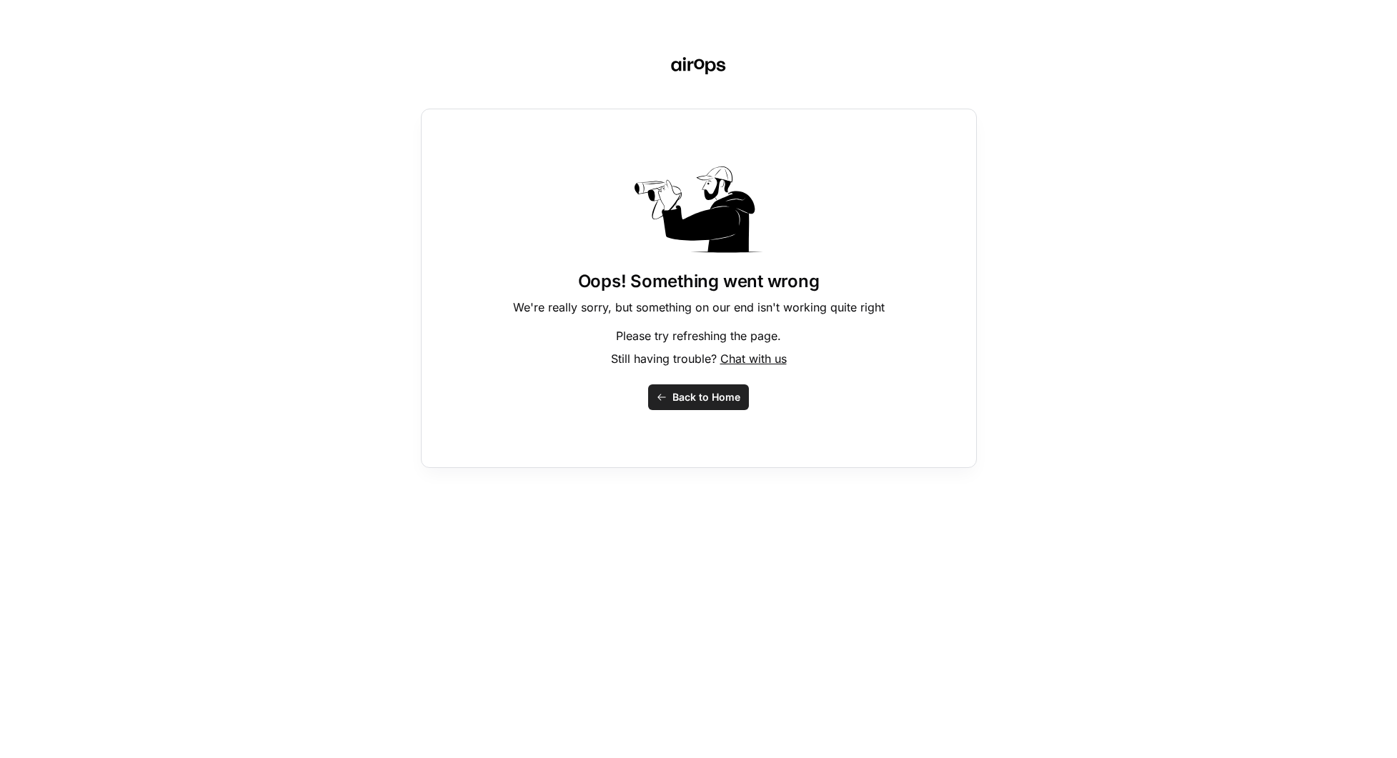
click at [695, 403] on span "Back to Home" at bounding box center [707, 397] width 68 height 14
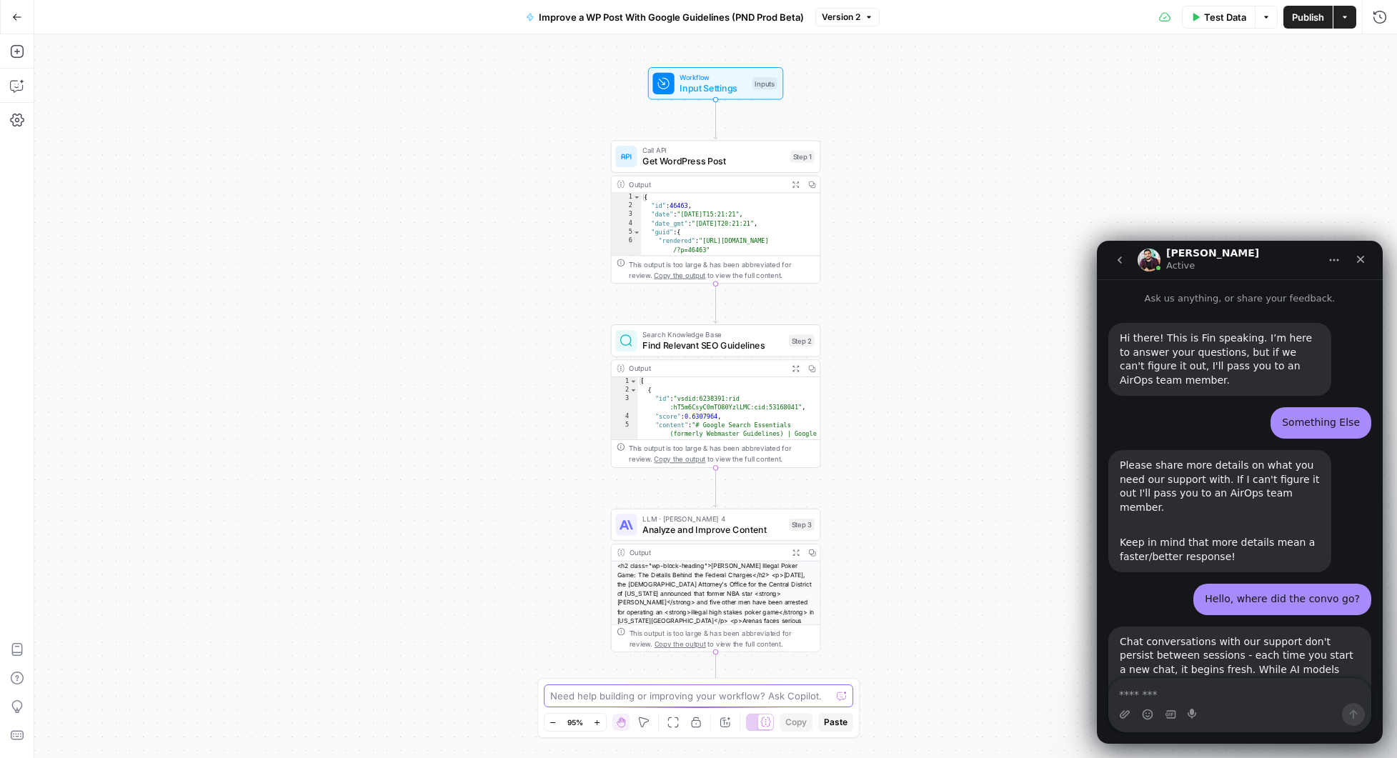
click at [627, 698] on textarea at bounding box center [691, 696] width 282 height 14
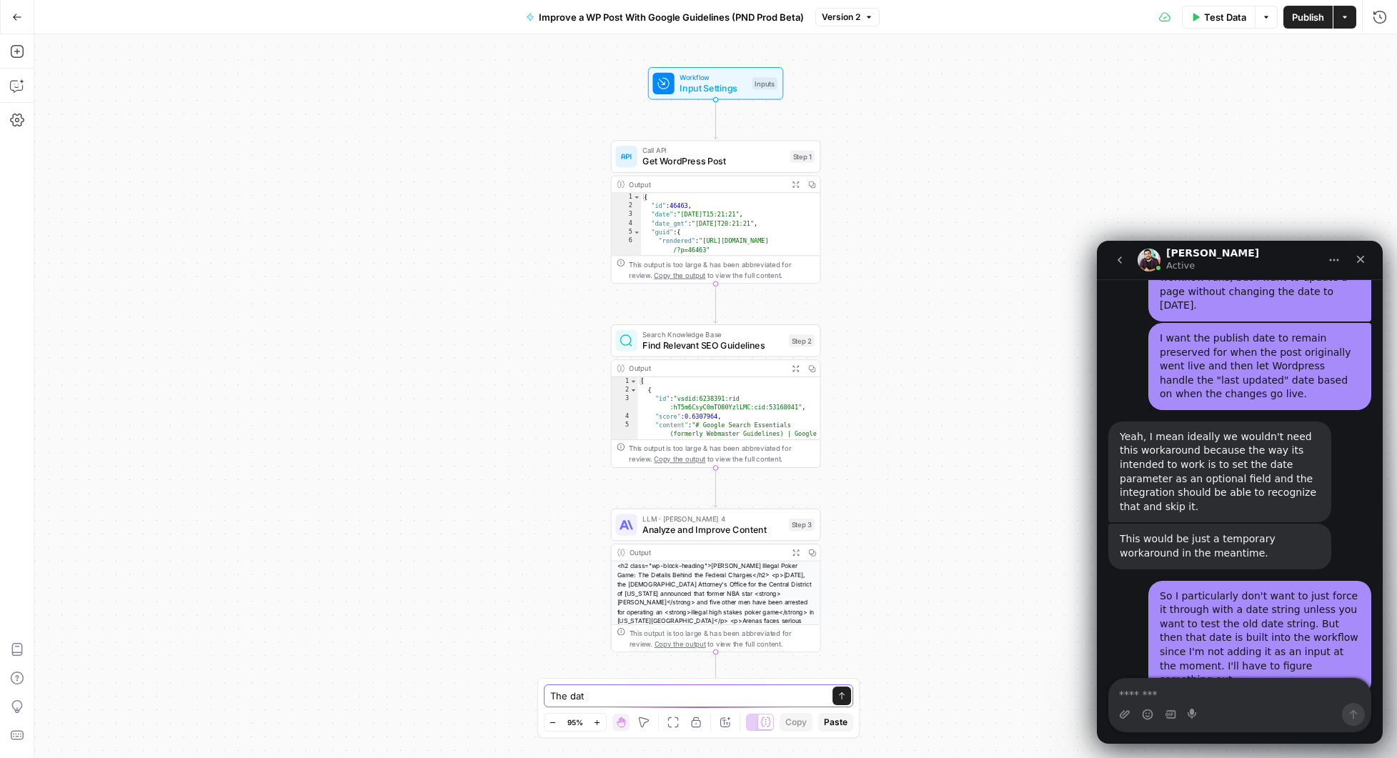
scroll to position [6398, 0]
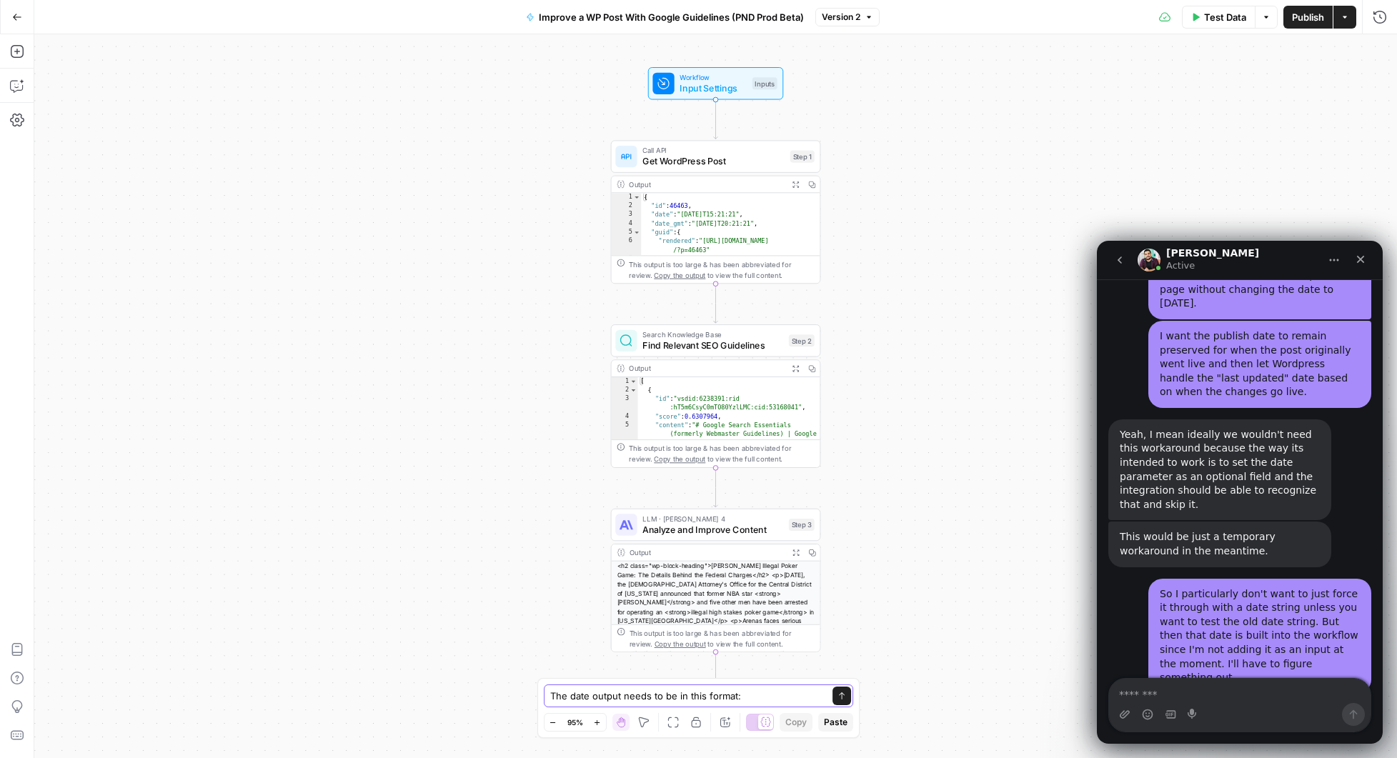
paste textarea "YYYY-MM-DDTHH:MM:SS"
type textarea "The date output needs to be in this format: YYYY-MM-DDTHH:MM:SS"
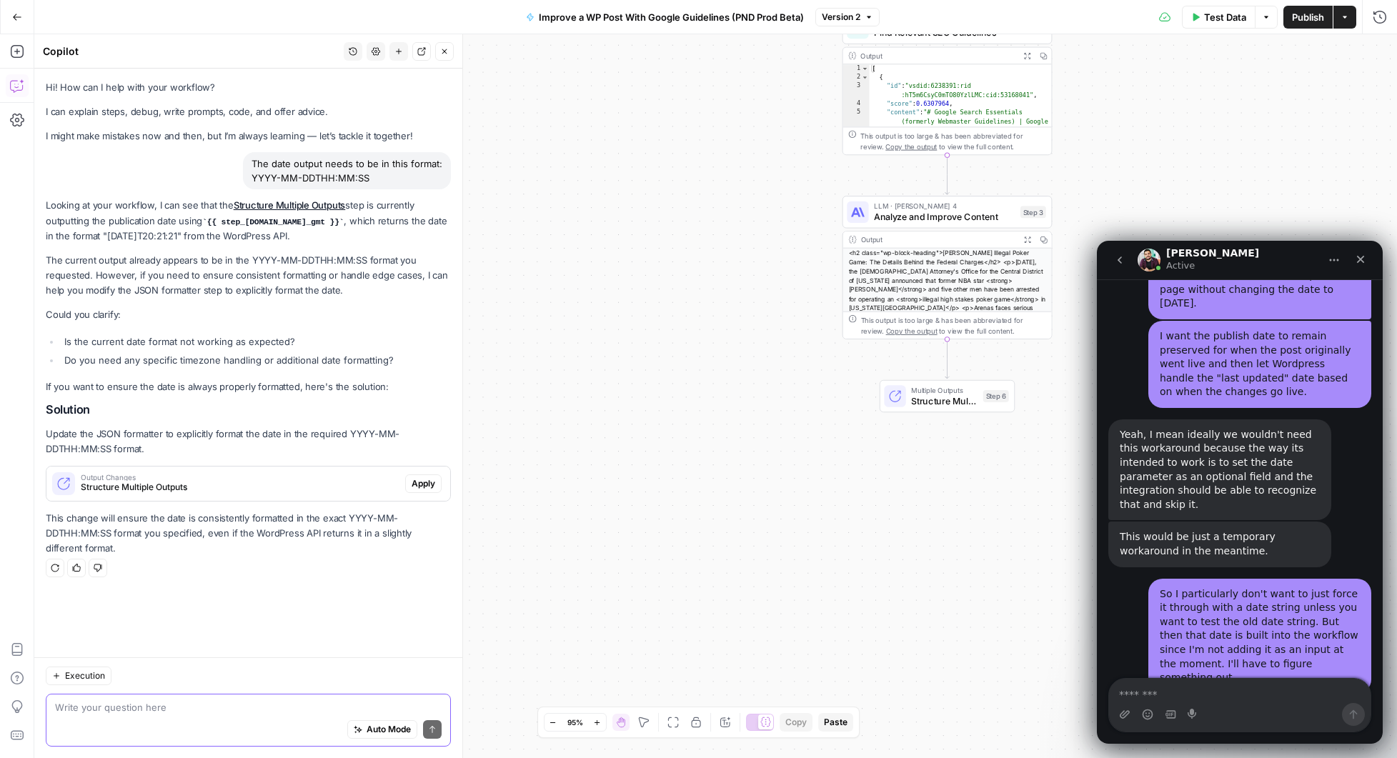
click at [184, 703] on textarea at bounding box center [248, 707] width 387 height 14
type textarea "It doesnt look like that when the workflow spit it out on the grid."
type textarea "I"
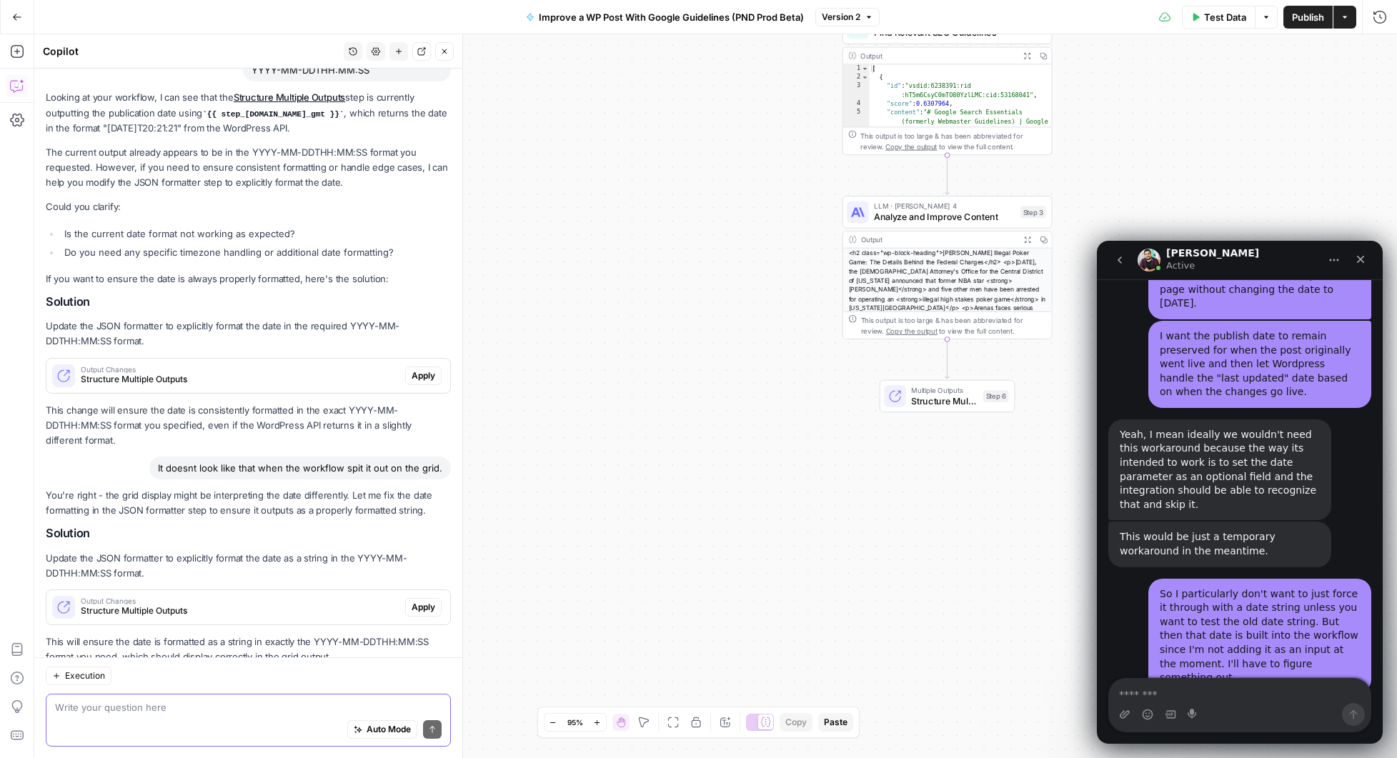
scroll to position [149, 0]
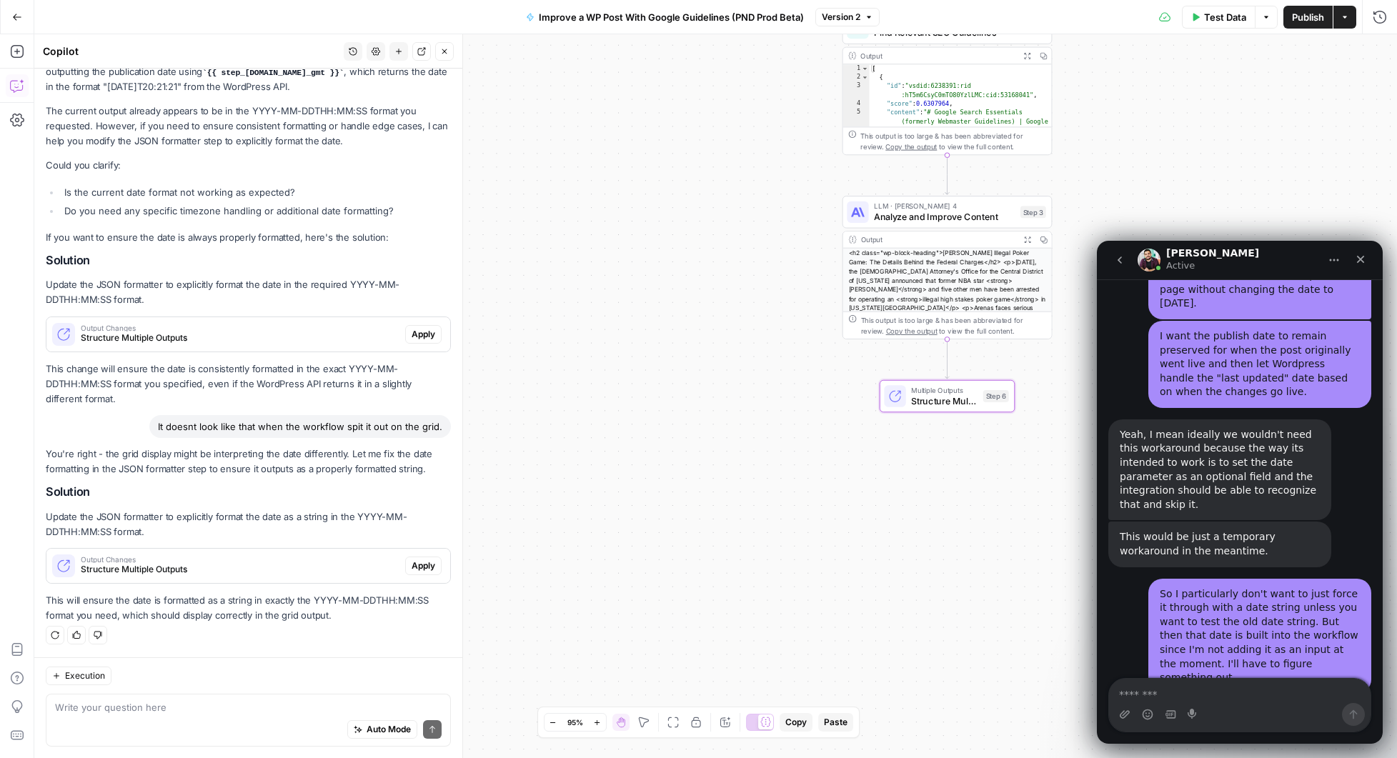
click at [421, 572] on span "Apply" at bounding box center [424, 566] width 24 height 13
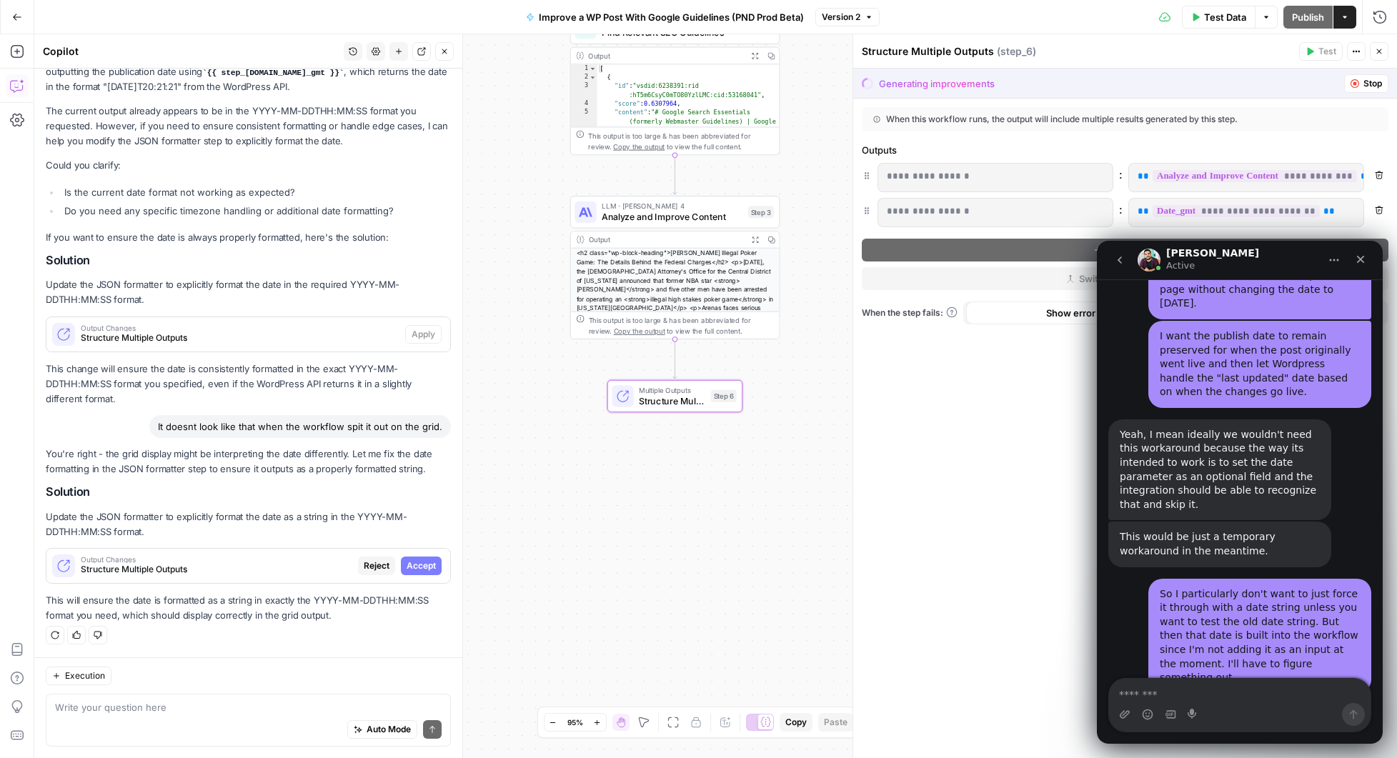
click at [427, 567] on span "Accept" at bounding box center [421, 566] width 29 height 13
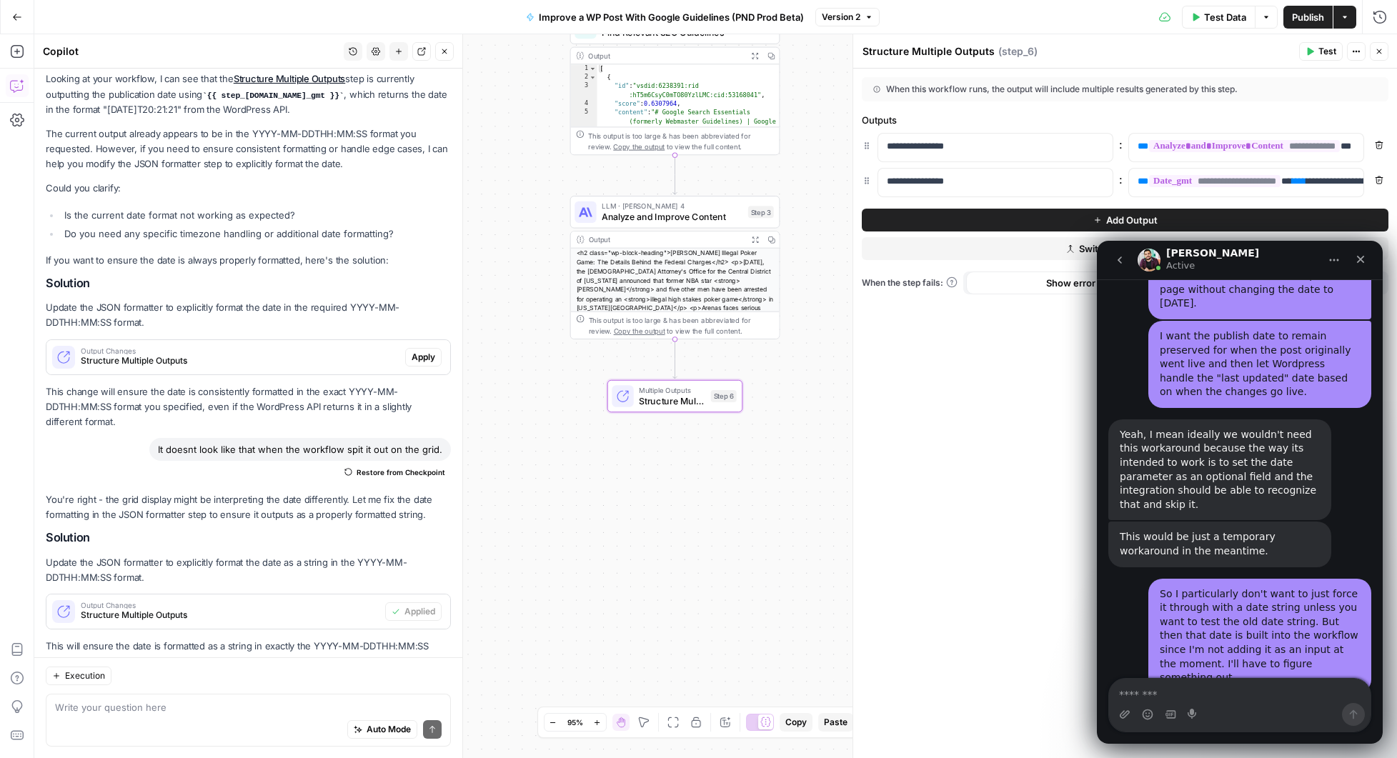
scroll to position [195, 0]
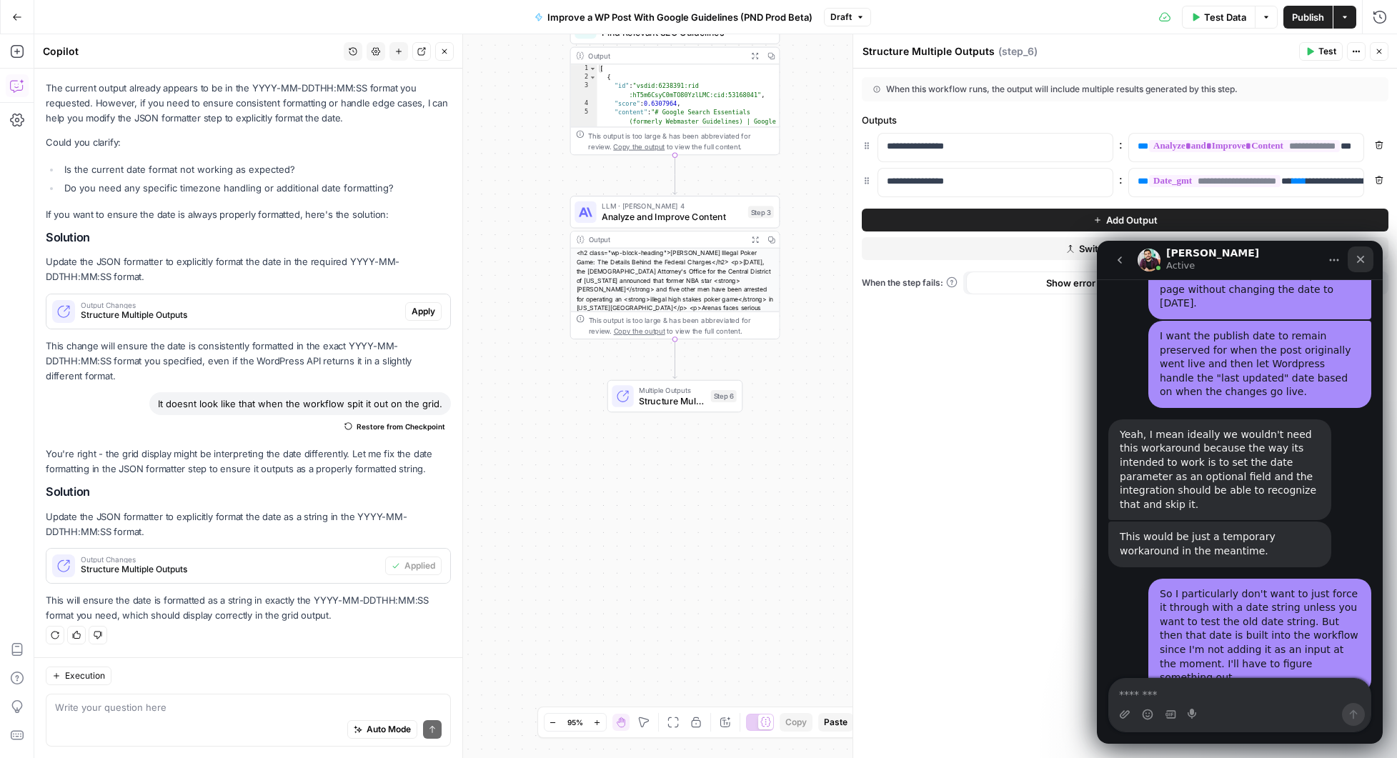
click at [1361, 262] on icon "Close" at bounding box center [1360, 259] width 11 height 11
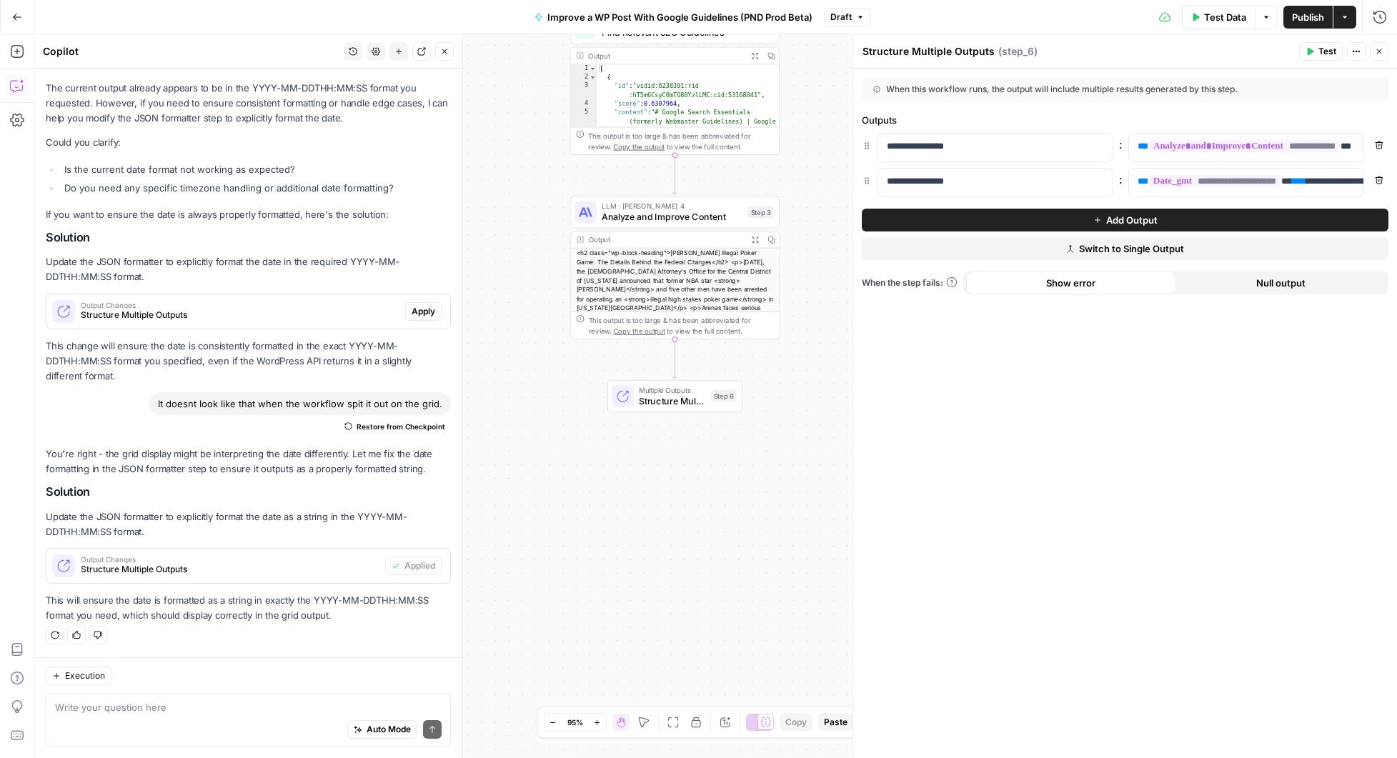
scroll to position [6398, 0]
click at [1311, 16] on span "Publish" at bounding box center [1308, 17] width 32 height 14
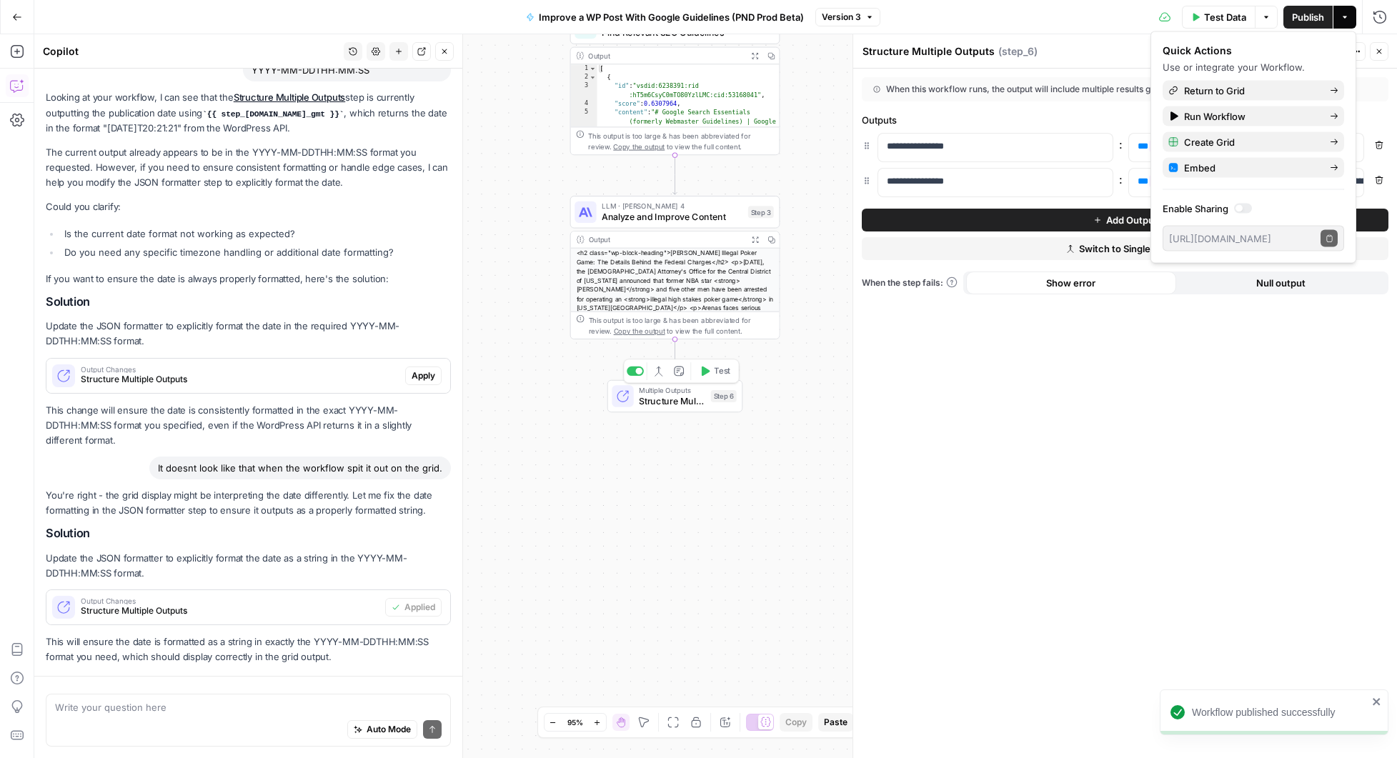
scroll to position [195, 0]
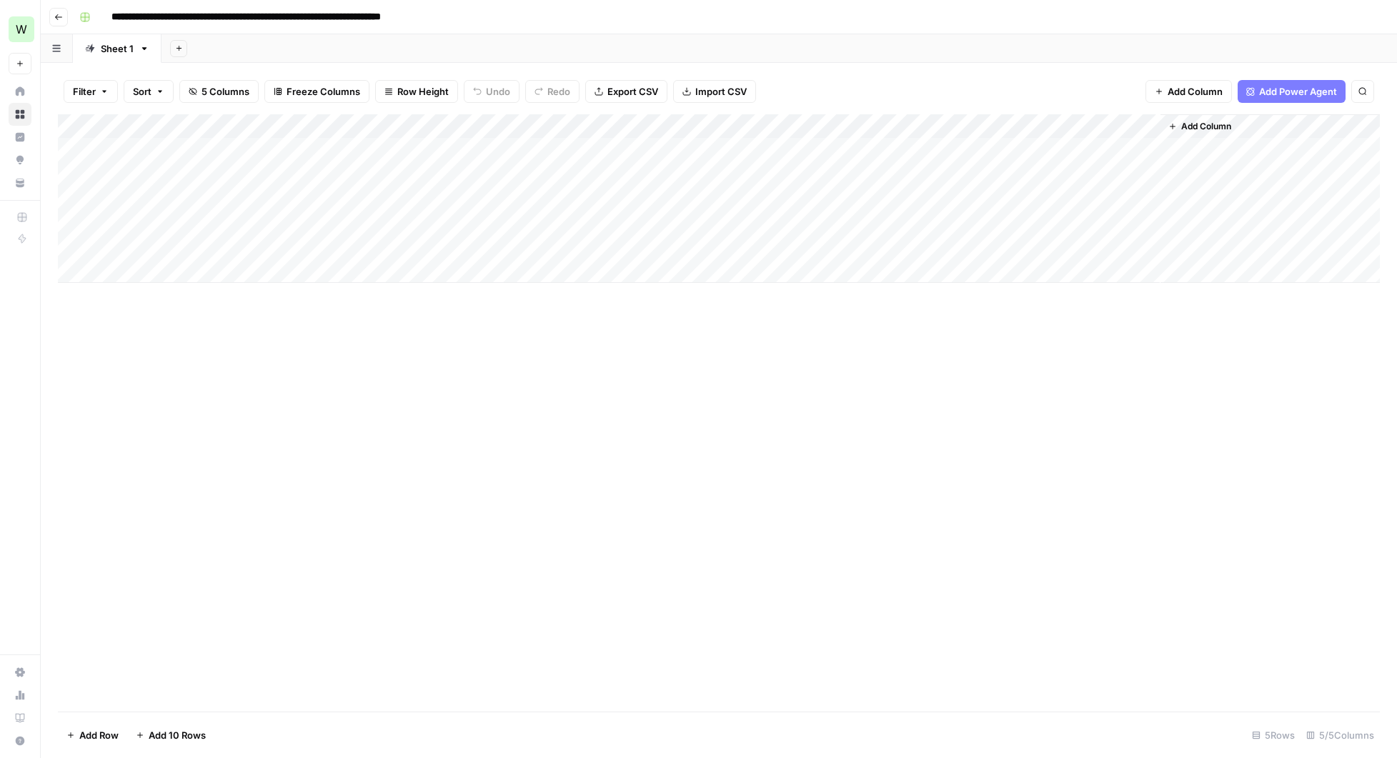
click at [895, 128] on div "Add Column" at bounding box center [719, 198] width 1322 height 169
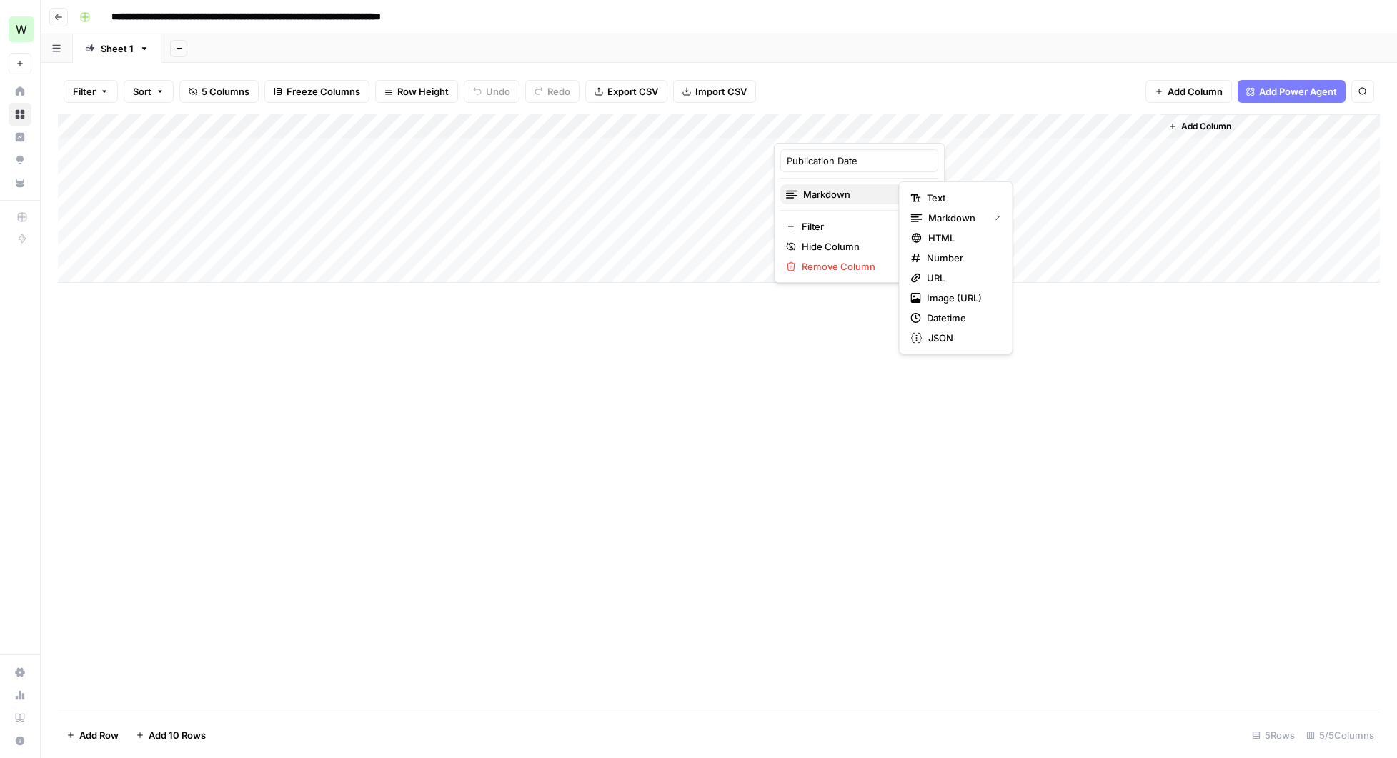
click at [843, 193] on span "Markdown" at bounding box center [857, 194] width 109 height 14
click at [922, 191] on div "Text" at bounding box center [956, 198] width 90 height 14
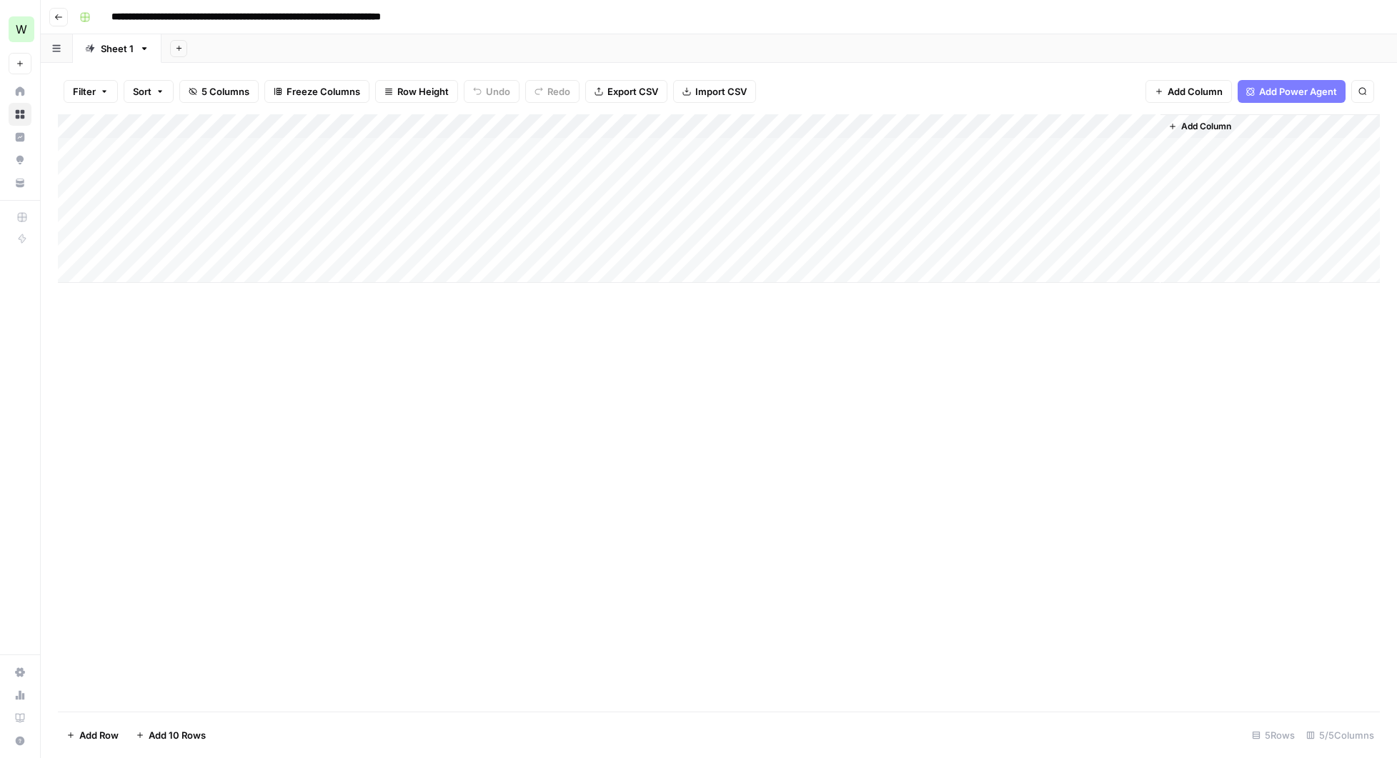
click at [845, 148] on div "Add Column" at bounding box center [719, 198] width 1322 height 169
click at [868, 385] on div "Add Column" at bounding box center [719, 412] width 1322 height 597
click at [850, 152] on div "Add Column" at bounding box center [719, 198] width 1322 height 169
click at [840, 330] on div "Add Column" at bounding box center [719, 412] width 1322 height 597
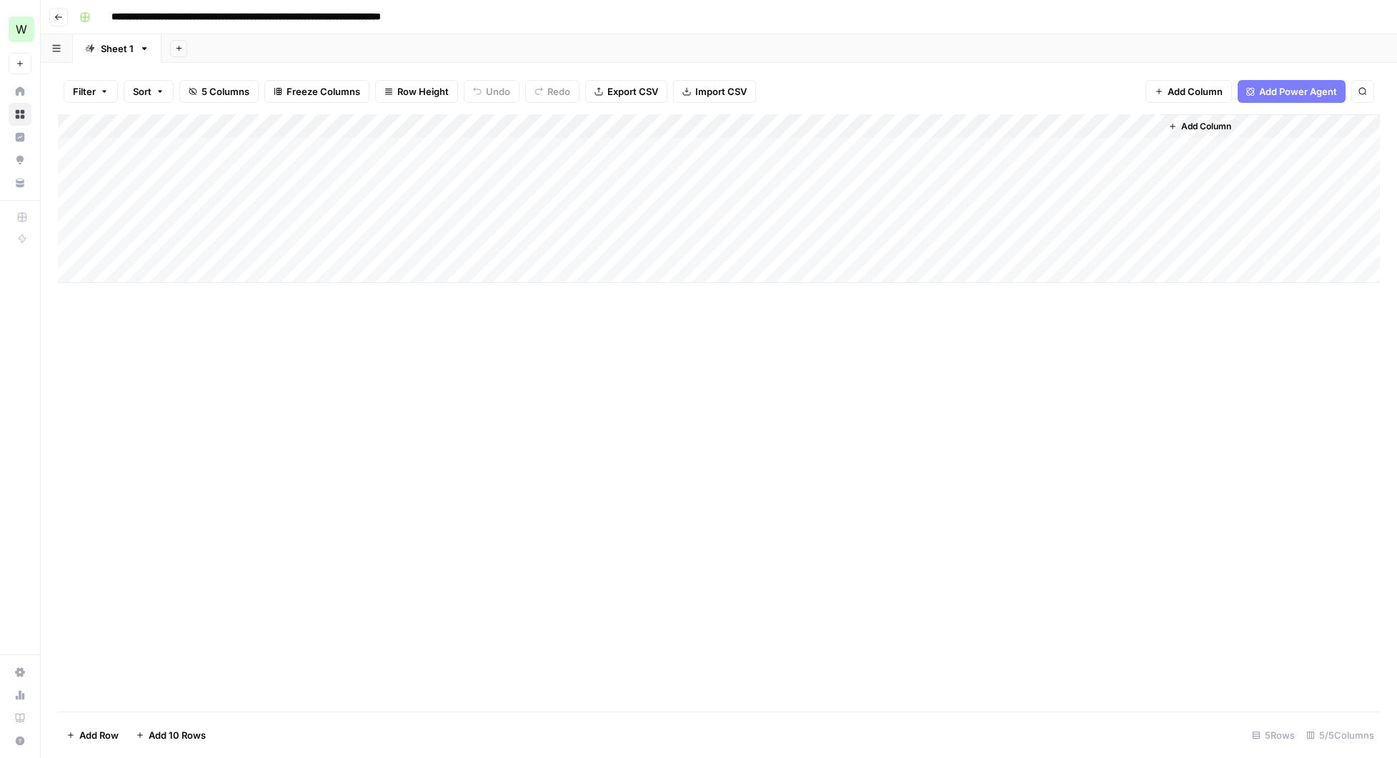
click at [889, 127] on div "Add Column" at bounding box center [719, 198] width 1322 height 169
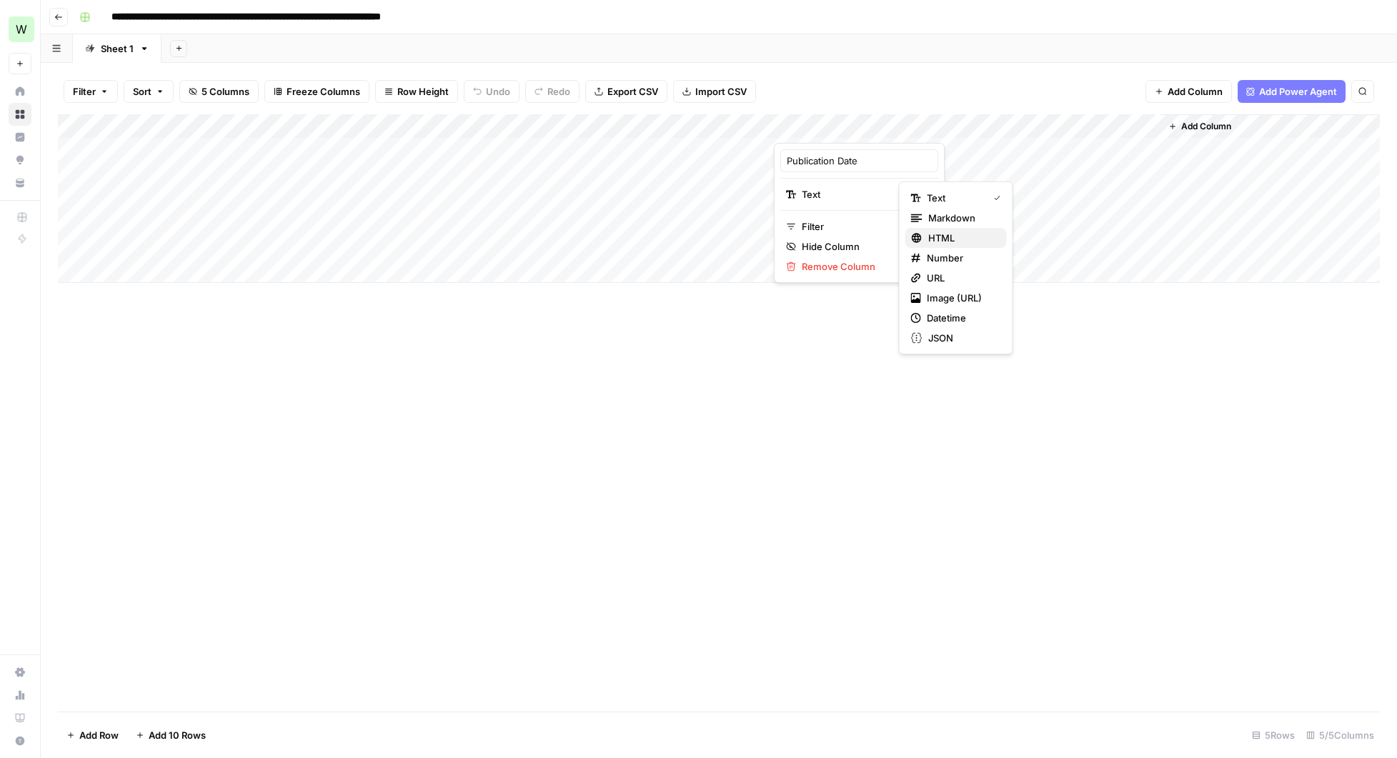
click at [950, 236] on span "HTML" at bounding box center [961, 238] width 67 height 14
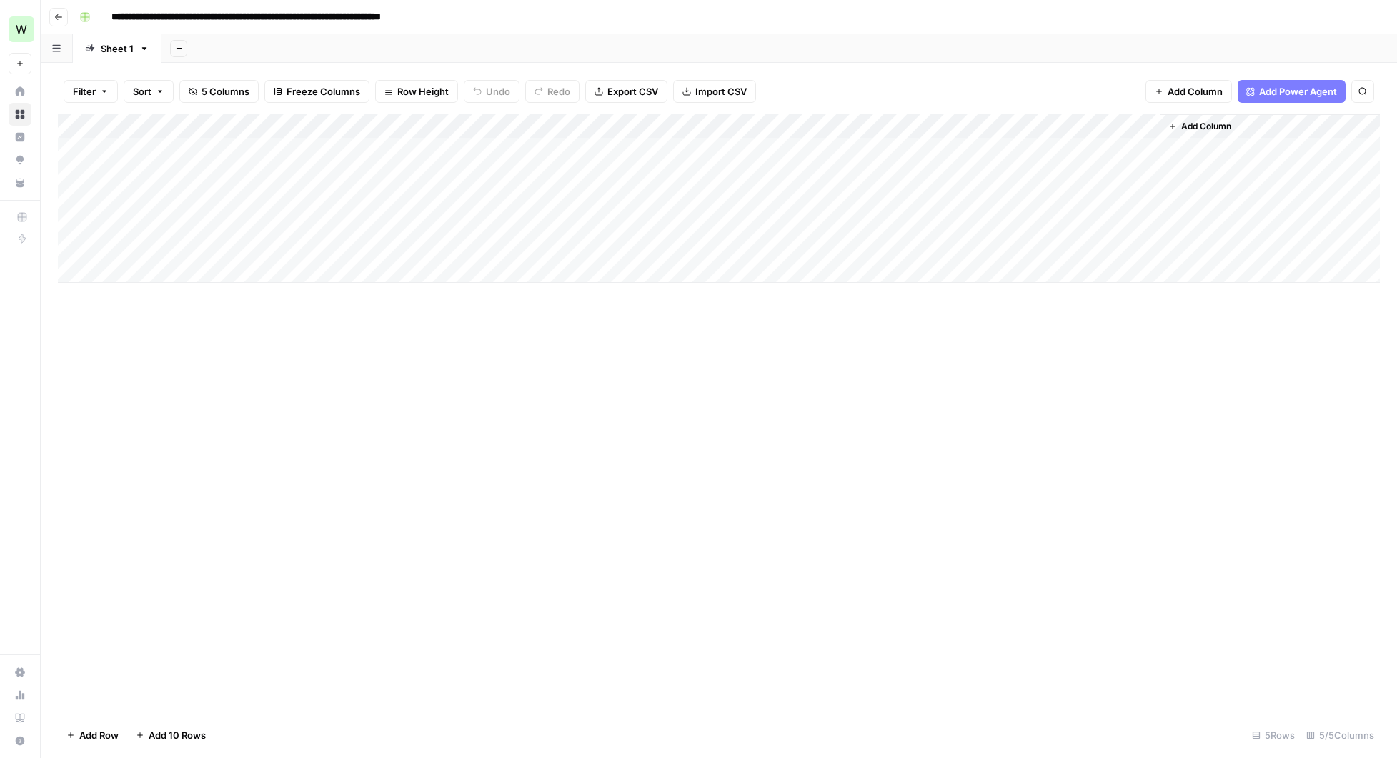
click at [892, 122] on div "Add Column" at bounding box center [719, 198] width 1322 height 169
click at [842, 369] on div "Add Column" at bounding box center [719, 412] width 1322 height 597
click at [229, 143] on div "Add Column" at bounding box center [719, 198] width 1322 height 169
click at [199, 172] on div "Add Column" at bounding box center [719, 198] width 1322 height 169
click at [765, 125] on div "Add Column" at bounding box center [719, 198] width 1322 height 169
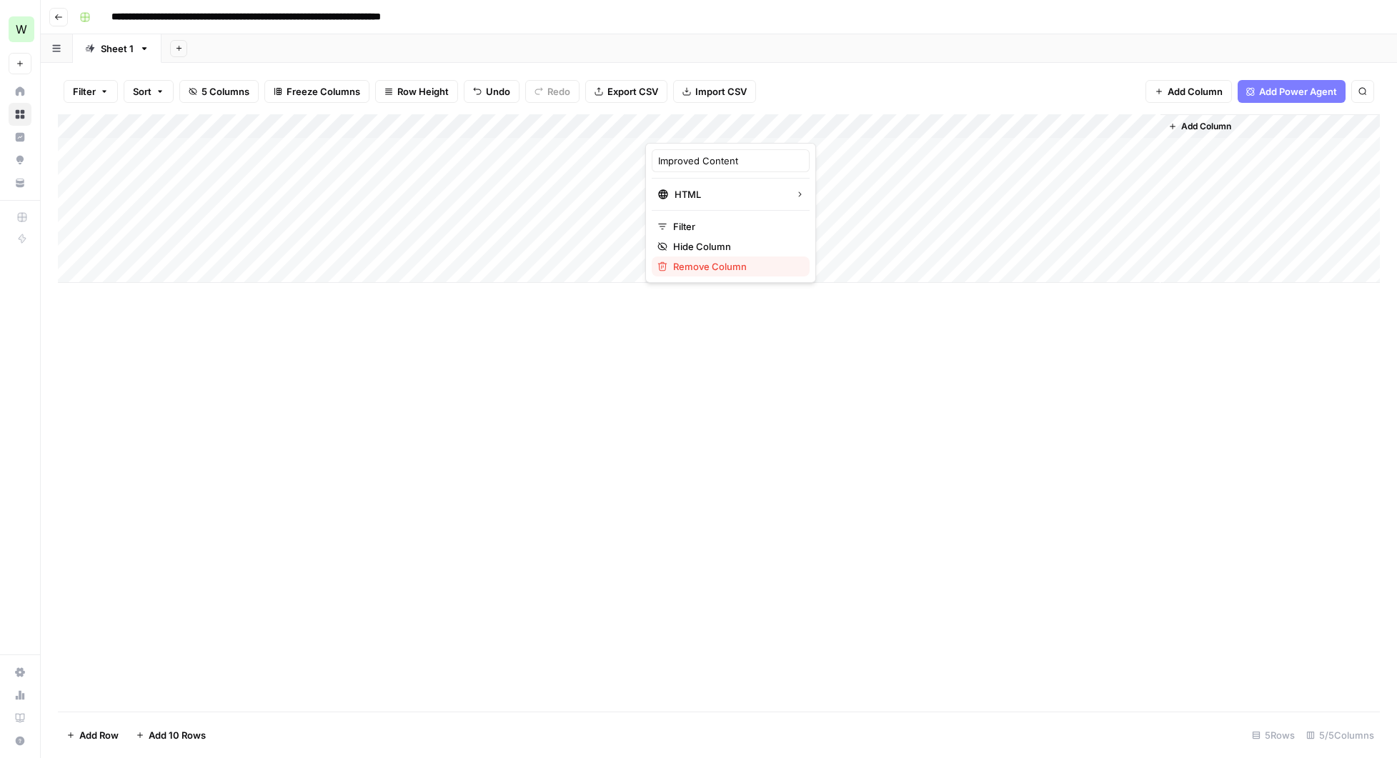
click at [737, 263] on span "Remove Column" at bounding box center [735, 266] width 125 height 14
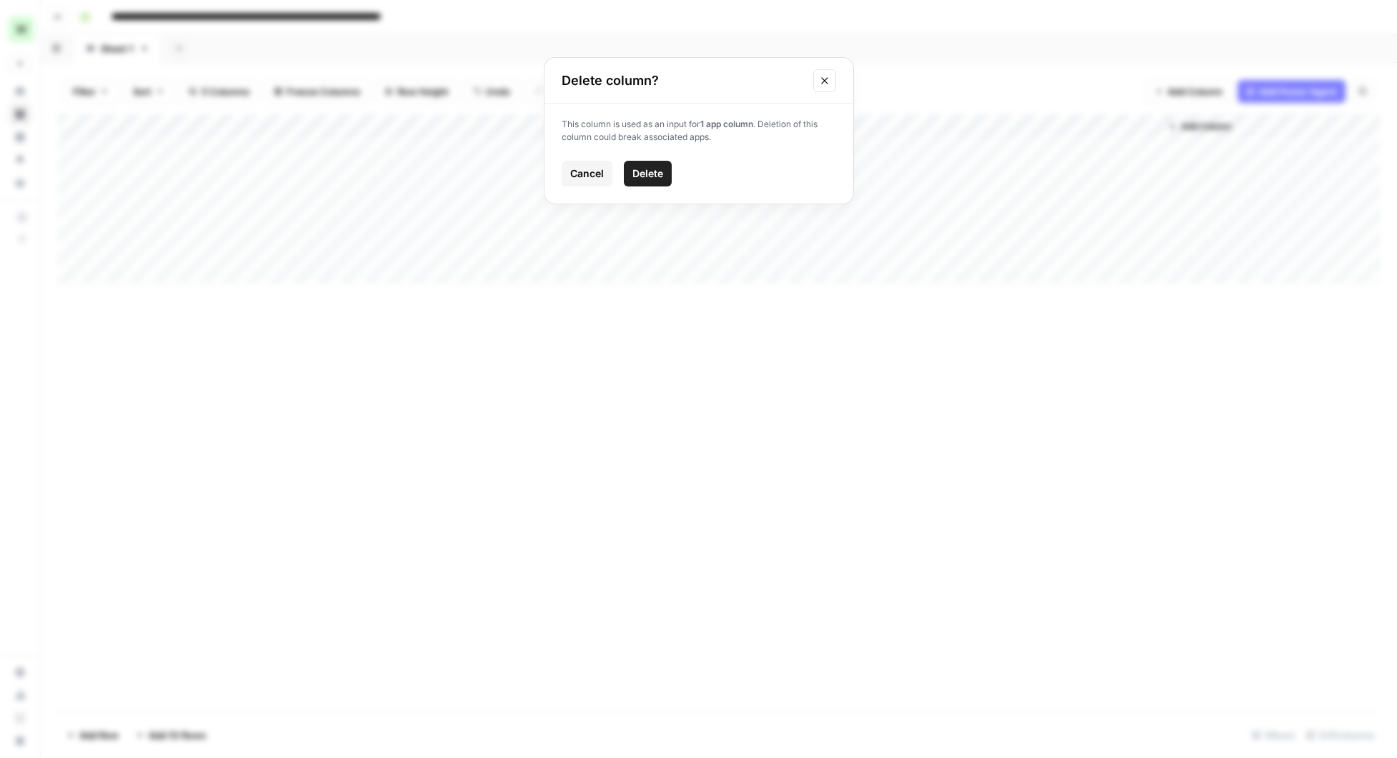
click at [653, 174] on span "Delete" at bounding box center [647, 174] width 31 height 14
click at [764, 125] on div "Add Column" at bounding box center [719, 198] width 1322 height 169
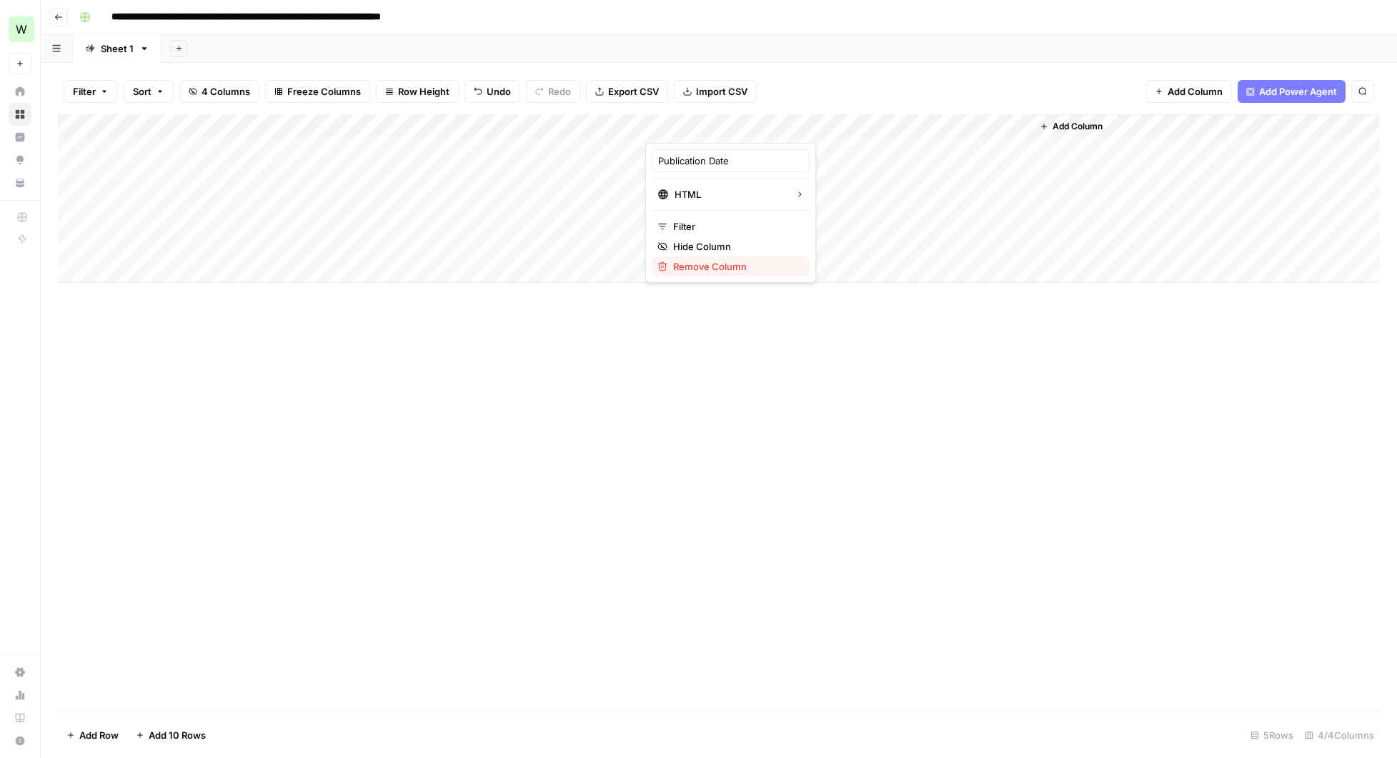
click at [724, 265] on span "Remove Column" at bounding box center [735, 266] width 125 height 14
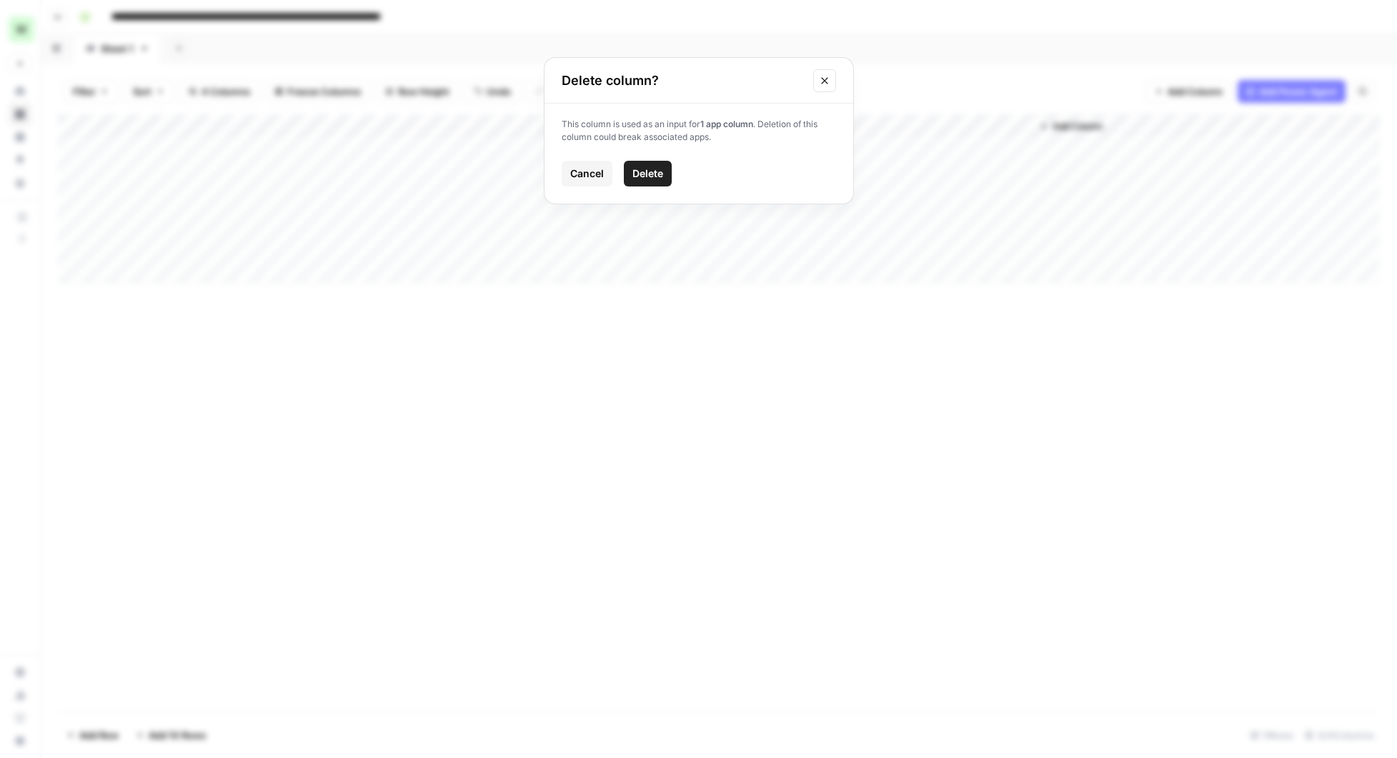
click at [660, 173] on span "Delete" at bounding box center [647, 174] width 31 height 14
click at [873, 121] on div "Add Column" at bounding box center [719, 198] width 1322 height 169
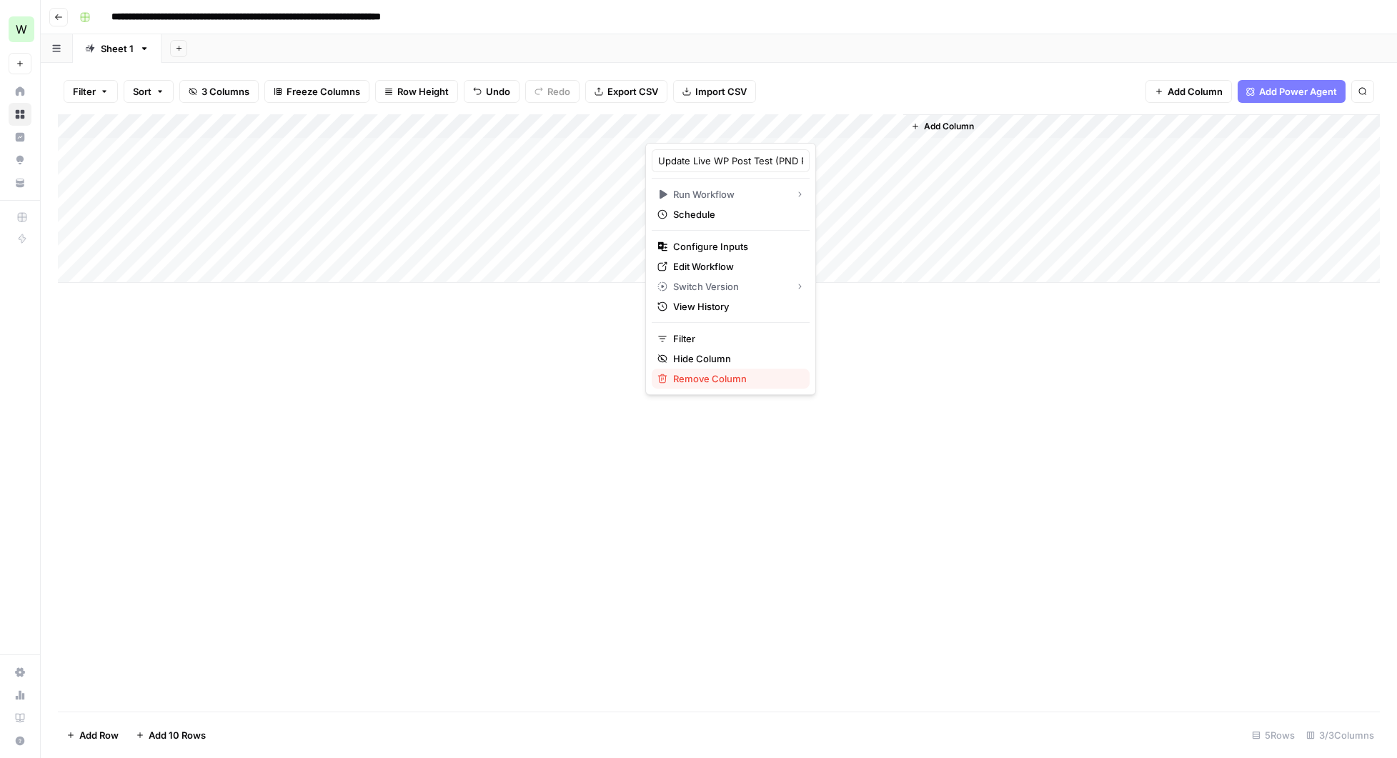
click at [708, 379] on span "Remove Column" at bounding box center [735, 379] width 125 height 14
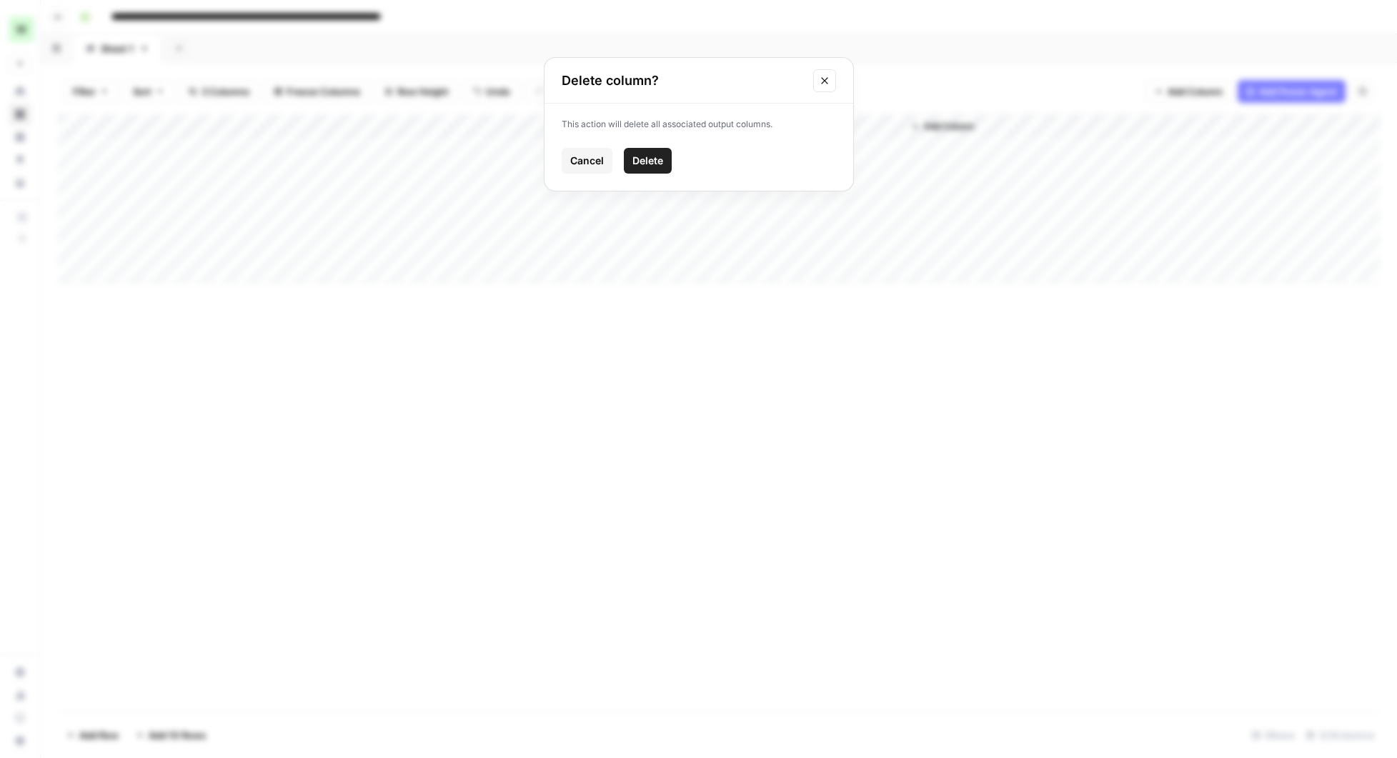
click at [653, 162] on span "Delete" at bounding box center [647, 161] width 31 height 14
click at [634, 149] on div "Add Column" at bounding box center [719, 198] width 1322 height 169
click at [242, 175] on div "Add Column" at bounding box center [719, 198] width 1322 height 169
click at [795, 266] on div "Add Column" at bounding box center [1013, 198] width 734 height 169
click at [637, 149] on div "Add Column" at bounding box center [719, 198] width 1322 height 169
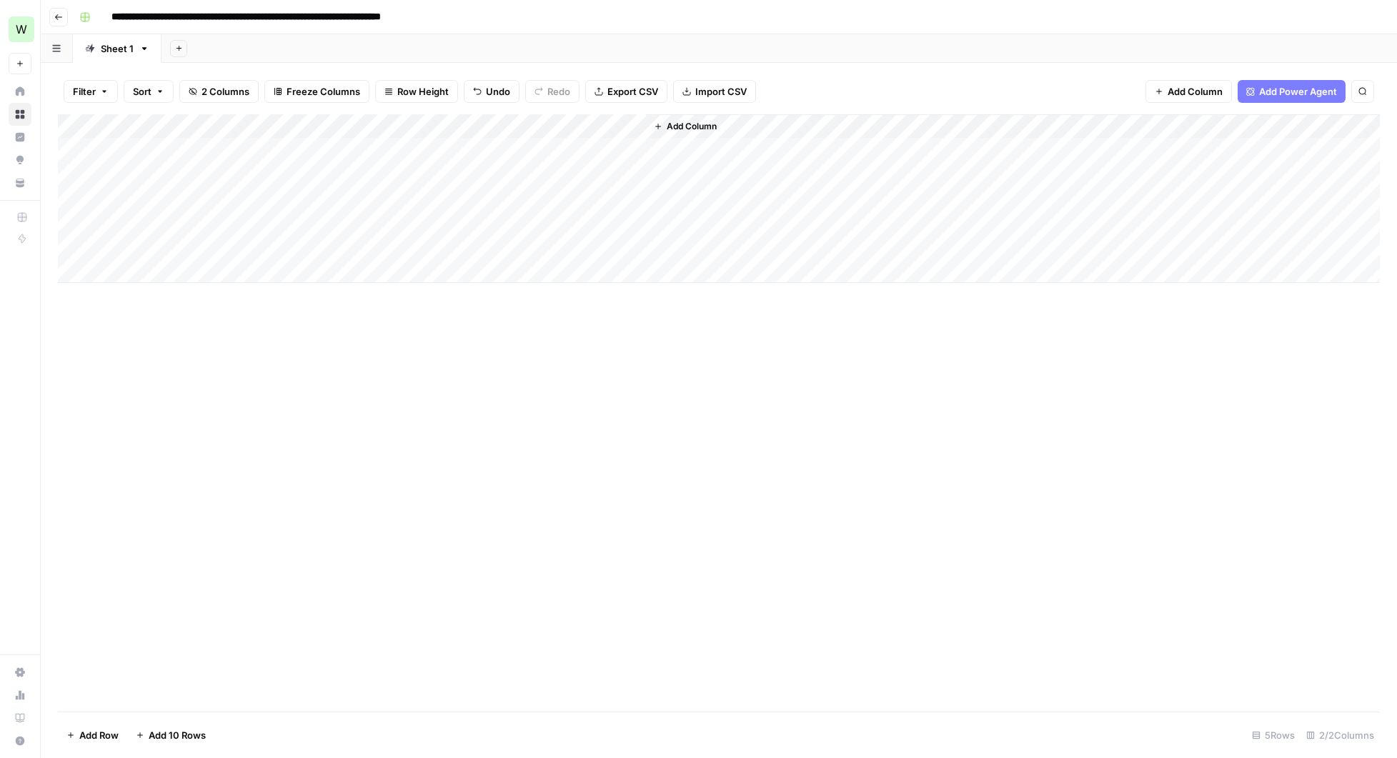
click at [549, 476] on div "Add Column" at bounding box center [719, 412] width 1322 height 597
click at [632, 147] on div "Add Column" at bounding box center [719, 198] width 1322 height 169
drag, startPoint x: 314, startPoint y: 129, endPoint x: 241, endPoint y: 128, distance: 73.6
click at [241, 128] on div "Add Column" at bounding box center [719, 198] width 1322 height 169
drag, startPoint x: 242, startPoint y: 125, endPoint x: 230, endPoint y: 124, distance: 11.5
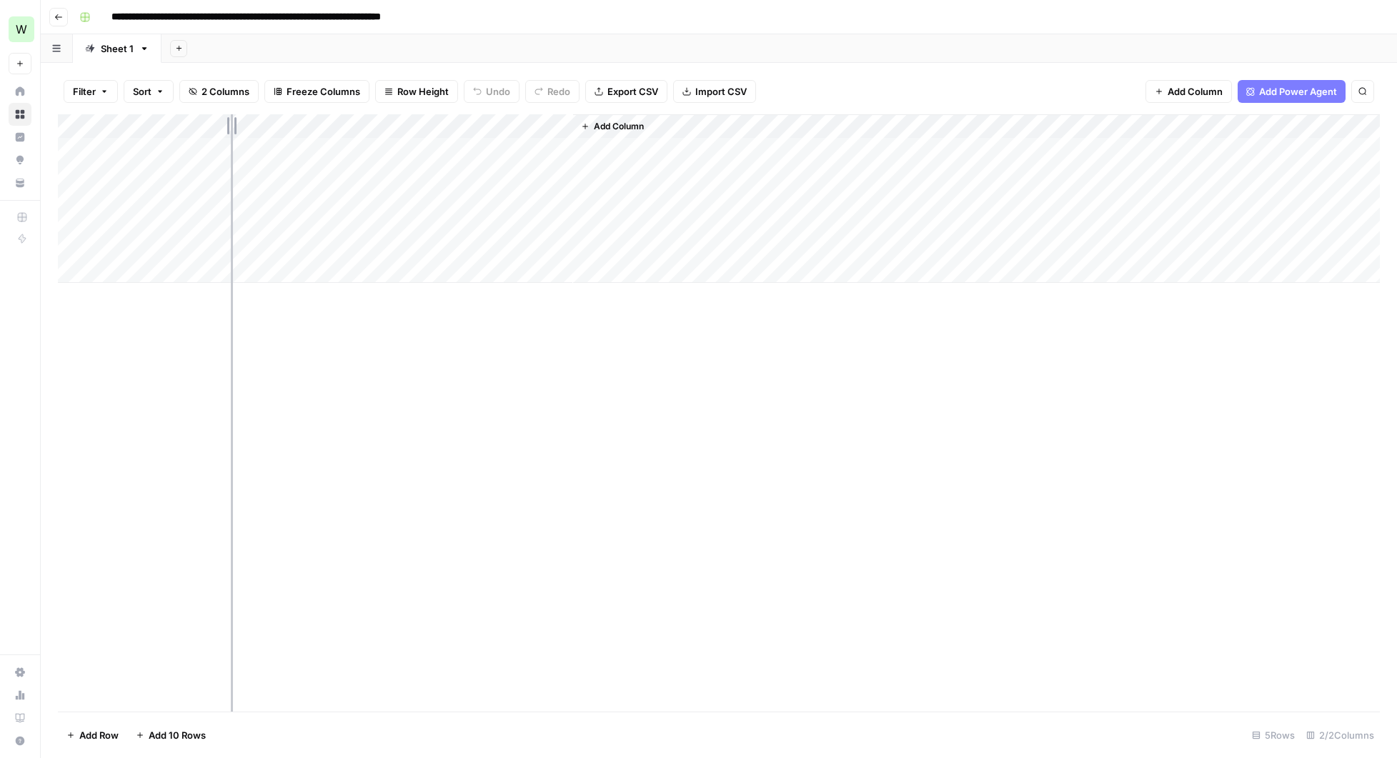
click at [230, 124] on div "Add Column" at bounding box center [719, 198] width 1322 height 169
click at [534, 126] on div "Add Column" at bounding box center [719, 198] width 1322 height 169
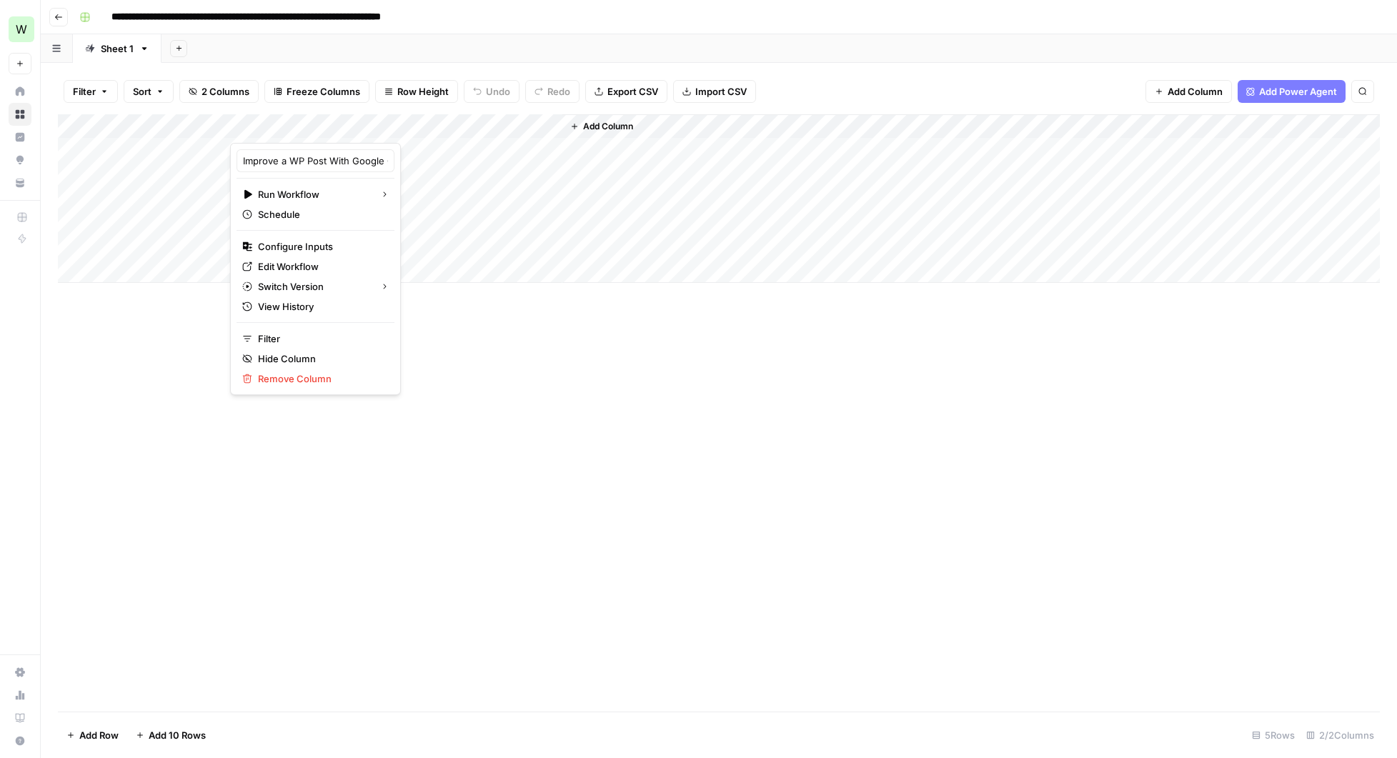
click at [455, 362] on div "Add Column" at bounding box center [719, 412] width 1322 height 597
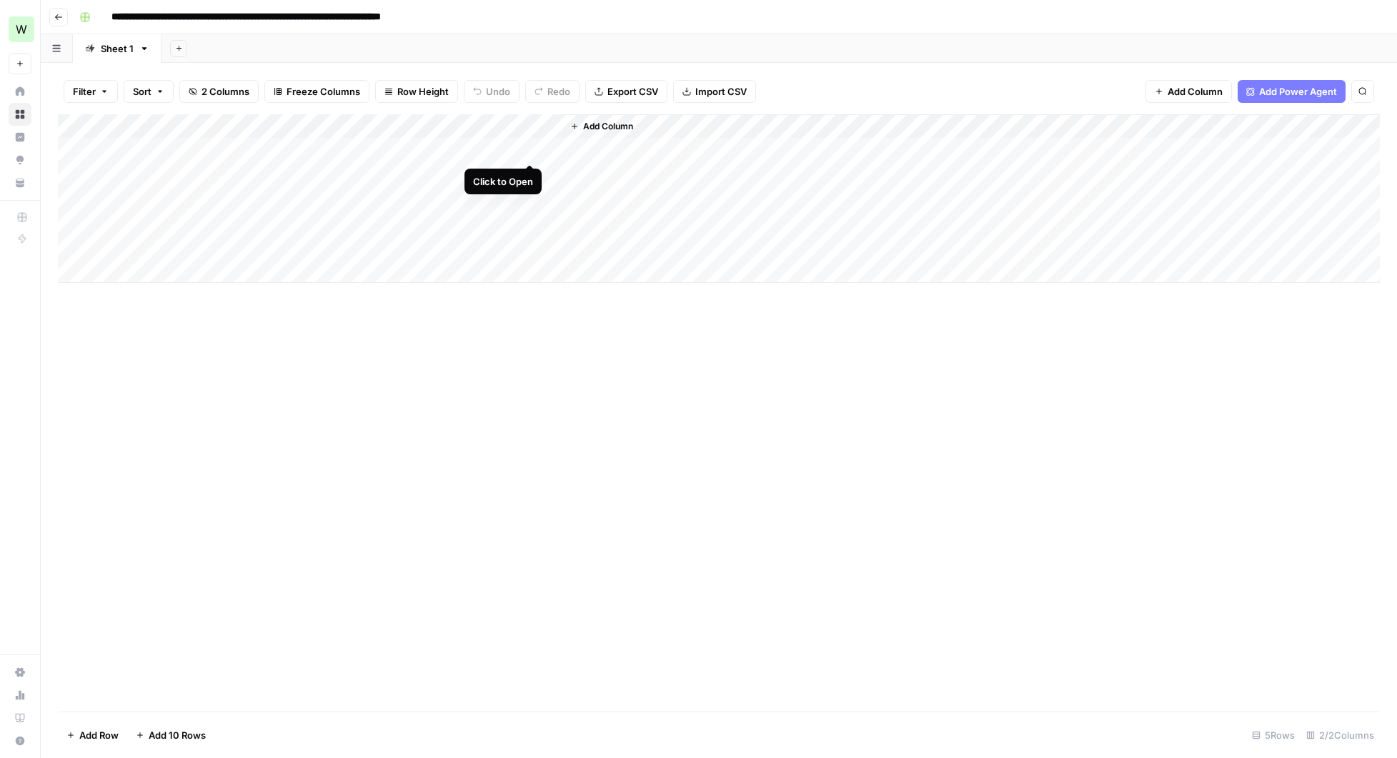
click at [500, 149] on div "Add Column" at bounding box center [719, 198] width 1322 height 169
click at [604, 325] on div "Add Column" at bounding box center [719, 412] width 1322 height 597
click at [58, 16] on icon "button" at bounding box center [58, 17] width 9 height 9
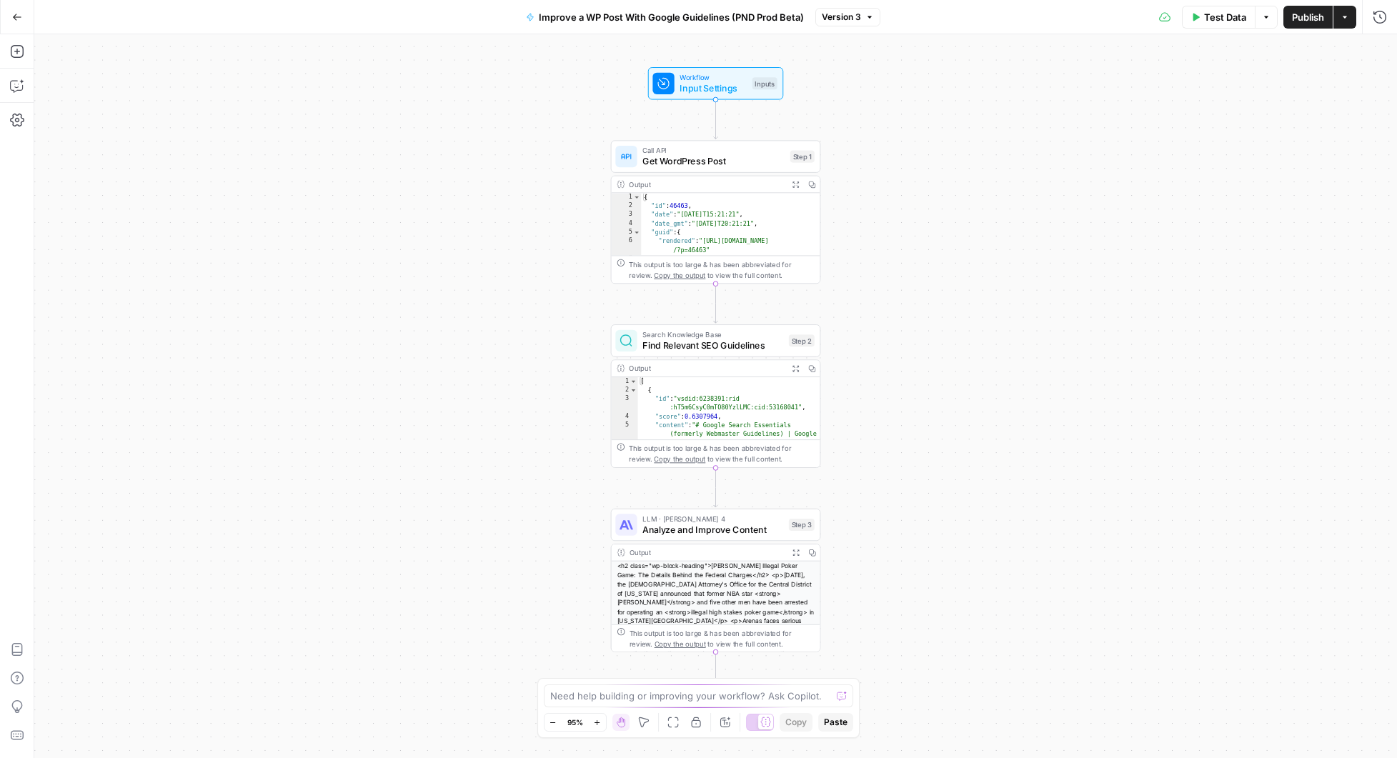
click at [1349, 14] on button "Actions" at bounding box center [1345, 17] width 23 height 23
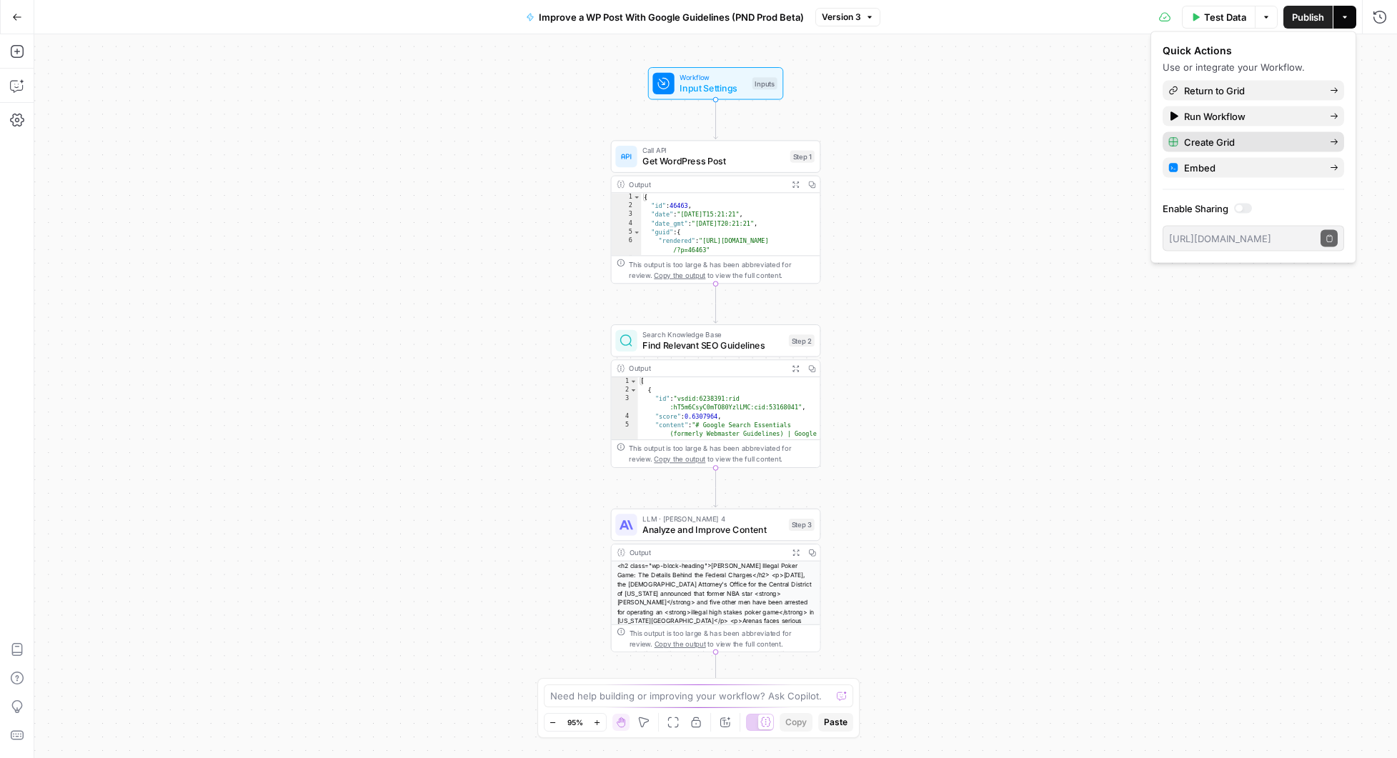
click at [1236, 138] on span "Create Grid" at bounding box center [1251, 142] width 134 height 14
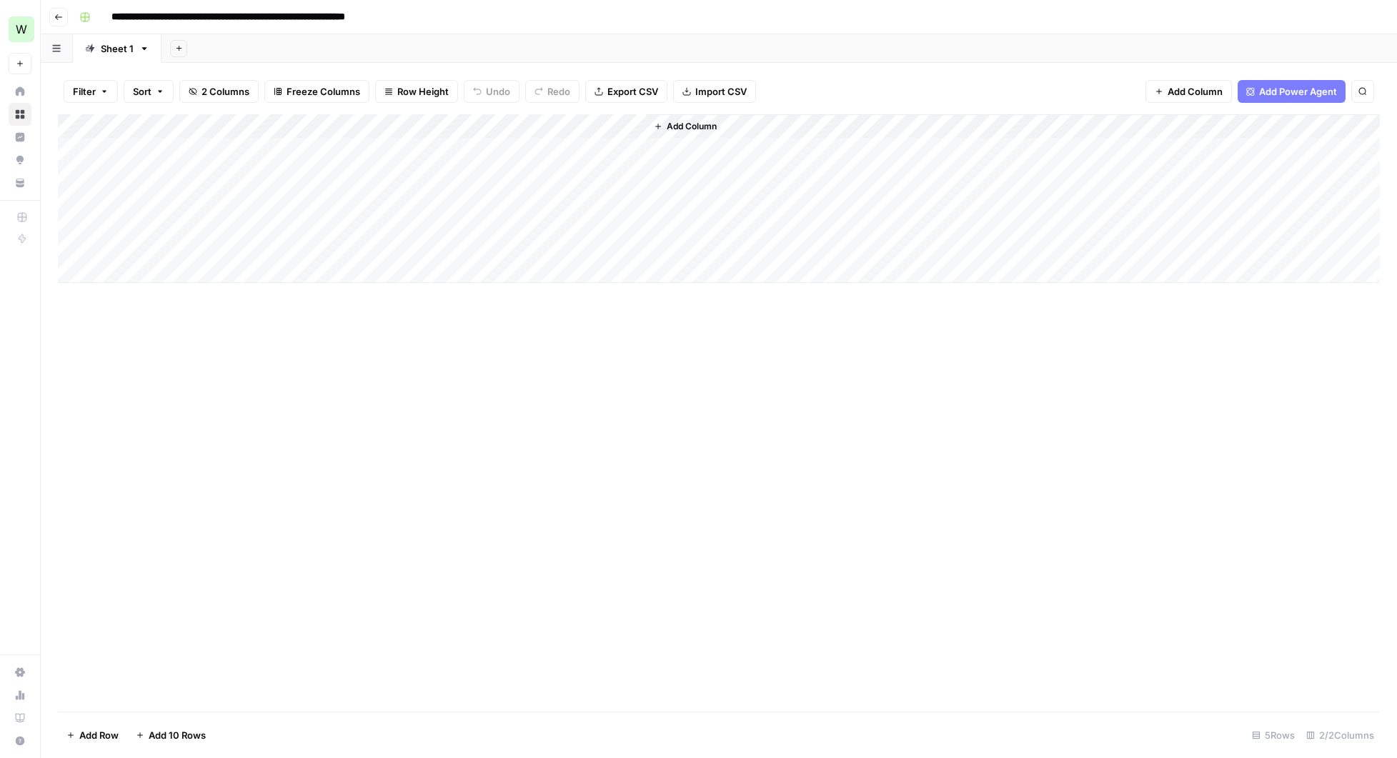
click at [427, 15] on input "**********" at bounding box center [273, 17] width 337 height 23
drag, startPoint x: 436, startPoint y: 19, endPoint x: 403, endPoint y: 14, distance: 33.3
click at [403, 14] on input "**********" at bounding box center [273, 17] width 337 height 23
type input "**********"
click at [227, 147] on div "Add Column" at bounding box center [719, 198] width 1322 height 169
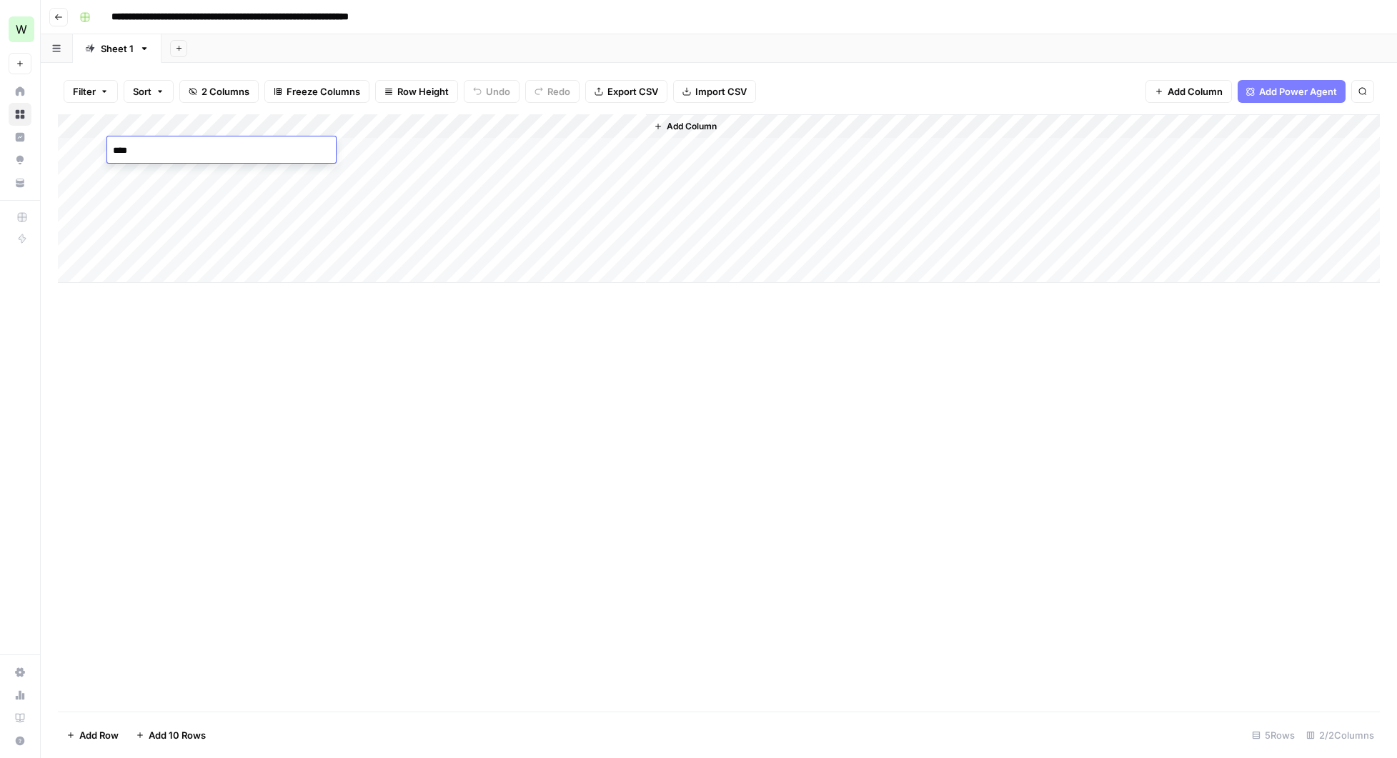
type textarea "*****"
click at [440, 392] on div "Add Column" at bounding box center [719, 412] width 1322 height 597
click at [479, 149] on div "Add Column" at bounding box center [719, 198] width 1322 height 169
click at [847, 152] on div "Add Column" at bounding box center [719, 198] width 1322 height 169
click at [892, 129] on div "Add Column" at bounding box center [719, 198] width 1322 height 169
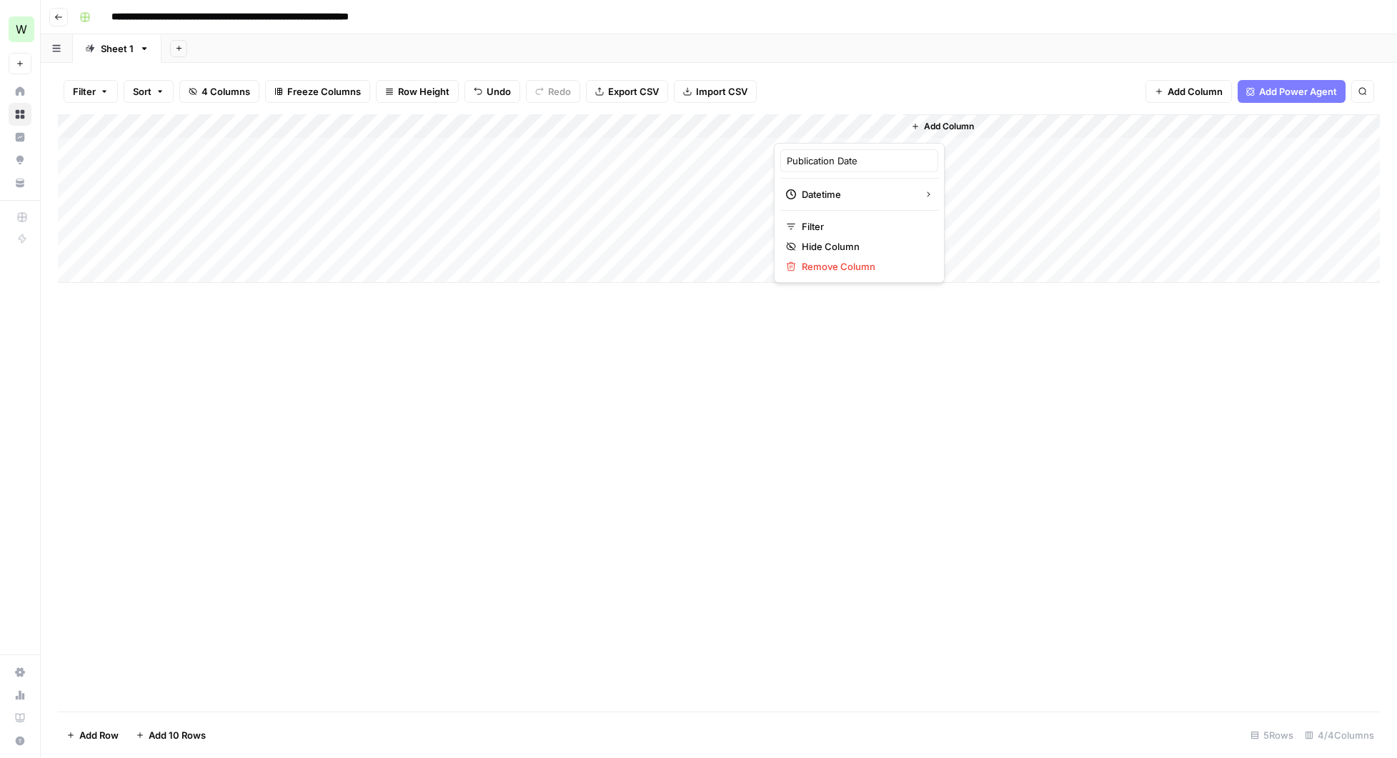
click at [891, 129] on div at bounding box center [838, 128] width 129 height 29
click at [950, 405] on div "Add Column" at bounding box center [719, 412] width 1322 height 597
click at [896, 125] on div "Add Column" at bounding box center [719, 198] width 1322 height 169
click at [851, 194] on span "Datetime" at bounding box center [857, 194] width 111 height 14
click at [935, 199] on span "Text" at bounding box center [961, 198] width 69 height 14
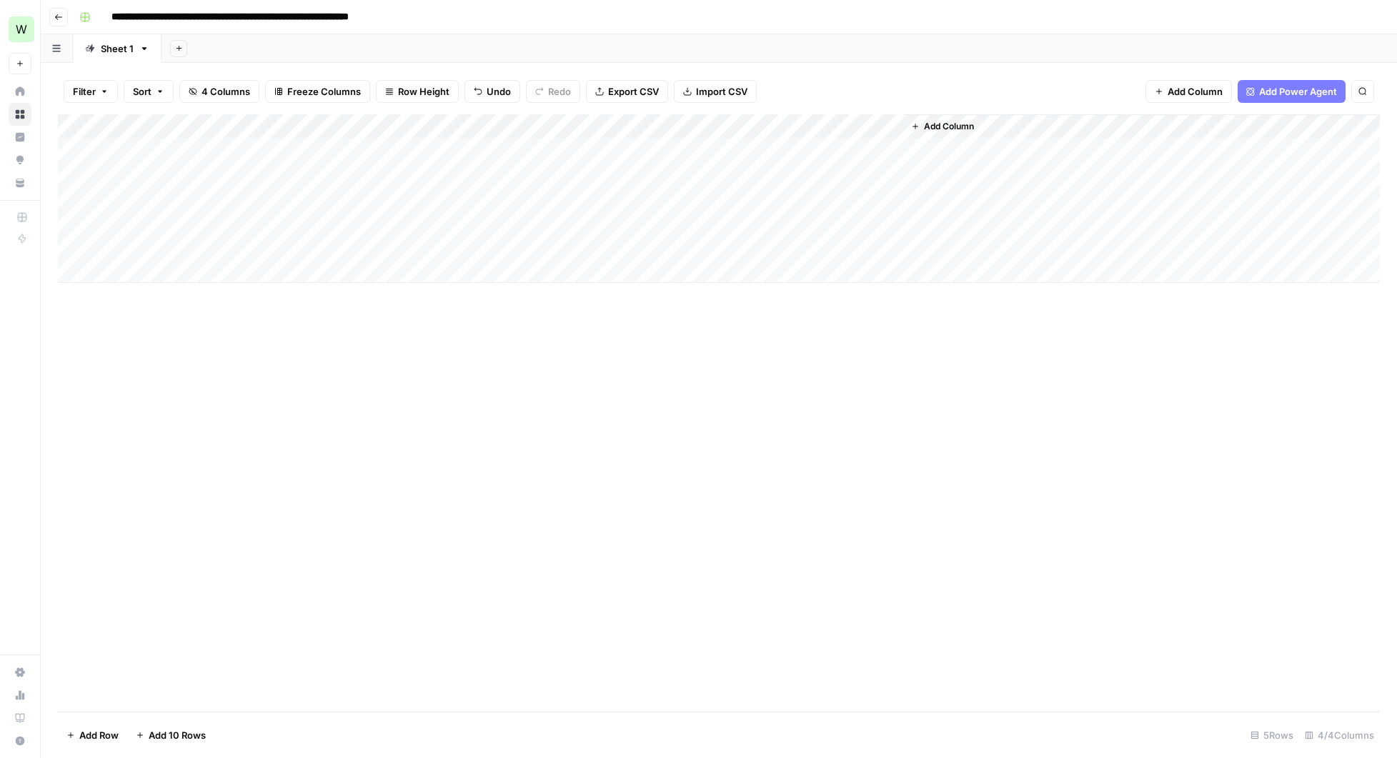
click at [890, 123] on div "Add Column" at bounding box center [719, 198] width 1322 height 169
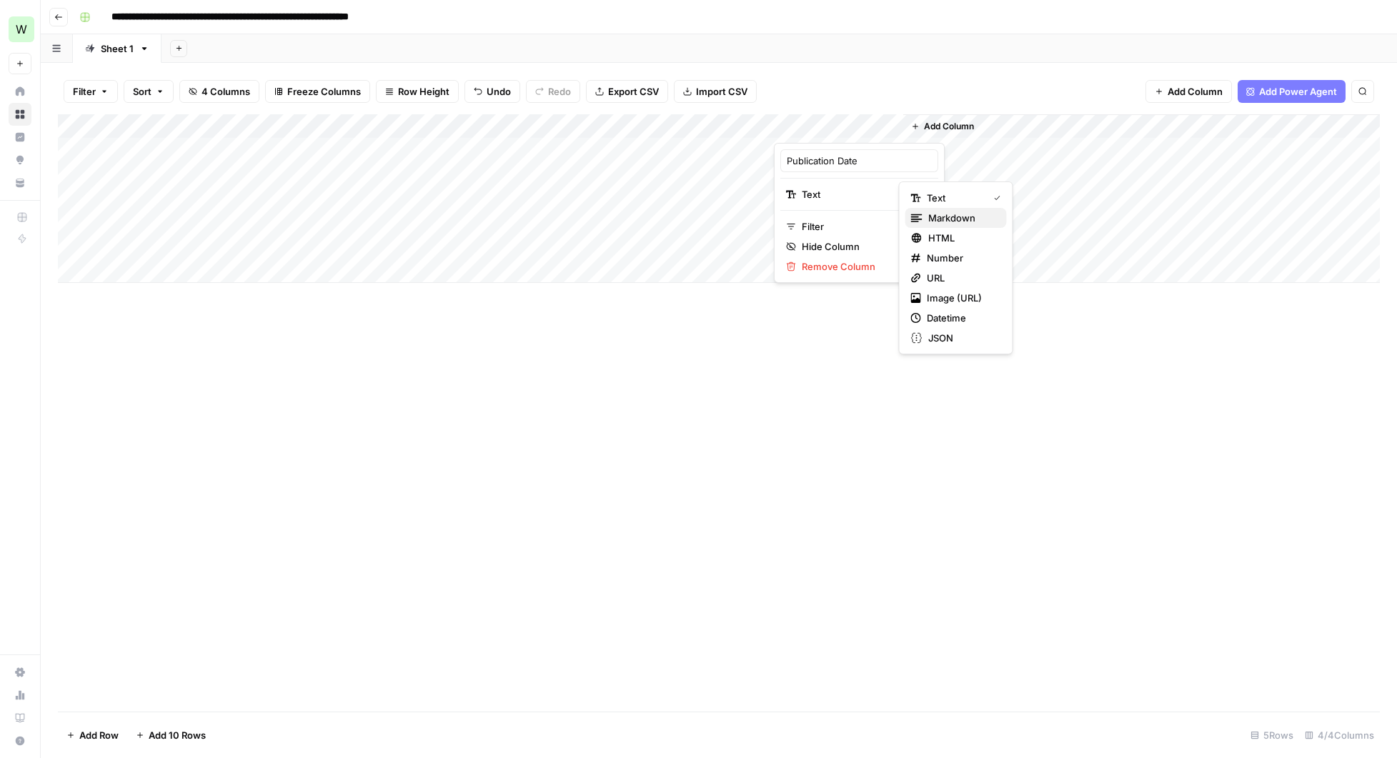
click at [935, 219] on span "Markdown" at bounding box center [961, 218] width 67 height 14
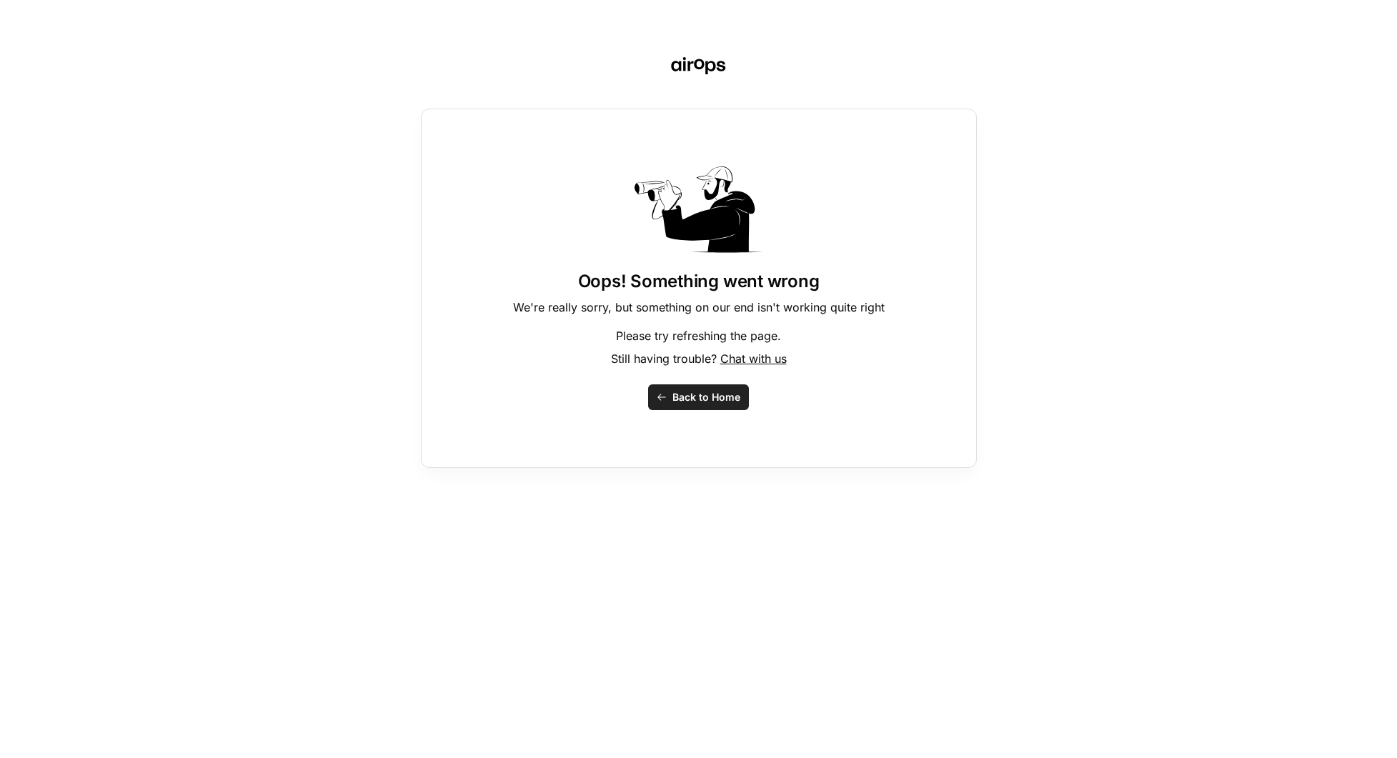
click at [696, 394] on span "Back to Home" at bounding box center [707, 397] width 68 height 14
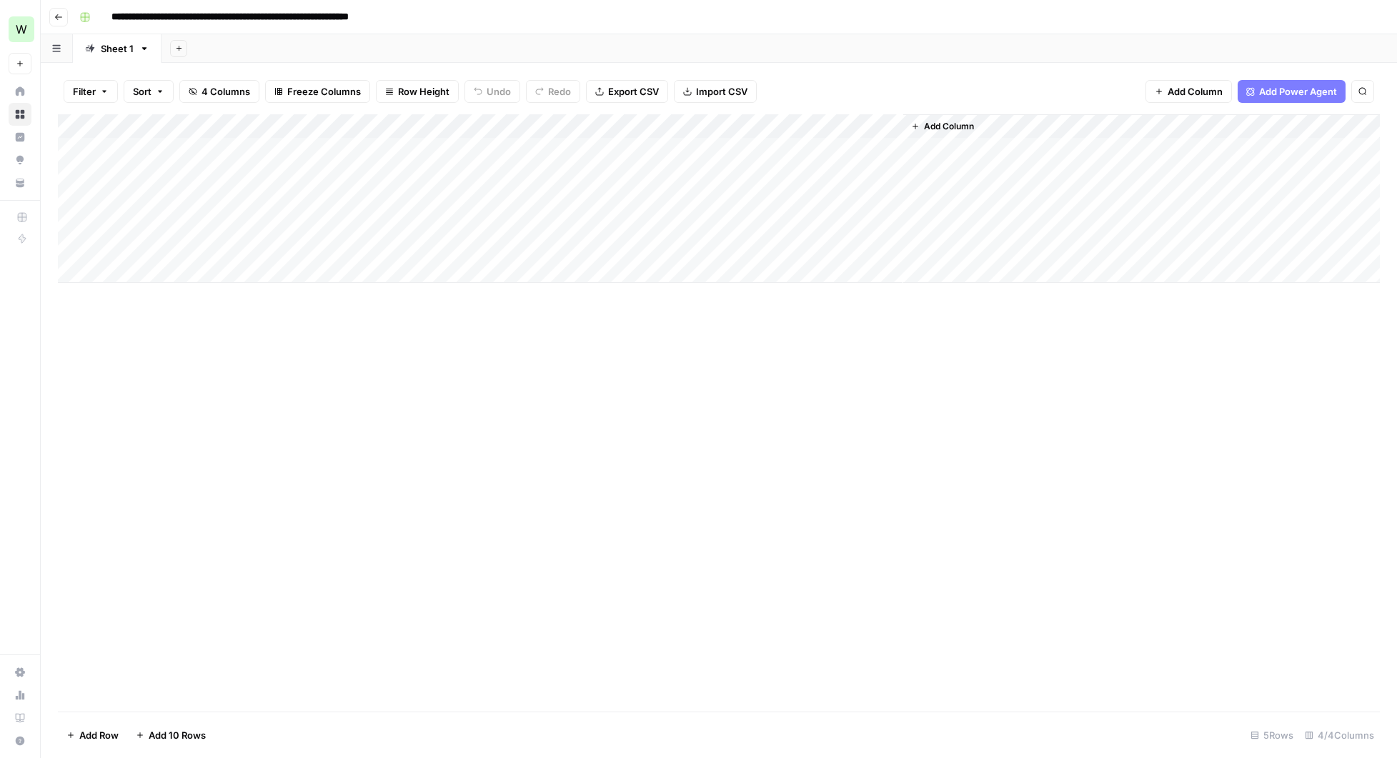
click at [936, 121] on span "Add Column" at bounding box center [949, 126] width 50 height 13
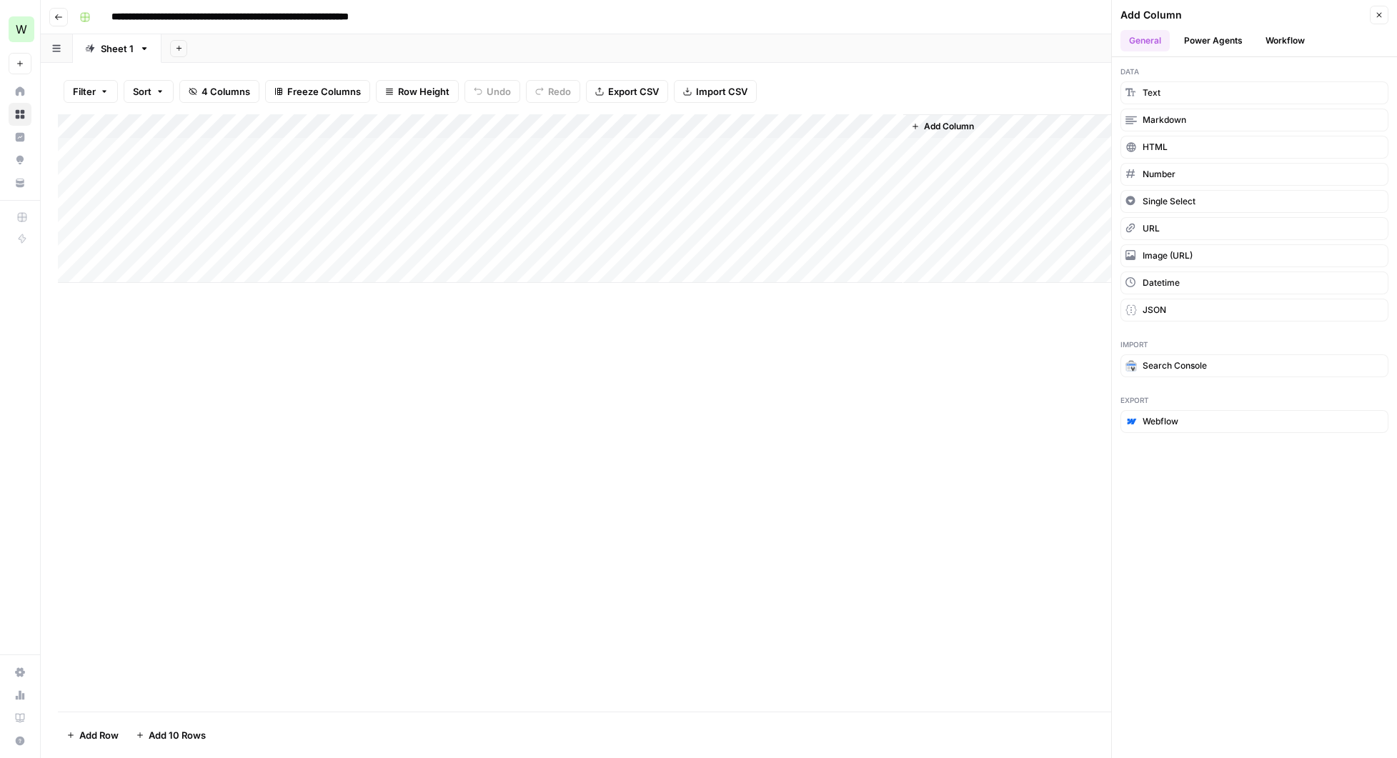
click at [1297, 35] on button "Workflow" at bounding box center [1285, 40] width 56 height 21
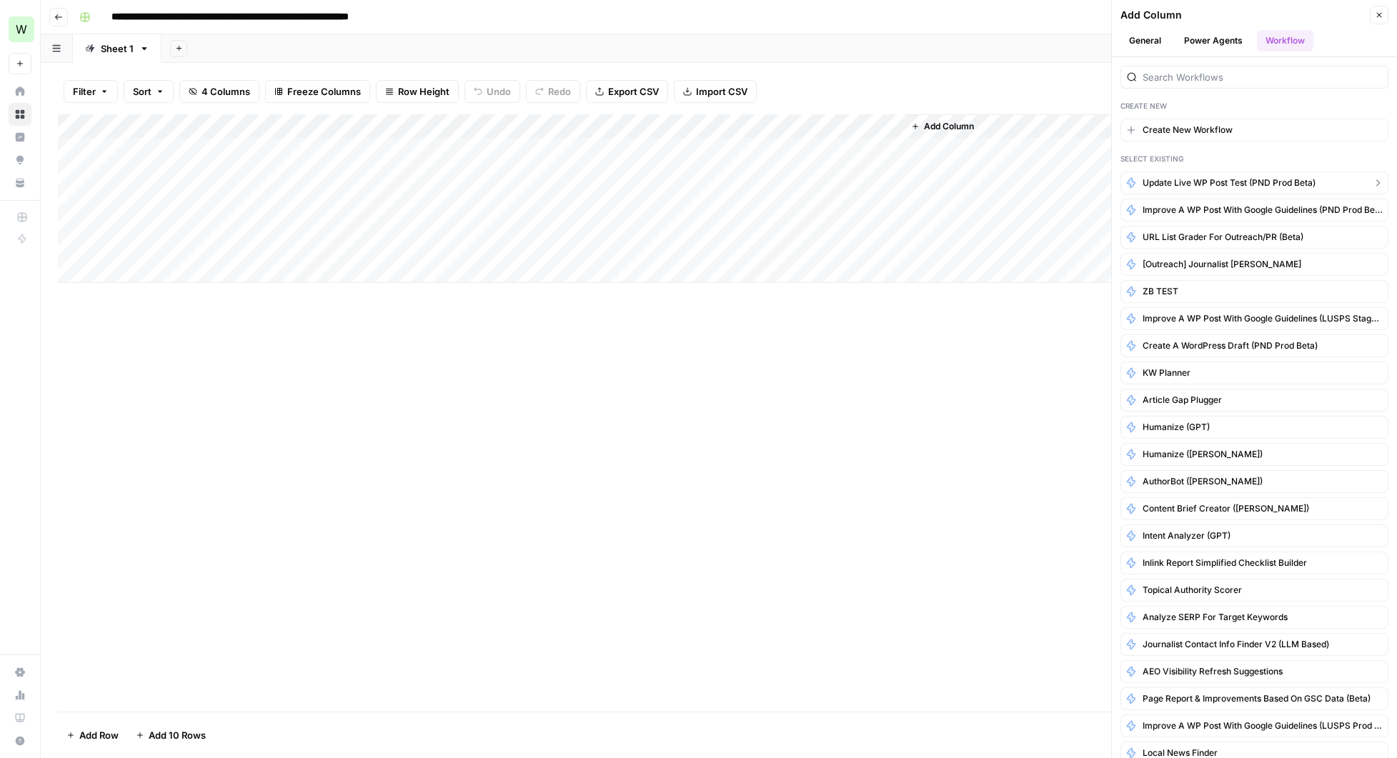
click at [1216, 179] on span "Update Live WP Post Test (PND Prod Beta)" at bounding box center [1229, 183] width 173 height 13
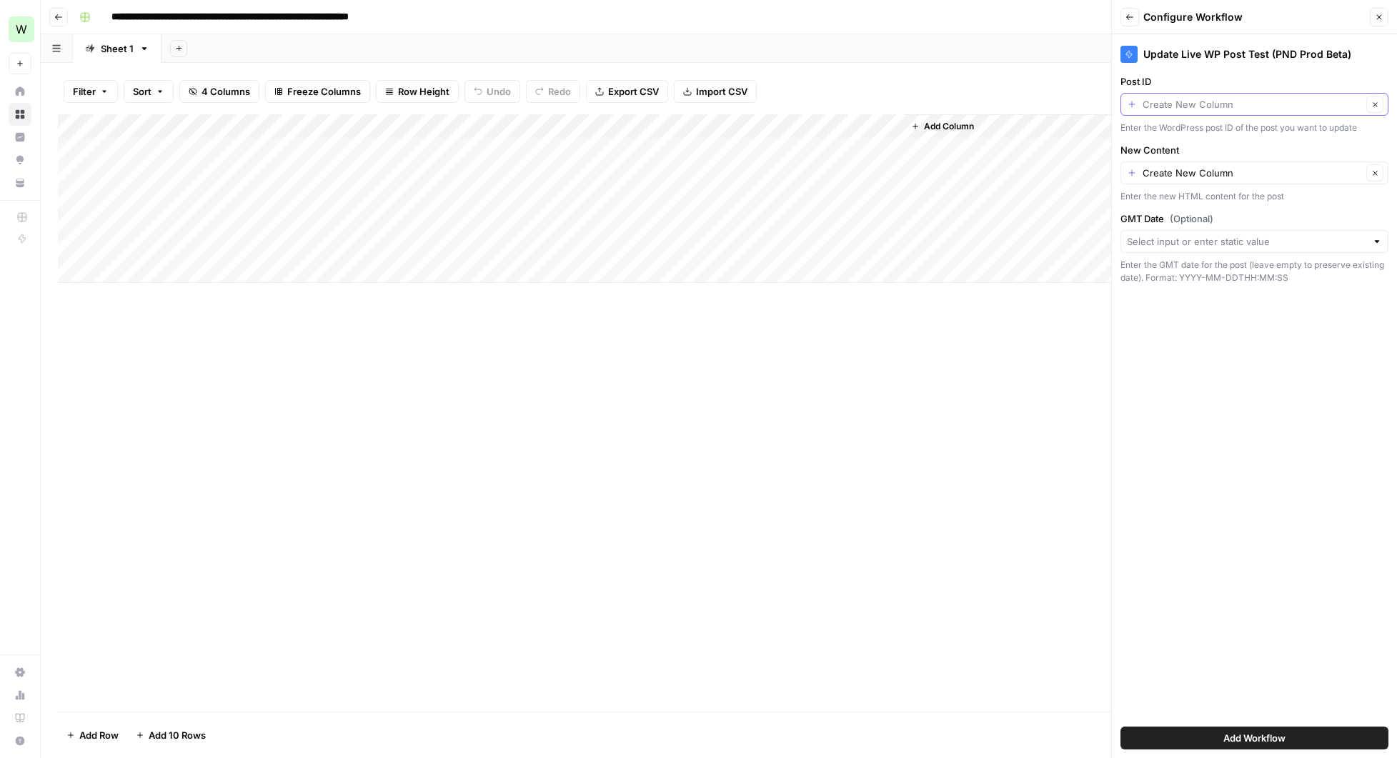
click at [1196, 105] on input "Post ID" at bounding box center [1252, 104] width 219 height 14
click at [1183, 182] on span "WordPress Post ID" at bounding box center [1243, 184] width 221 height 14
type input "WordPress Post ID"
click at [1196, 177] on input "New Content" at bounding box center [1252, 173] width 219 height 14
click at [1168, 252] on span "Improved Content" at bounding box center [1243, 253] width 221 height 14
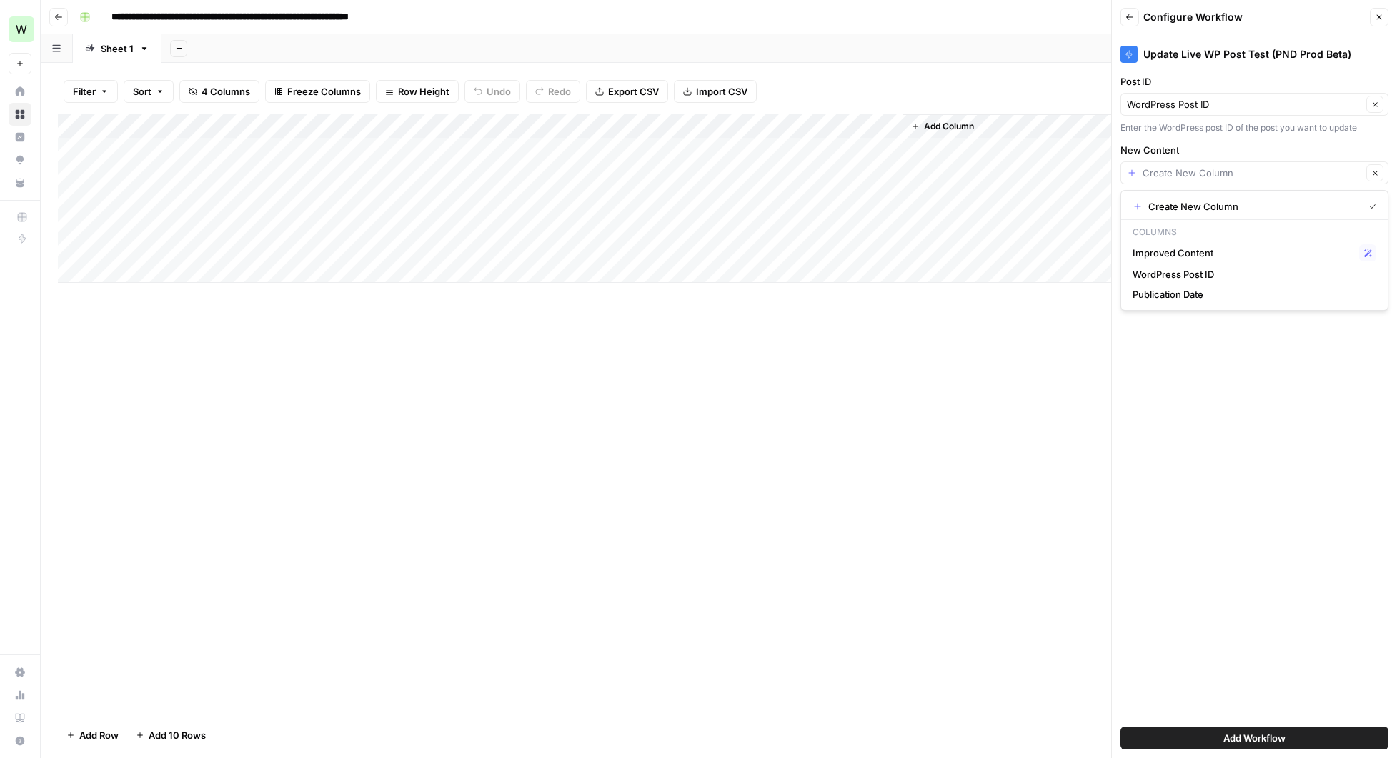
type input "Improved Content"
click at [1186, 247] on input "GMT Date (Optional)" at bounding box center [1246, 241] width 239 height 14
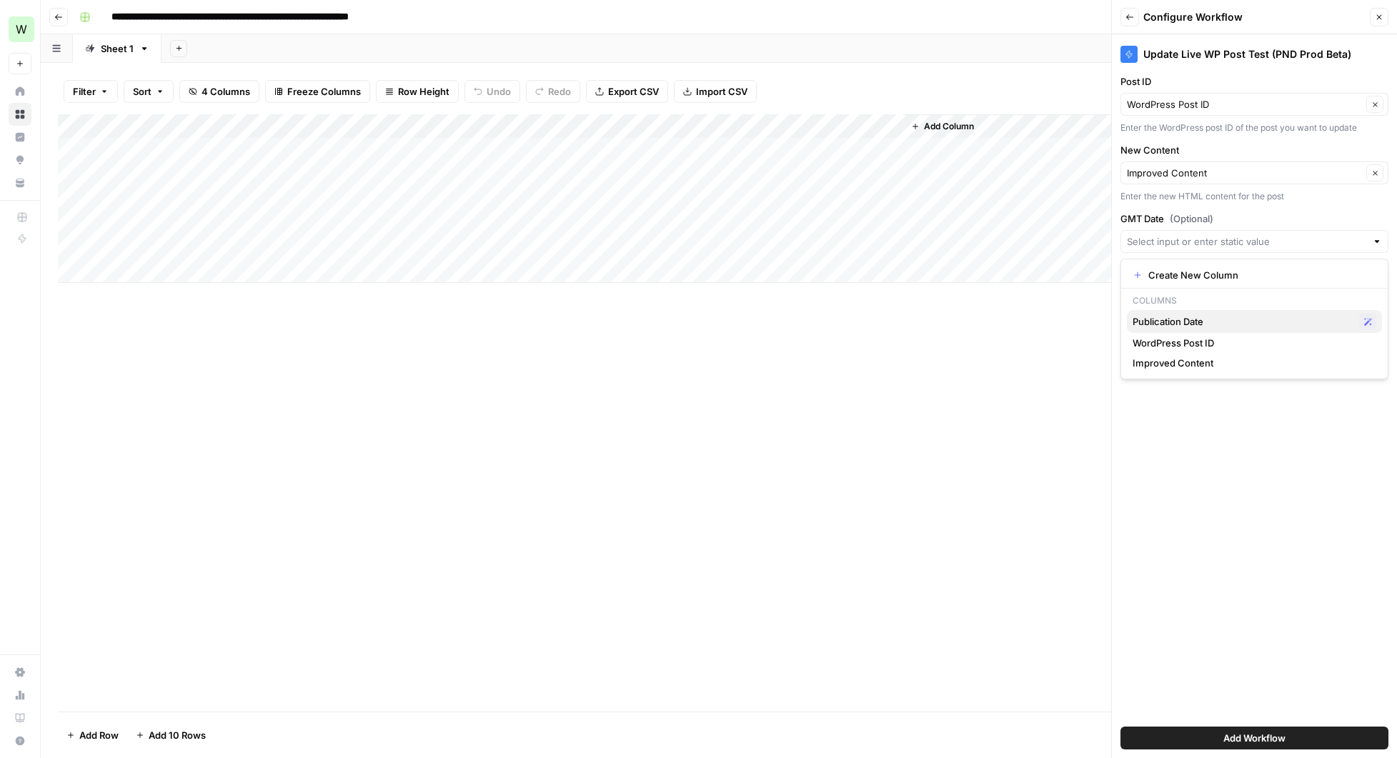
click at [1178, 318] on span "Publication Date" at bounding box center [1243, 321] width 221 height 14
type input "Publication Date"
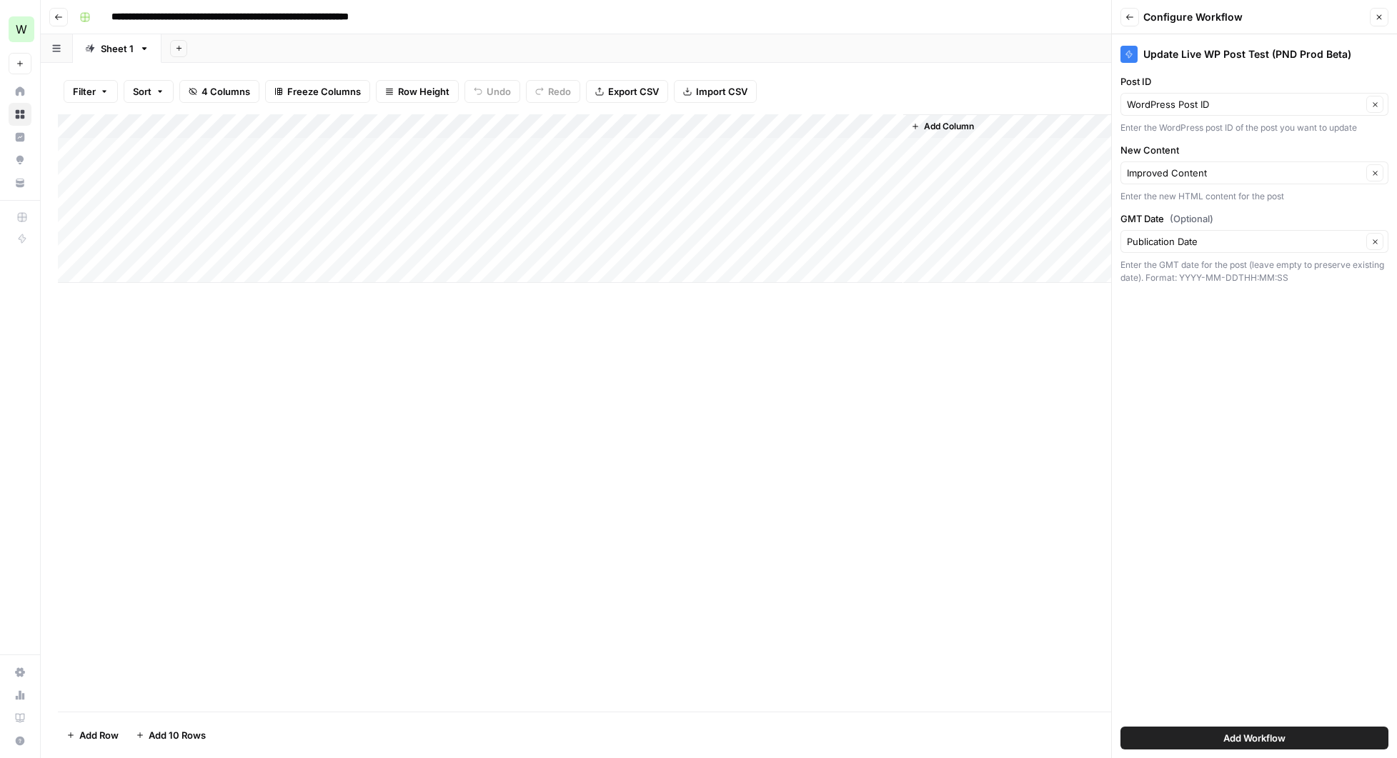
click at [718, 343] on div "Add Column" at bounding box center [719, 412] width 1322 height 597
click at [696, 148] on div "Add Column" at bounding box center [719, 198] width 1322 height 169
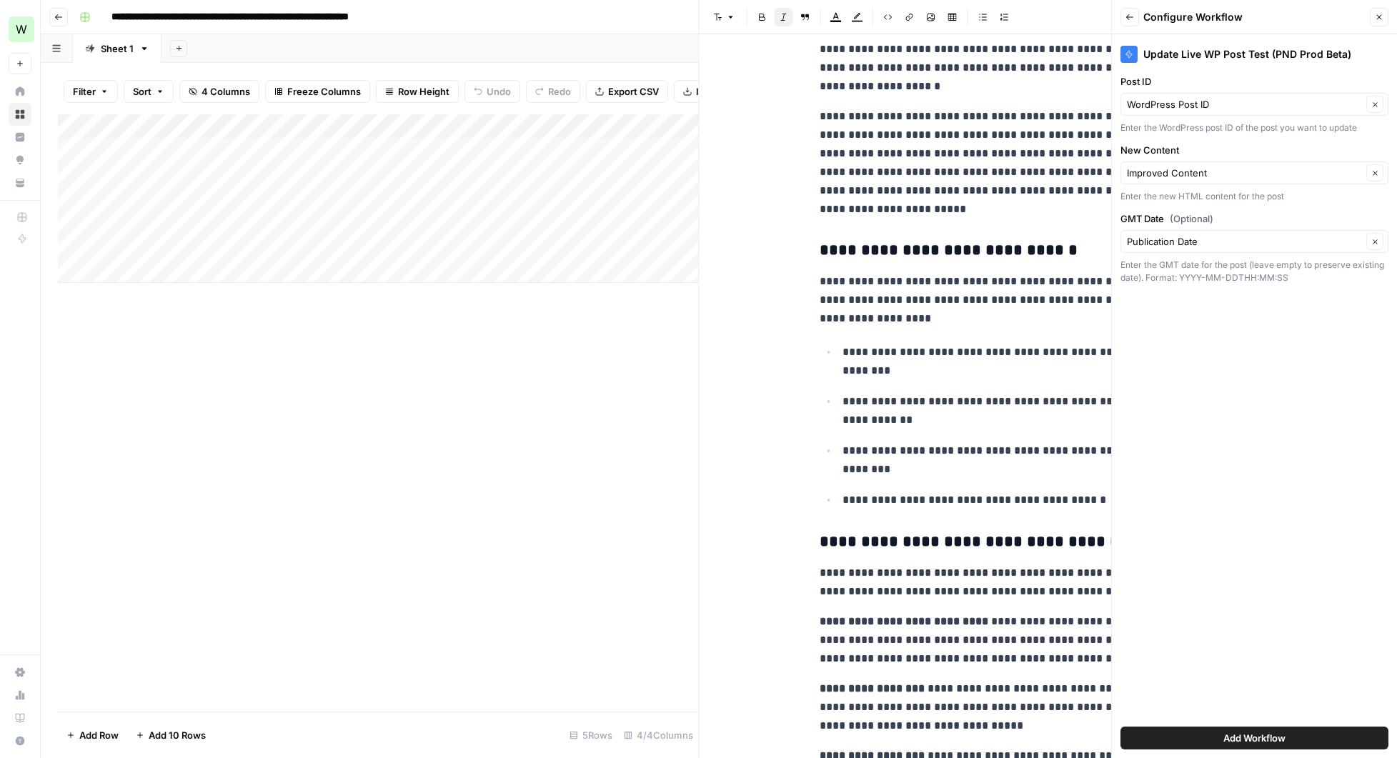
scroll to position [768, 0]
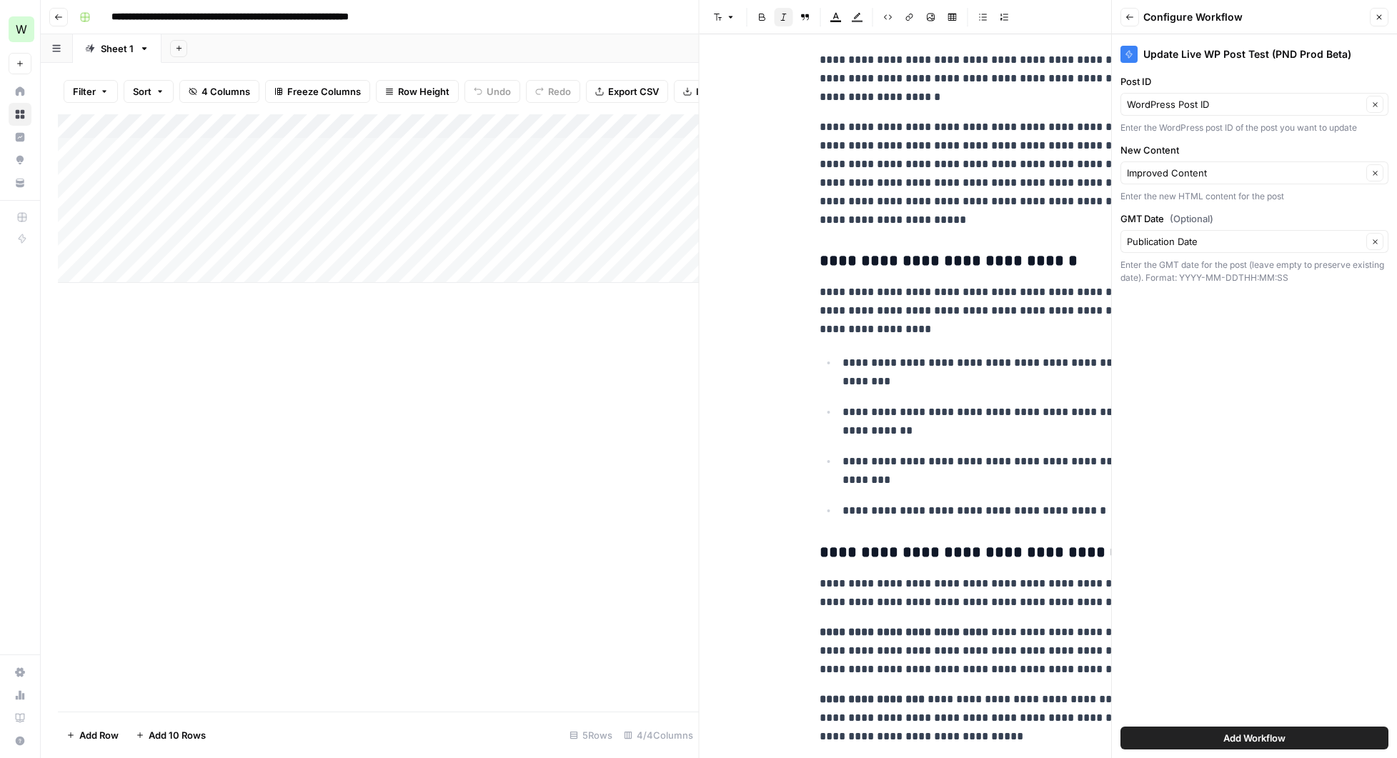
click at [1376, 22] on button "Close" at bounding box center [1379, 17] width 19 height 19
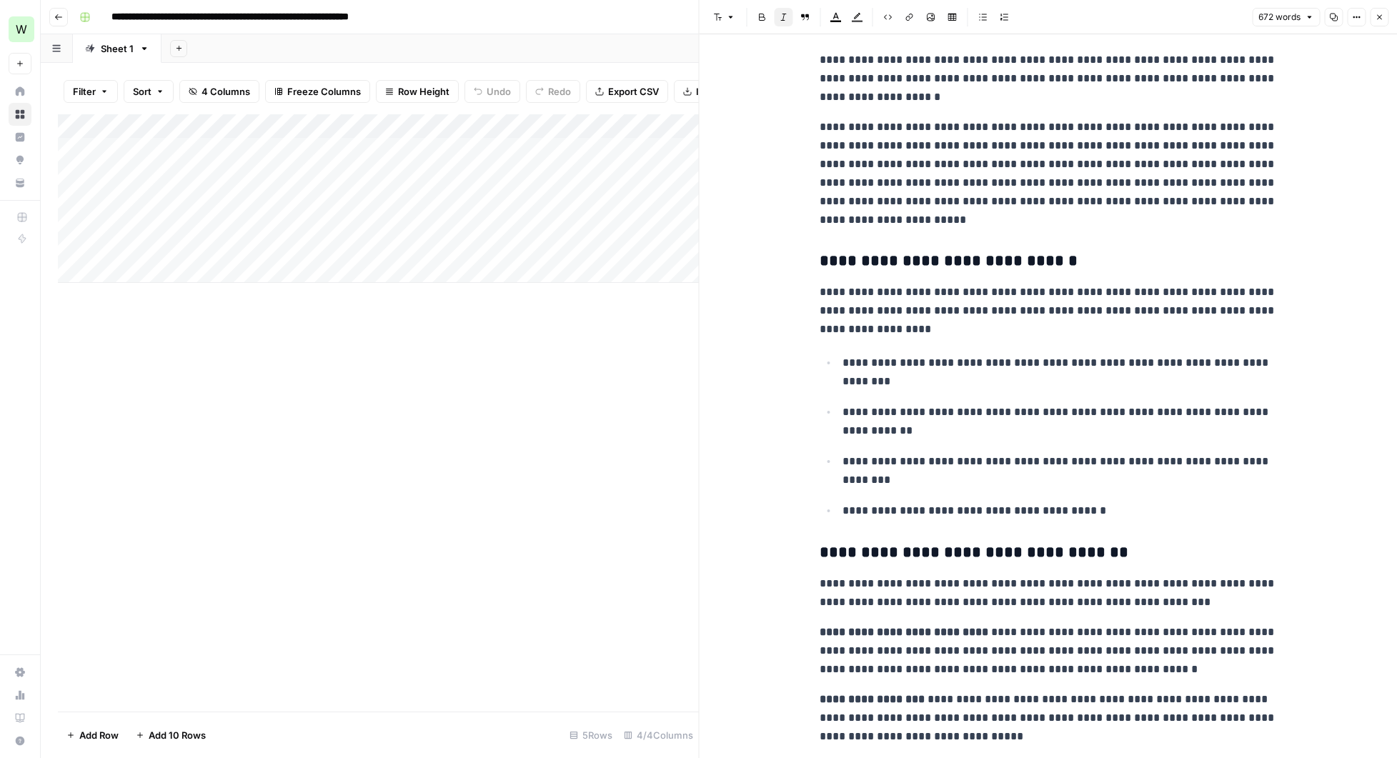
click at [1383, 19] on icon "button" at bounding box center [1379, 17] width 9 height 9
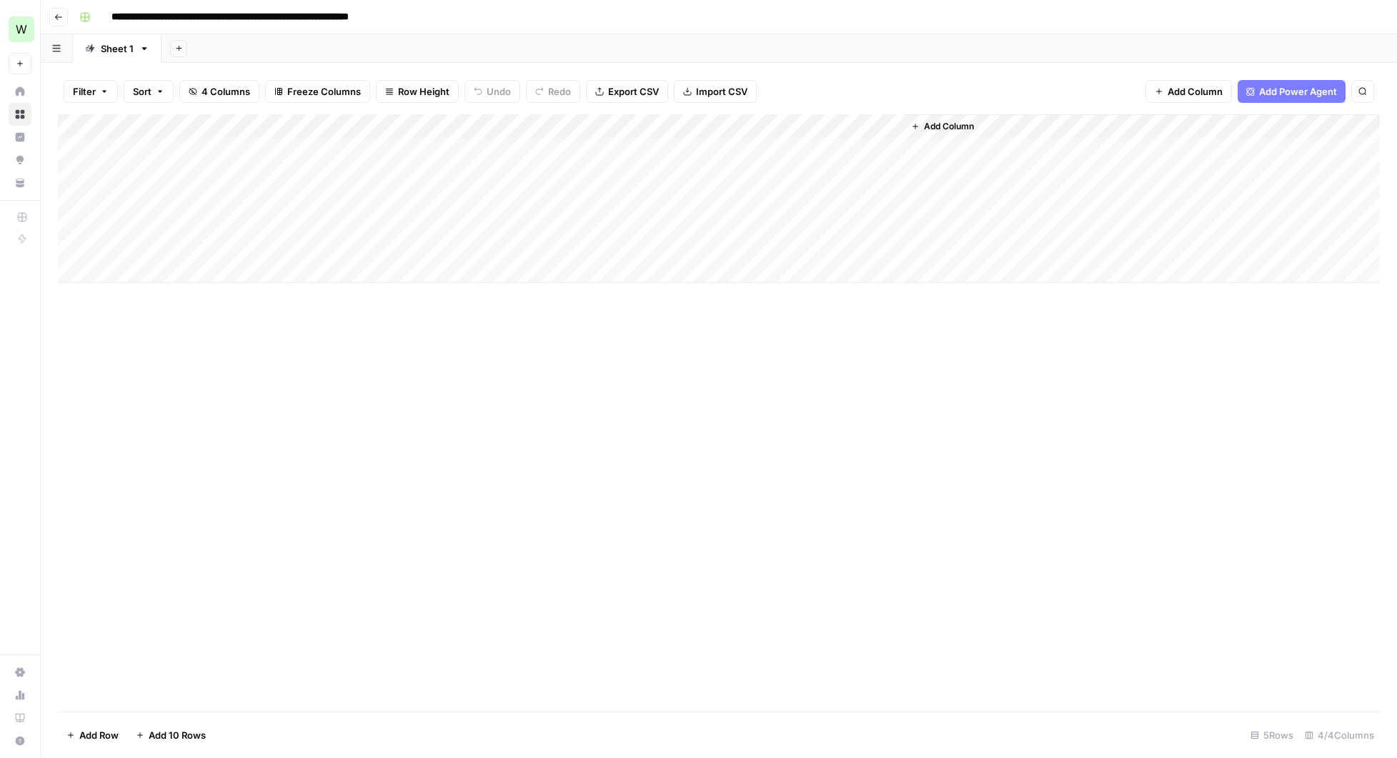
click at [951, 119] on button "Add Column" at bounding box center [943, 126] width 74 height 19
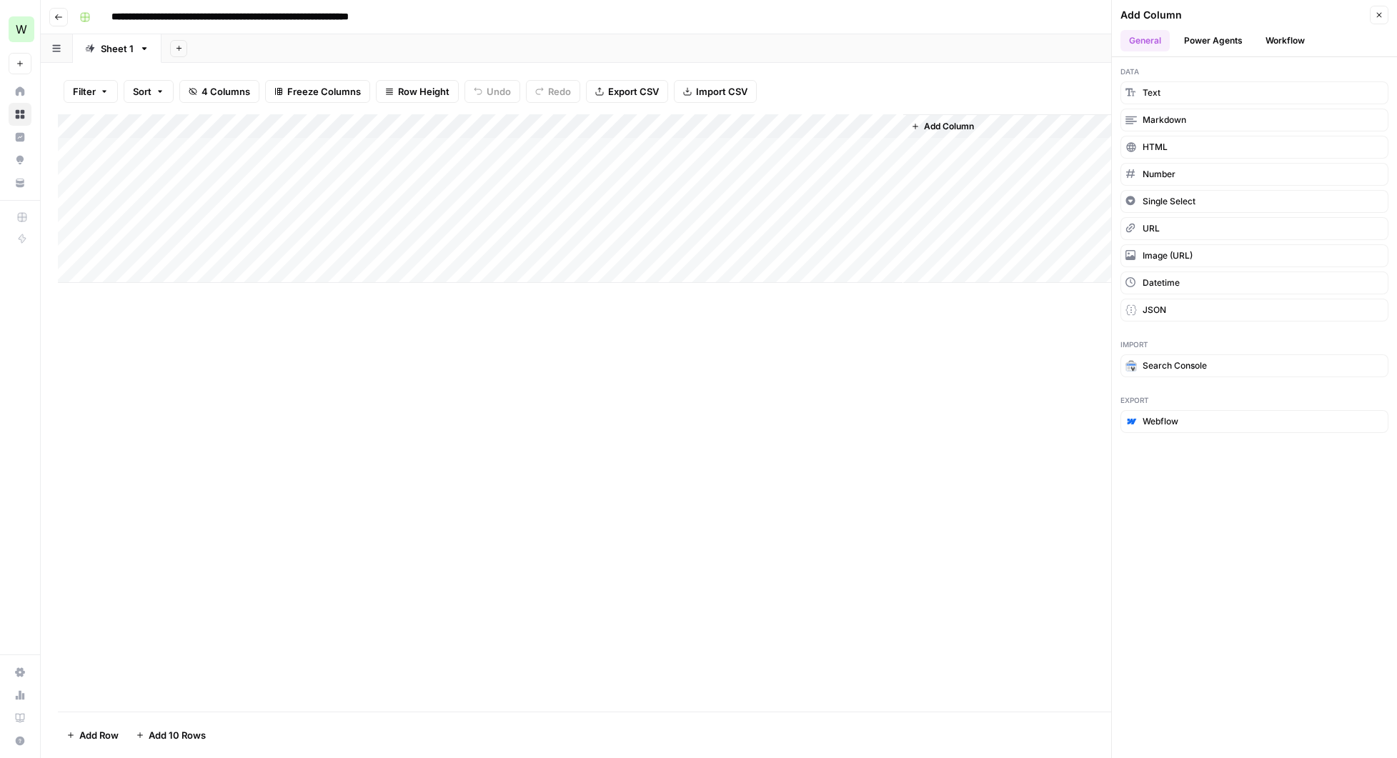
click at [1289, 35] on button "Workflow" at bounding box center [1285, 40] width 56 height 21
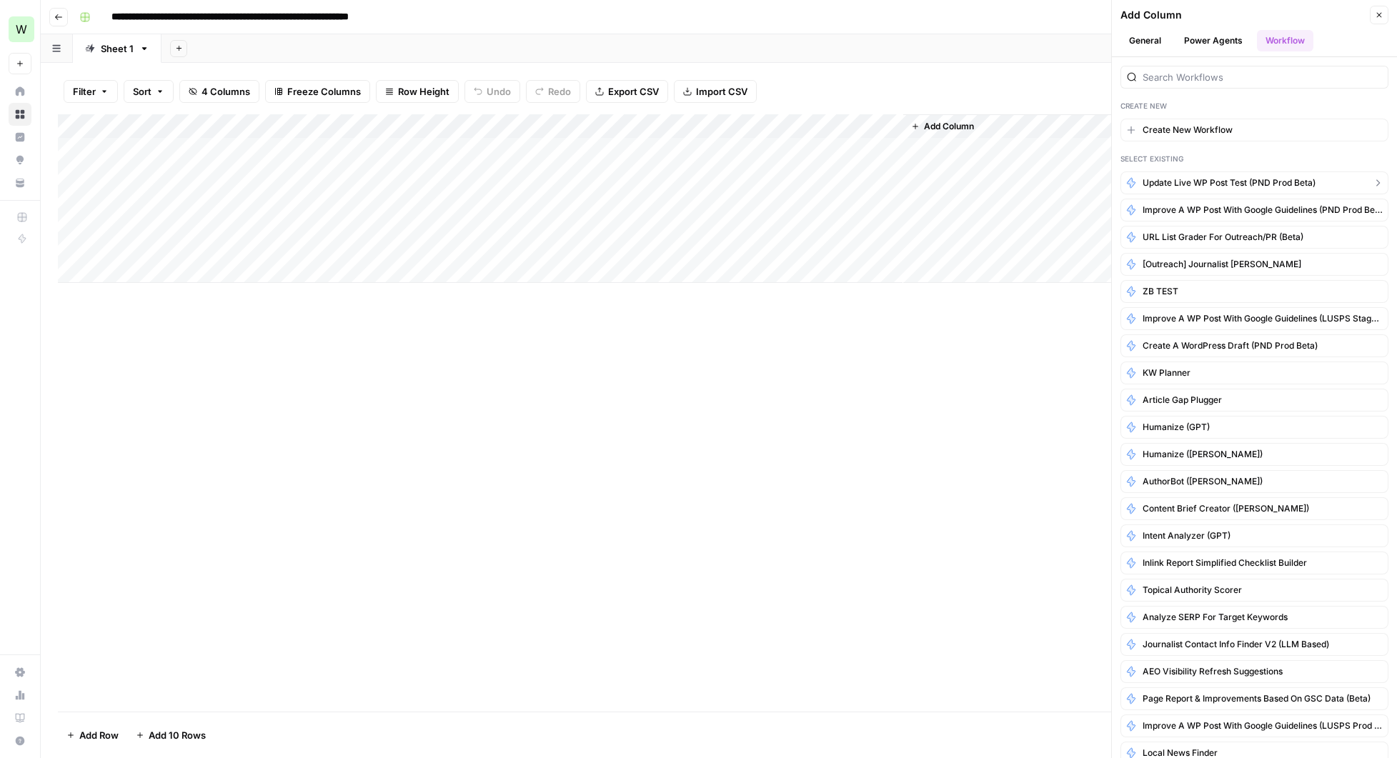
click at [1189, 178] on span "Update Live WP Post Test (PND Prod Beta)" at bounding box center [1229, 183] width 173 height 13
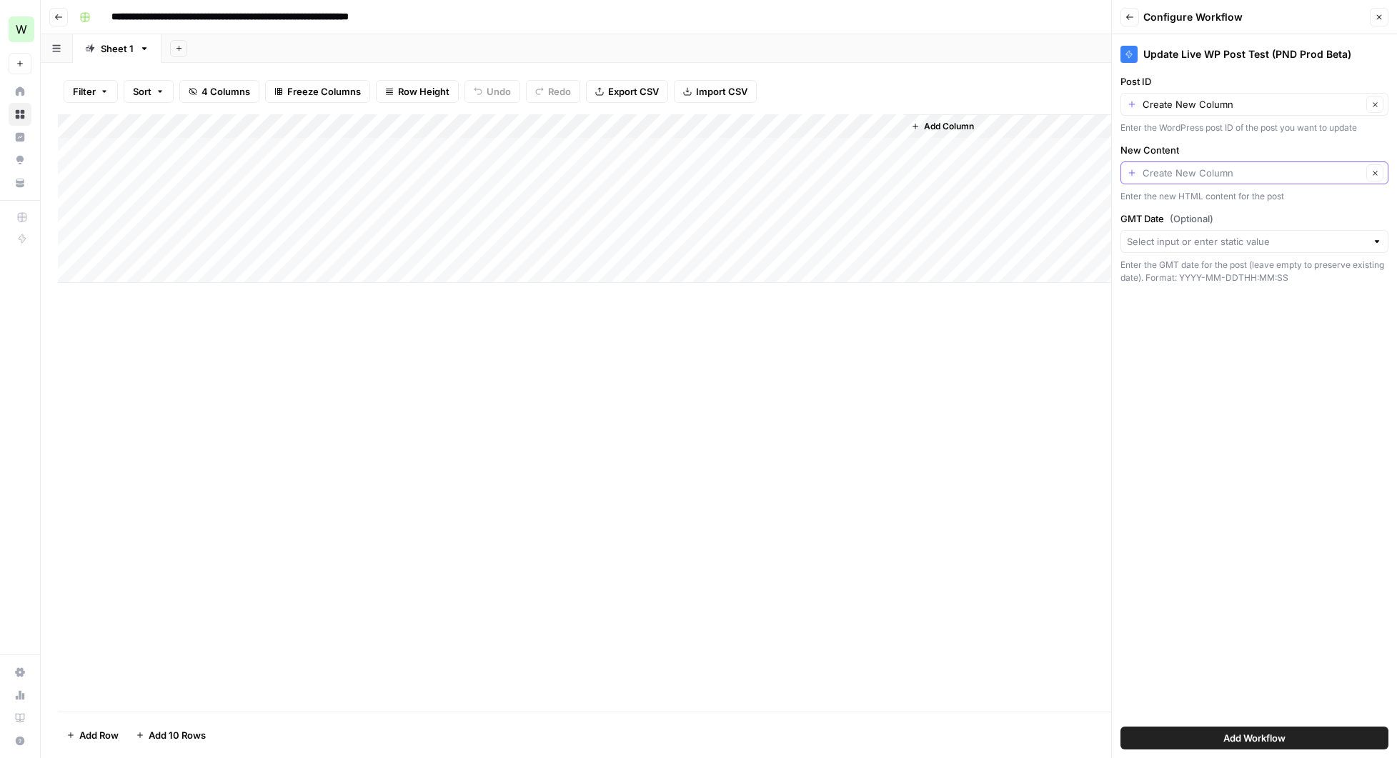
click at [1196, 177] on input "New Content" at bounding box center [1252, 173] width 219 height 14
type input "Create New Column"
click at [1184, 103] on input "Post ID" at bounding box center [1252, 104] width 219 height 14
click at [1172, 185] on span "WordPress Post ID" at bounding box center [1243, 184] width 221 height 14
type input "WordPress Post ID"
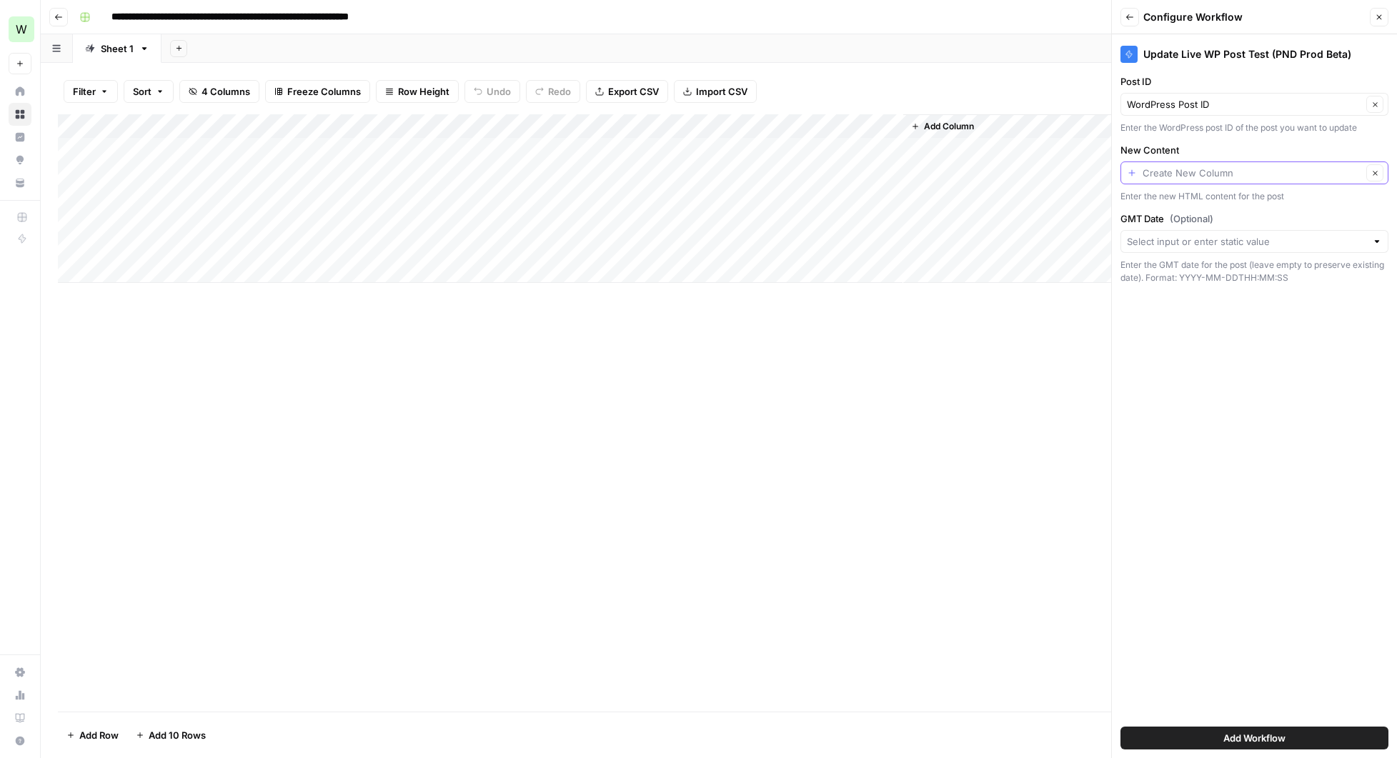
click at [1189, 177] on input "New Content" at bounding box center [1252, 173] width 219 height 14
click at [1177, 253] on span "Improved Content" at bounding box center [1243, 253] width 221 height 14
type input "Improved Content"
click at [1174, 243] on input "GMT Date (Optional)" at bounding box center [1246, 241] width 239 height 14
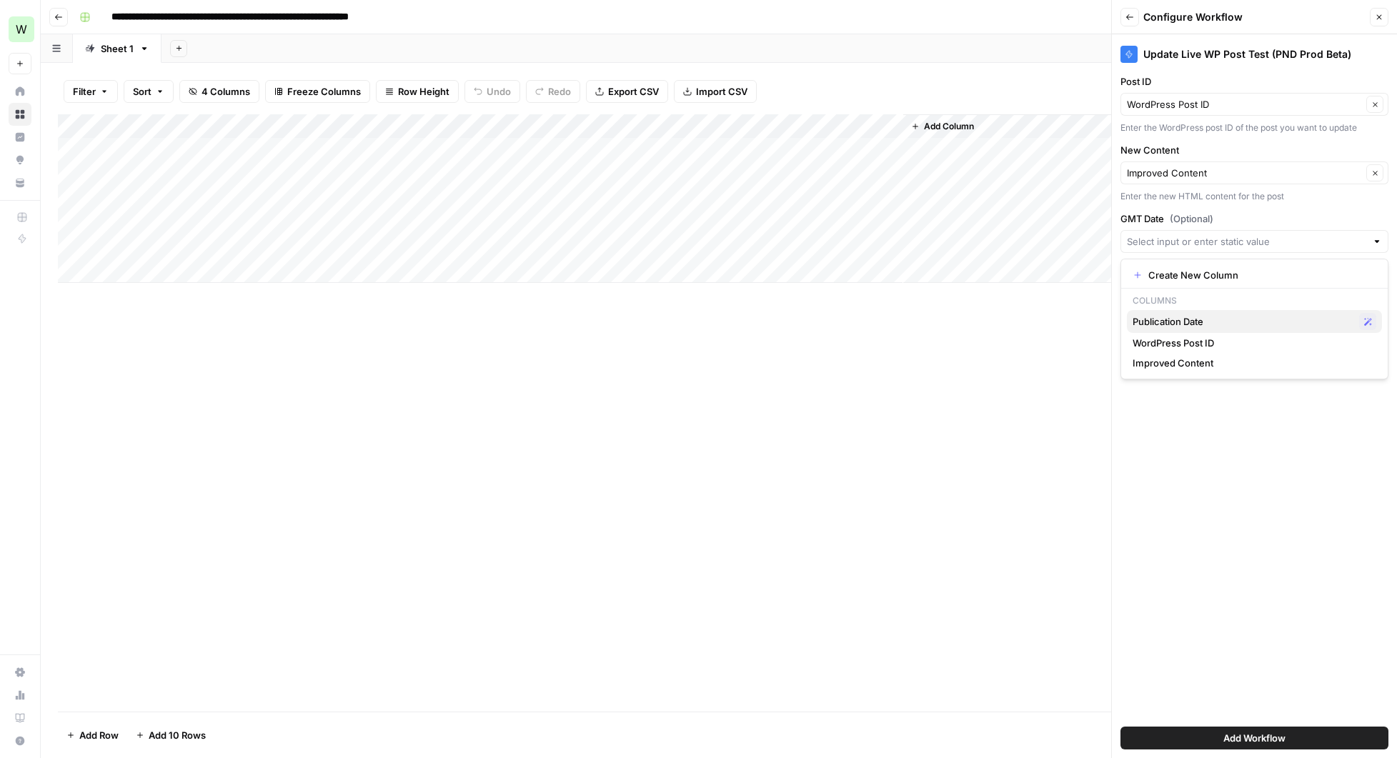
click at [1164, 326] on span "Publication Date" at bounding box center [1243, 321] width 221 height 14
type input "Publication Date"
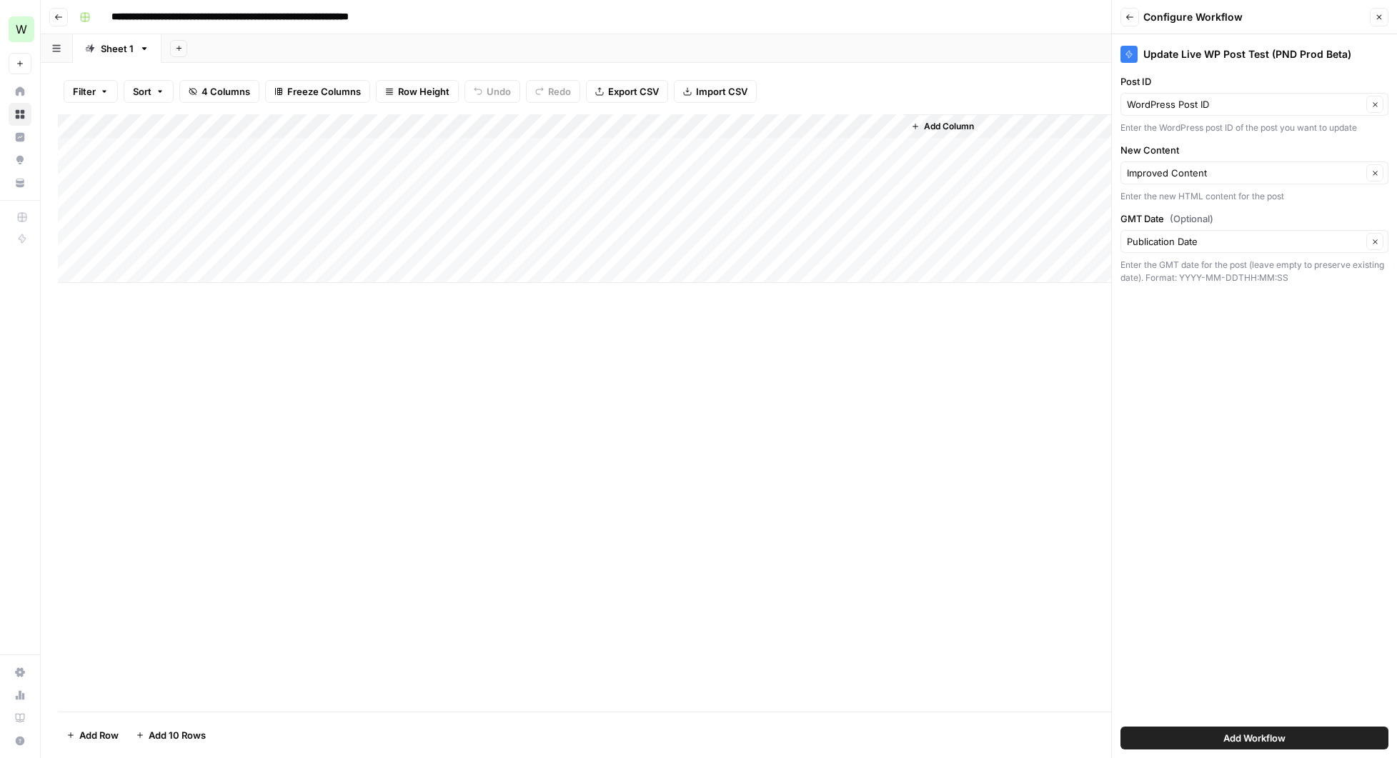
click at [1252, 734] on span "Add Workflow" at bounding box center [1255, 738] width 62 height 14
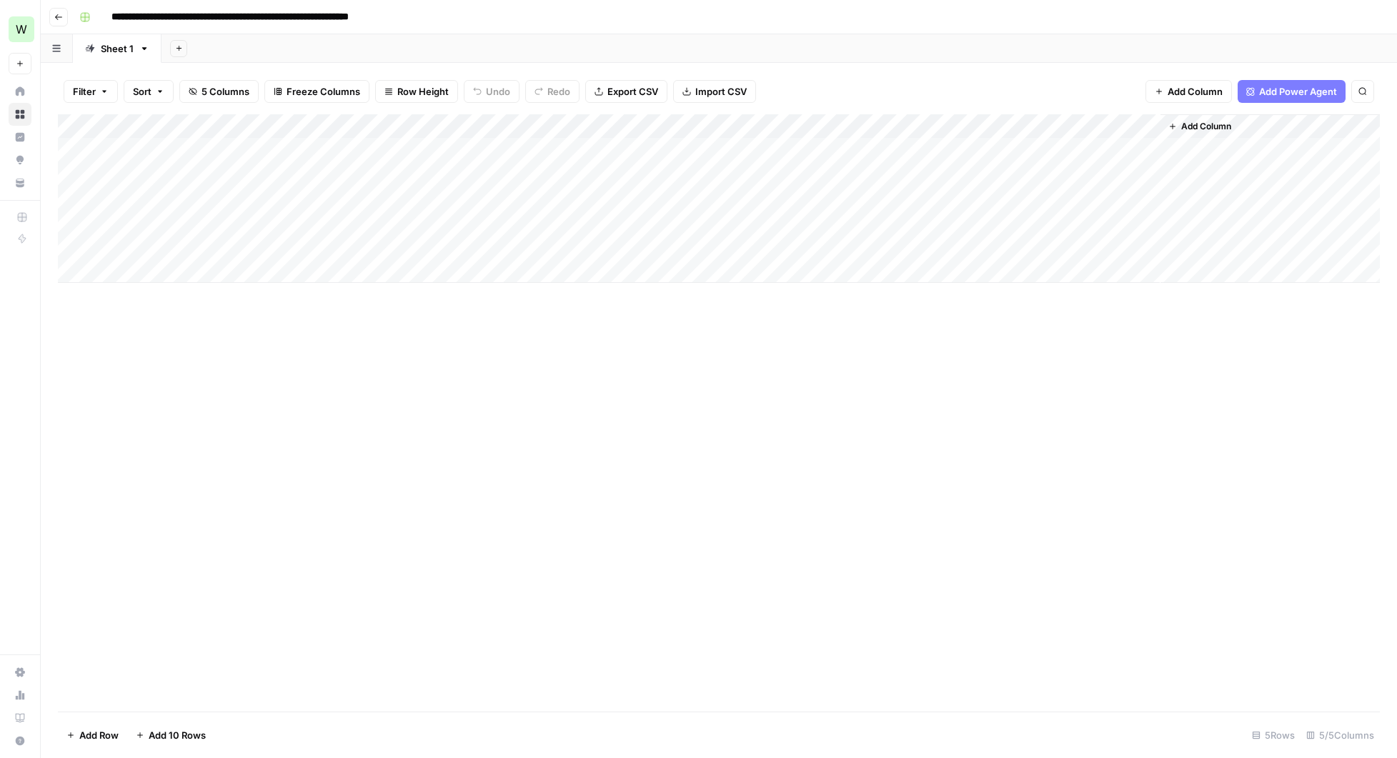
click at [1033, 150] on div "Add Column" at bounding box center [719, 198] width 1322 height 169
click at [624, 457] on div "Add Column" at bounding box center [719, 412] width 1322 height 597
click at [416, 16] on input "**********" at bounding box center [280, 17] width 350 height 23
drag, startPoint x: 397, startPoint y: 14, endPoint x: 451, endPoint y: 17, distance: 53.7
click at [451, 17] on input "**********" at bounding box center [280, 17] width 350 height 23
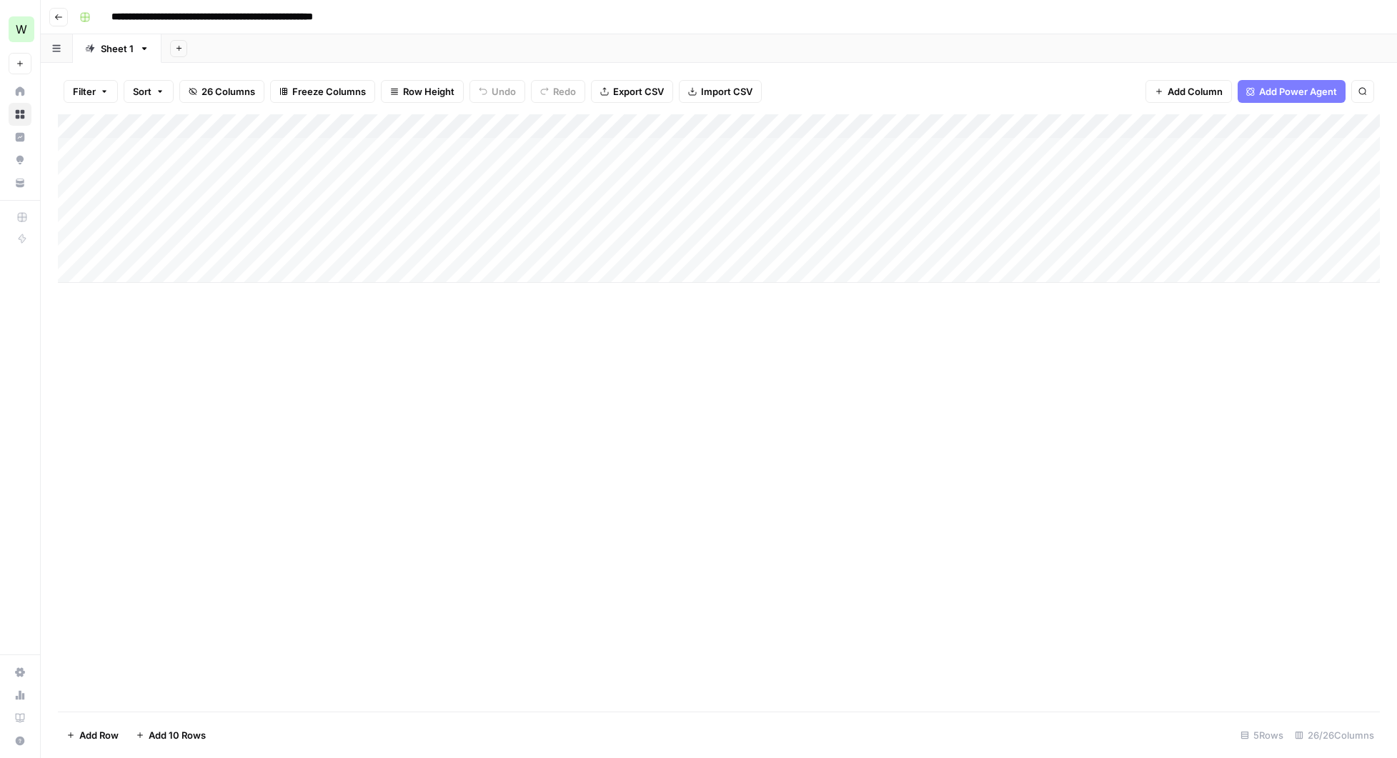
type input "**********"
click at [445, 397] on div "Add Column" at bounding box center [719, 412] width 1322 height 597
click at [1277, 127] on div "Add Column" at bounding box center [719, 198] width 1322 height 169
click at [1228, 265] on span "Remove Column" at bounding box center [1250, 266] width 125 height 14
click at [653, 146] on span "Delete" at bounding box center [647, 148] width 31 height 14
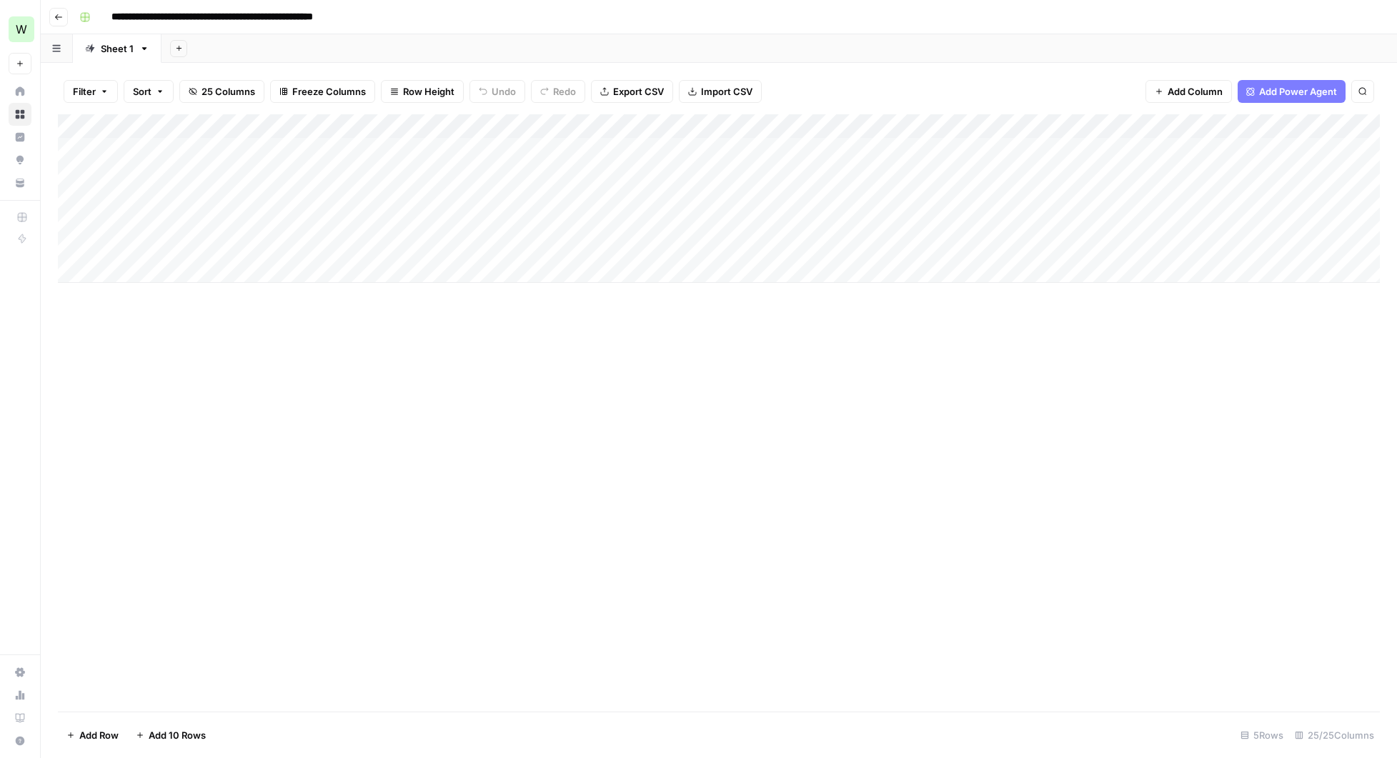
click at [1278, 128] on div "Add Column" at bounding box center [719, 198] width 1322 height 169
click at [1244, 262] on span "Remove Column" at bounding box center [1250, 266] width 125 height 14
click at [664, 147] on button "Delete" at bounding box center [648, 148] width 48 height 26
click at [1276, 126] on div "Add Column" at bounding box center [719, 198] width 1322 height 169
click at [1210, 266] on span "Remove Column" at bounding box center [1250, 266] width 125 height 14
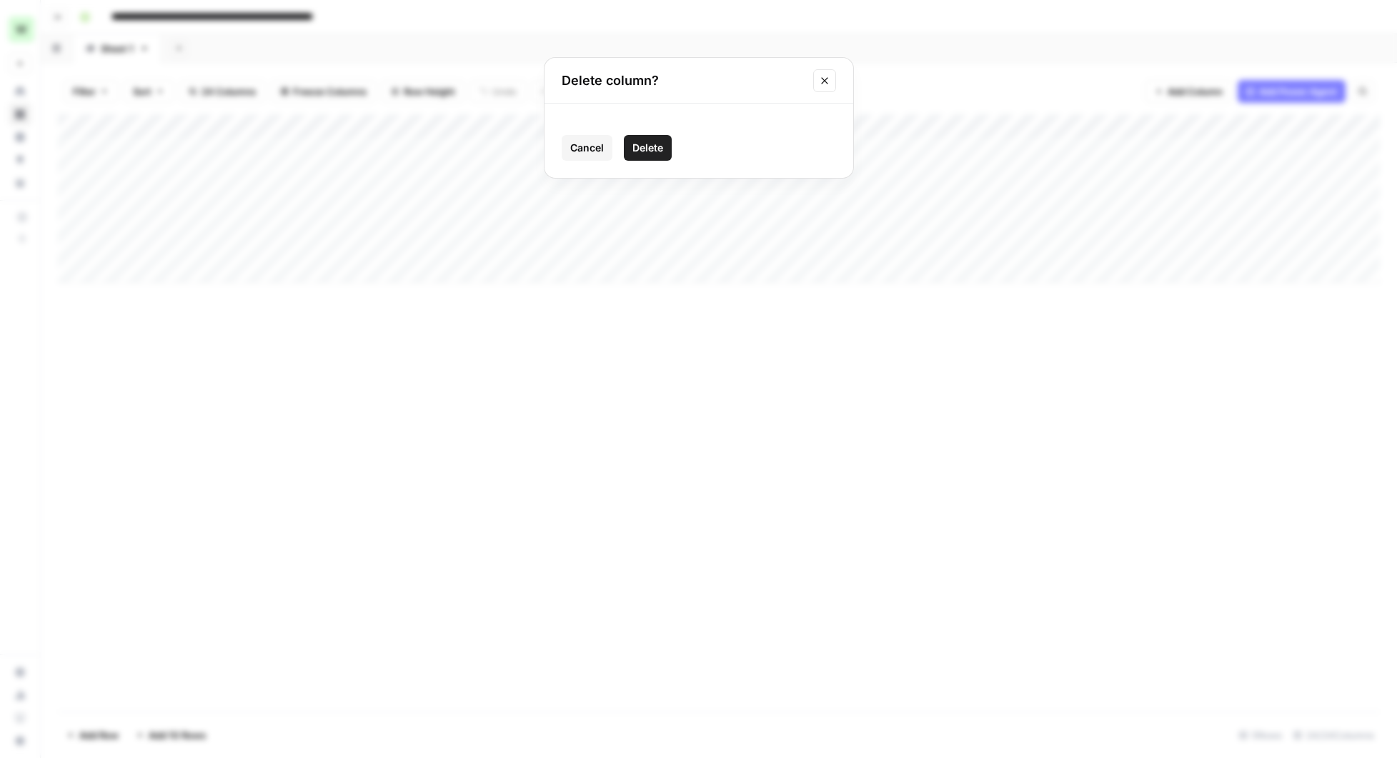
click at [645, 146] on span "Delete" at bounding box center [647, 148] width 31 height 14
click at [1280, 131] on div "Add Column" at bounding box center [719, 198] width 1322 height 169
click at [1234, 259] on span "Remove Column" at bounding box center [1250, 266] width 125 height 14
click at [655, 144] on span "Delete" at bounding box center [647, 148] width 31 height 14
click at [1274, 129] on div "Add Column" at bounding box center [719, 198] width 1322 height 169
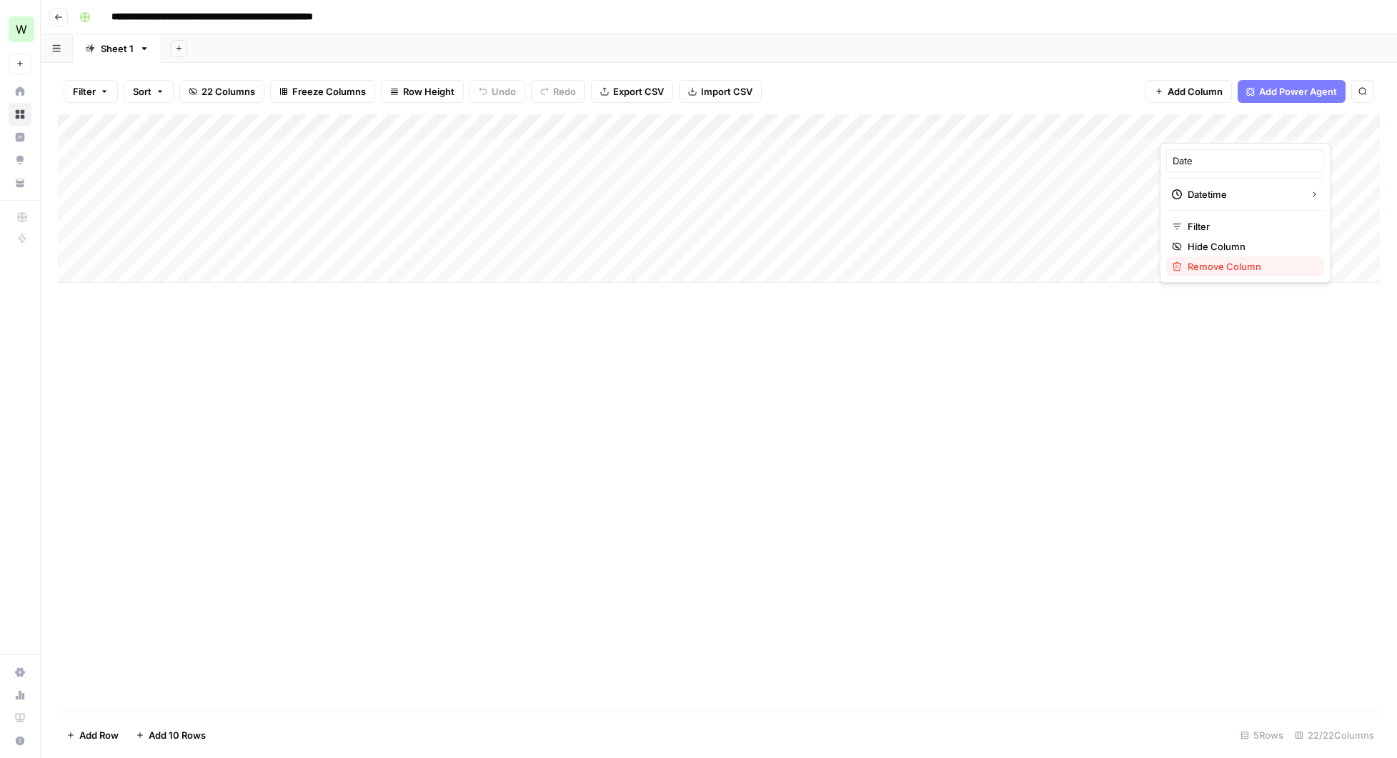
click at [1234, 274] on button "Remove Column" at bounding box center [1245, 267] width 158 height 20
click at [653, 153] on span "Delete" at bounding box center [647, 148] width 31 height 14
click at [1279, 127] on div "Add Column" at bounding box center [719, 198] width 1322 height 169
click at [1220, 263] on span "Remove Column" at bounding box center [1250, 266] width 125 height 14
click at [648, 152] on span "Delete" at bounding box center [647, 148] width 31 height 14
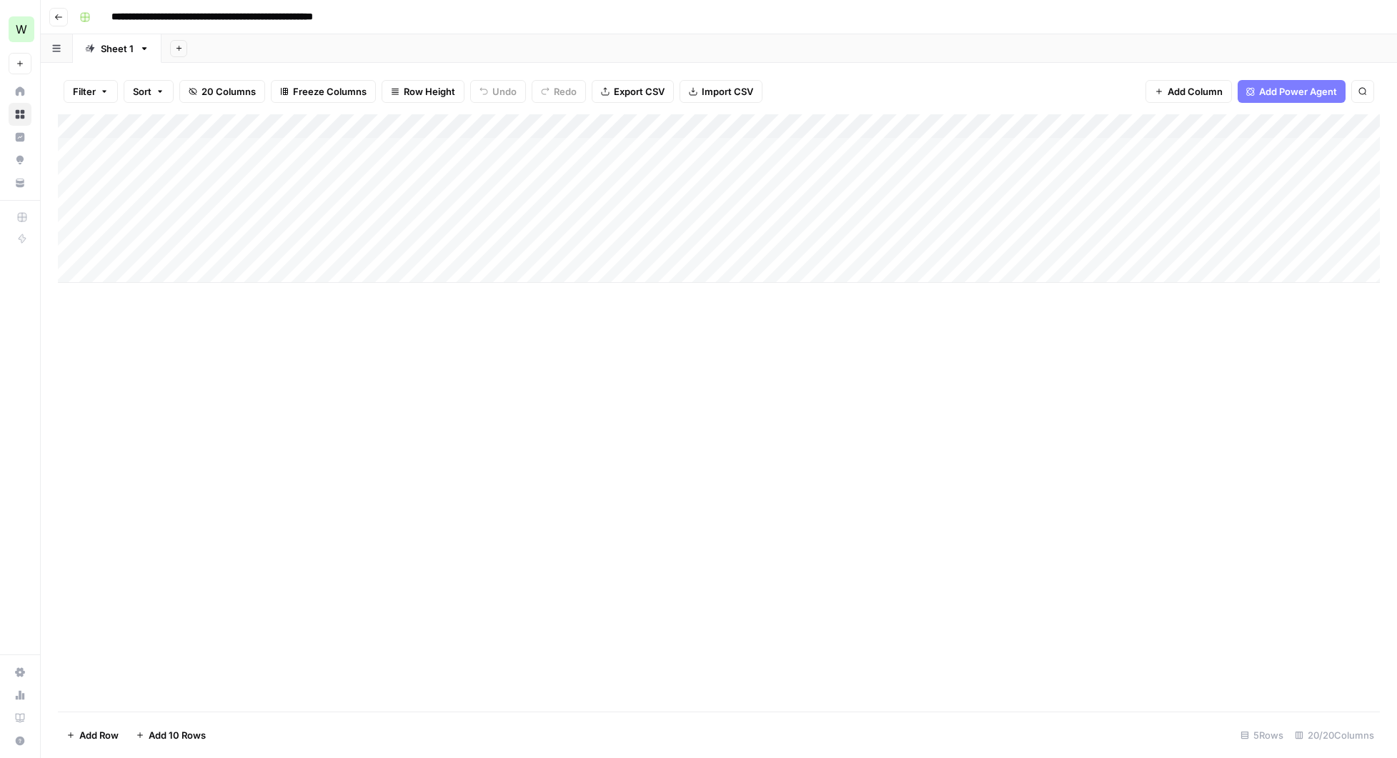
click at [1278, 129] on div "Add Column" at bounding box center [719, 198] width 1322 height 169
type input "Featured Media"
click at [1254, 263] on span "Remove Column" at bounding box center [1250, 266] width 125 height 14
click at [661, 149] on span "Delete" at bounding box center [647, 148] width 31 height 14
click at [1281, 125] on div "Add Column" at bounding box center [719, 198] width 1322 height 169
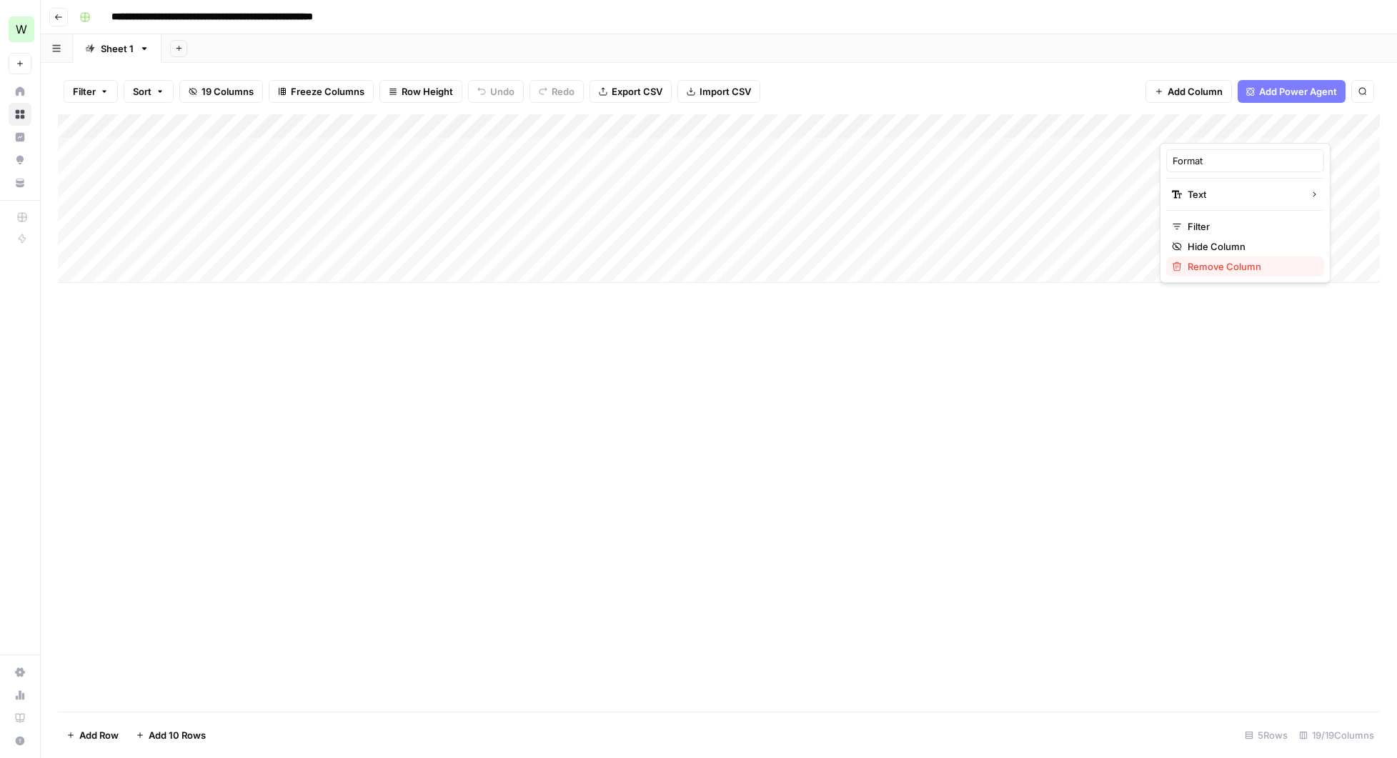
click at [1212, 271] on span "Remove Column" at bounding box center [1250, 266] width 125 height 14
click at [653, 149] on span "Delete" at bounding box center [647, 148] width 31 height 14
click at [1278, 126] on div "Add Column" at bounding box center [719, 198] width 1322 height 169
click at [1248, 262] on span "Remove Column" at bounding box center [1250, 266] width 125 height 14
click at [655, 144] on span "Delete" at bounding box center [647, 148] width 31 height 14
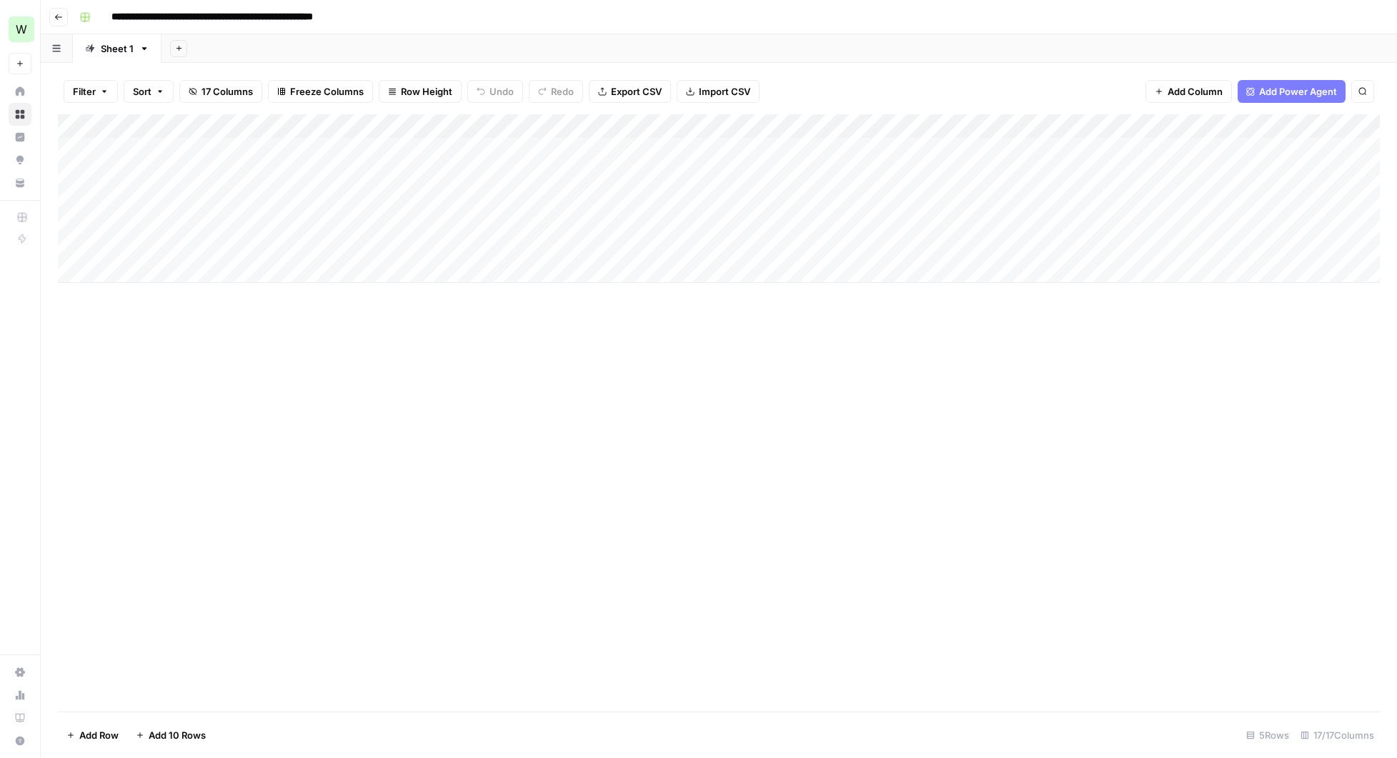
click at [1277, 126] on div "Add Column" at bounding box center [719, 198] width 1322 height 169
click at [1235, 266] on span "Remove Column" at bounding box center [1250, 266] width 125 height 14
click at [643, 147] on span "Delete" at bounding box center [647, 148] width 31 height 14
click at [1280, 124] on div "Add Column" at bounding box center [719, 198] width 1322 height 169
click at [1241, 263] on span "Remove Column" at bounding box center [1250, 266] width 125 height 14
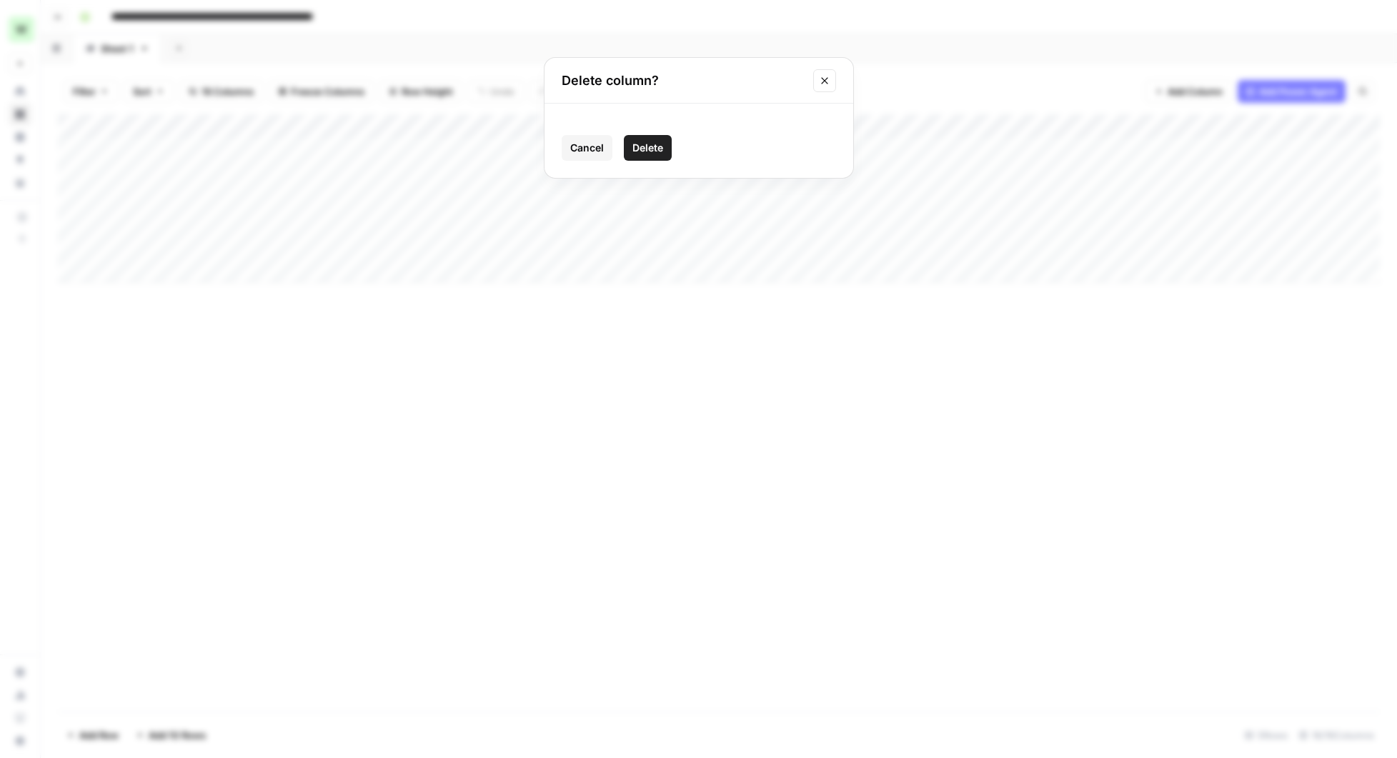
click at [648, 147] on span "Delete" at bounding box center [647, 148] width 31 height 14
click at [1279, 125] on div "Add Column" at bounding box center [719, 198] width 1322 height 169
click at [1256, 270] on span "Remove Column" at bounding box center [1250, 266] width 125 height 14
click at [656, 148] on span "Delete" at bounding box center [647, 148] width 31 height 14
click at [1279, 124] on div "Add Column" at bounding box center [719, 198] width 1322 height 169
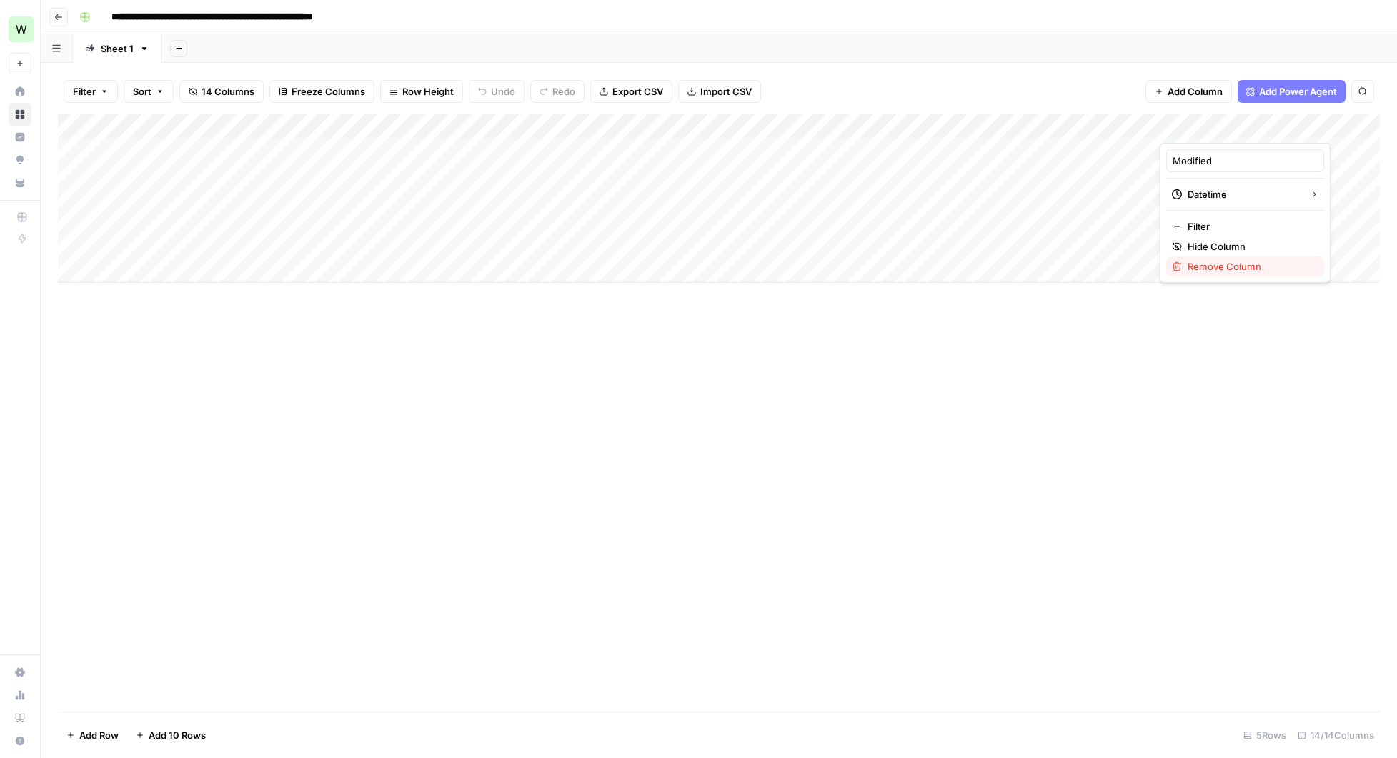
click at [1238, 262] on span "Remove Column" at bounding box center [1250, 266] width 125 height 14
click at [646, 145] on span "Delete" at bounding box center [647, 148] width 31 height 14
click at [1279, 124] on div "Add Column" at bounding box center [719, 198] width 1322 height 169
click at [1246, 262] on span "Remove Column" at bounding box center [1250, 266] width 125 height 14
click at [647, 136] on button "Delete" at bounding box center [648, 148] width 48 height 26
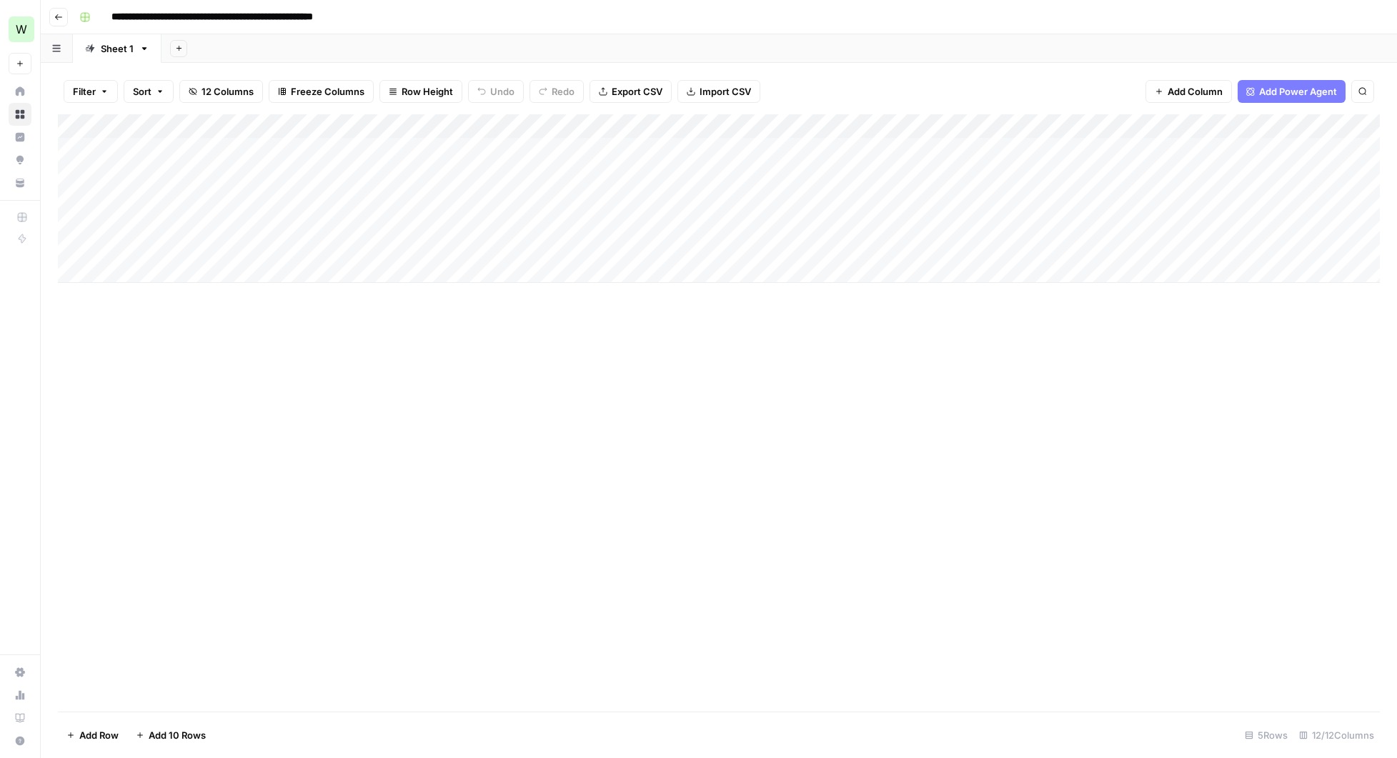
click at [1279, 126] on div "Add Column" at bounding box center [719, 198] width 1322 height 169
click at [1246, 269] on span "Remove Column" at bounding box center [1250, 266] width 125 height 14
click at [651, 144] on span "Delete" at bounding box center [647, 148] width 31 height 14
click at [1279, 124] on div "Add Column" at bounding box center [719, 198] width 1322 height 169
click at [1242, 263] on span "Remove Column" at bounding box center [1250, 266] width 125 height 14
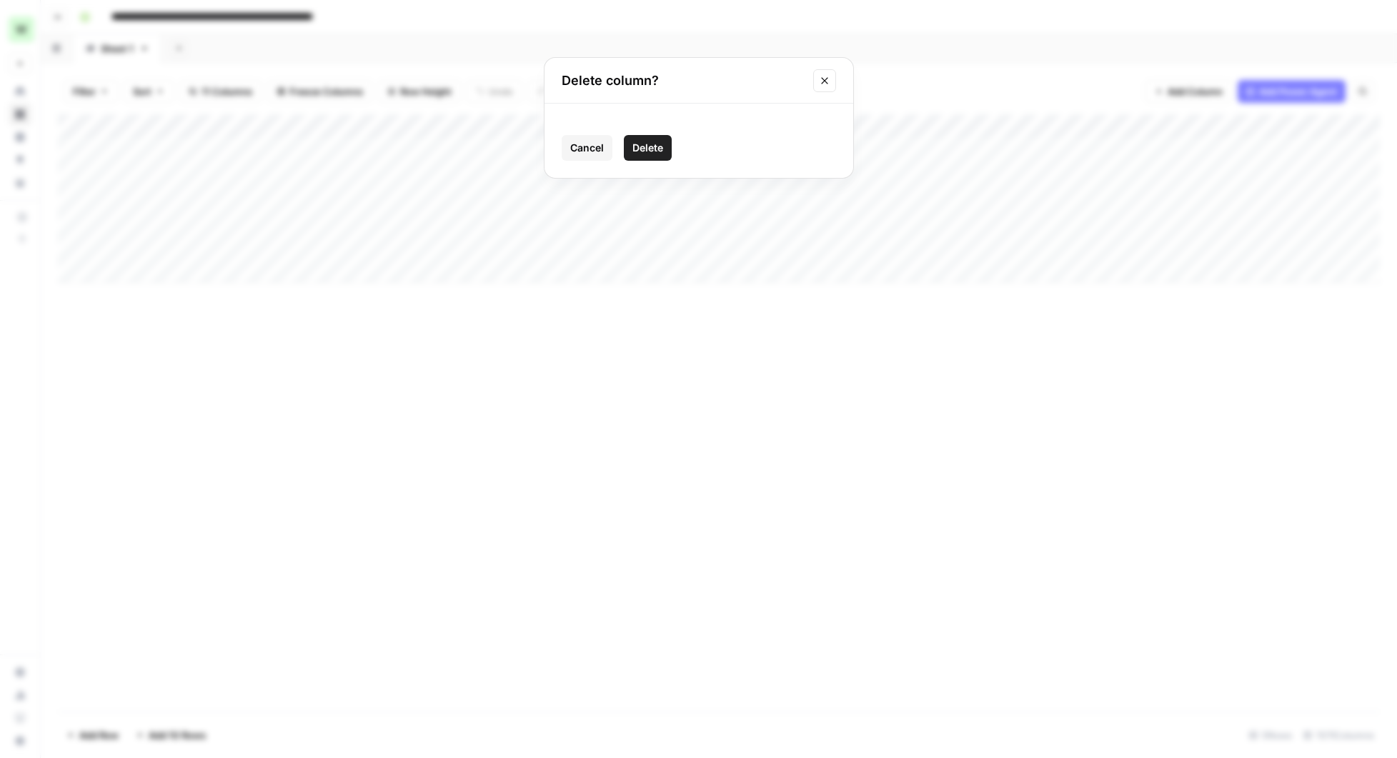
click at [651, 145] on span "Delete" at bounding box center [647, 148] width 31 height 14
click at [1280, 124] on div "Add Column" at bounding box center [719, 198] width 1322 height 169
click at [1234, 259] on span "Remove Column" at bounding box center [1250, 266] width 125 height 14
click at [649, 147] on span "Delete" at bounding box center [647, 148] width 31 height 14
click at [1277, 129] on div "Add Column" at bounding box center [719, 198] width 1322 height 169
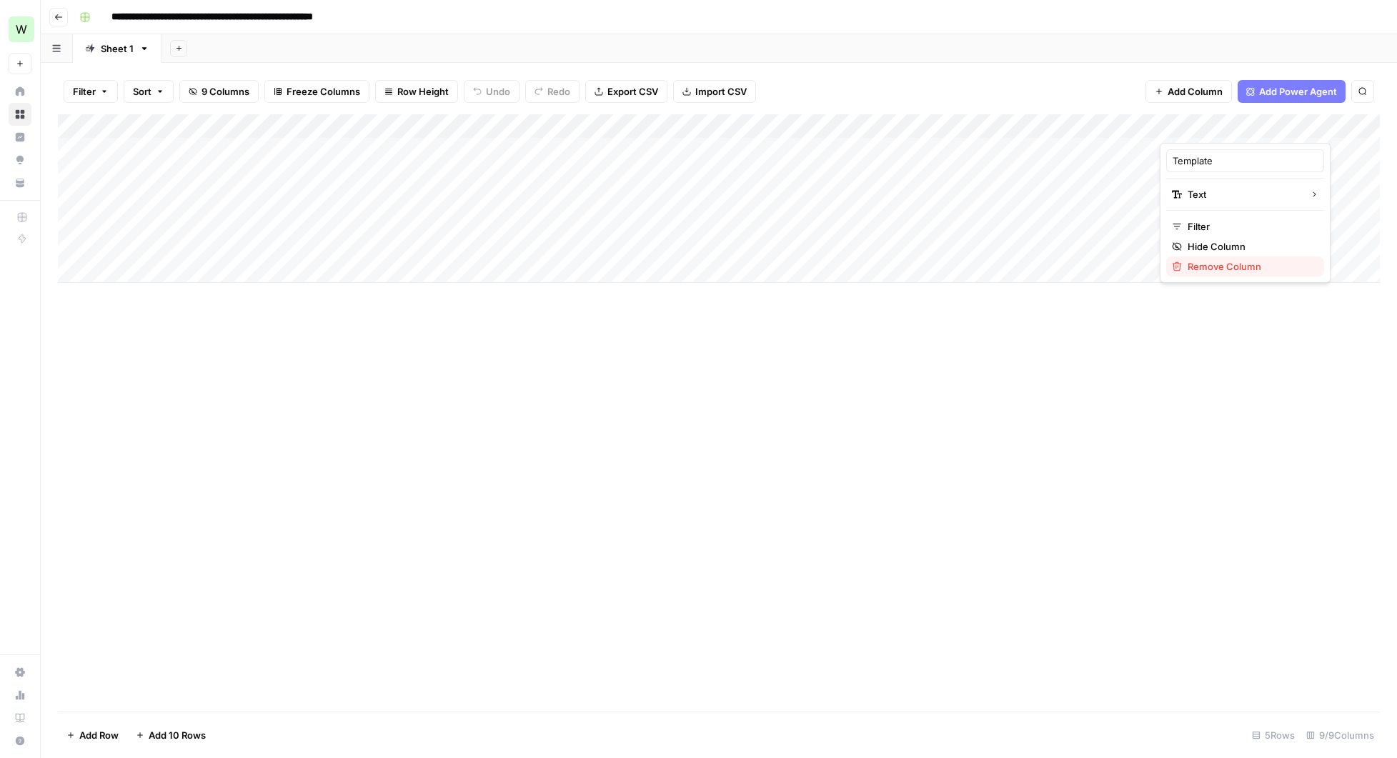
click at [1229, 261] on span "Remove Column" at bounding box center [1250, 266] width 125 height 14
click at [648, 153] on span "Delete" at bounding box center [647, 148] width 31 height 14
click at [1277, 125] on div "Add Column" at bounding box center [719, 198] width 1322 height 169
click at [1247, 268] on span "Remove Column" at bounding box center [1250, 266] width 125 height 14
click at [638, 152] on span "Delete" at bounding box center [647, 148] width 31 height 14
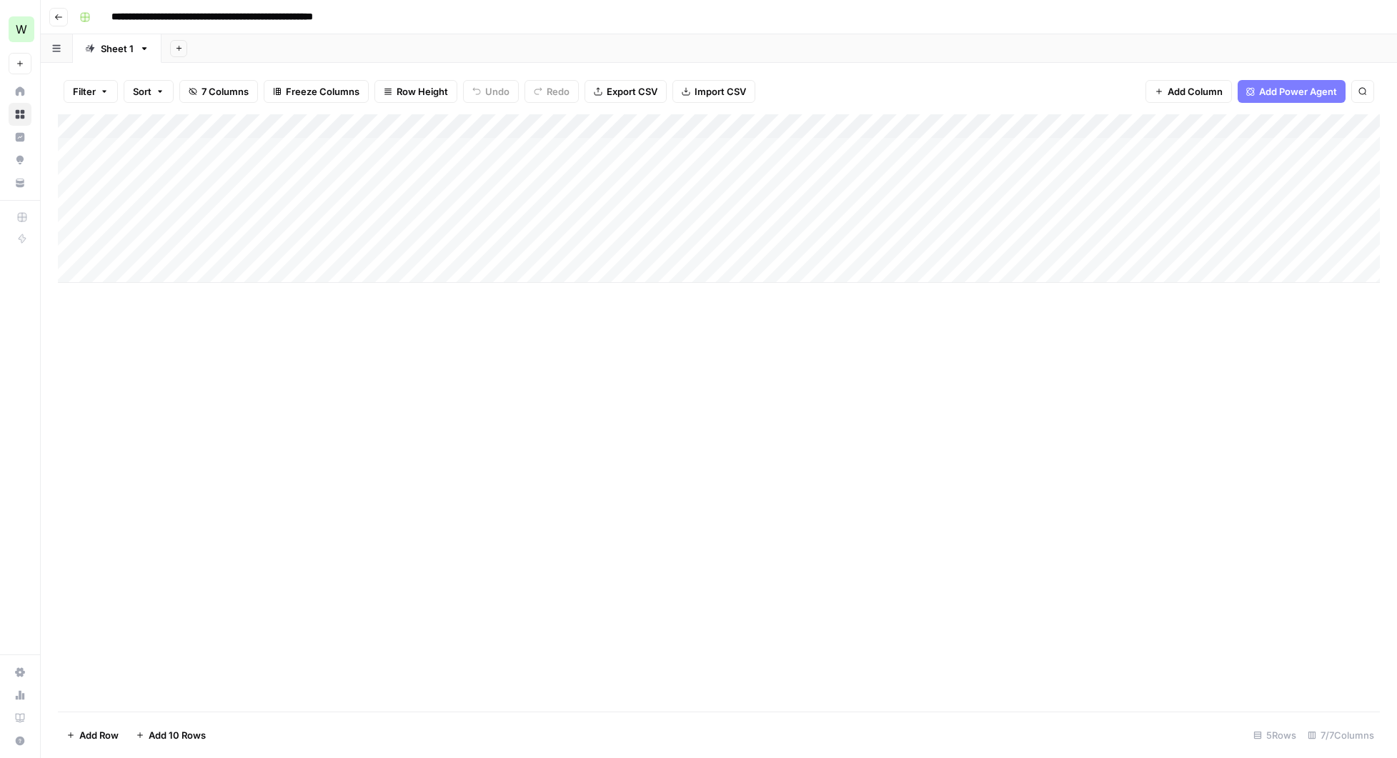
click at [1278, 129] on div "Add Column" at bounding box center [719, 198] width 1322 height 169
click at [1232, 264] on span "Remove Column" at bounding box center [1250, 266] width 125 height 14
click at [662, 148] on span "Delete" at bounding box center [647, 148] width 31 height 14
click at [1281, 126] on div "Add Column" at bounding box center [719, 198] width 1322 height 169
click at [1232, 269] on span "Remove Column" at bounding box center [1250, 266] width 125 height 14
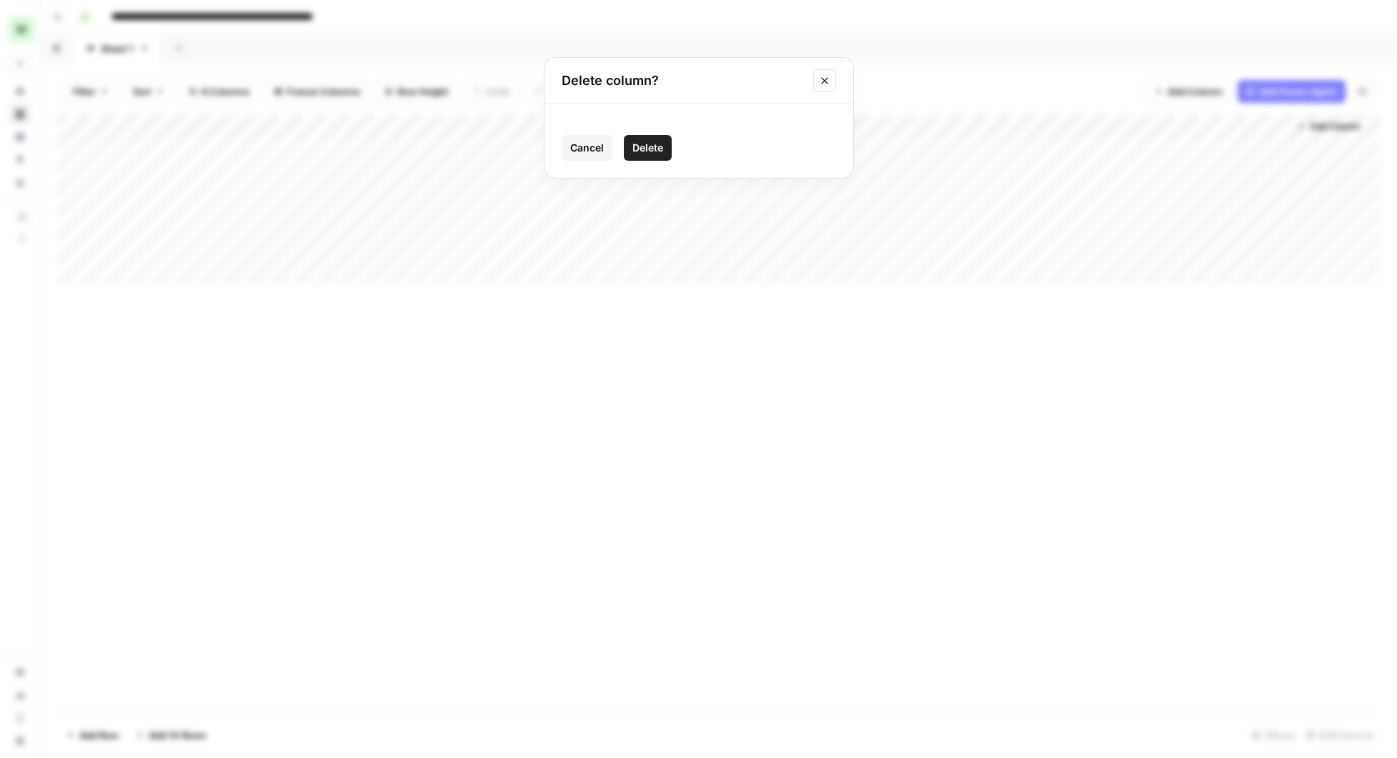
click at [654, 141] on span "Delete" at bounding box center [647, 148] width 31 height 14
click at [1219, 126] on span "Add Column" at bounding box center [1206, 126] width 50 height 13
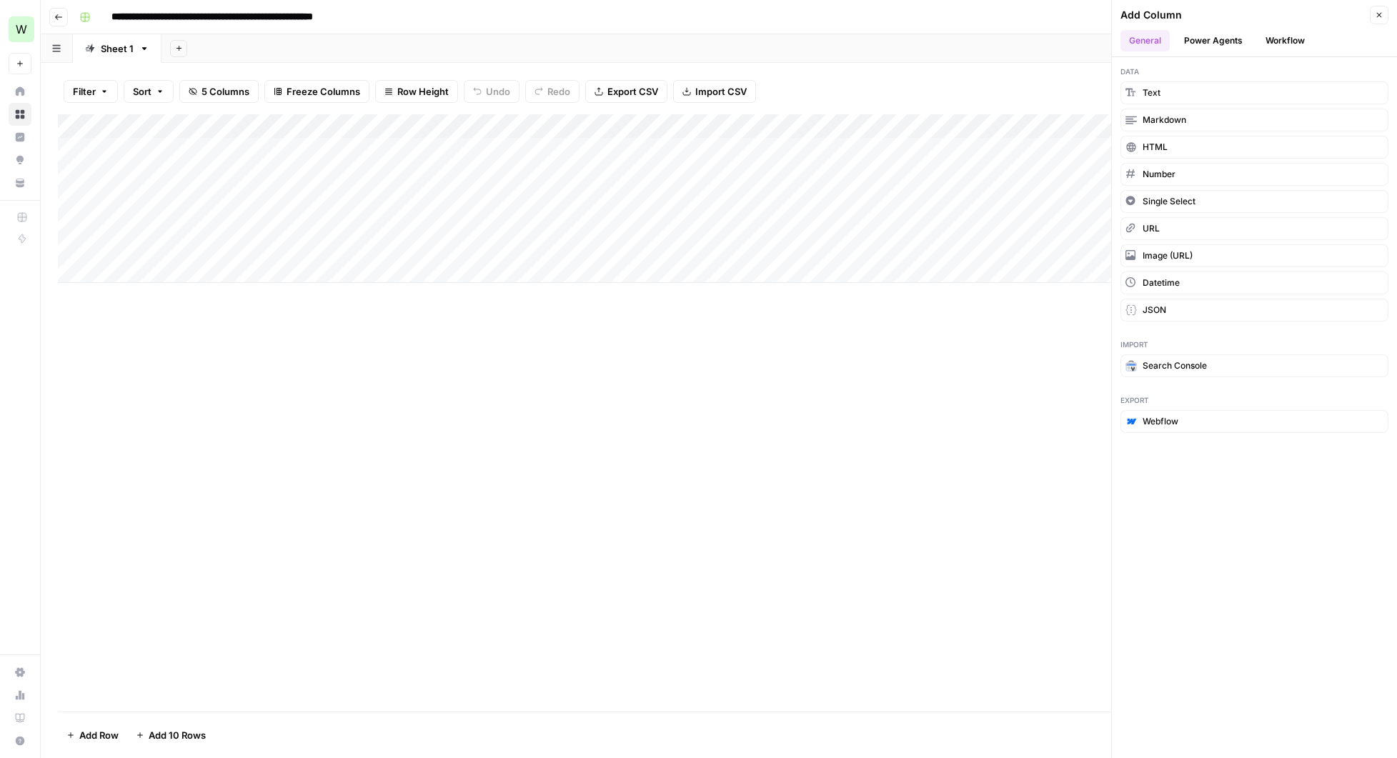
click at [1294, 31] on button "Workflow" at bounding box center [1285, 40] width 56 height 21
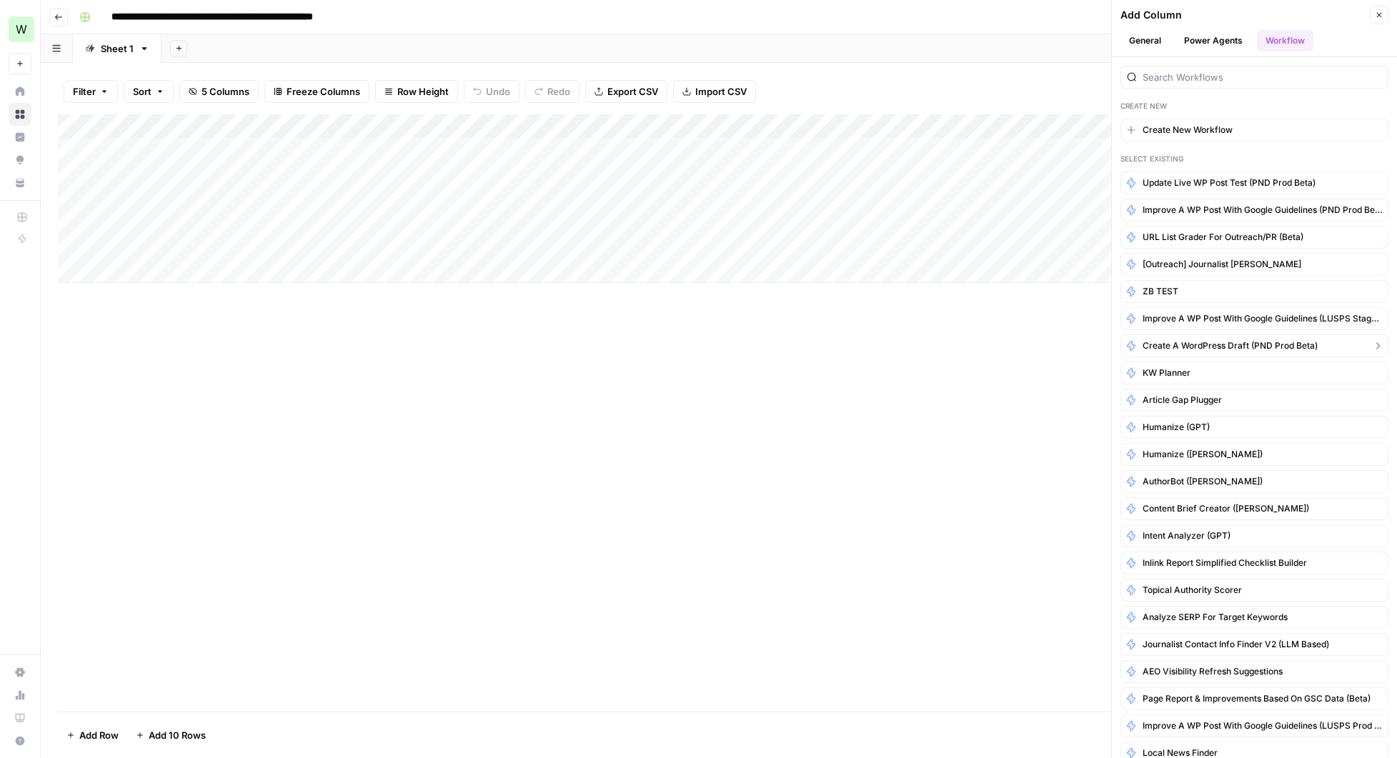
click at [1228, 342] on span "Create a WordPress Draft (PND Prod Beta)" at bounding box center [1230, 345] width 175 height 13
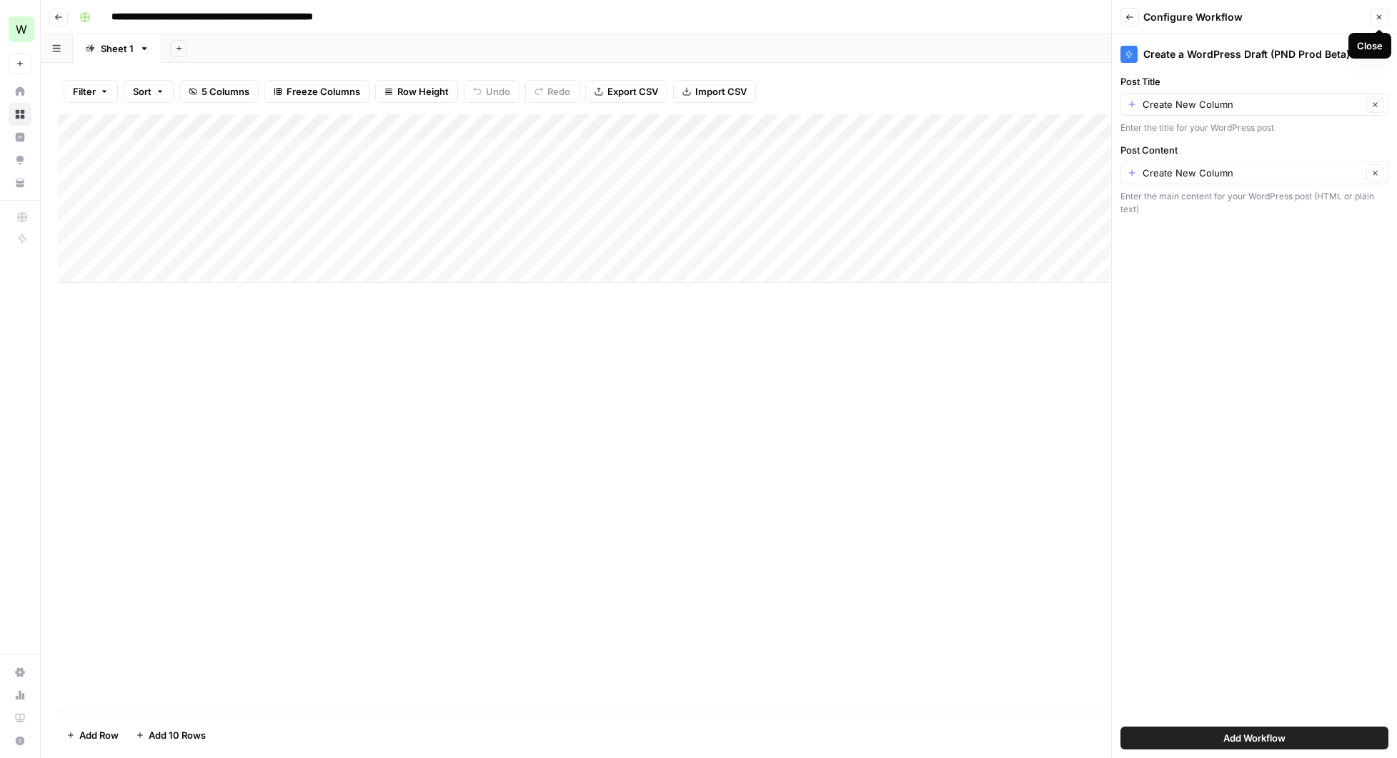
click at [1378, 19] on icon "button" at bounding box center [1379, 17] width 9 height 9
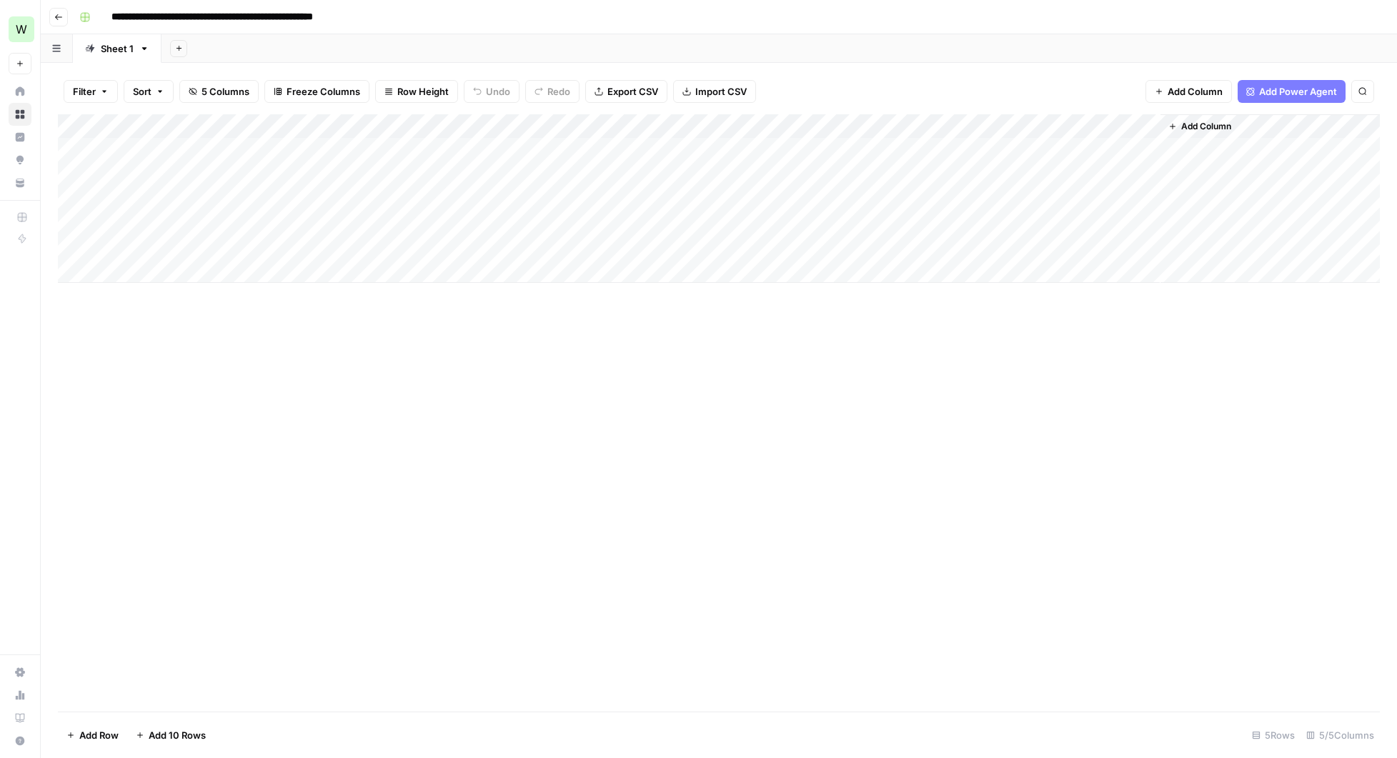
click at [1197, 126] on span "Add Column" at bounding box center [1206, 126] width 50 height 13
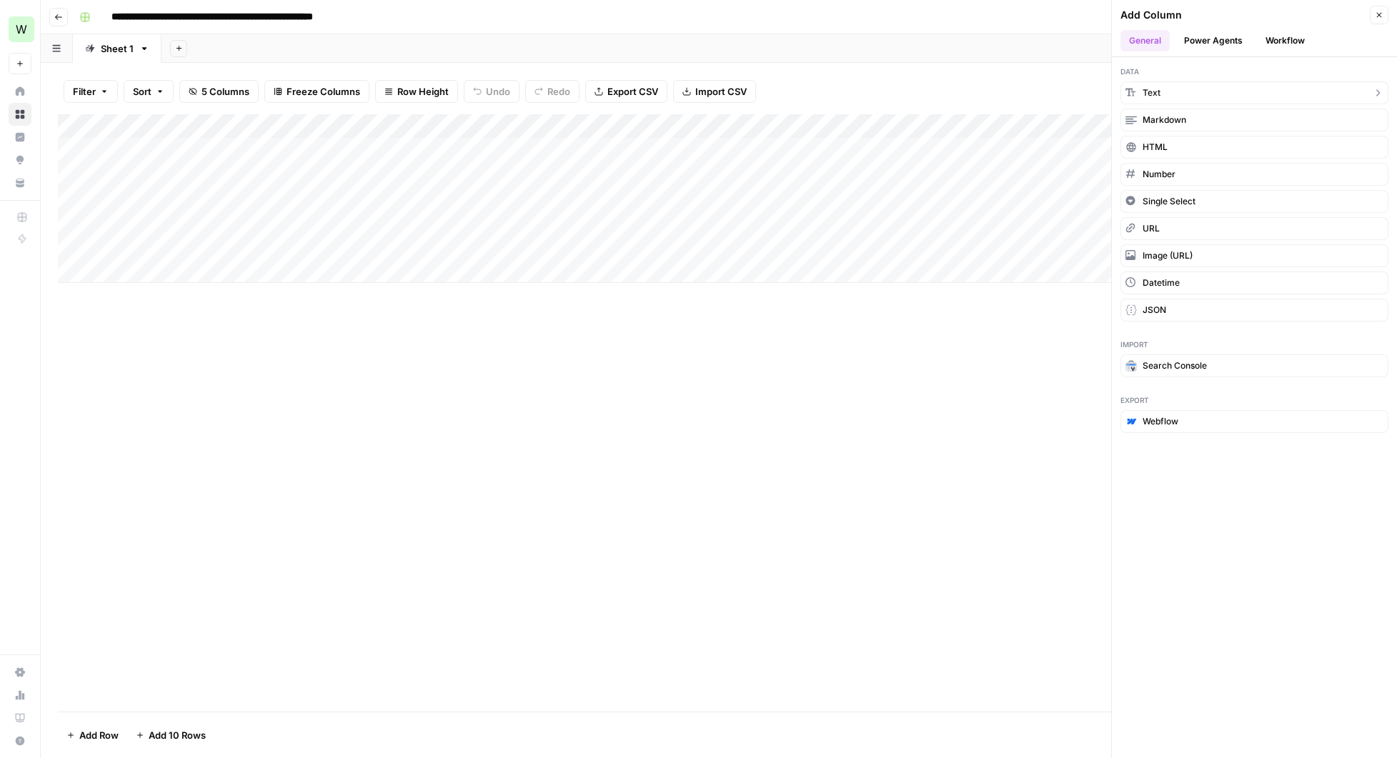
click at [1166, 83] on button "Text" at bounding box center [1255, 92] width 268 height 23
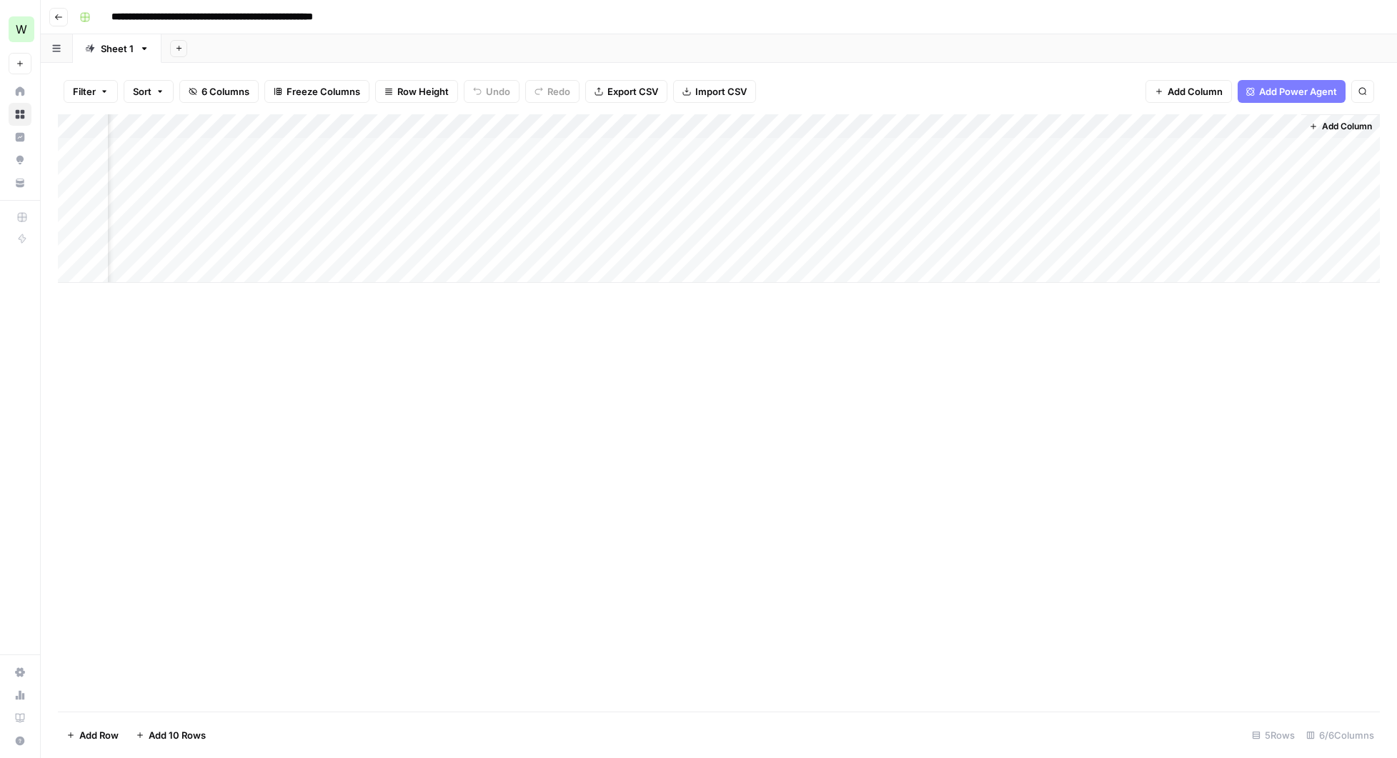
click at [1146, 128] on div "Add Column" at bounding box center [719, 198] width 1322 height 169
click at [1141, 158] on input "New Column" at bounding box center [1179, 161] width 145 height 14
type input "OR, Create a Draft With This Title"
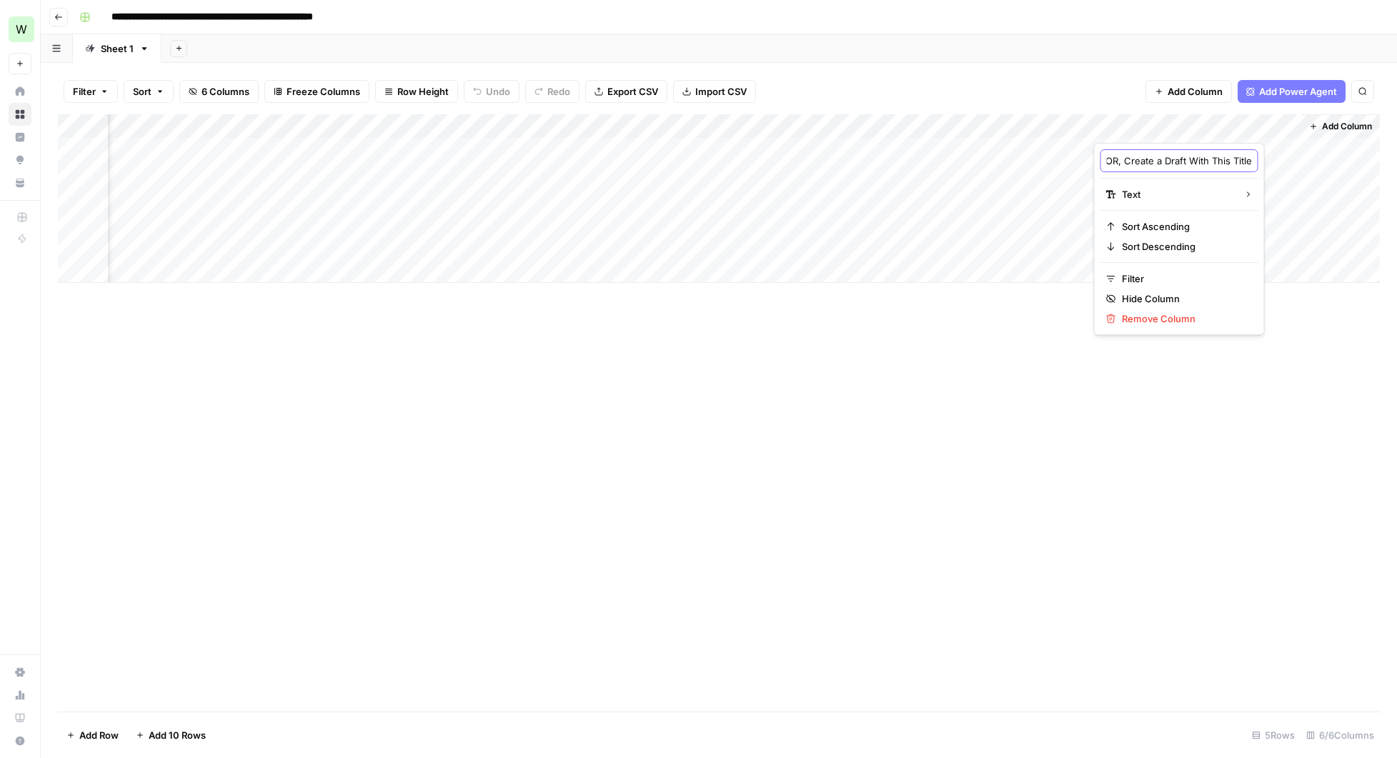
scroll to position [0, 39]
click at [1346, 124] on span "Add Column" at bounding box center [1347, 126] width 50 height 13
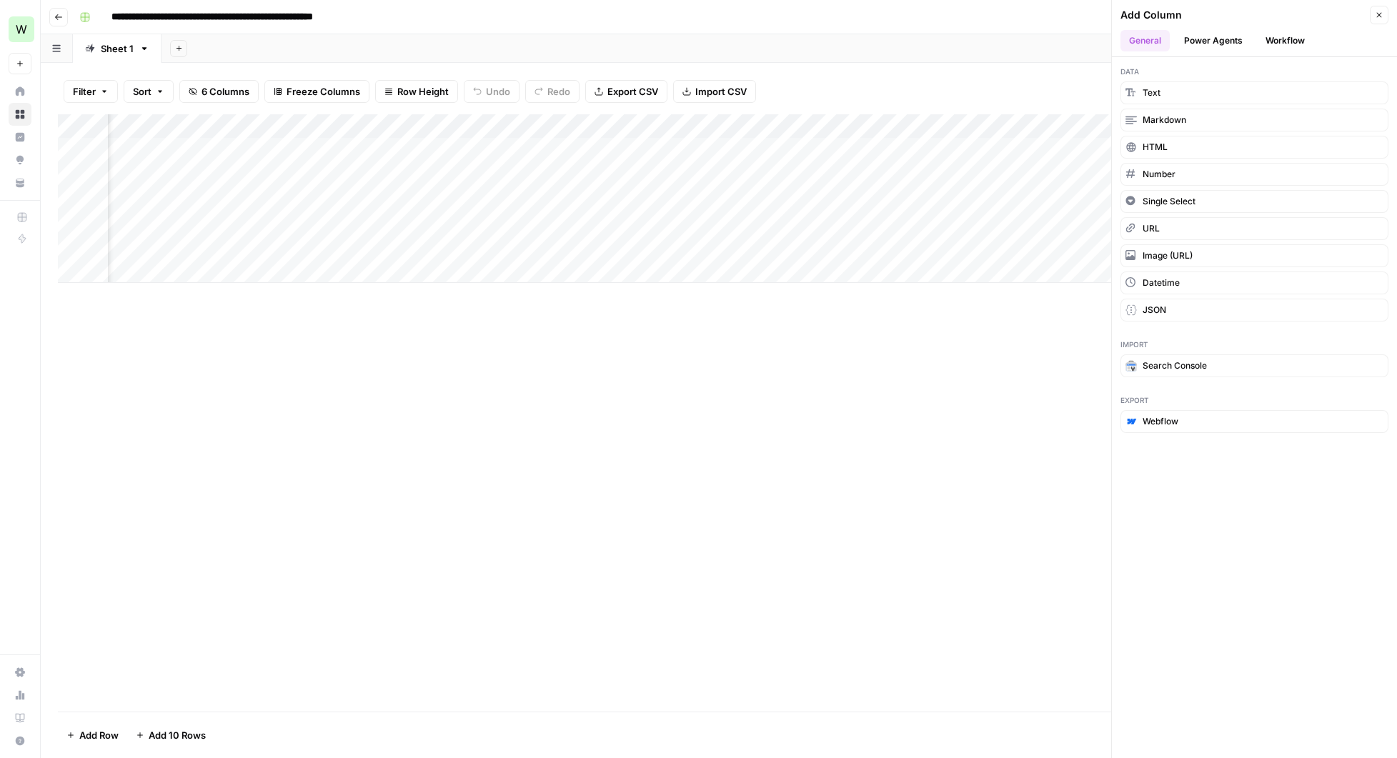
click at [1279, 42] on button "Workflow" at bounding box center [1285, 40] width 56 height 21
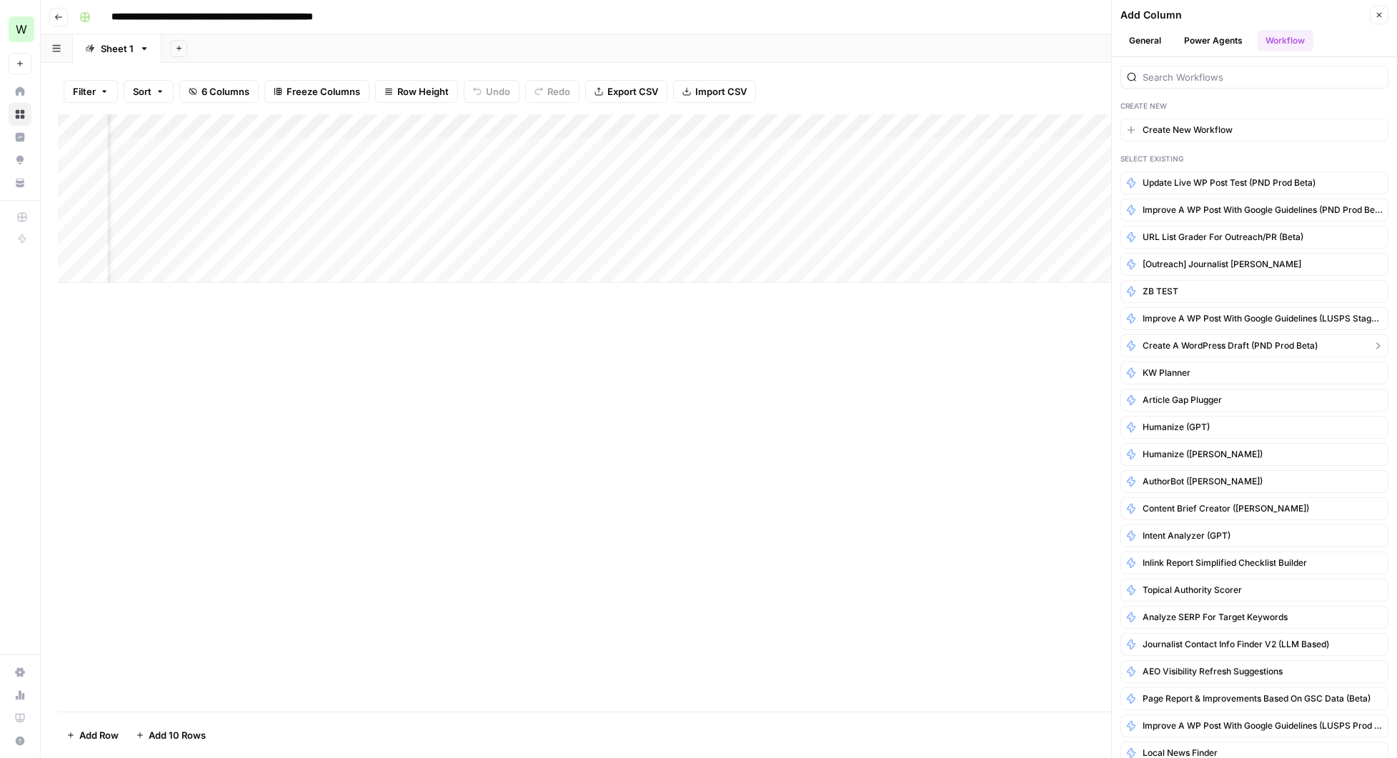
click at [1232, 347] on span "Create a WordPress Draft (PND Prod Beta)" at bounding box center [1230, 345] width 175 height 13
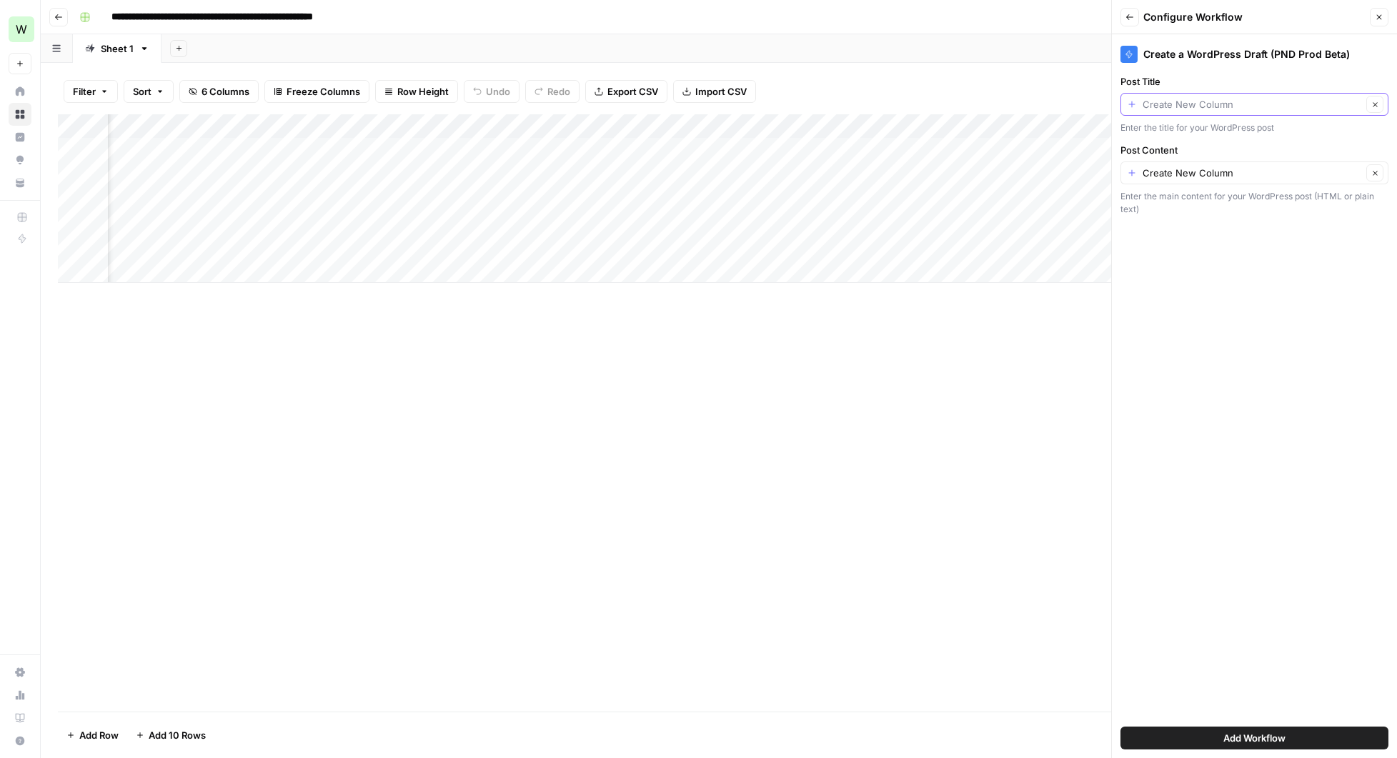
click at [1239, 105] on input "Post Title" at bounding box center [1252, 104] width 219 height 14
click at [1198, 202] on span "OR, Create a Draft With This Title" at bounding box center [1243, 207] width 221 height 14
type input "OR, Create a Draft With This Title"
click at [1213, 177] on input "Post Content" at bounding box center [1252, 173] width 219 height 14
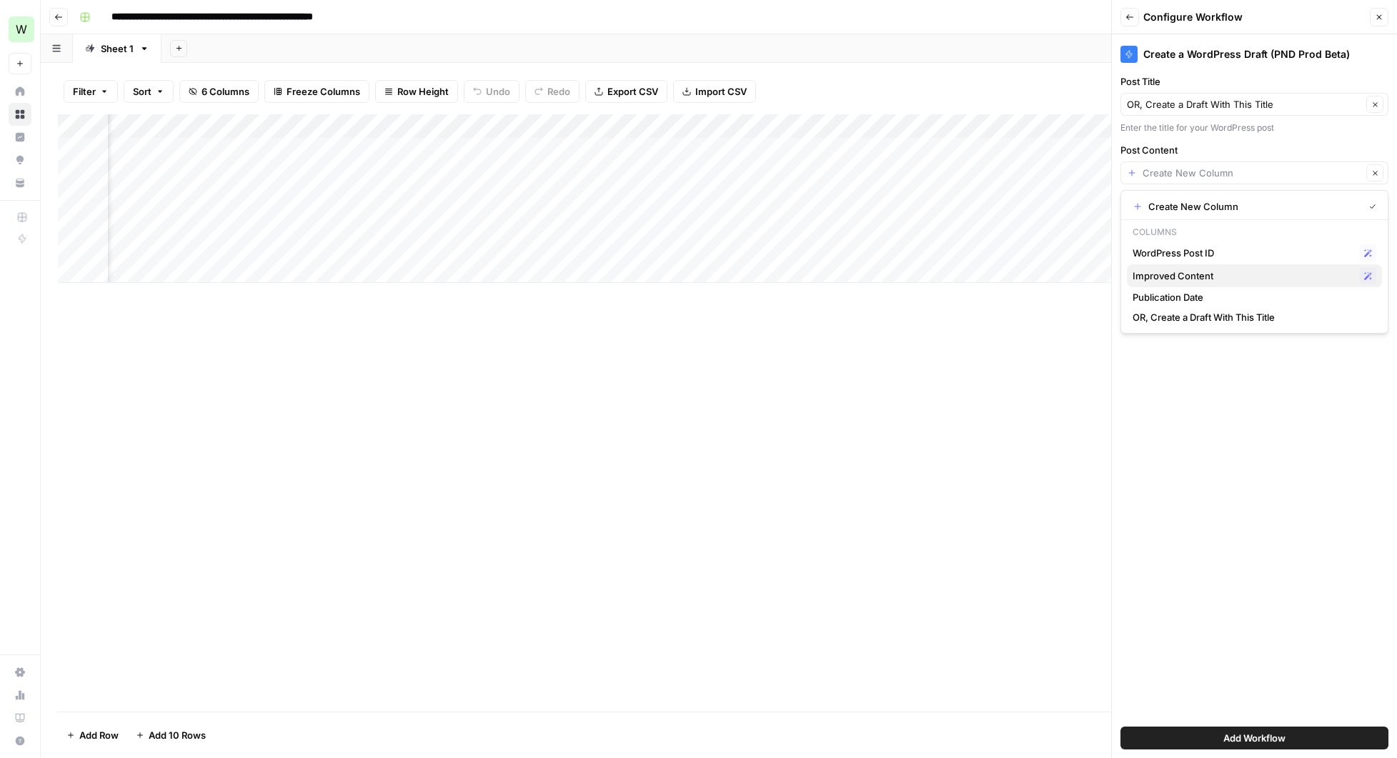
click at [1181, 274] on span "Improved Content" at bounding box center [1243, 276] width 221 height 14
type input "Improved Content"
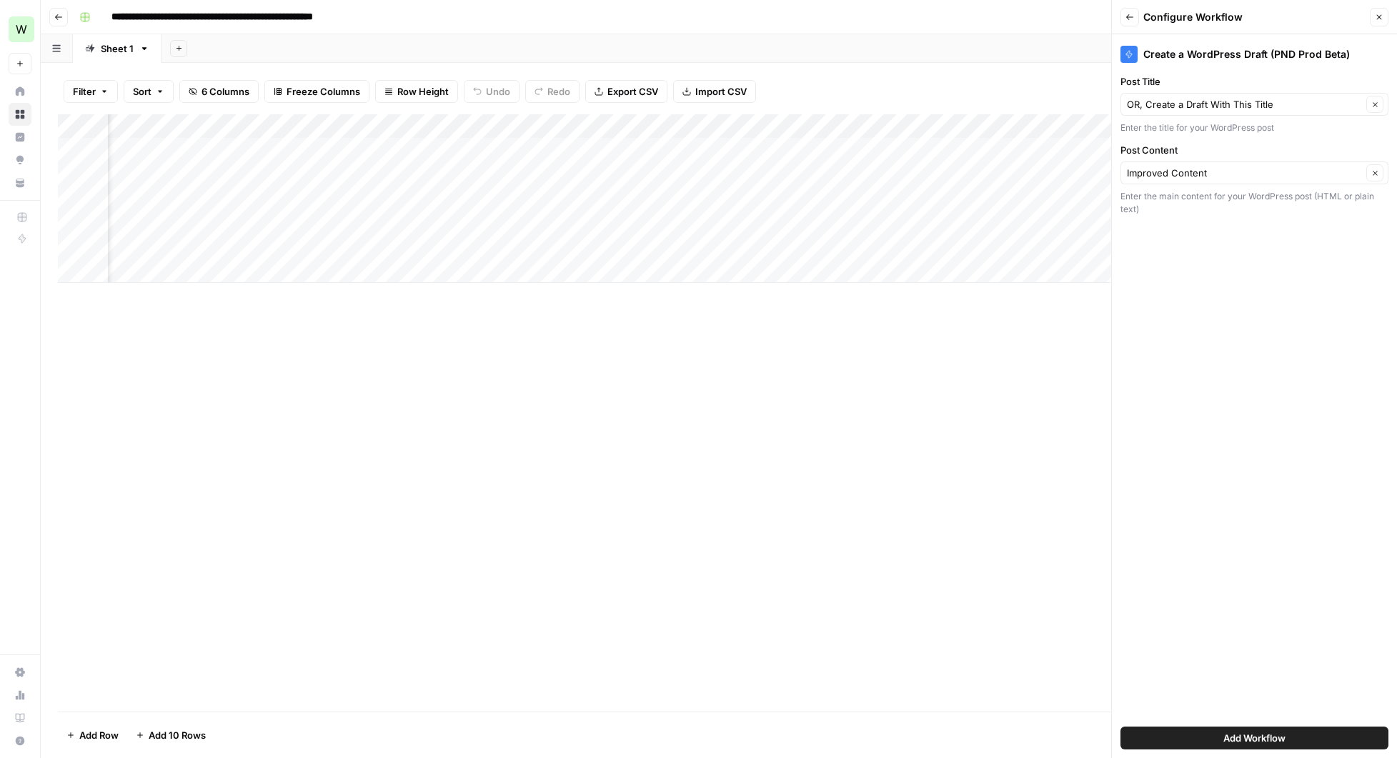
click at [1250, 735] on span "Add Workflow" at bounding box center [1255, 738] width 62 height 14
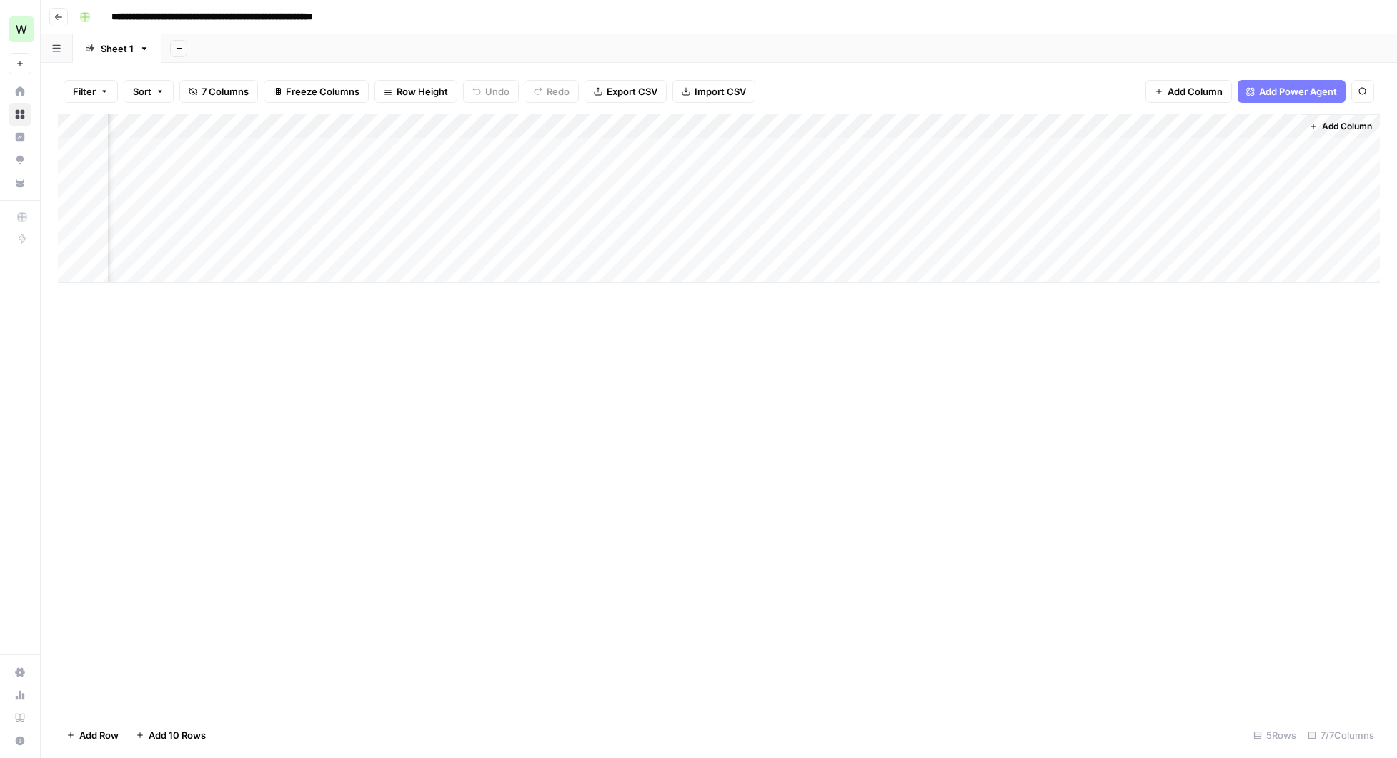
scroll to position [0, 321]
click at [1269, 129] on div "Add Column" at bounding box center [719, 198] width 1322 height 169
click at [1246, 438] on div "Add Column" at bounding box center [719, 412] width 1322 height 597
click at [1346, 126] on span "Add Column" at bounding box center [1347, 126] width 50 height 13
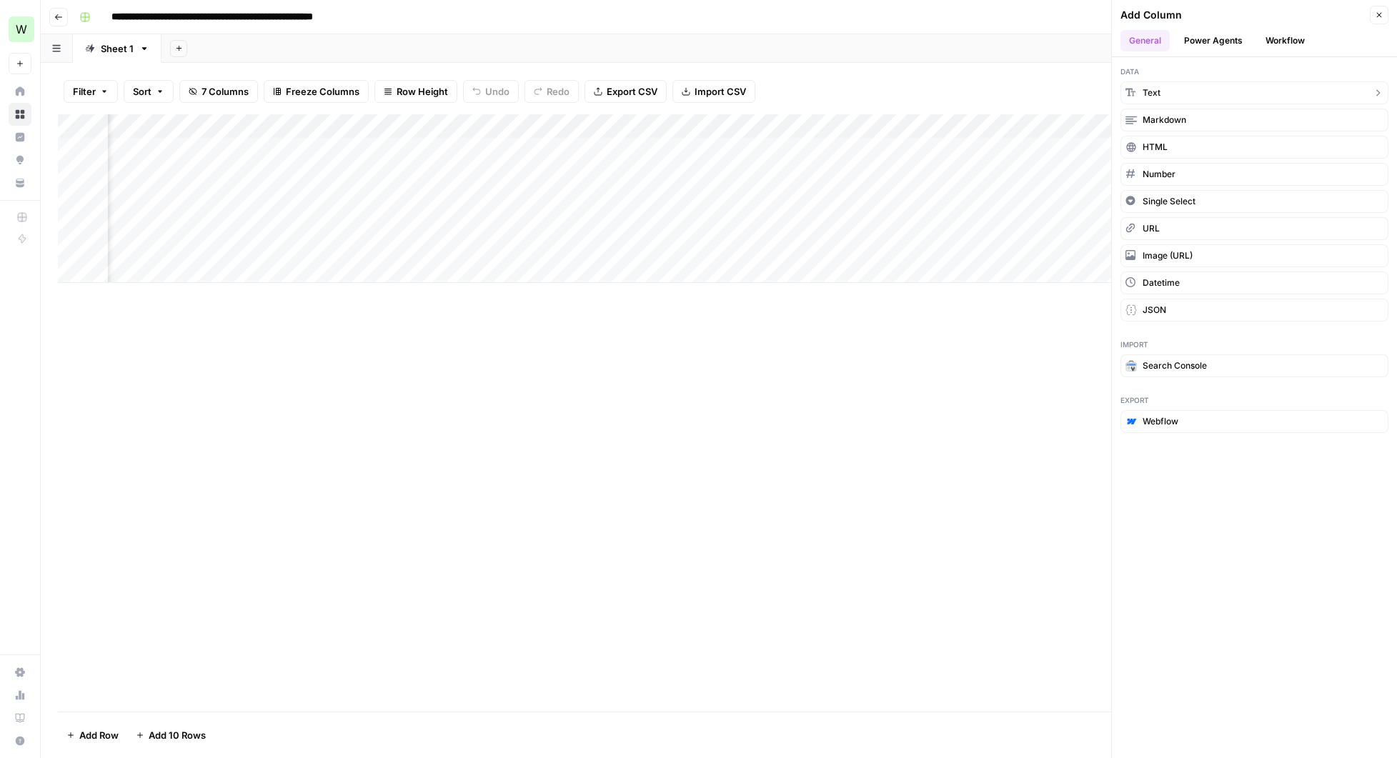
click at [1171, 92] on button "Text" at bounding box center [1255, 92] width 268 height 23
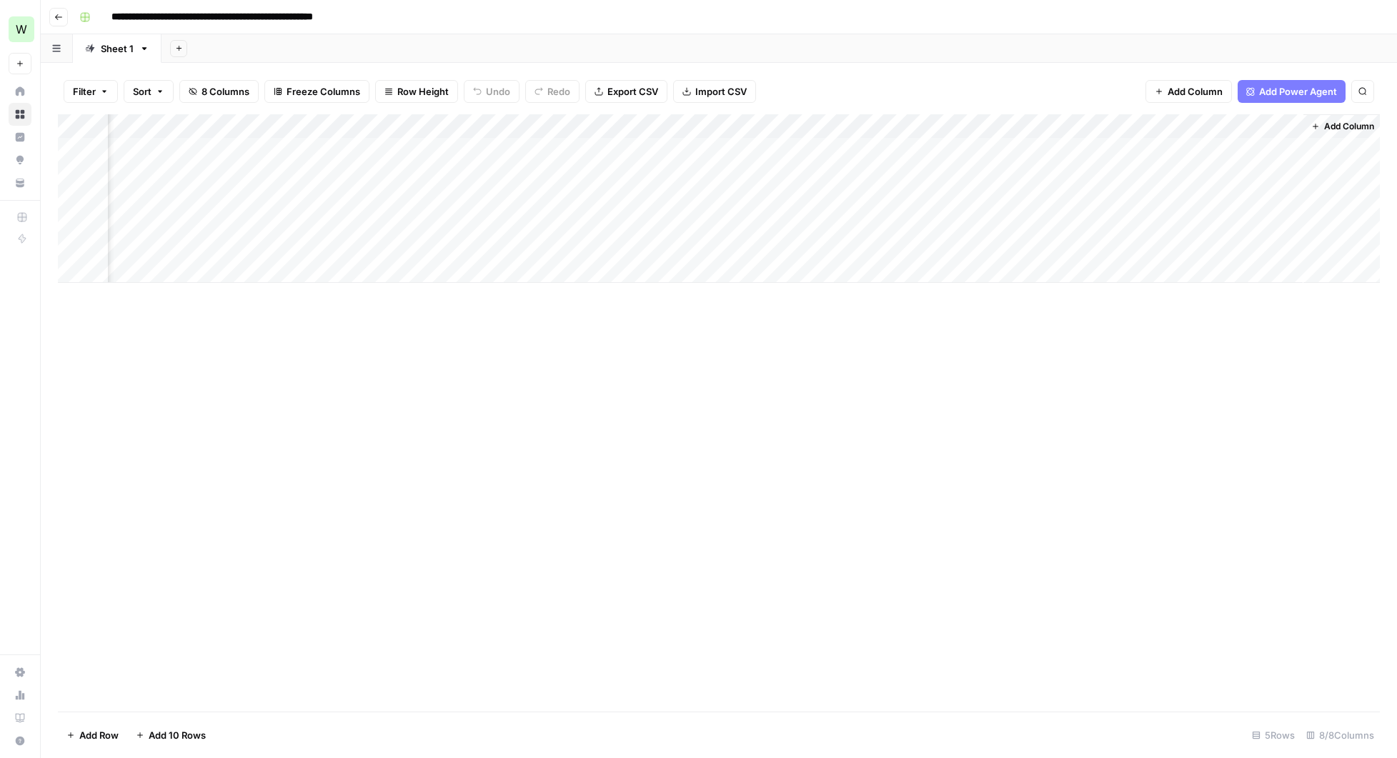
scroll to position [0, 527]
click at [1158, 124] on div "Add Column" at bounding box center [719, 198] width 1322 height 169
click at [1146, 159] on input "New Column" at bounding box center [1179, 161] width 145 height 14
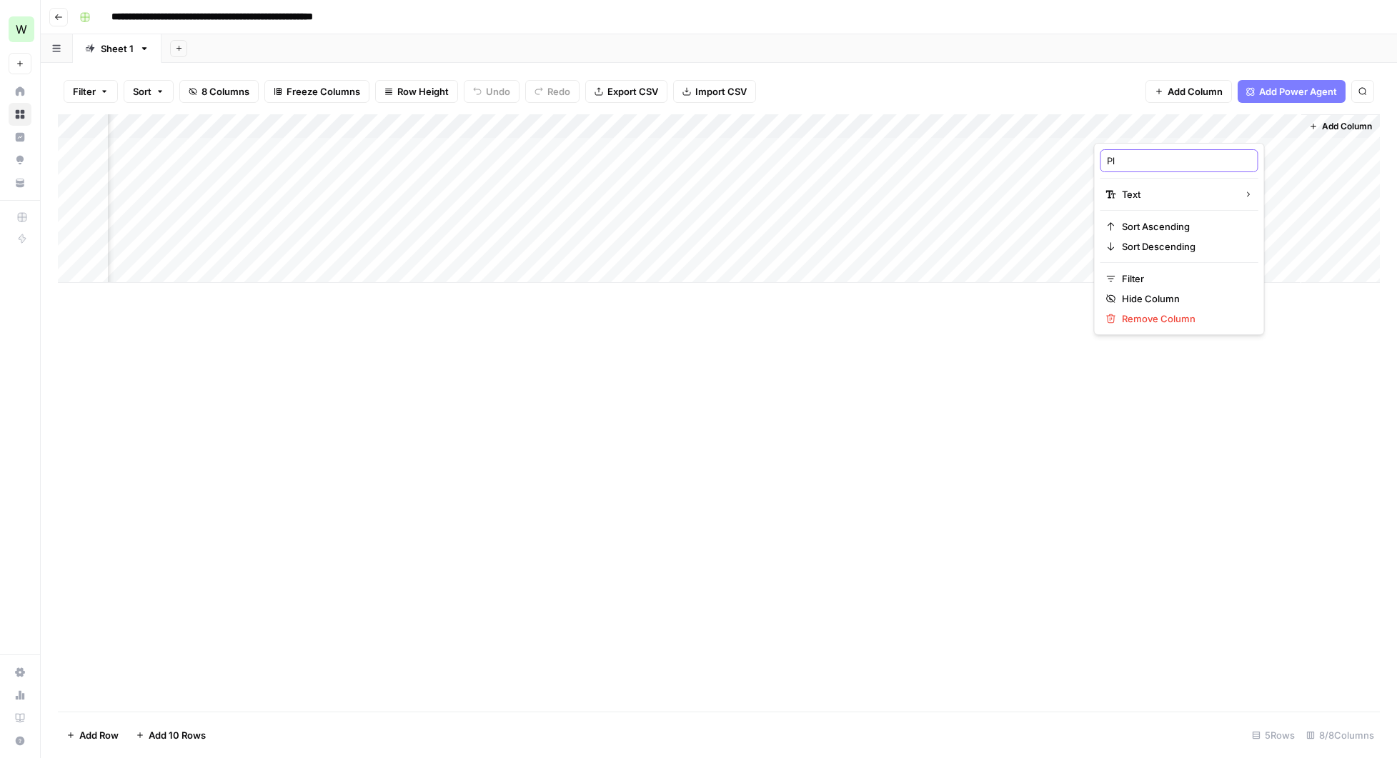
type input "P"
type input "Stop"
click at [1131, 129] on div "Add Column" at bounding box center [719, 198] width 1322 height 169
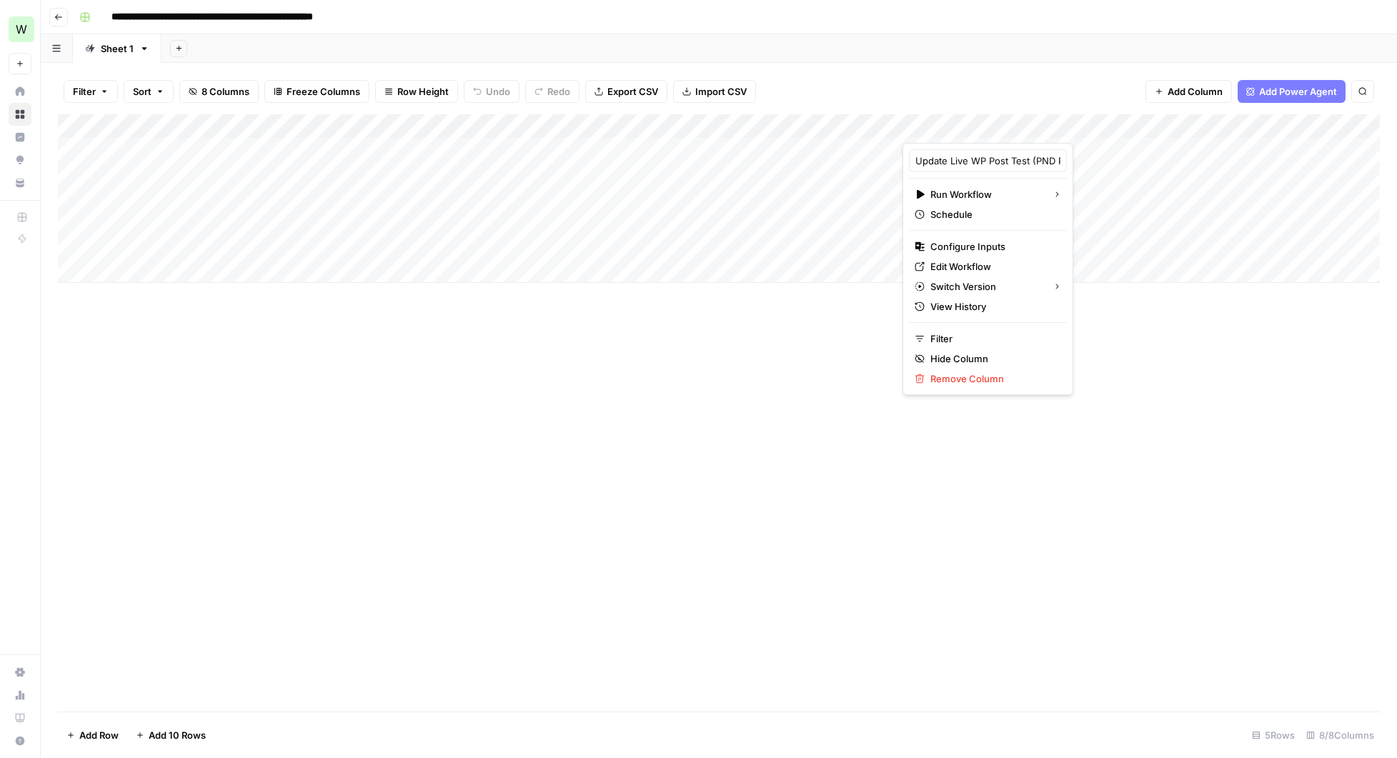
click at [254, 168] on div "Add Column" at bounding box center [719, 198] width 1322 height 169
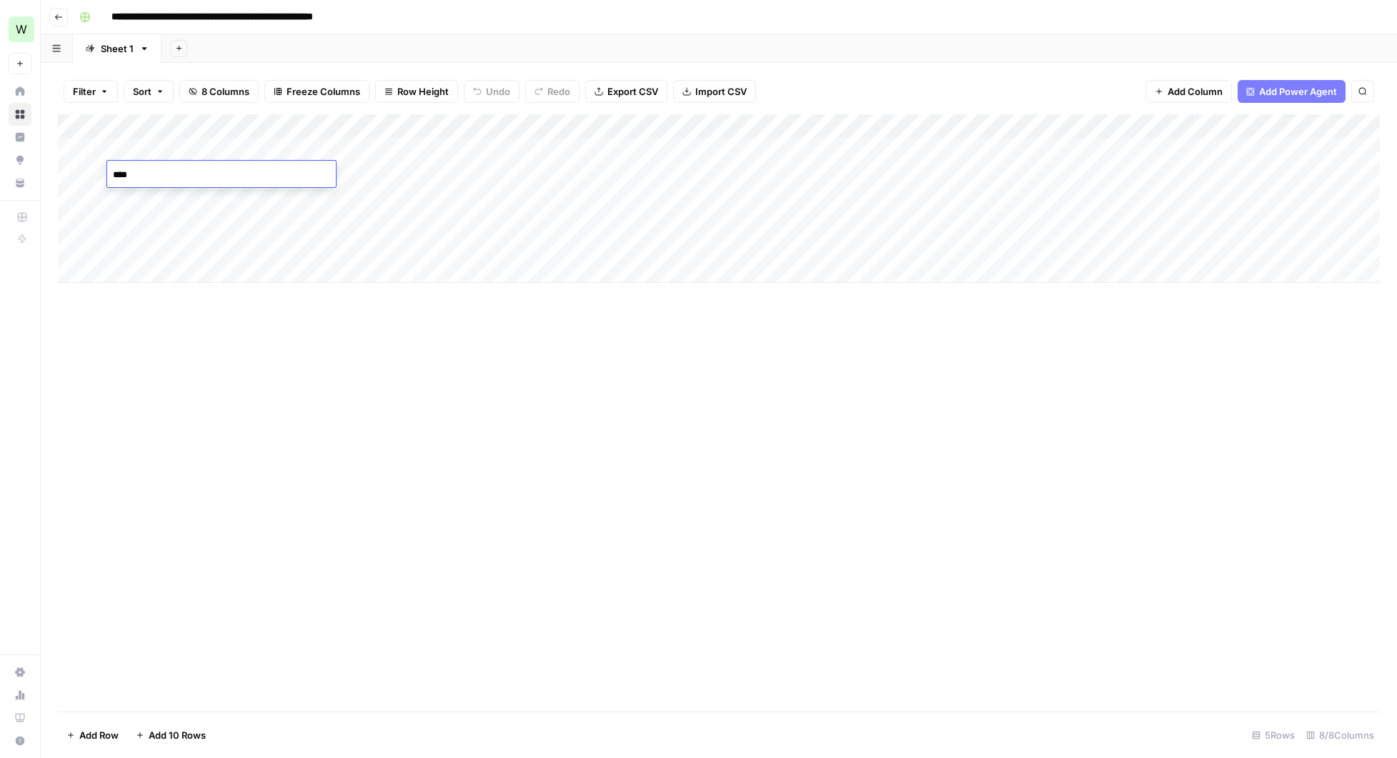
type textarea "*****"
click at [479, 174] on div "Add Column" at bounding box center [719, 198] width 1322 height 169
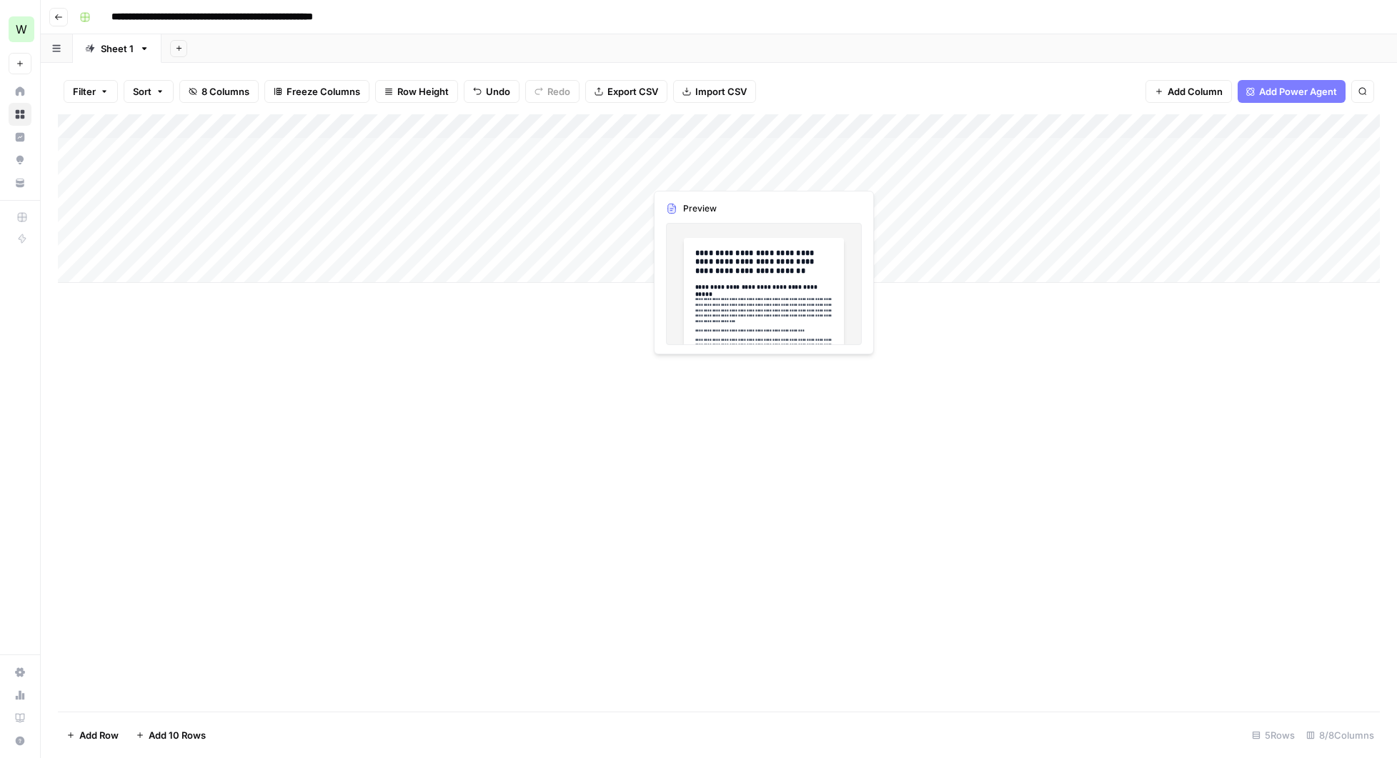
click at [698, 171] on div "Add Column" at bounding box center [719, 198] width 1322 height 169
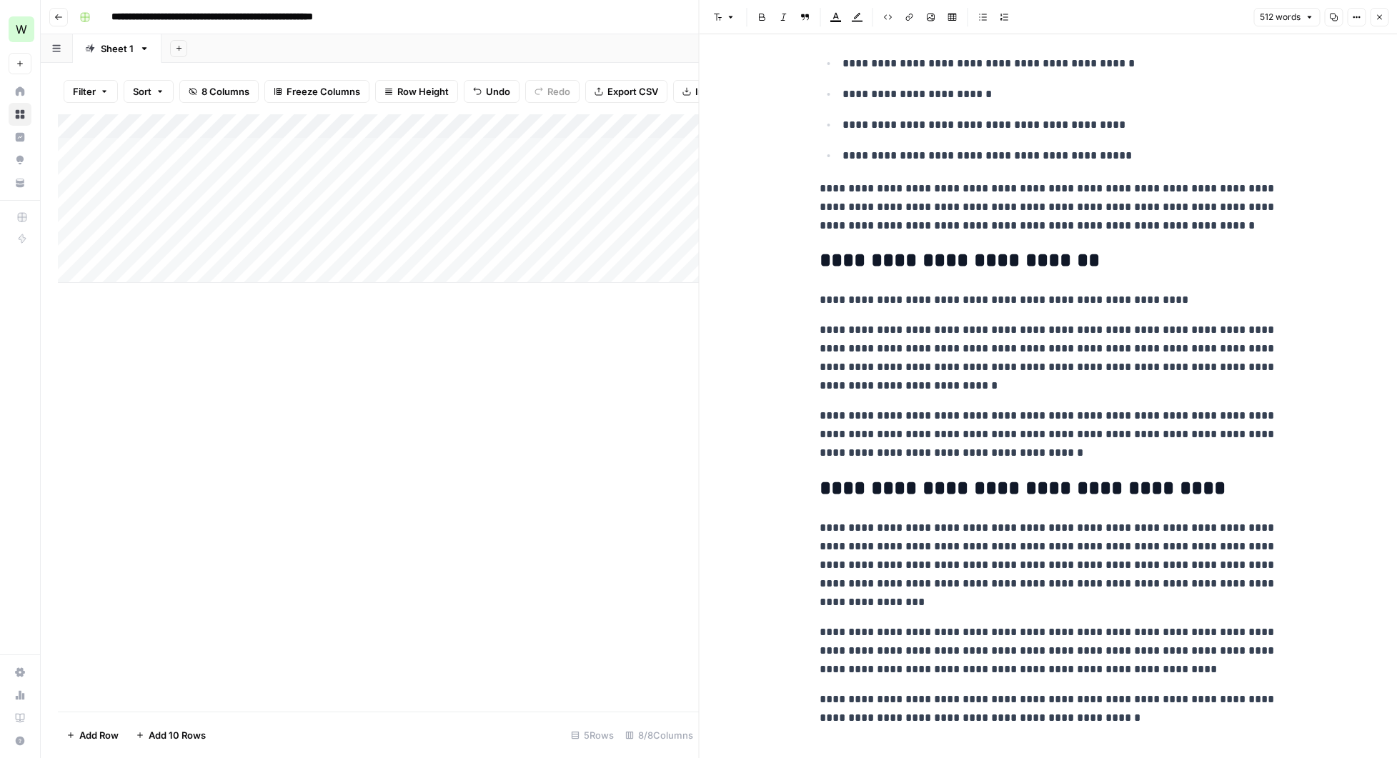
scroll to position [671, 0]
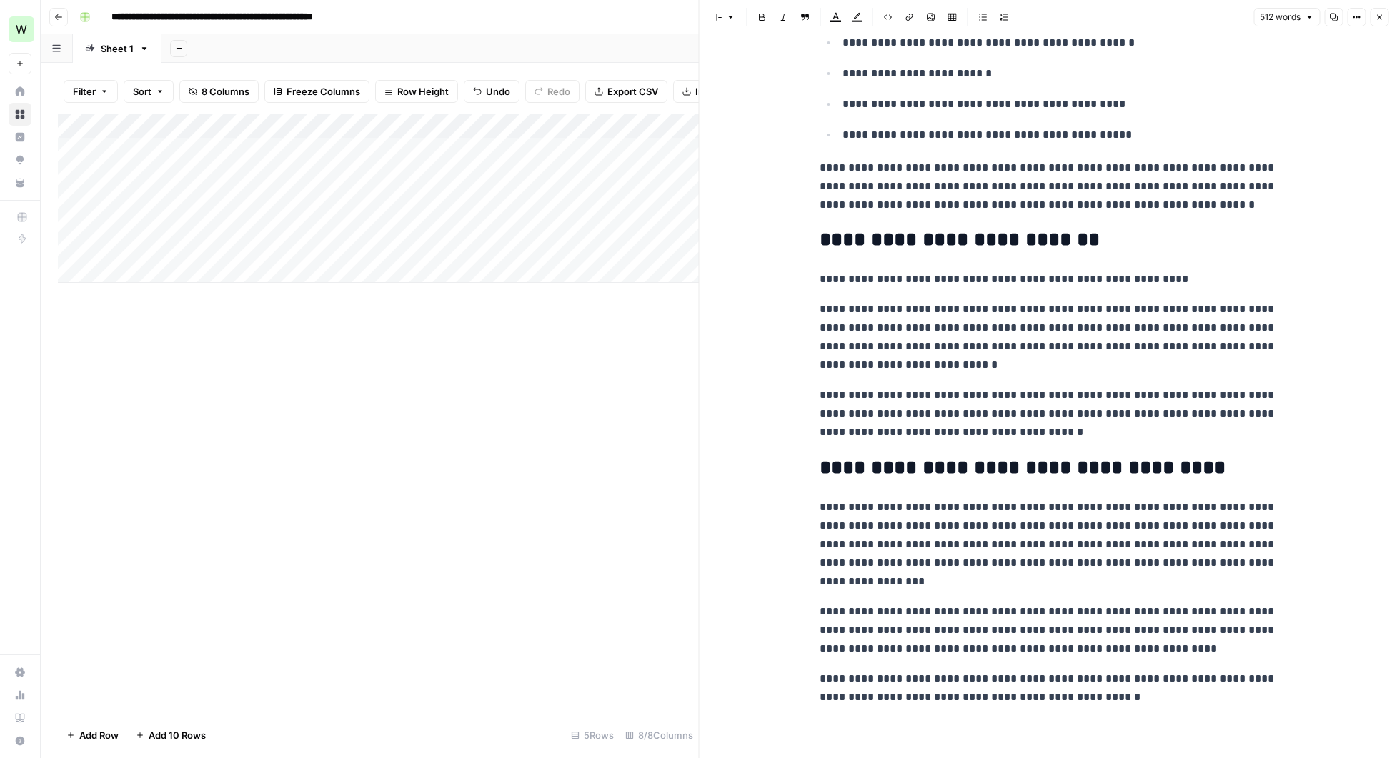
click at [649, 450] on div "Add Column" at bounding box center [378, 412] width 641 height 597
click at [1382, 14] on icon "button" at bounding box center [1379, 17] width 9 height 9
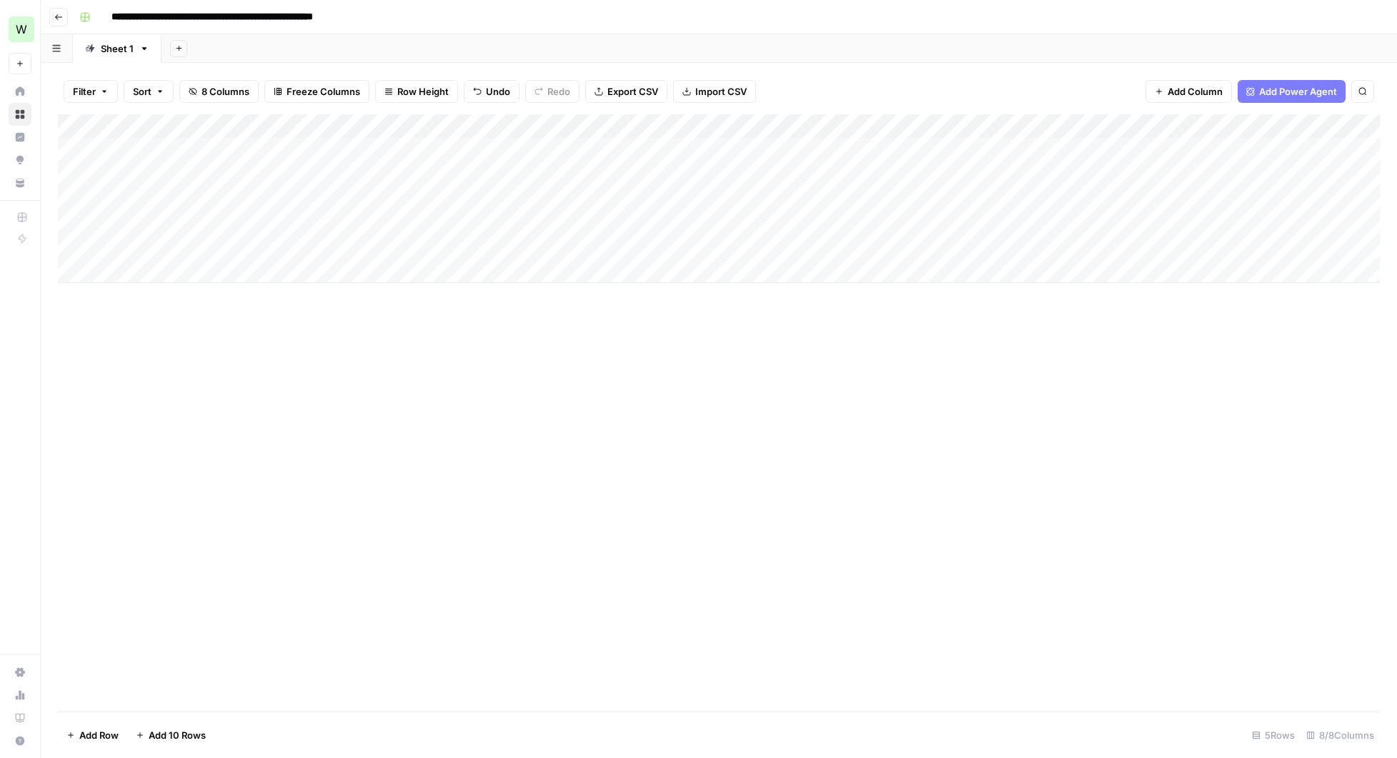
click at [1033, 172] on div "Add Column" at bounding box center [719, 198] width 1322 height 169
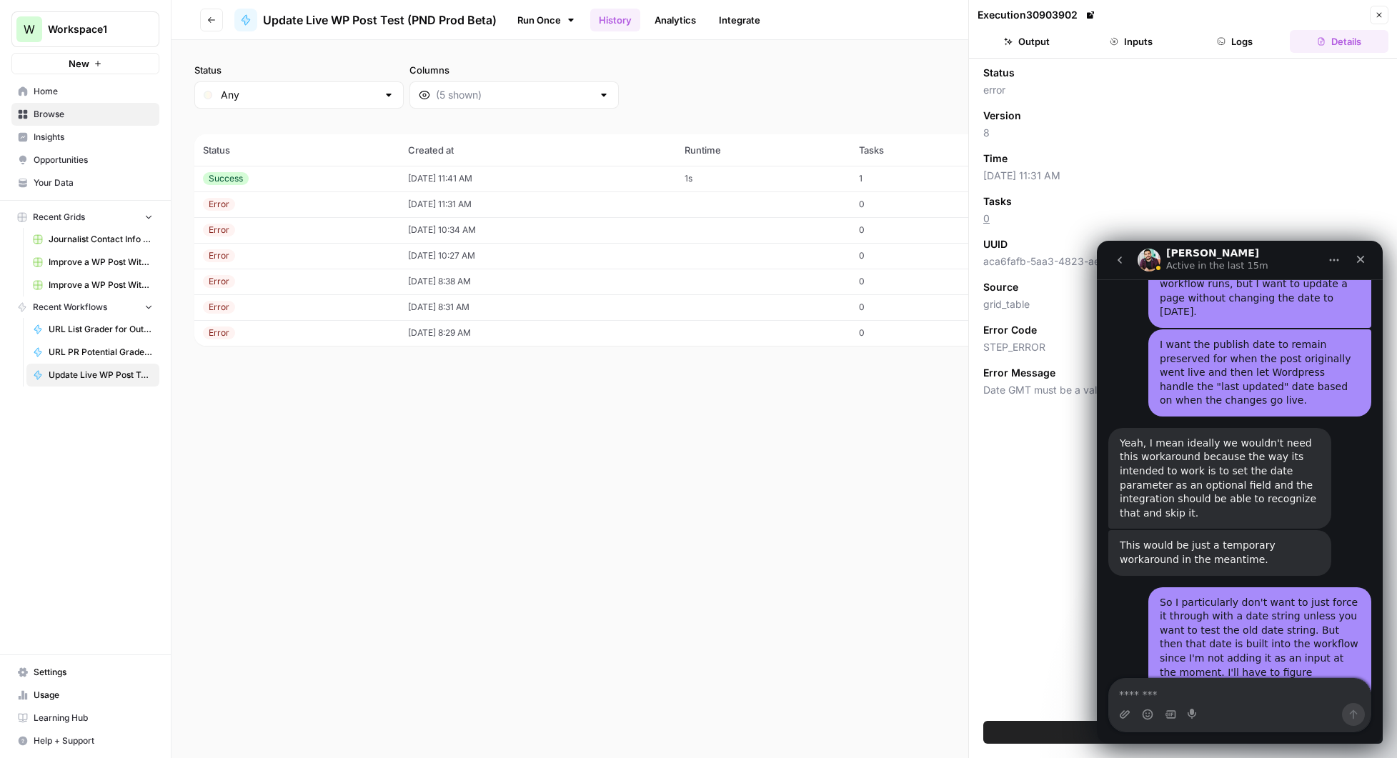
scroll to position [6398, 0]
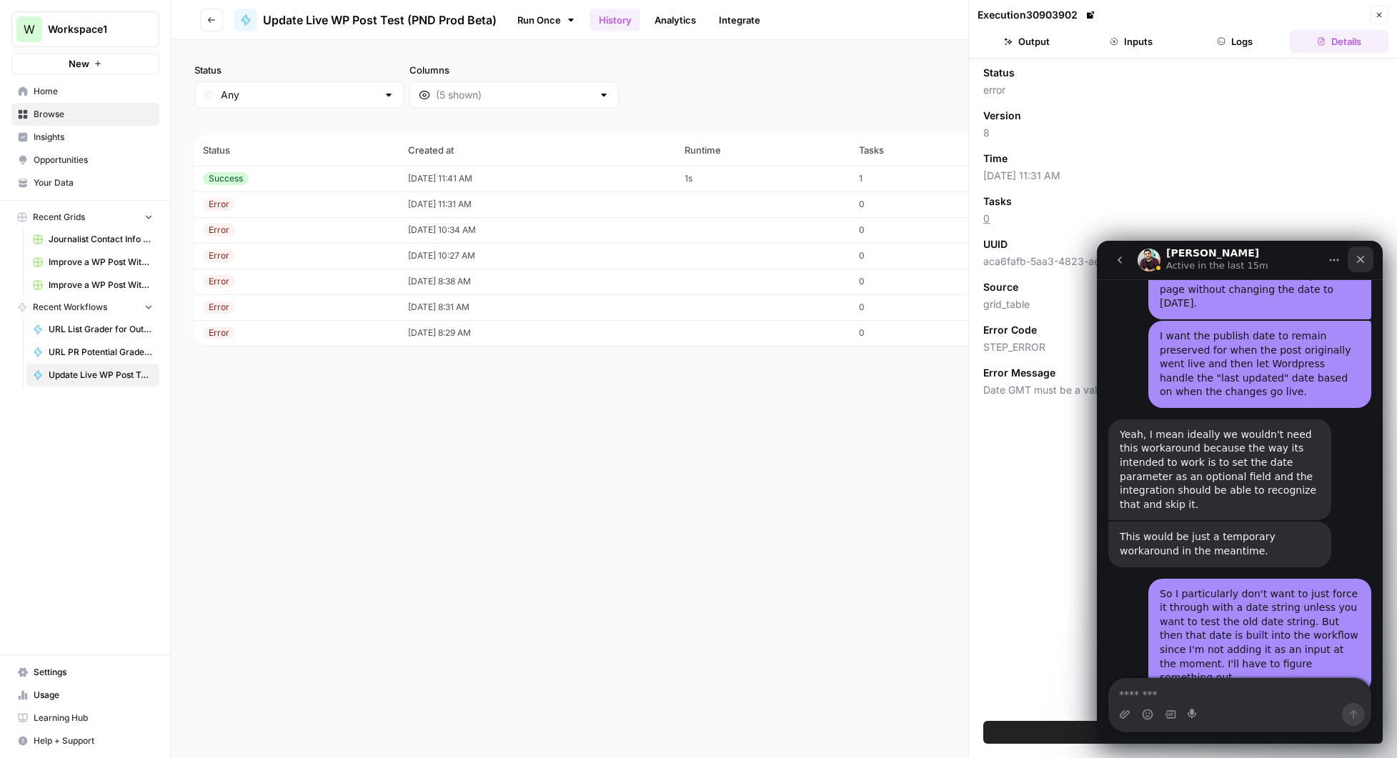
click at [1359, 265] on div "Close" at bounding box center [1361, 260] width 26 height 26
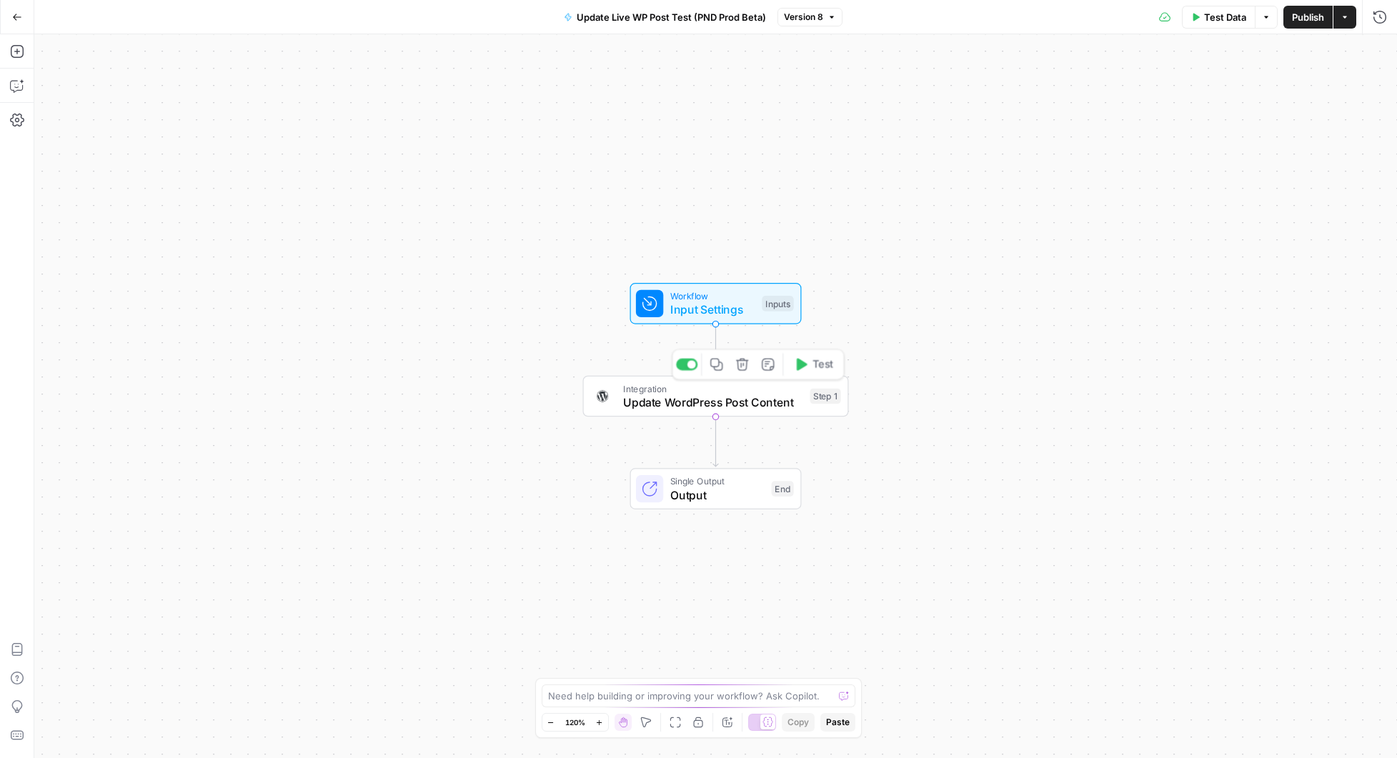
click at [736, 400] on span "Update WordPress Post Content" at bounding box center [713, 402] width 180 height 17
type input "PND Wordpress (Prod)"
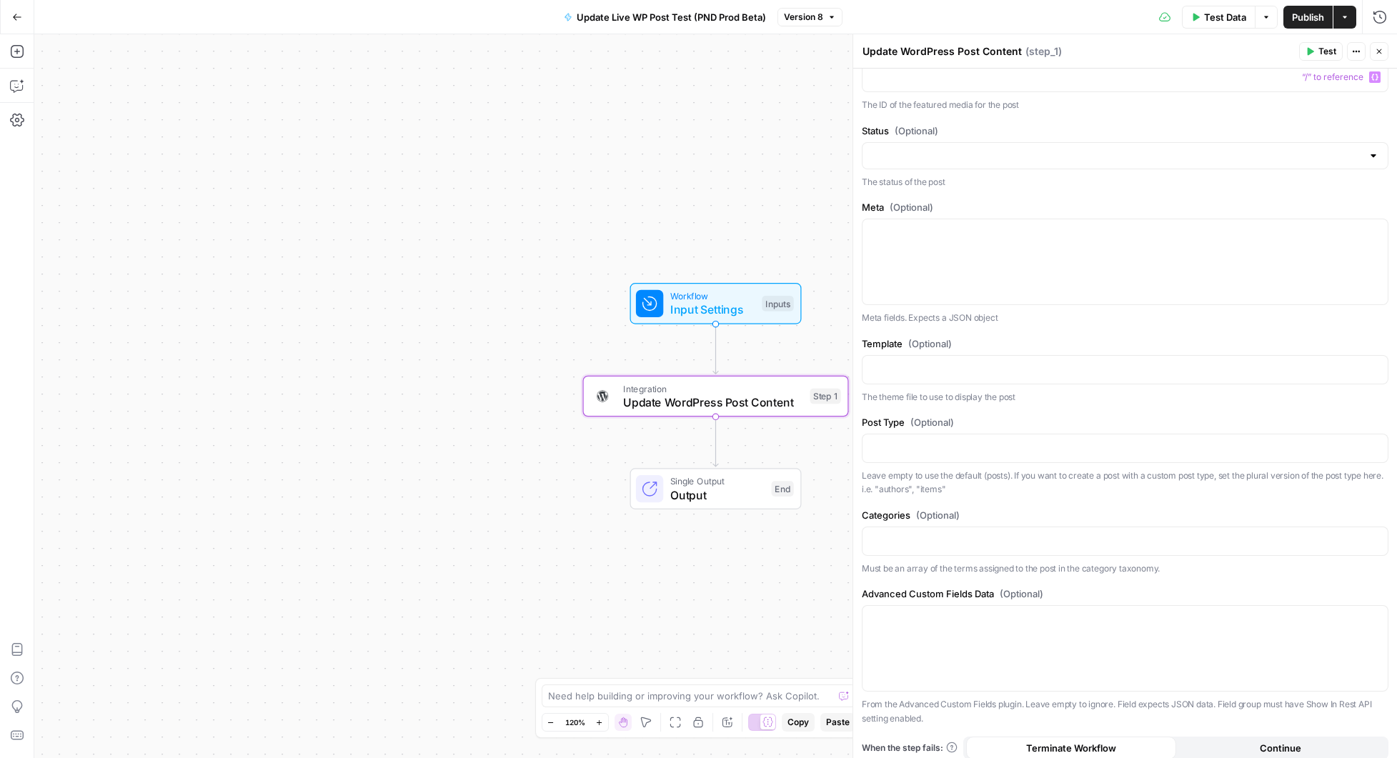
scroll to position [916, 0]
